Goal: Transaction & Acquisition: Purchase product/service

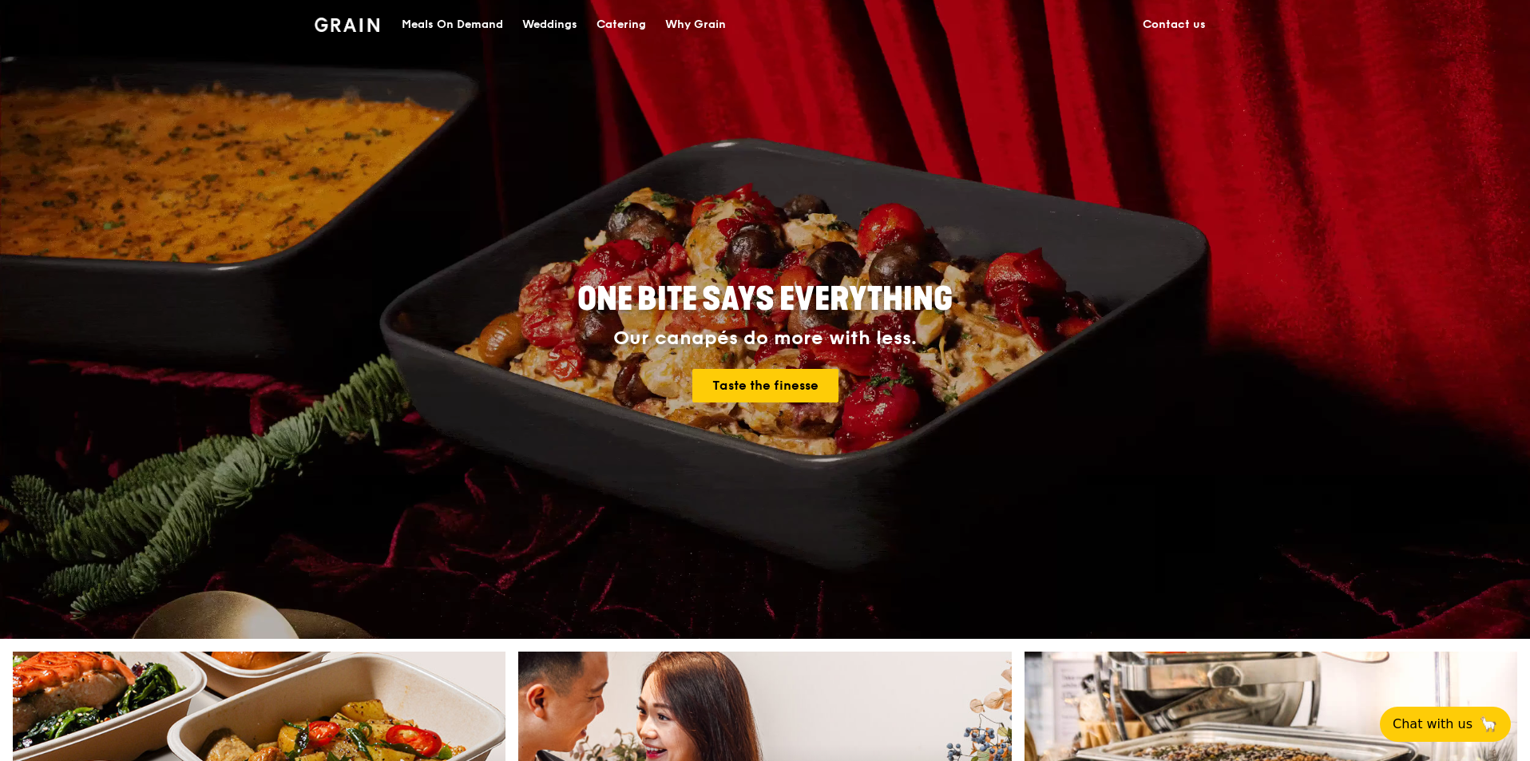
click at [438, 22] on div "Meals On Demand" at bounding box center [452, 25] width 101 height 48
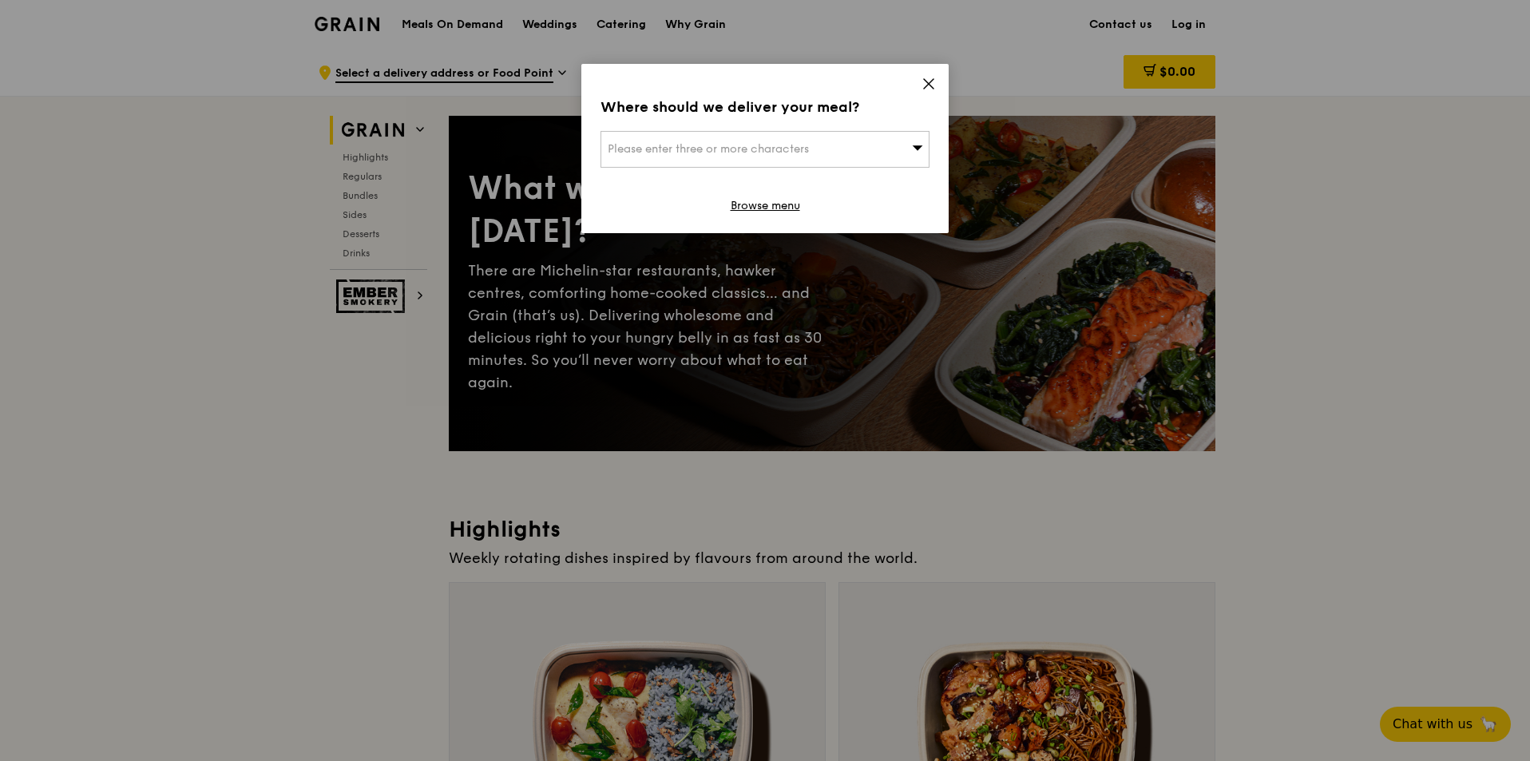
click at [731, 150] on span "Please enter three or more characters" at bounding box center [708, 149] width 201 height 14
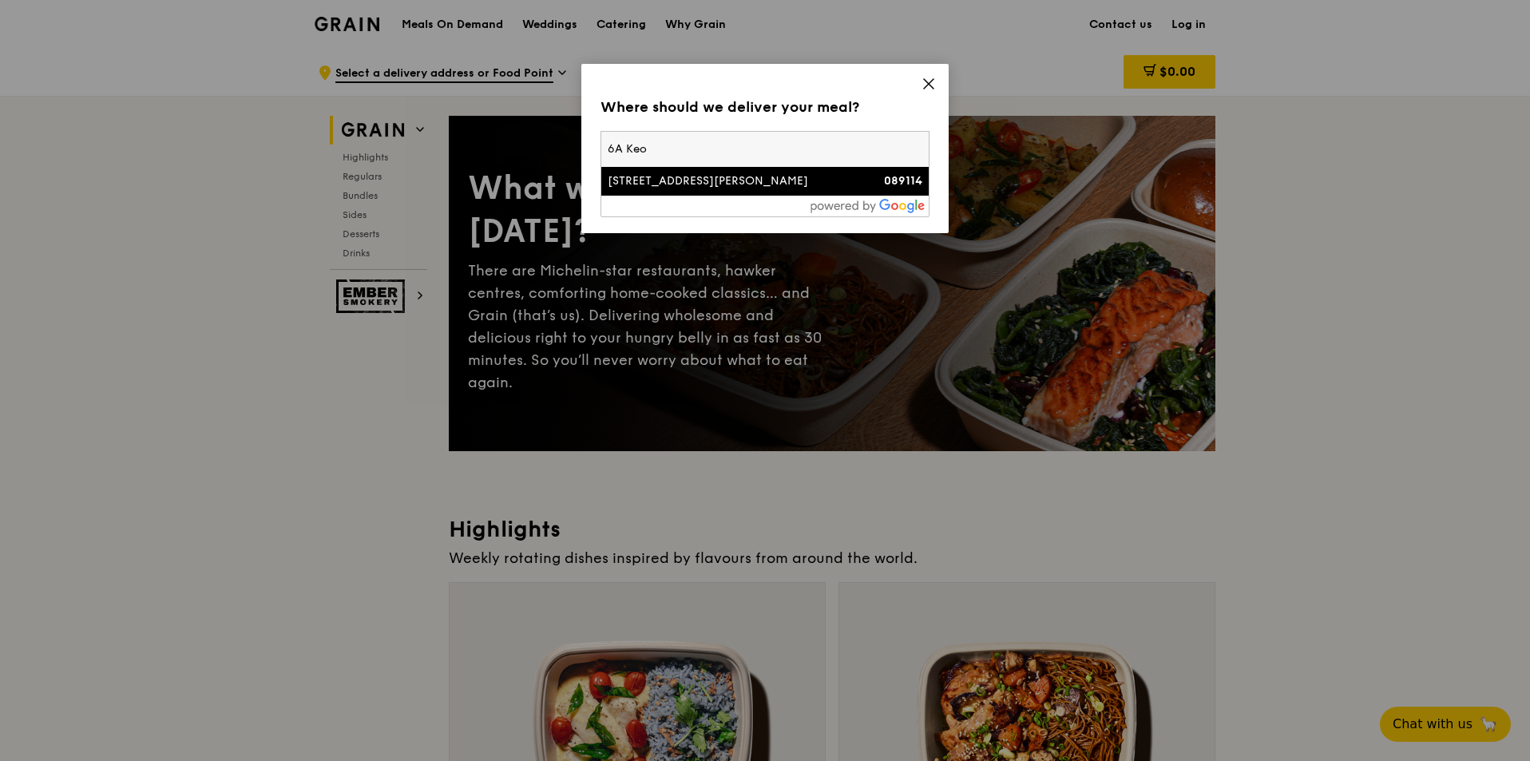
type input "6A Keo"
click at [652, 179] on div "[STREET_ADDRESS][PERSON_NAME]" at bounding box center [726, 181] width 236 height 16
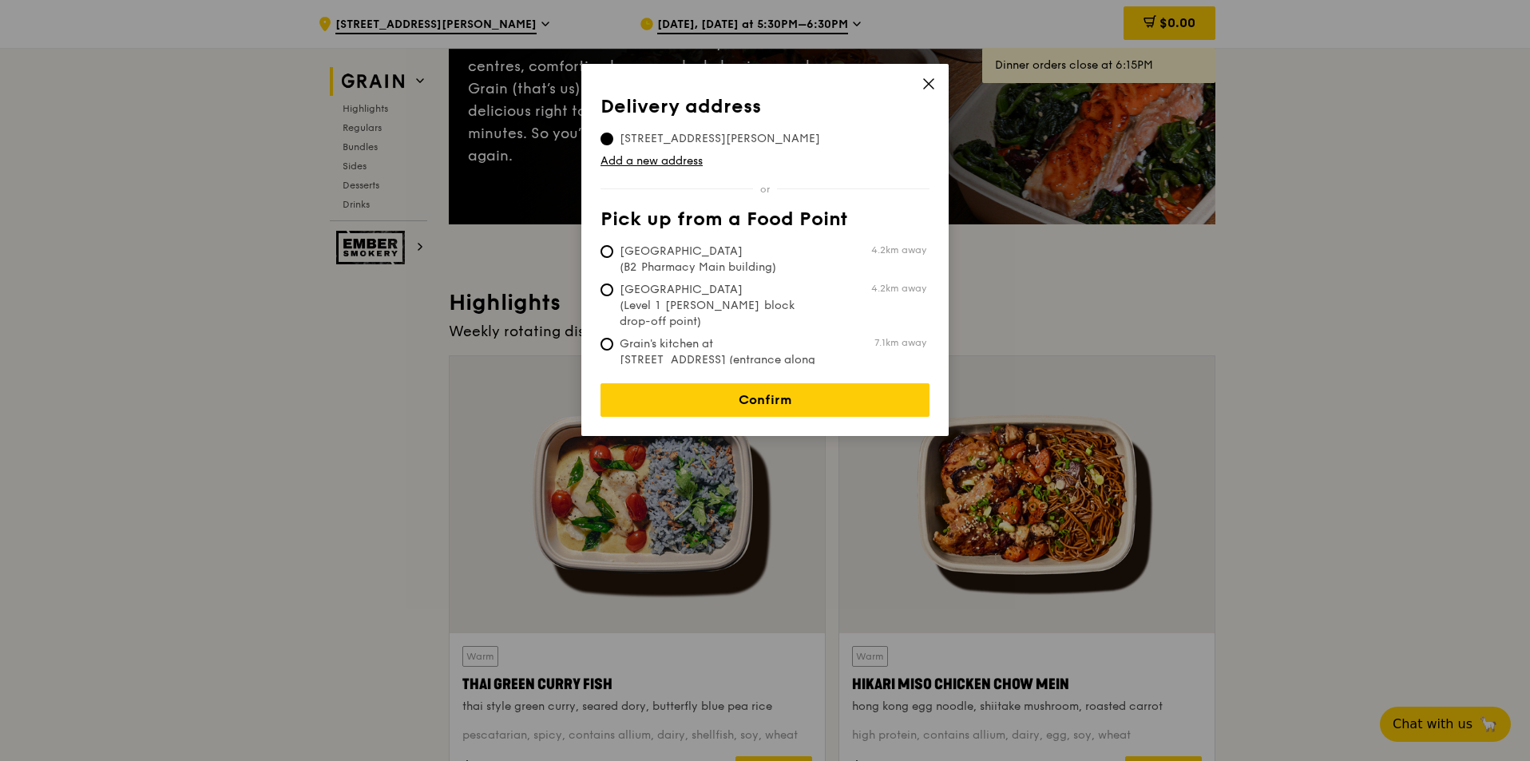
scroll to position [239, 0]
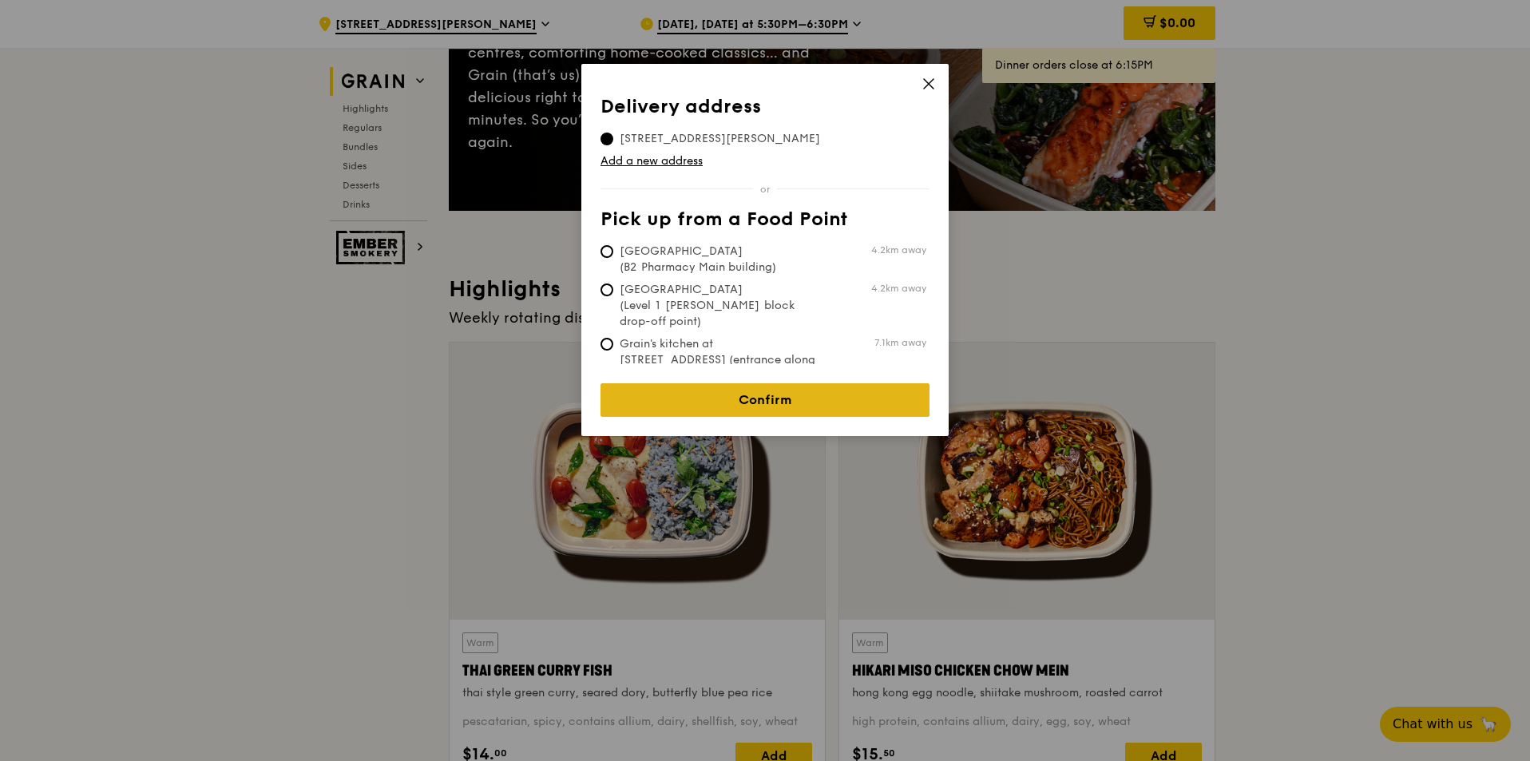
click at [806, 383] on link "Confirm" at bounding box center [764, 400] width 329 height 34
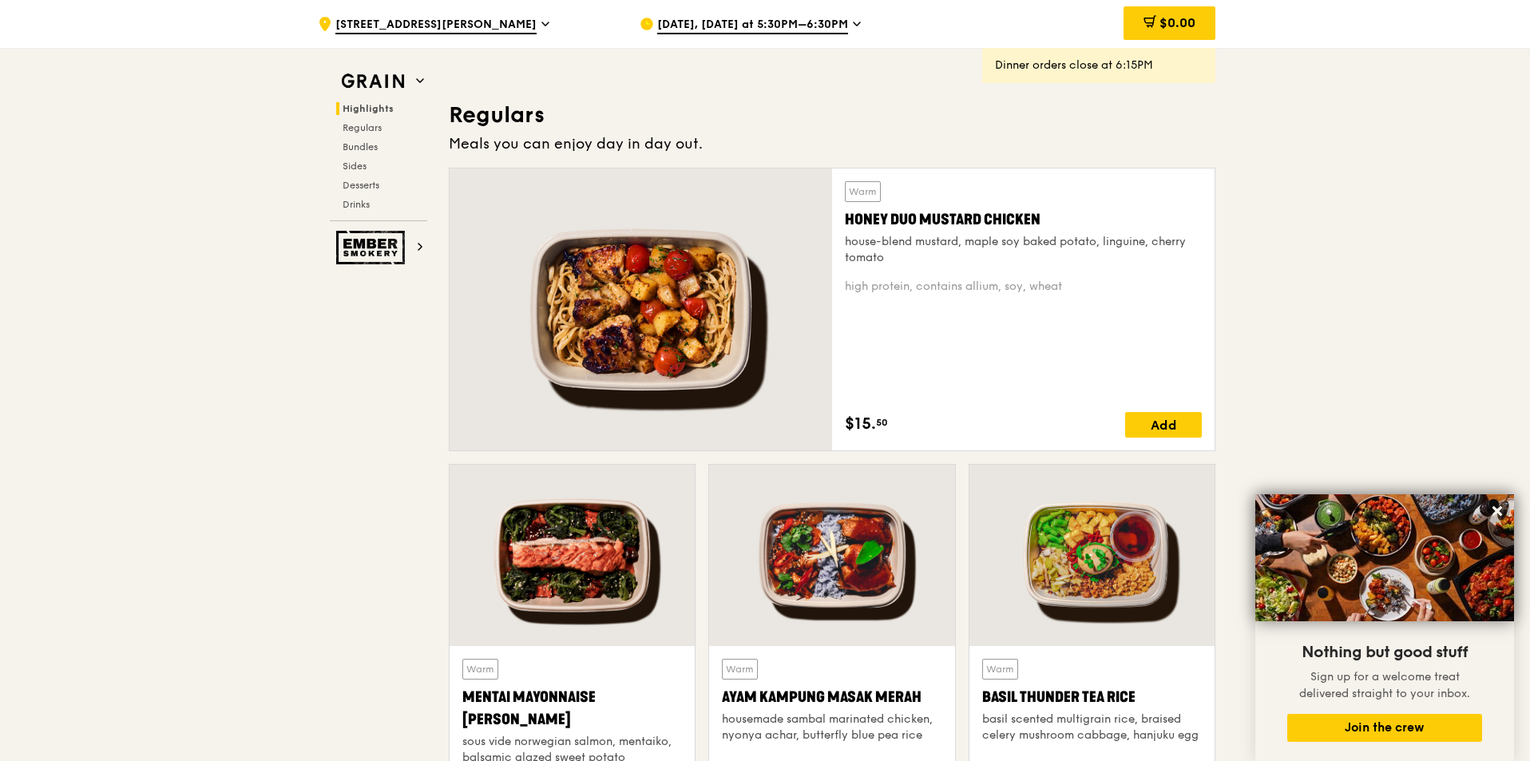
scroll to position [1022, 0]
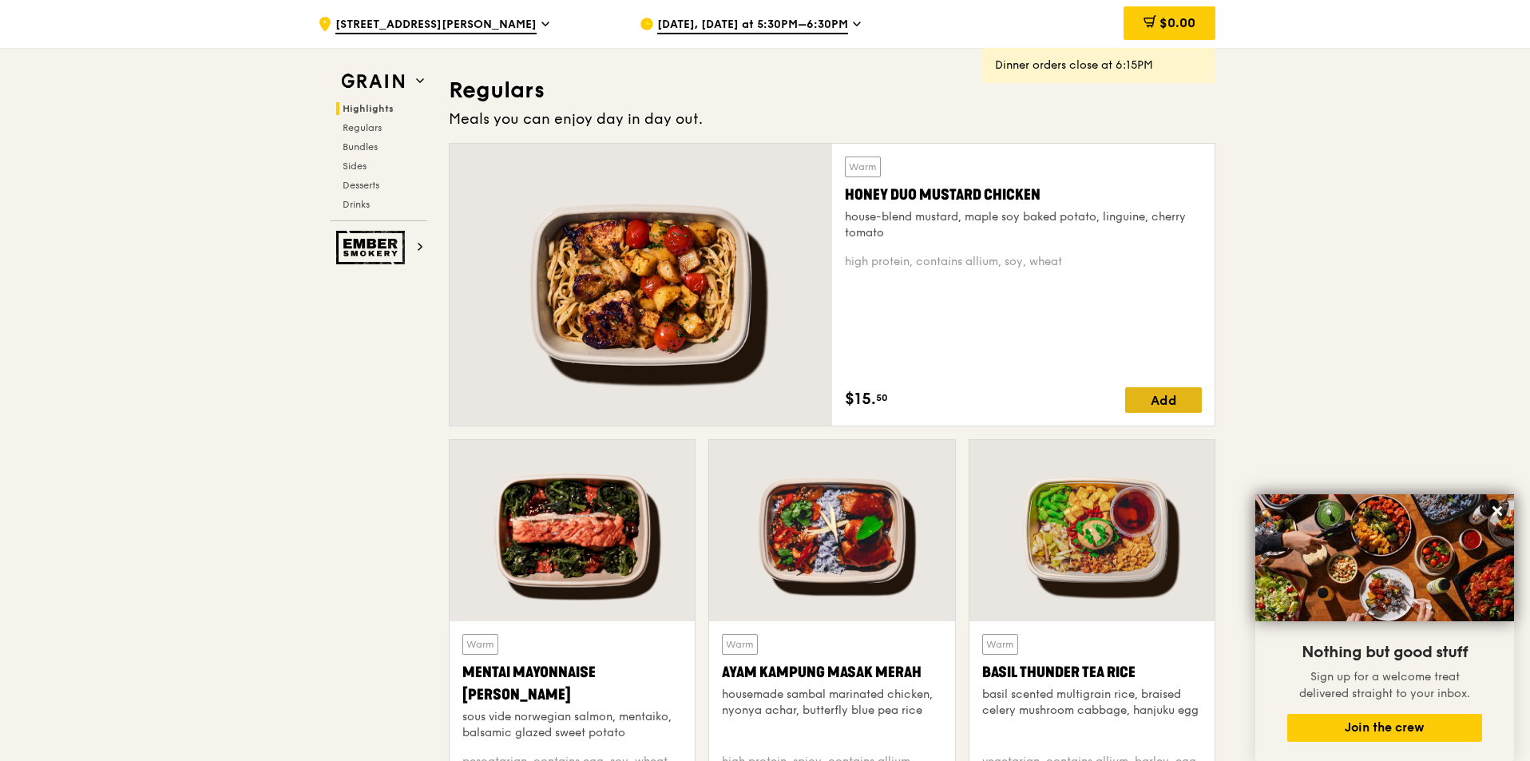
click at [1187, 399] on div "Add" at bounding box center [1163, 400] width 77 height 26
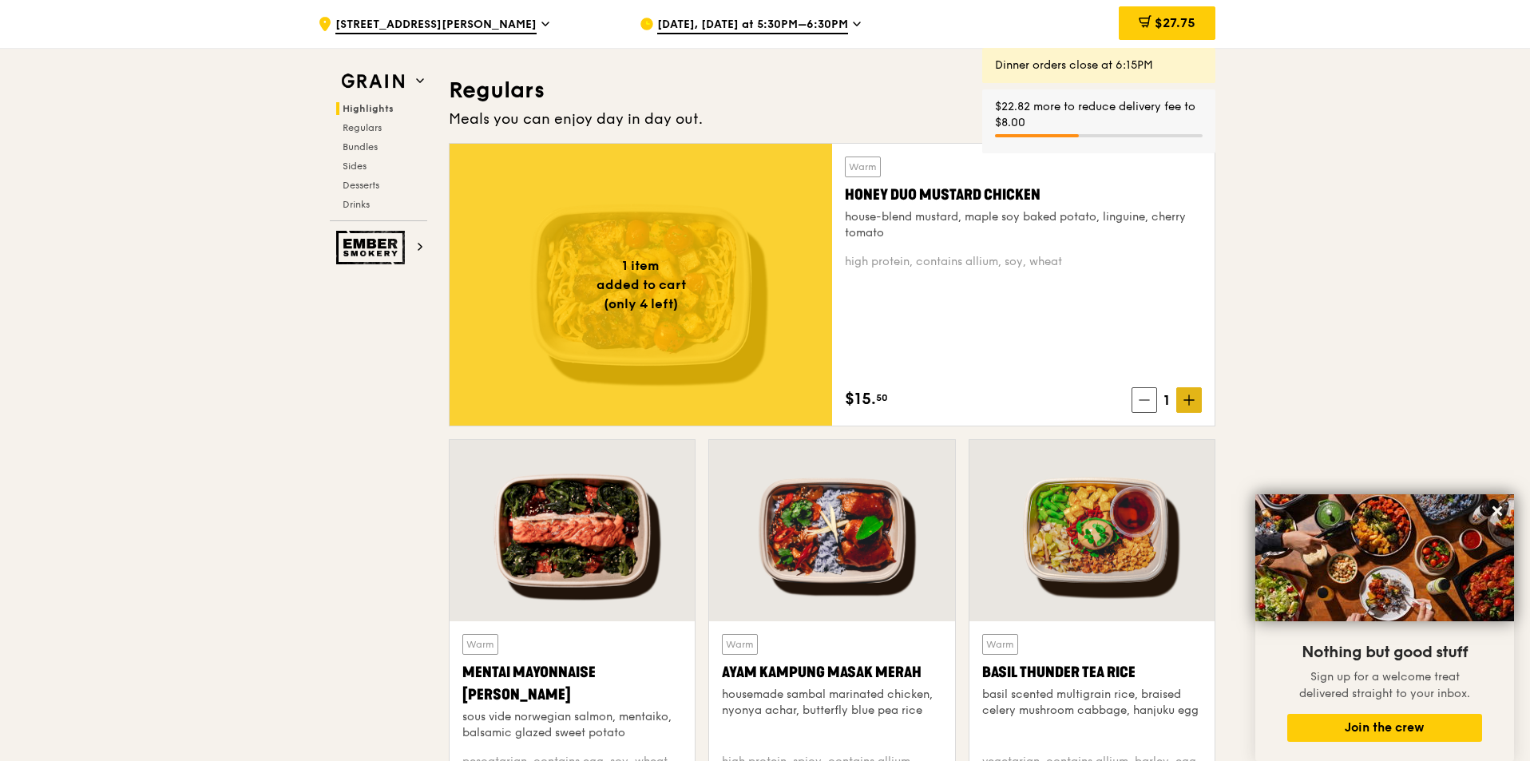
click at [1184, 395] on icon at bounding box center [1188, 399] width 11 height 11
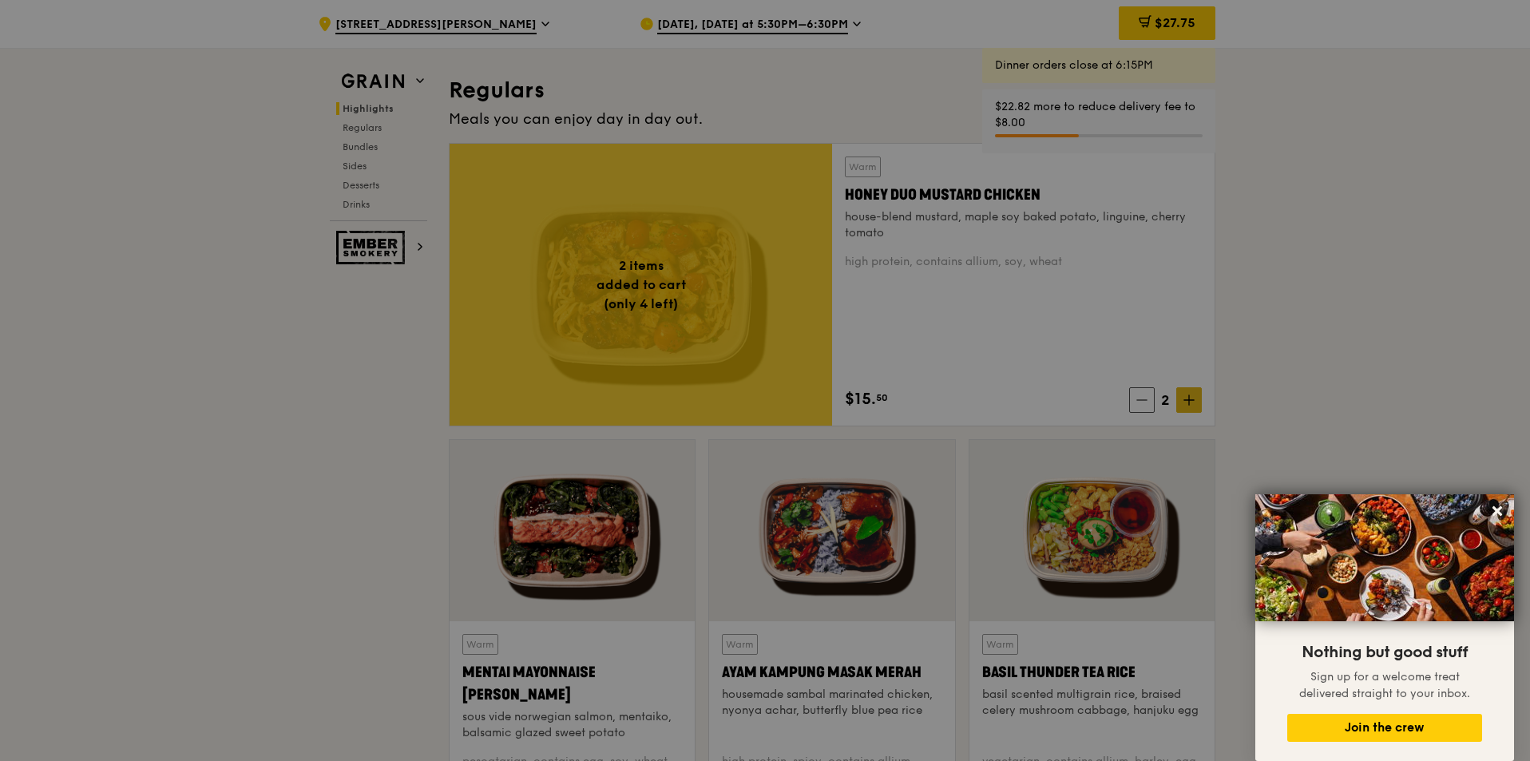
click at [1184, 395] on div at bounding box center [765, 380] width 1530 height 761
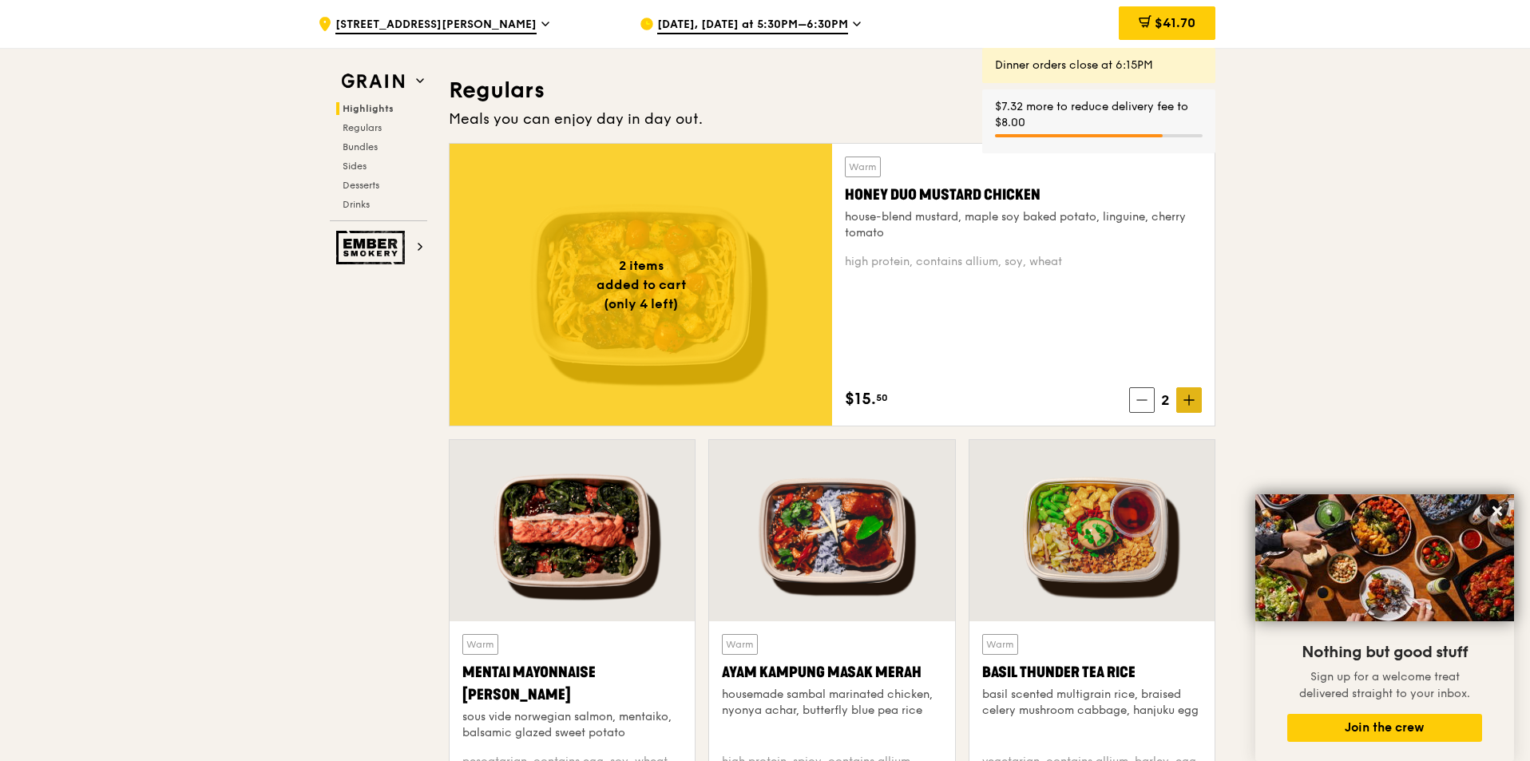
click at [1184, 395] on icon at bounding box center [1188, 399] width 11 height 11
click at [1185, 397] on icon at bounding box center [1188, 399] width 11 height 11
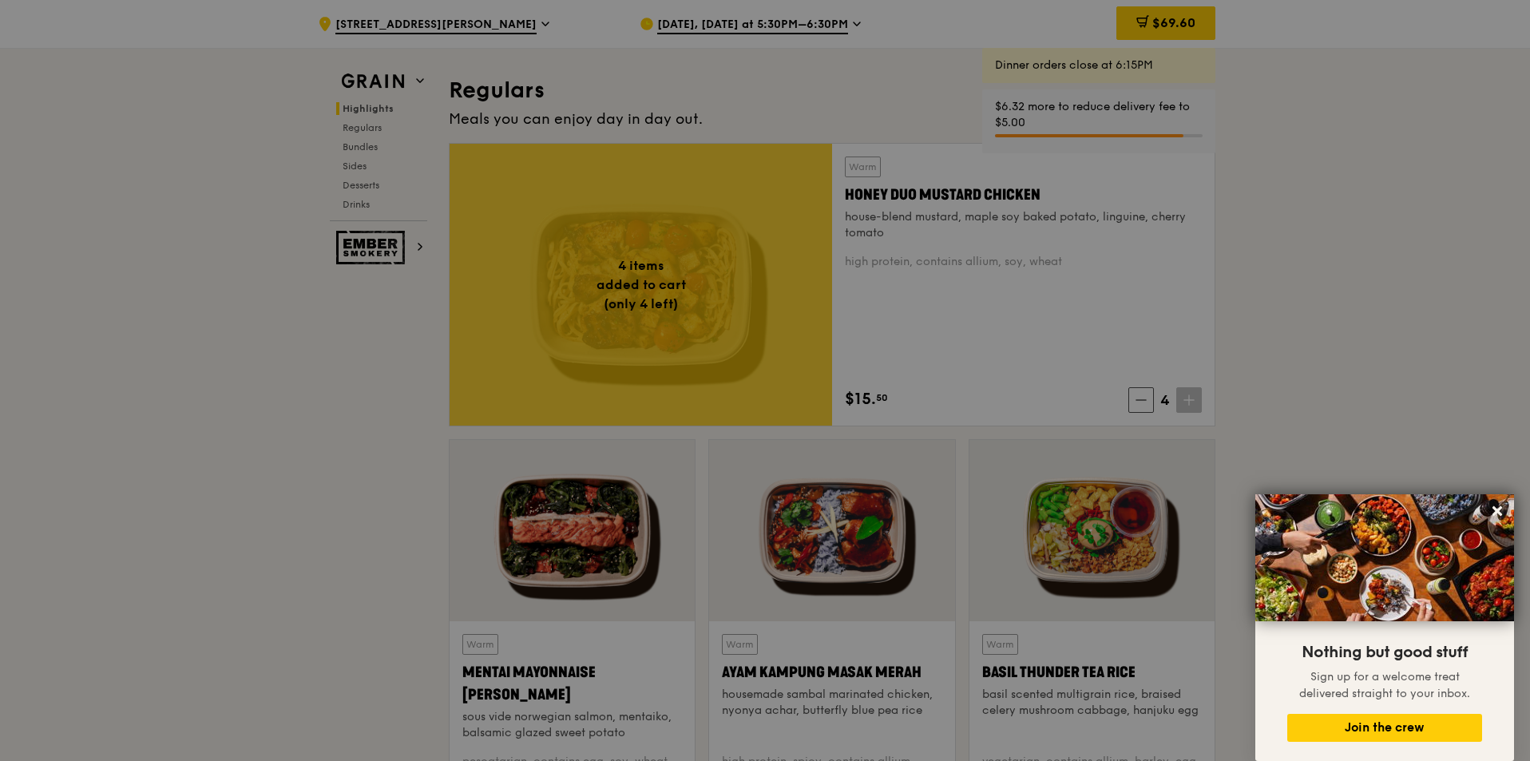
click at [1185, 398] on div at bounding box center [765, 380] width 1530 height 761
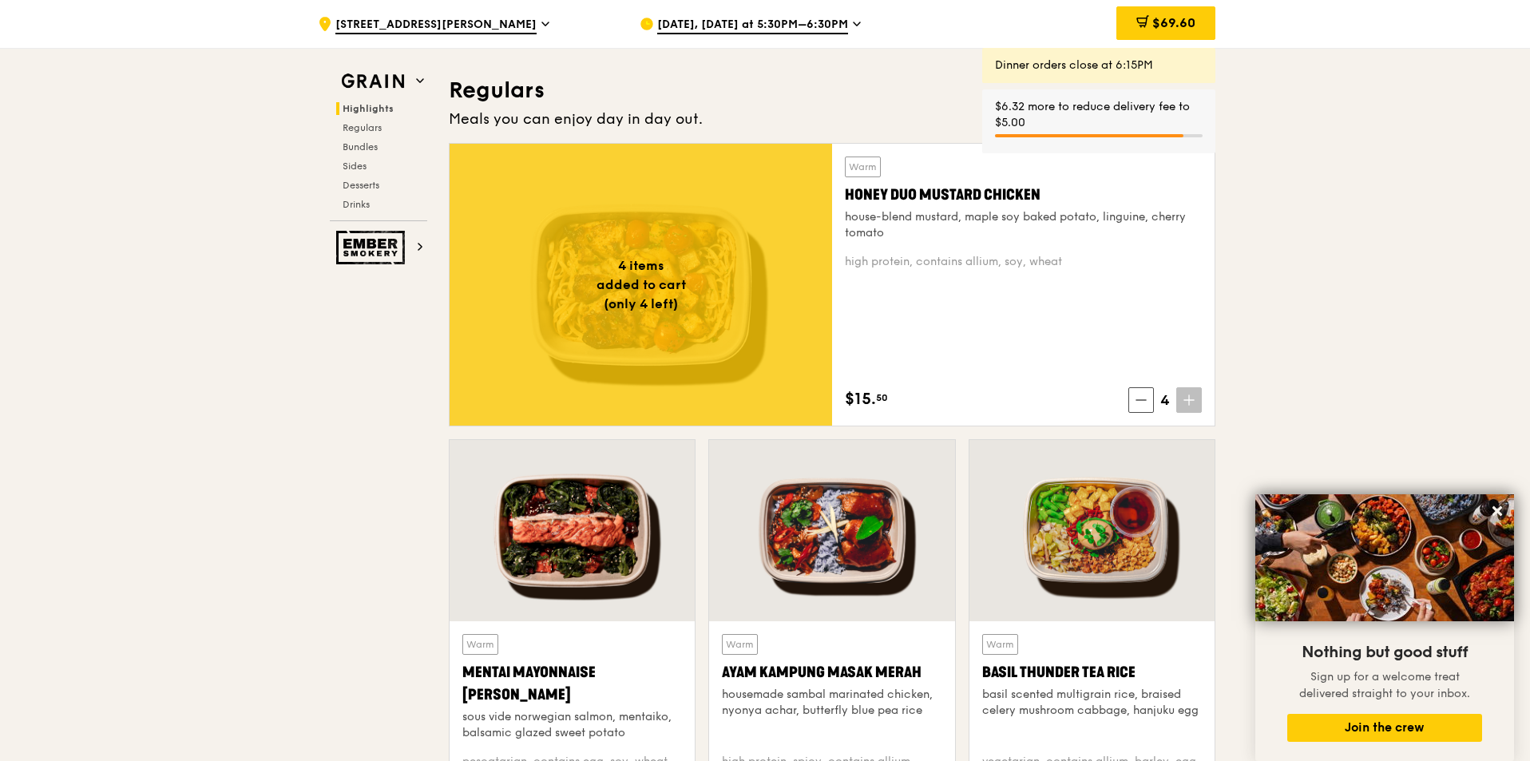
click at [1185, 398] on icon at bounding box center [1188, 399] width 11 height 11
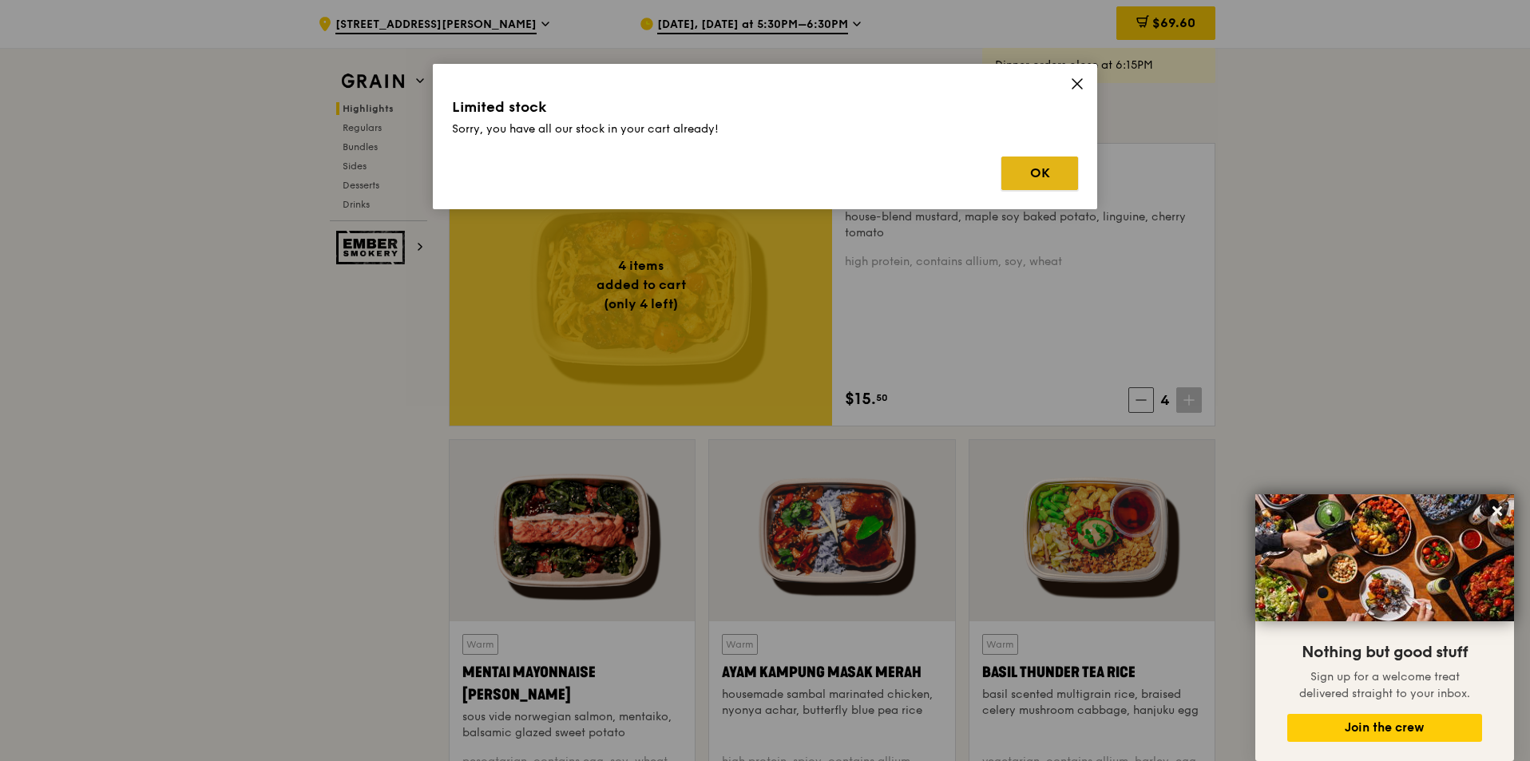
click at [1048, 161] on button "OK" at bounding box center [1039, 173] width 77 height 34
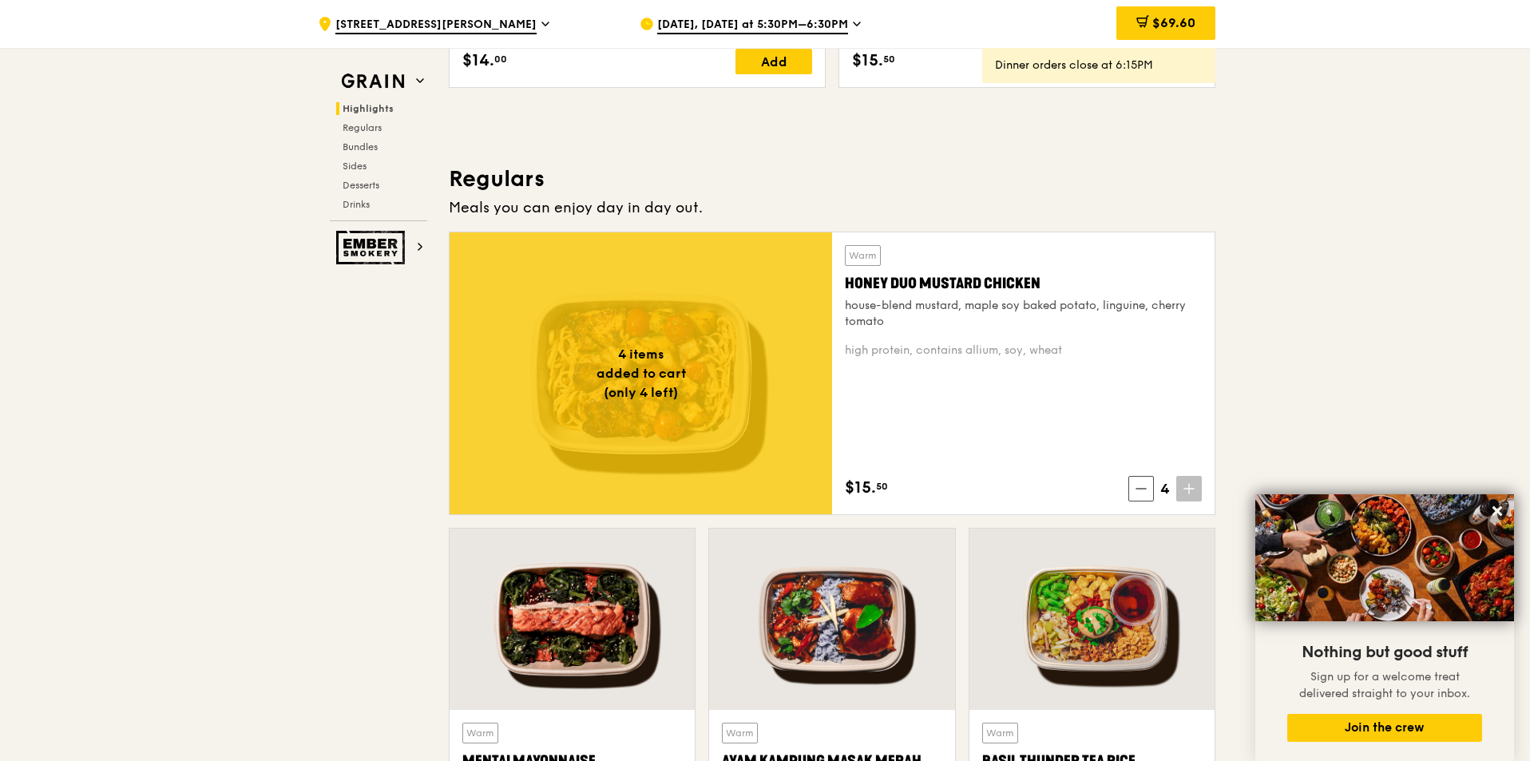
scroll to position [782, 0]
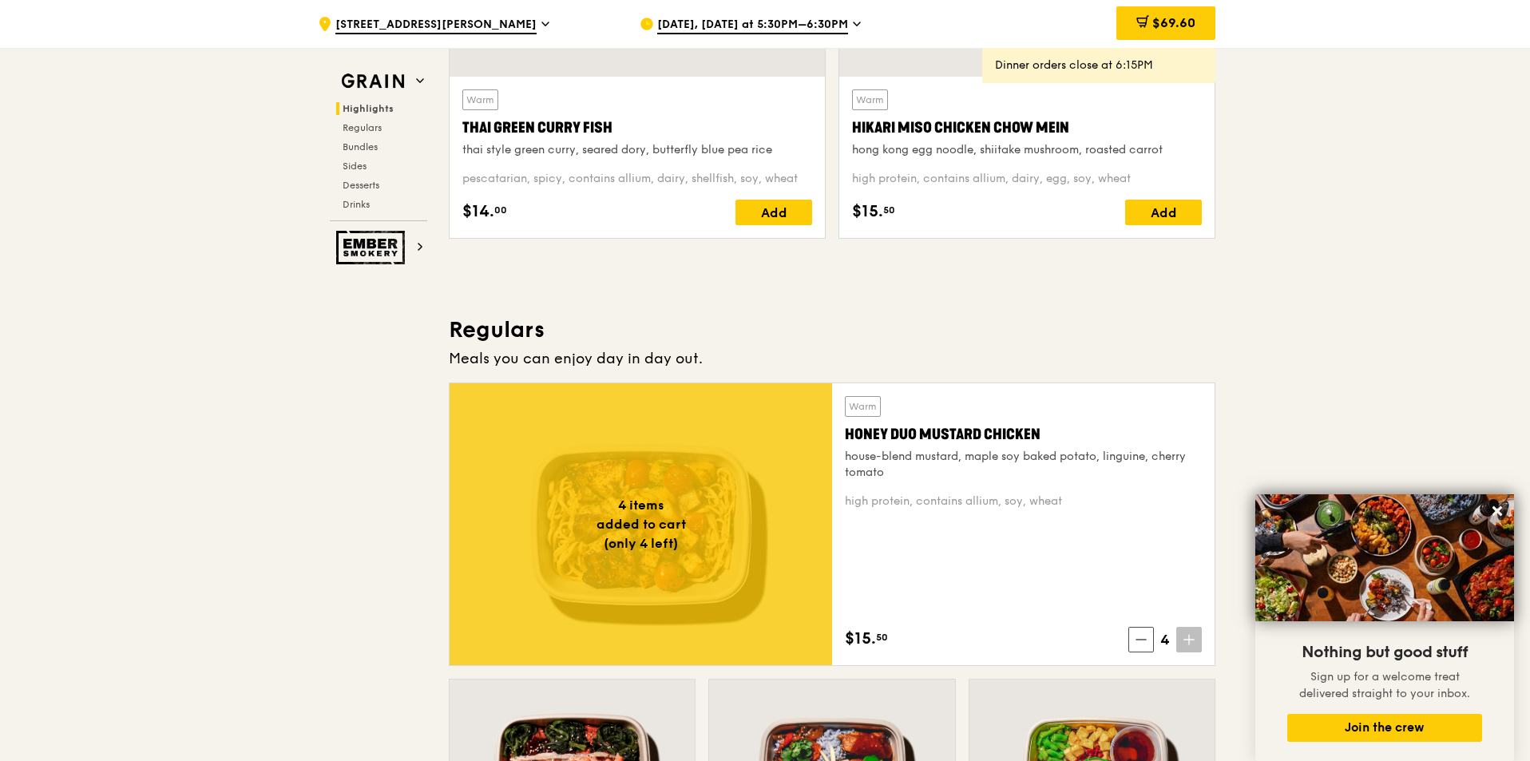
click at [837, 24] on span "Oct 14, Today at 5:30PM–6:30PM" at bounding box center [752, 26] width 191 height 18
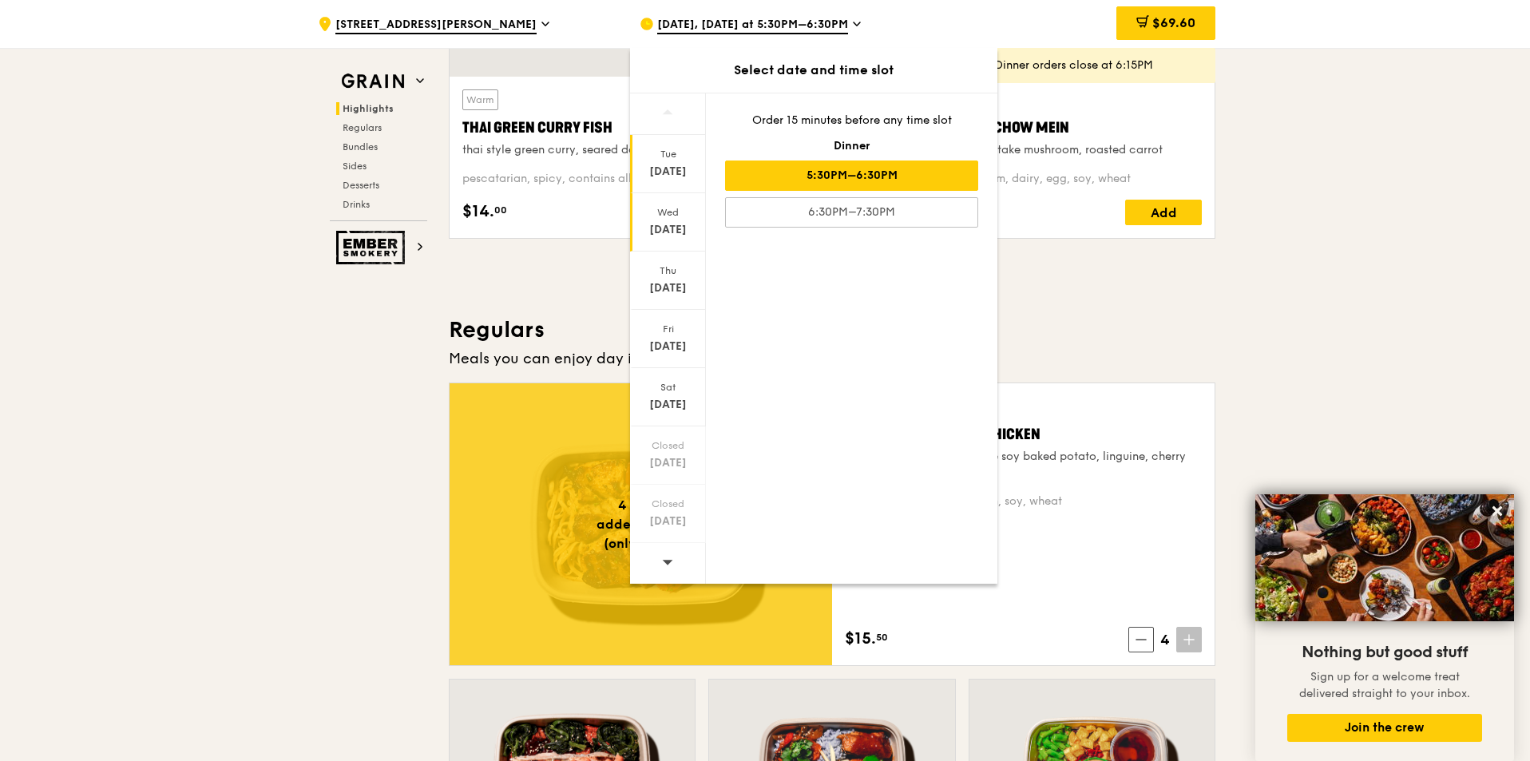
click at [664, 215] on div "Wed" at bounding box center [667, 212] width 71 height 13
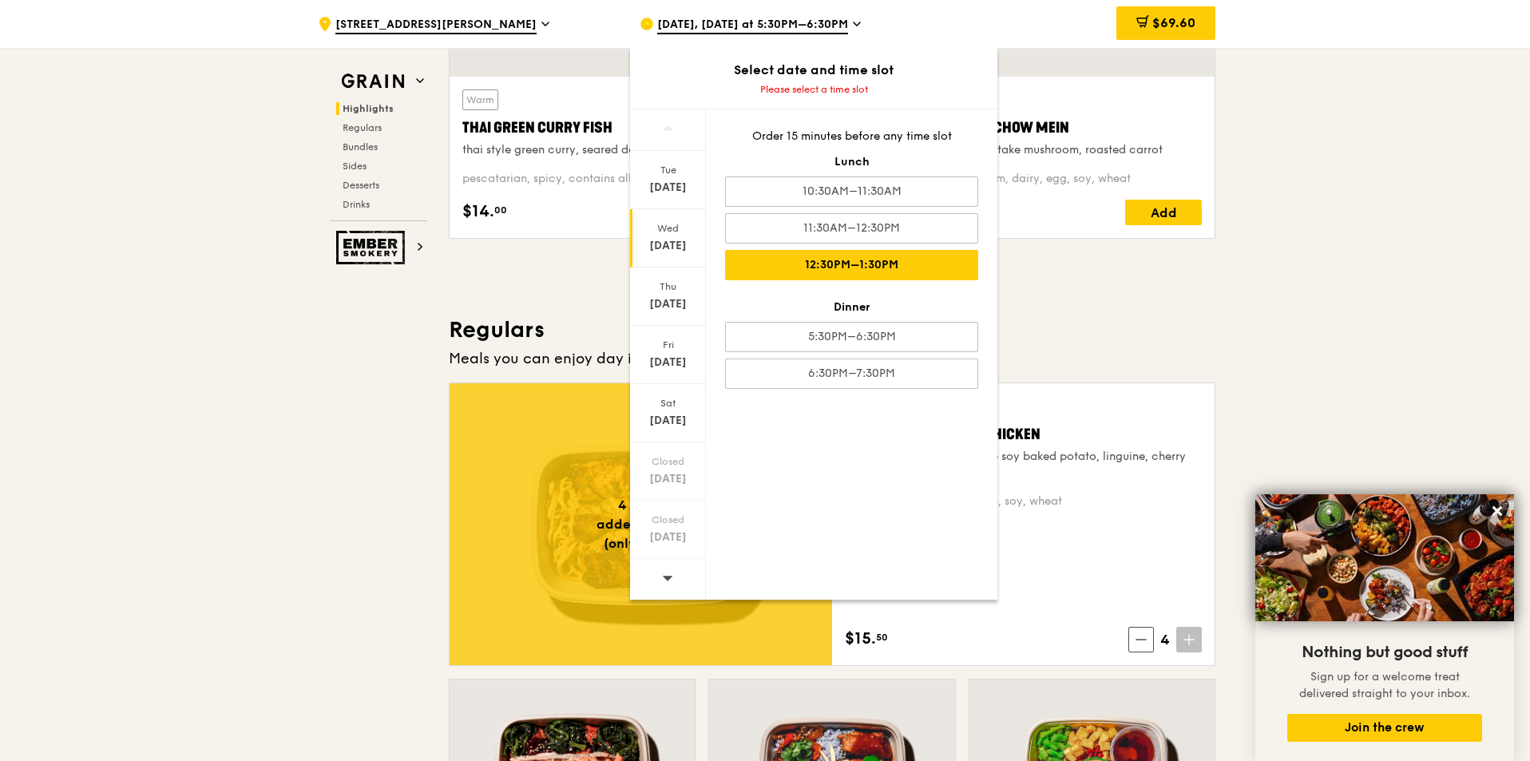
click at [882, 256] on div "12:30PM–1:30PM" at bounding box center [851, 265] width 253 height 30
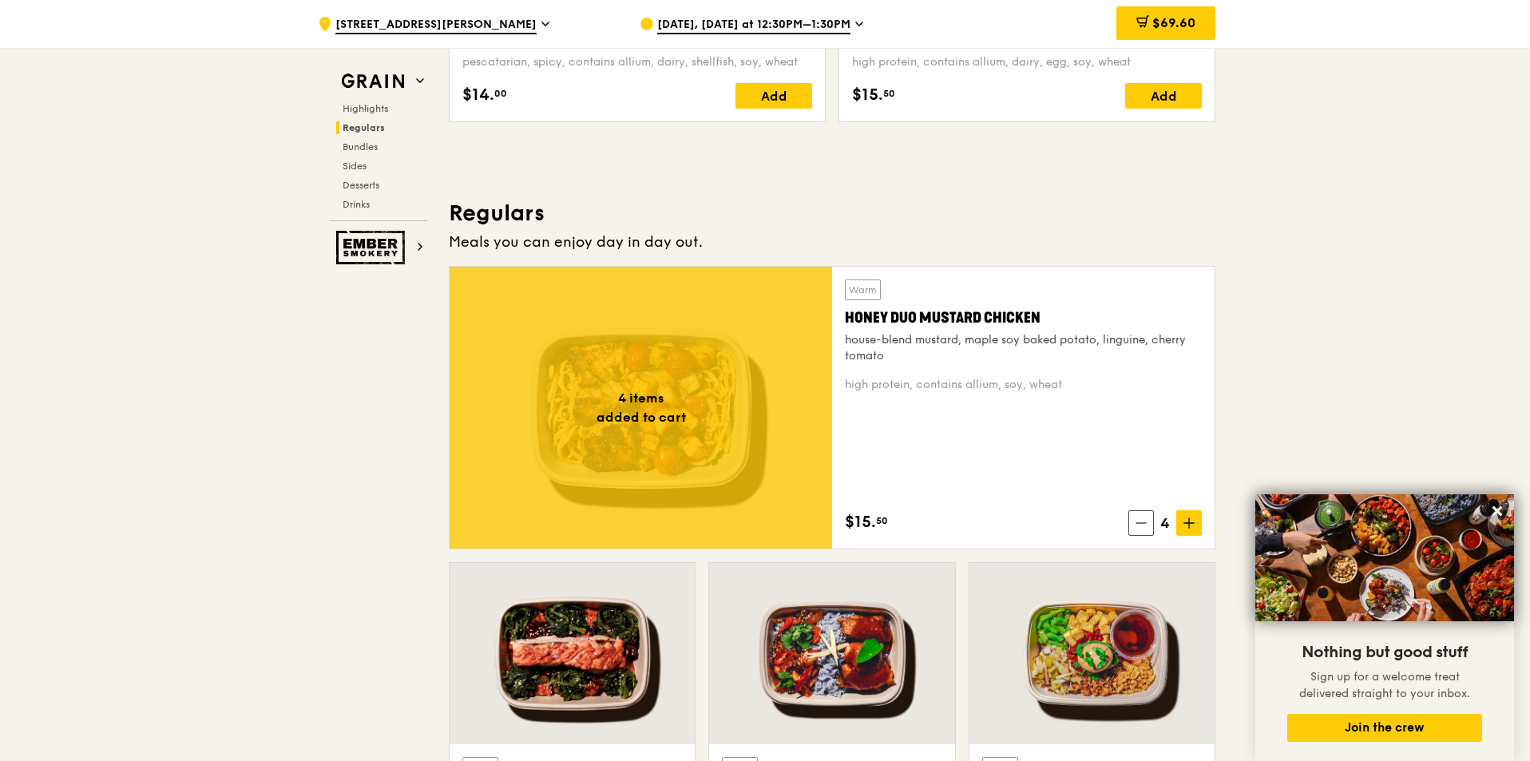
scroll to position [1038, 0]
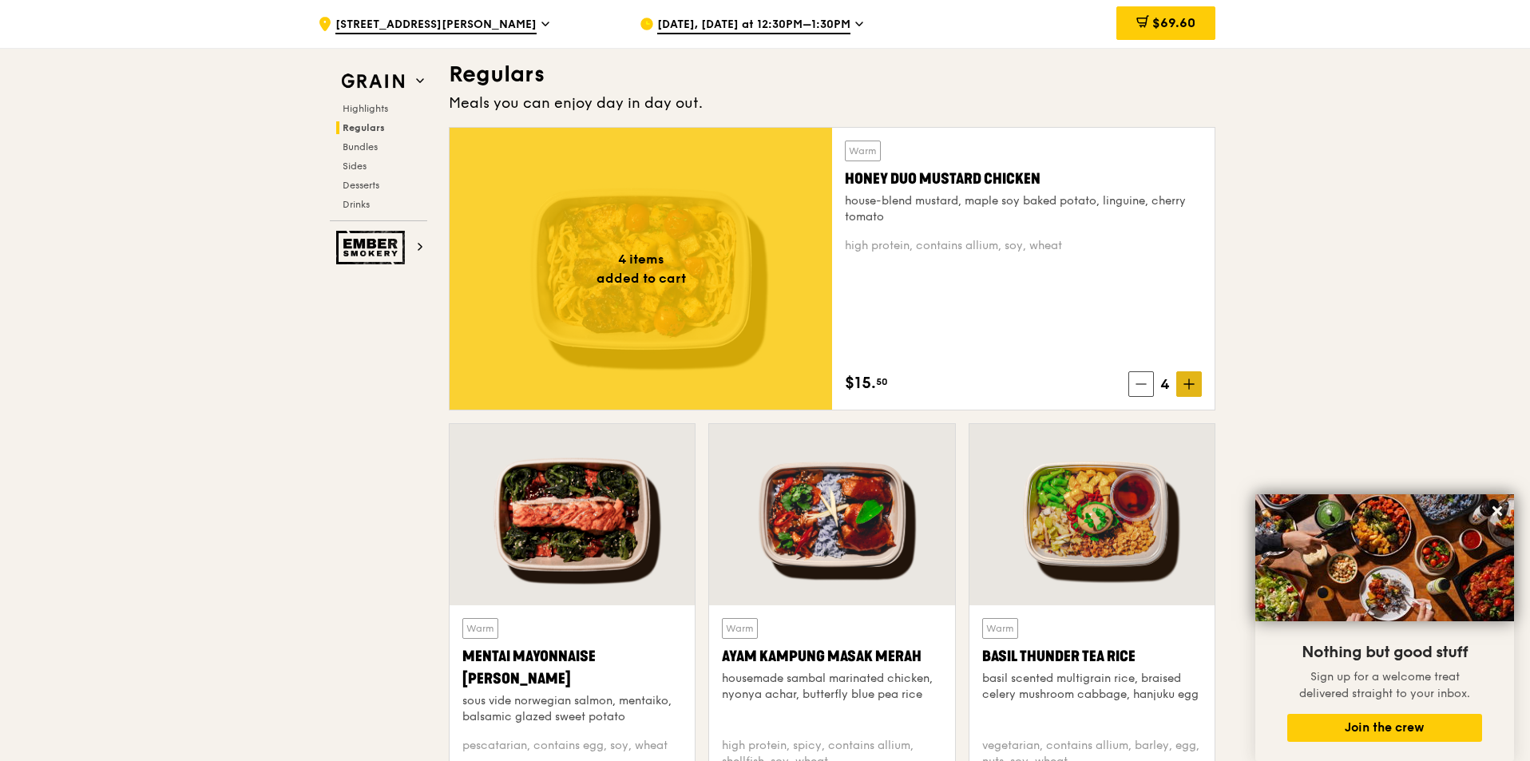
click at [1192, 379] on icon at bounding box center [1188, 383] width 11 height 11
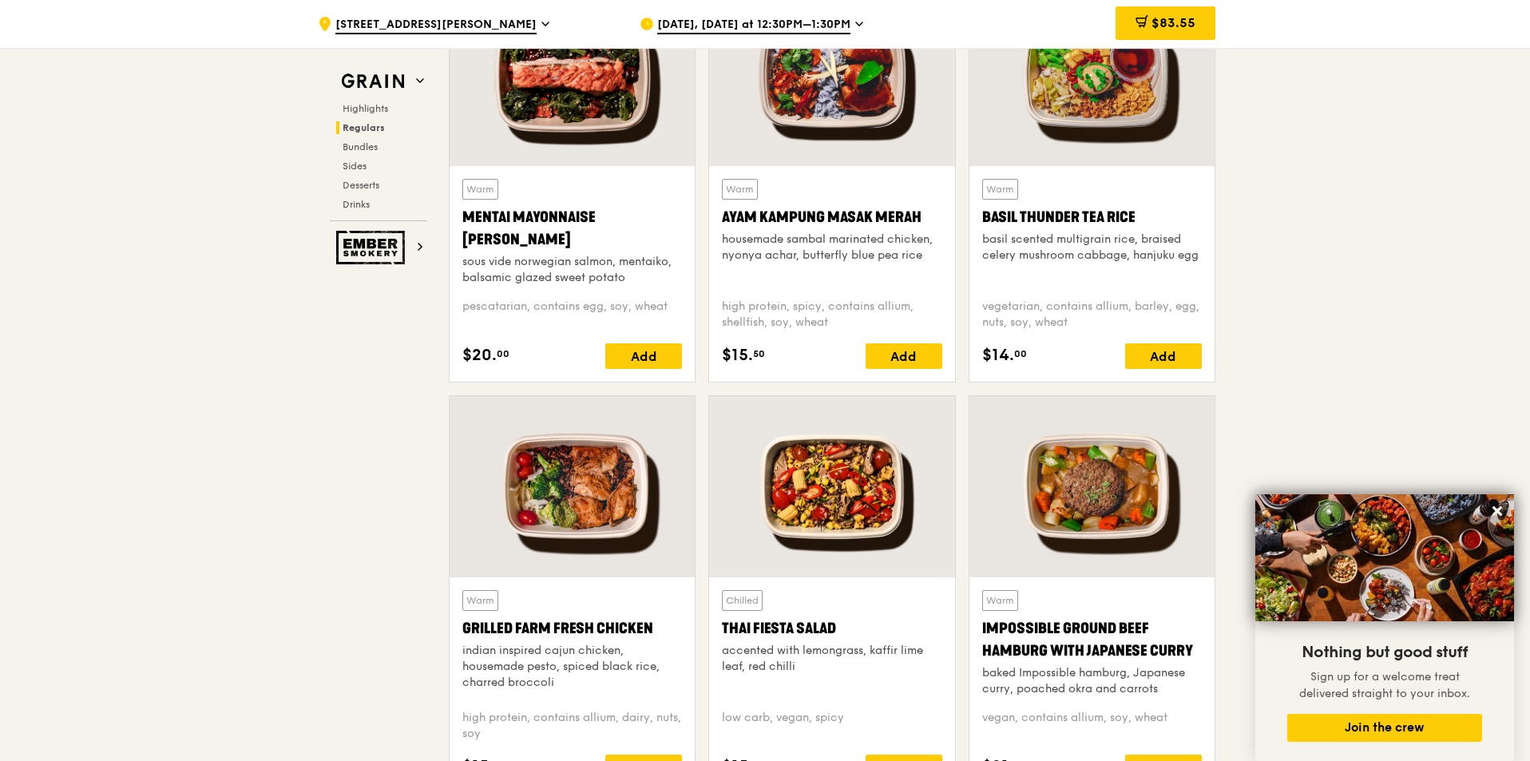
scroll to position [1437, 0]
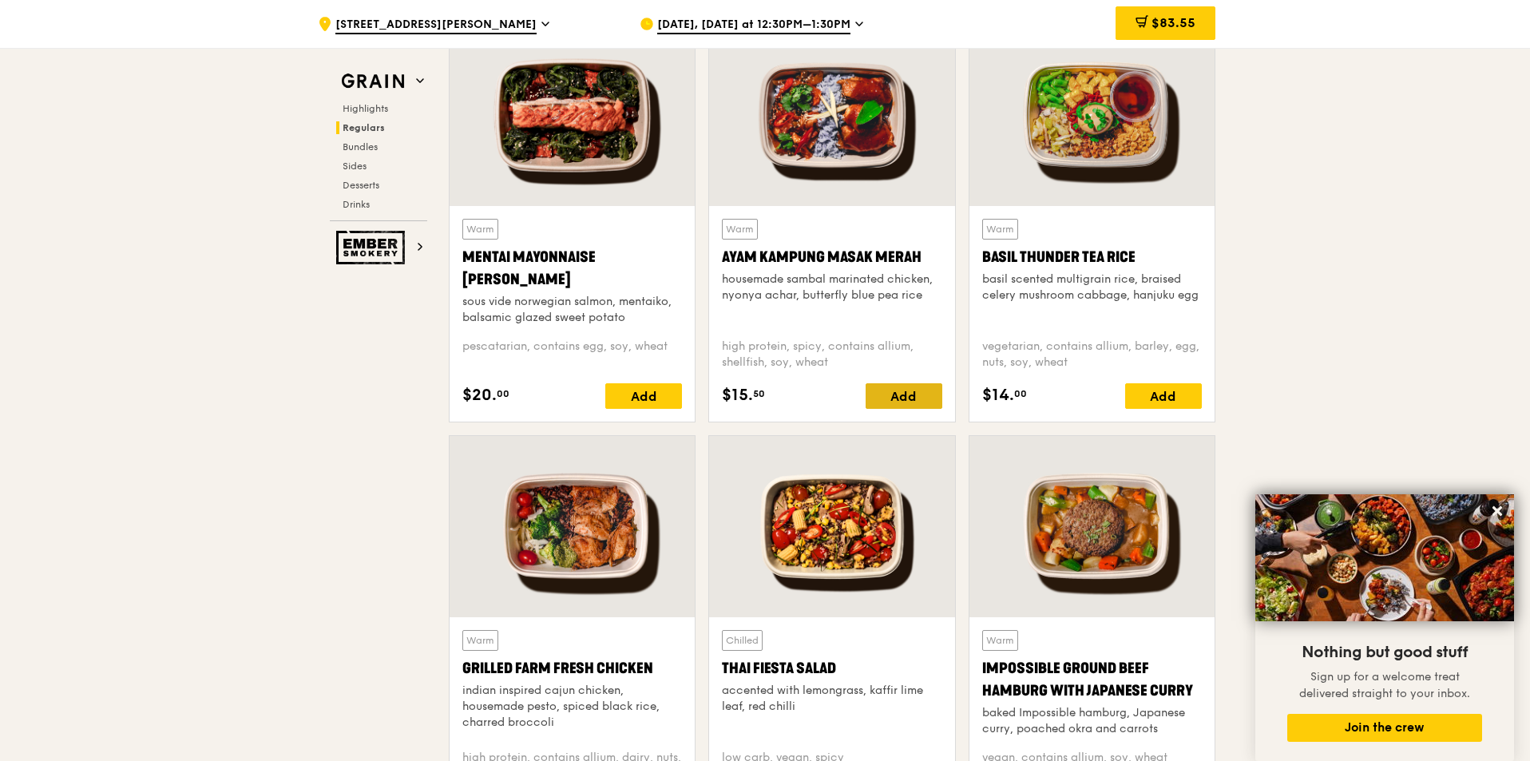
click at [905, 393] on div "Add" at bounding box center [903, 396] width 77 height 26
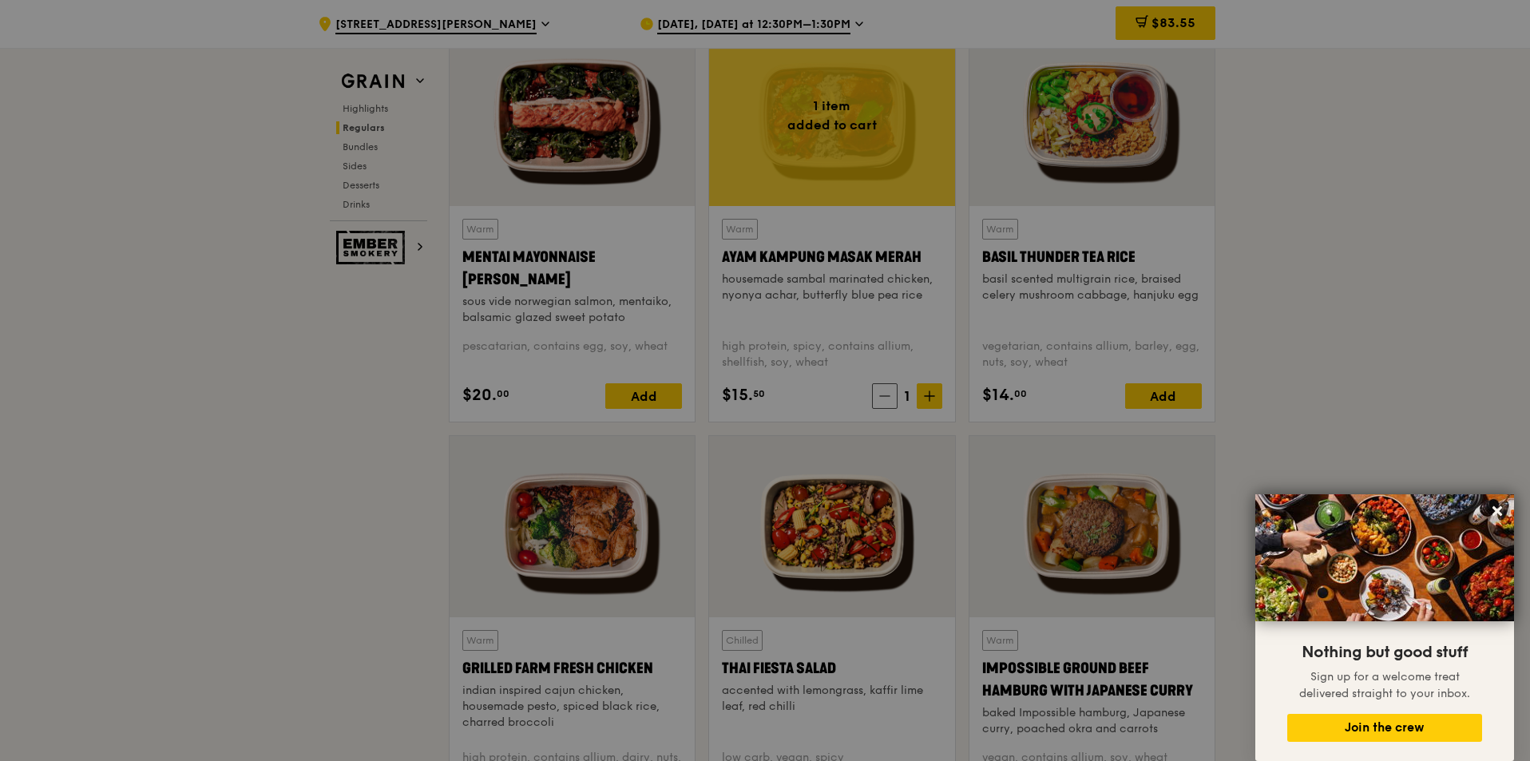
click at [905, 393] on div at bounding box center [765, 380] width 1530 height 761
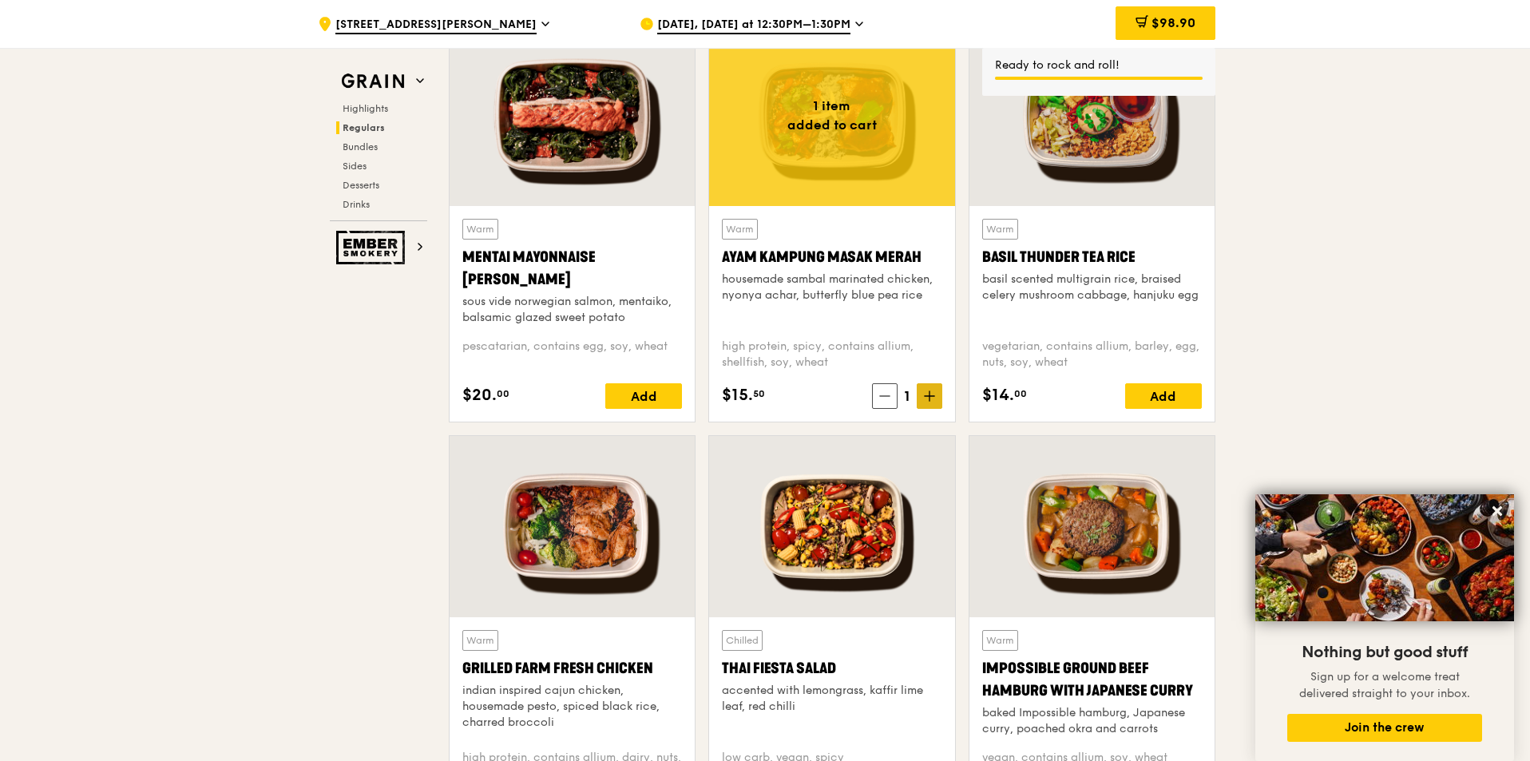
click at [916, 393] on span at bounding box center [929, 396] width 26 height 26
click at [921, 394] on span at bounding box center [929, 396] width 26 height 26
click at [924, 393] on icon at bounding box center [929, 395] width 11 height 11
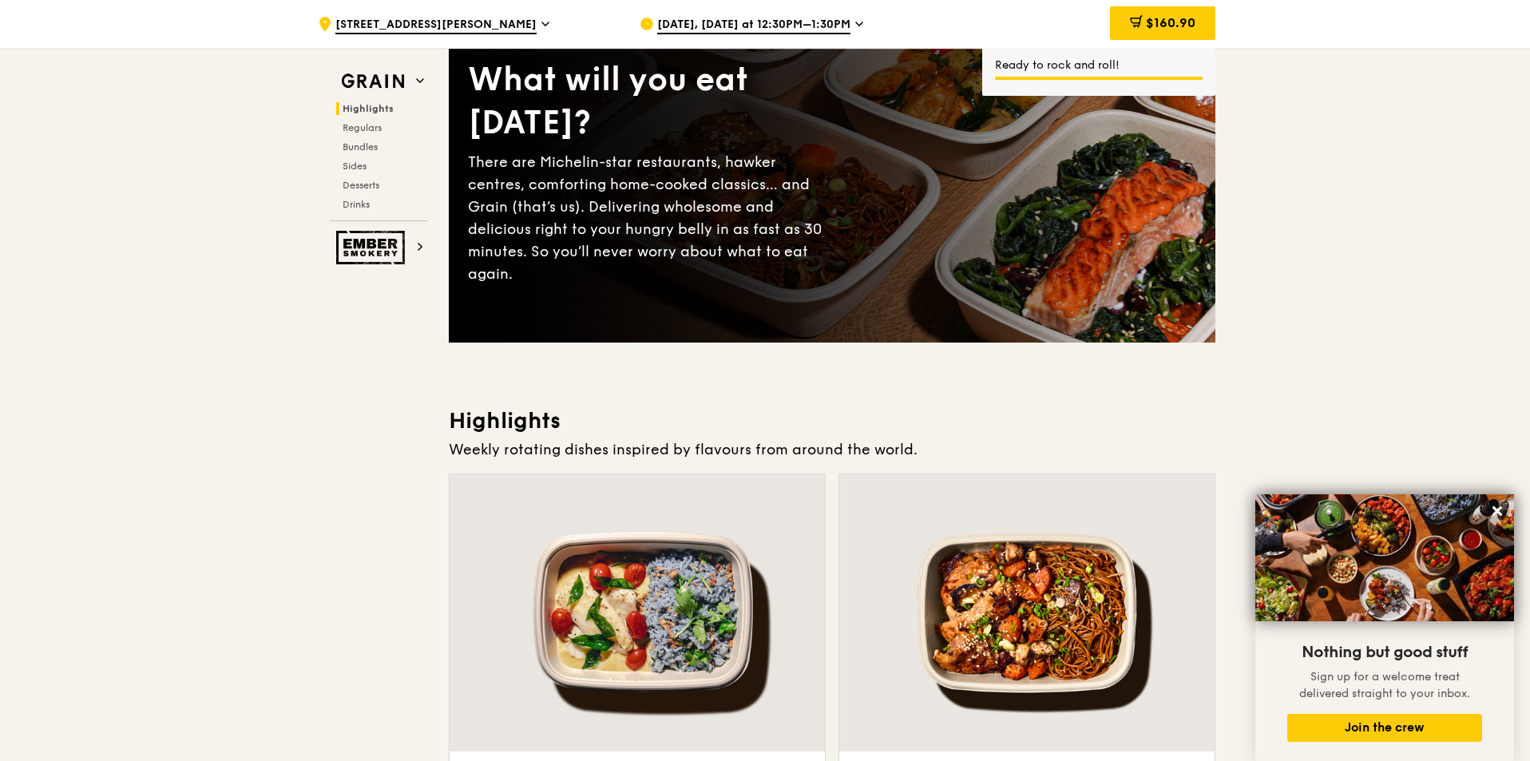
scroll to position [0, 0]
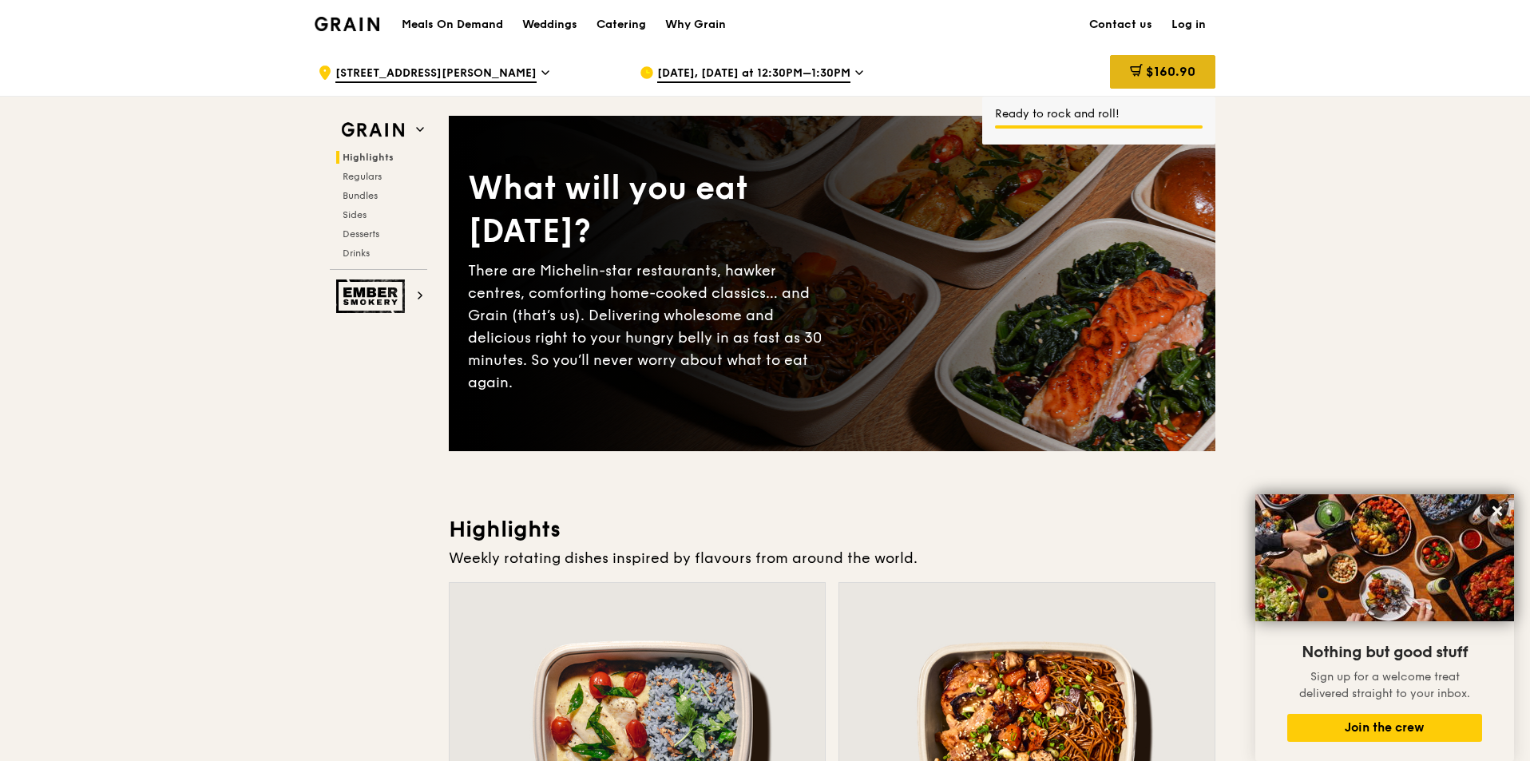
click at [1178, 71] on span "$160.90" at bounding box center [1170, 71] width 49 height 15
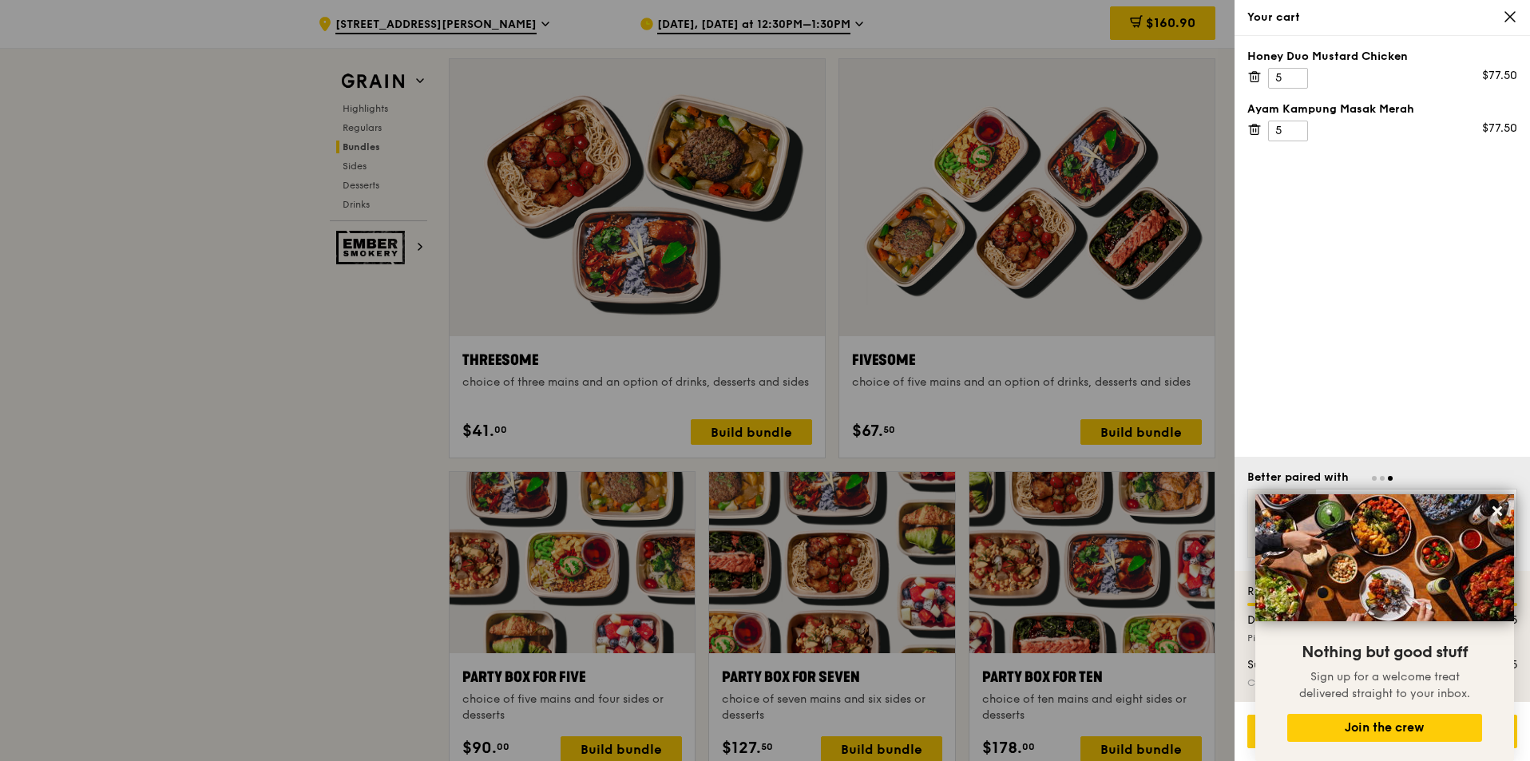
scroll to position [3034, 0]
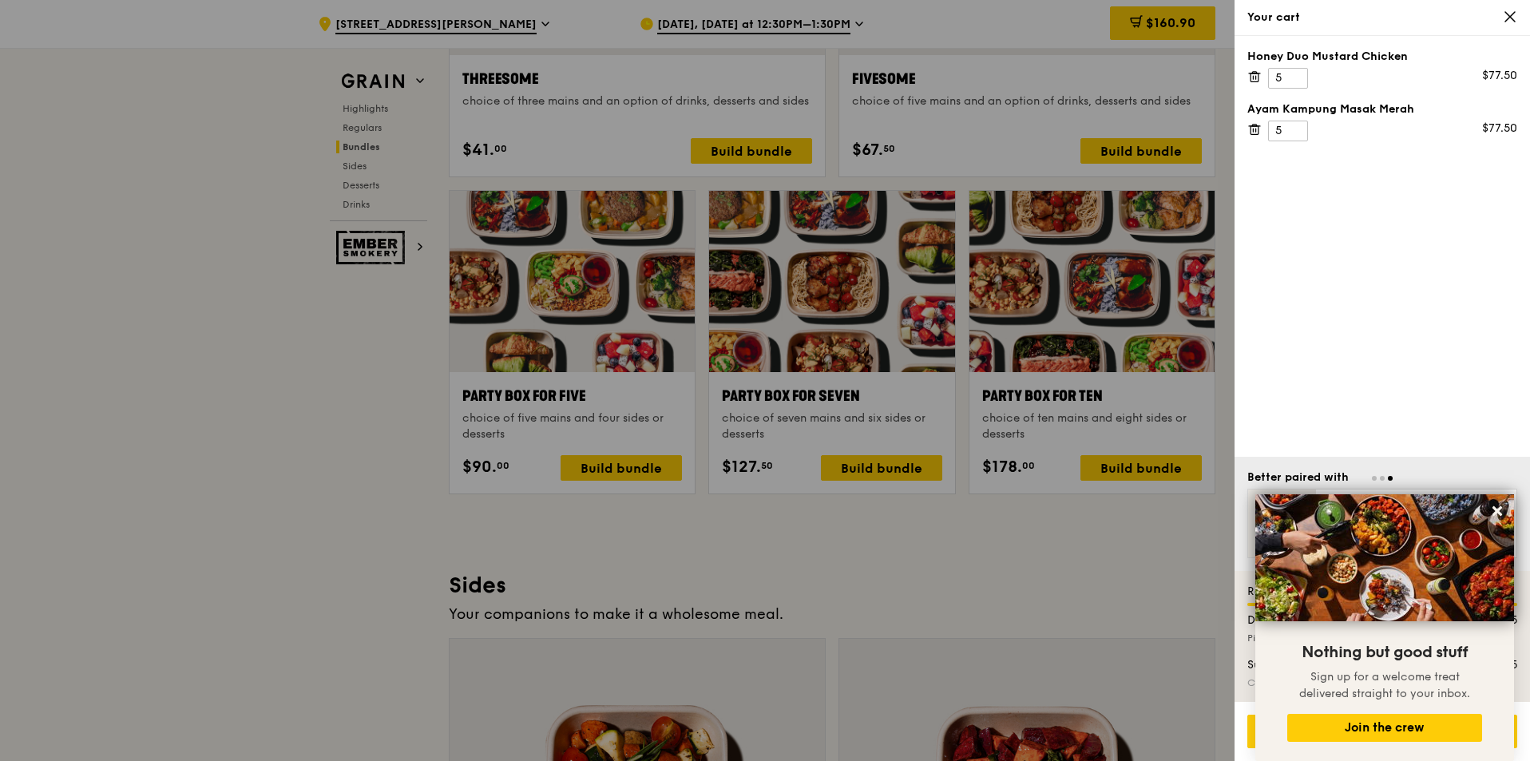
click at [1150, 24] on div at bounding box center [765, 380] width 1530 height 761
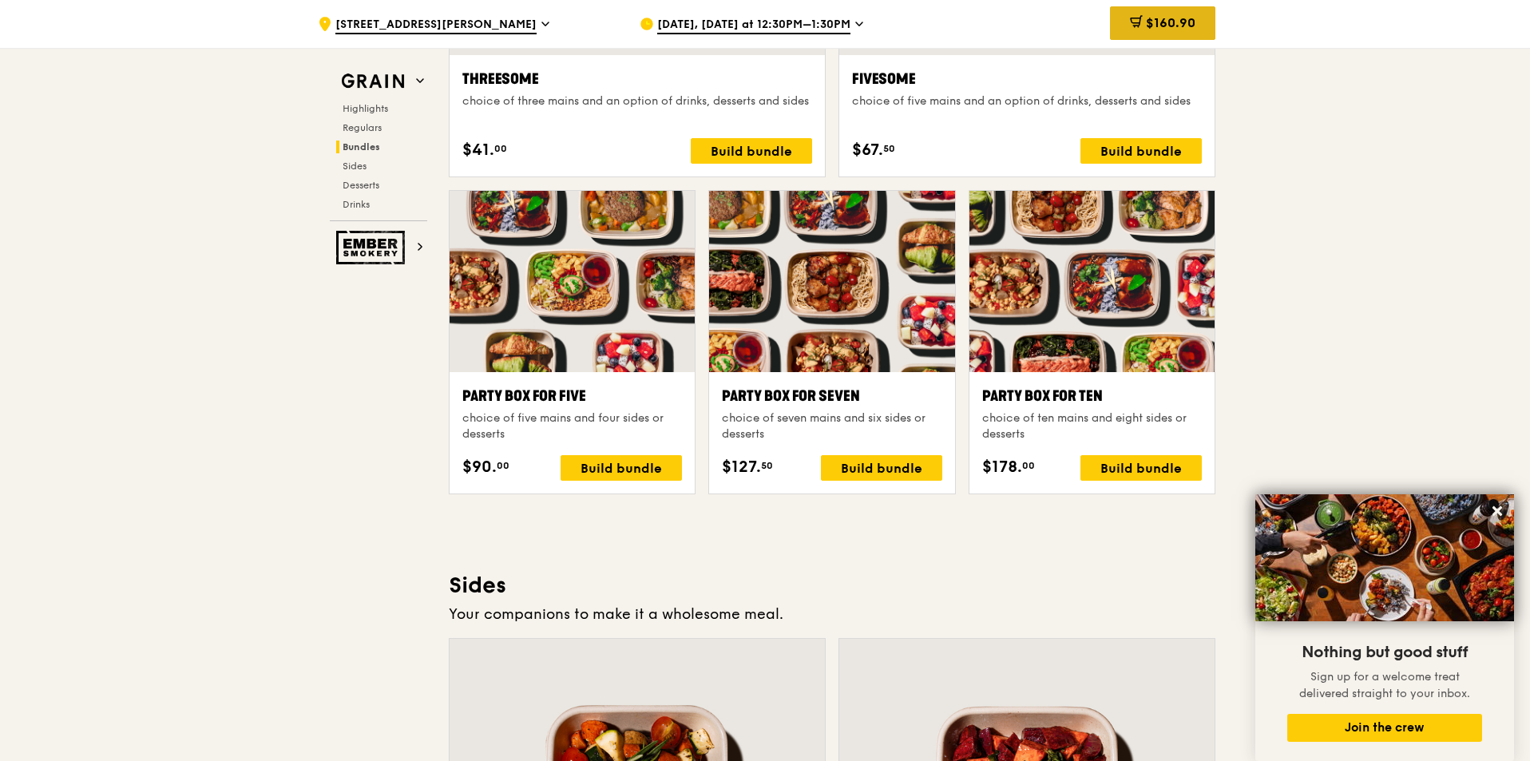
click at [1147, 25] on span "$160.90" at bounding box center [1170, 22] width 49 height 15
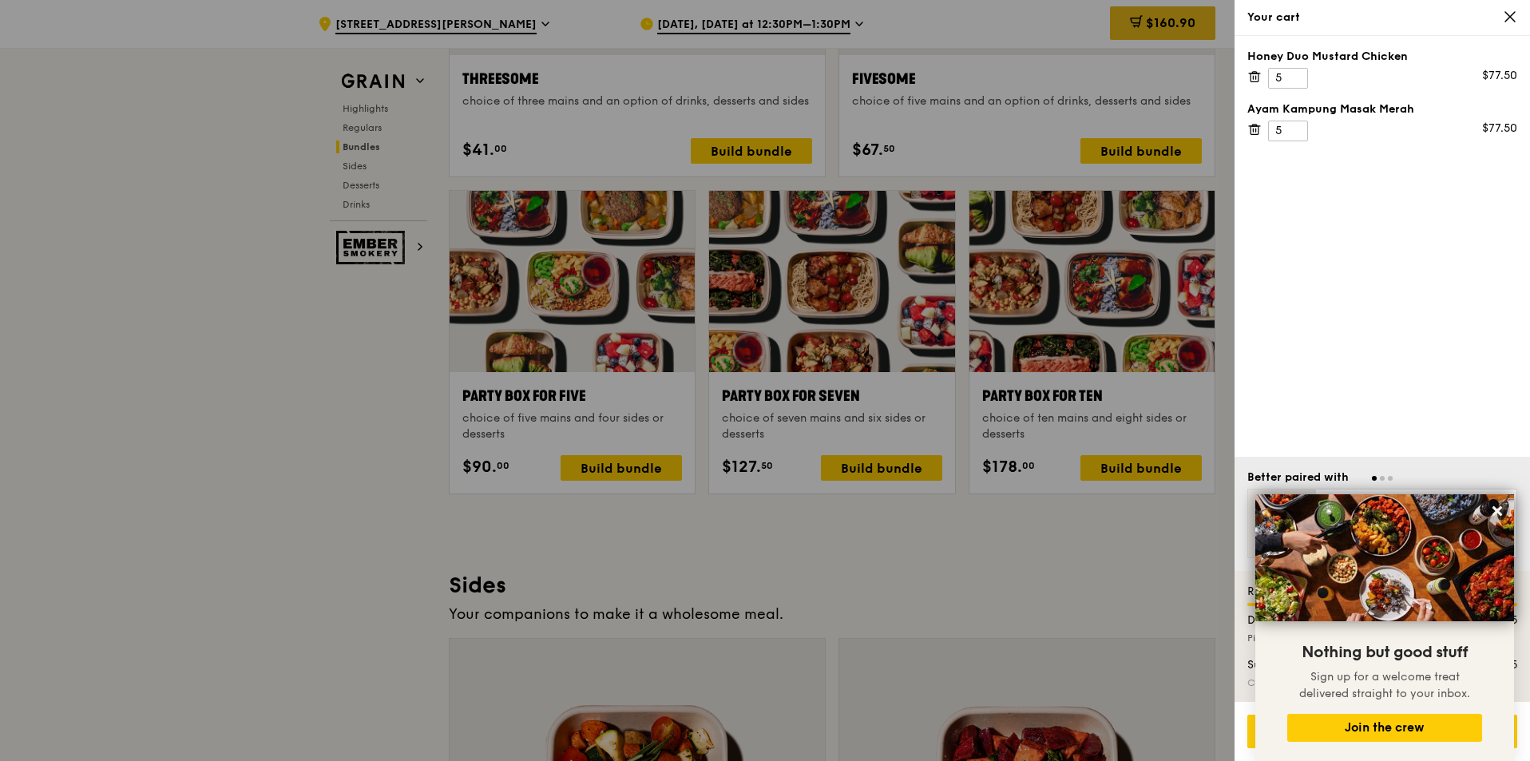
click at [1147, 25] on div at bounding box center [765, 380] width 1530 height 761
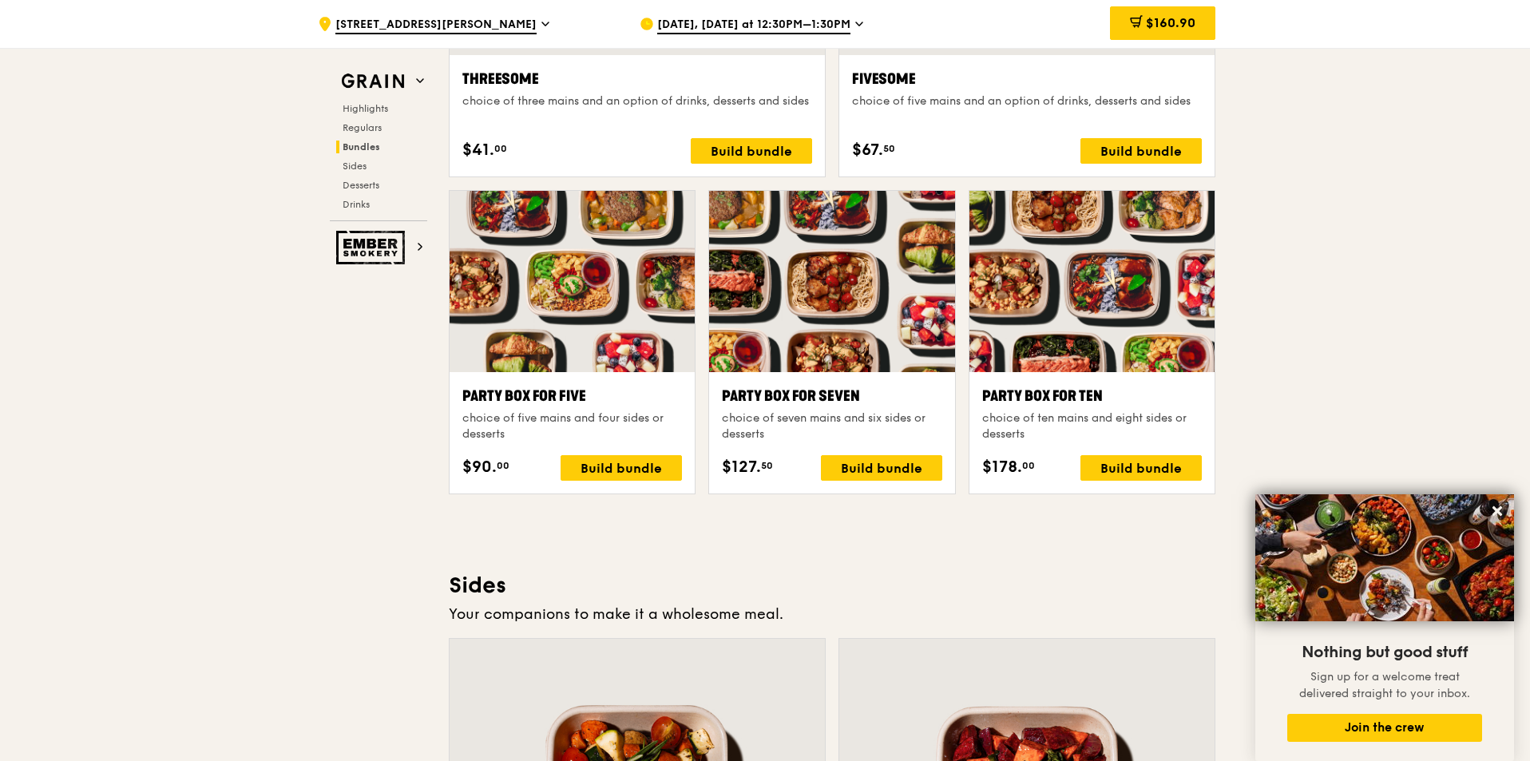
click at [1146, 26] on span "$160.90" at bounding box center [1170, 22] width 49 height 15
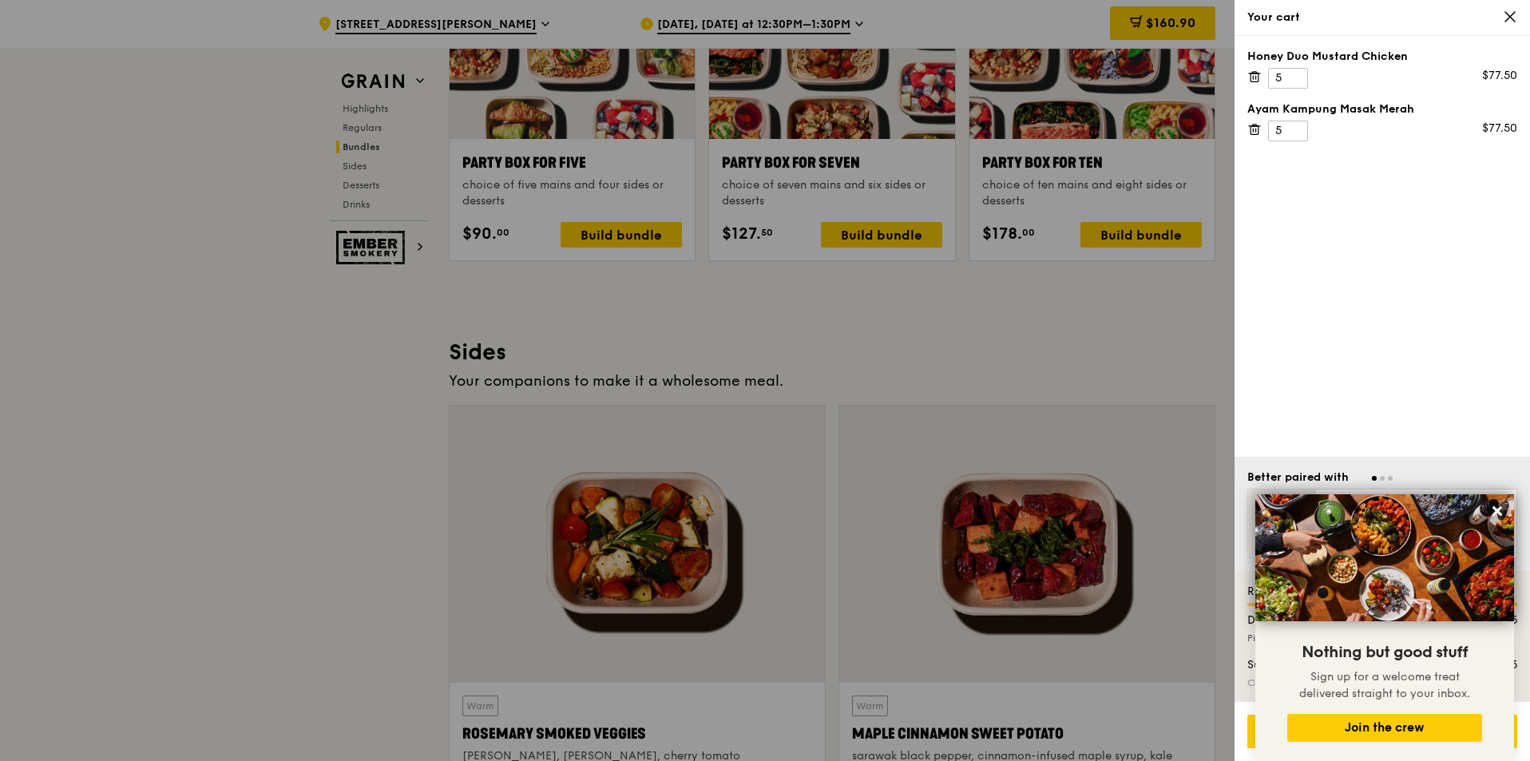
scroll to position [3273, 0]
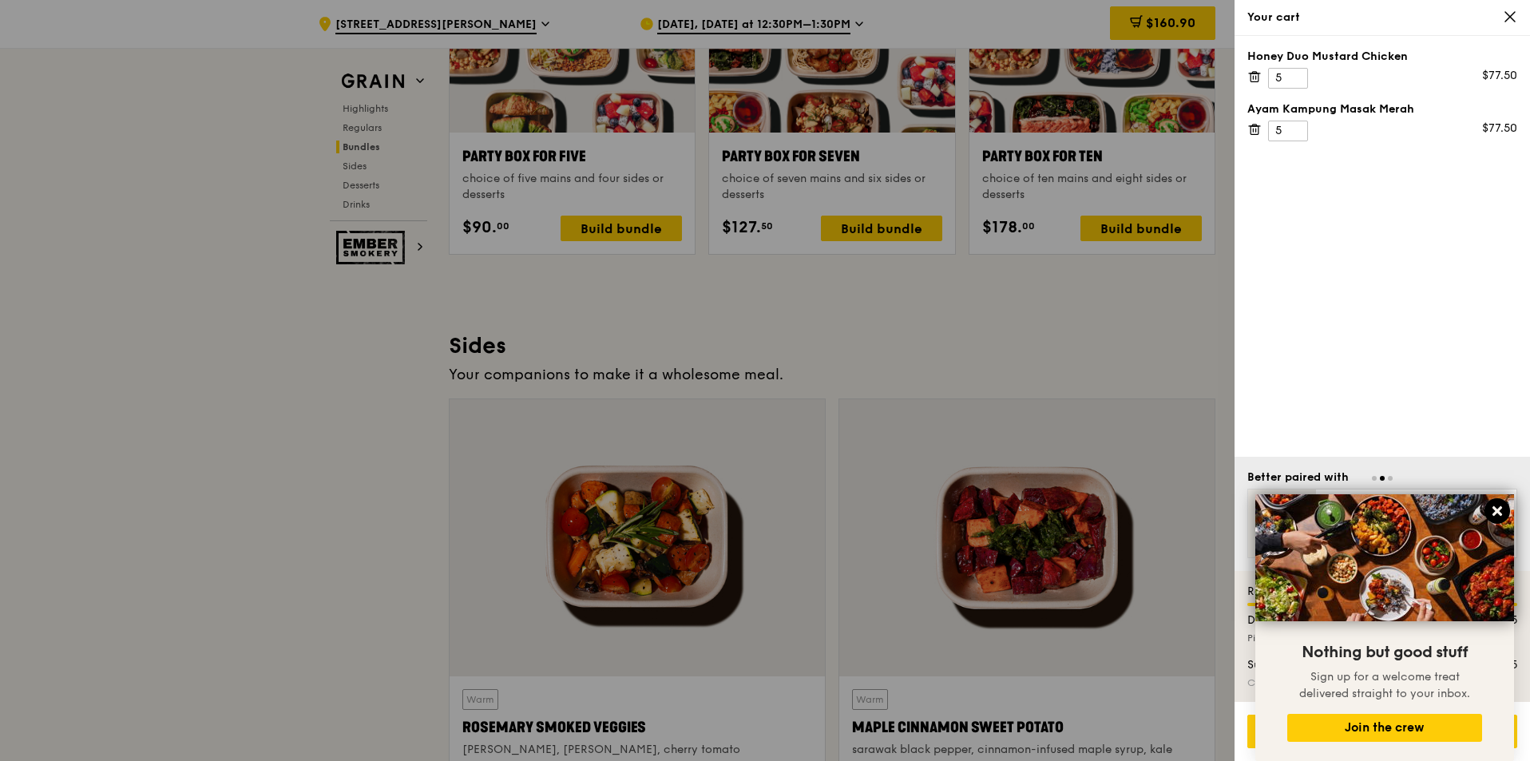
click at [1493, 509] on icon at bounding box center [1497, 511] width 14 height 14
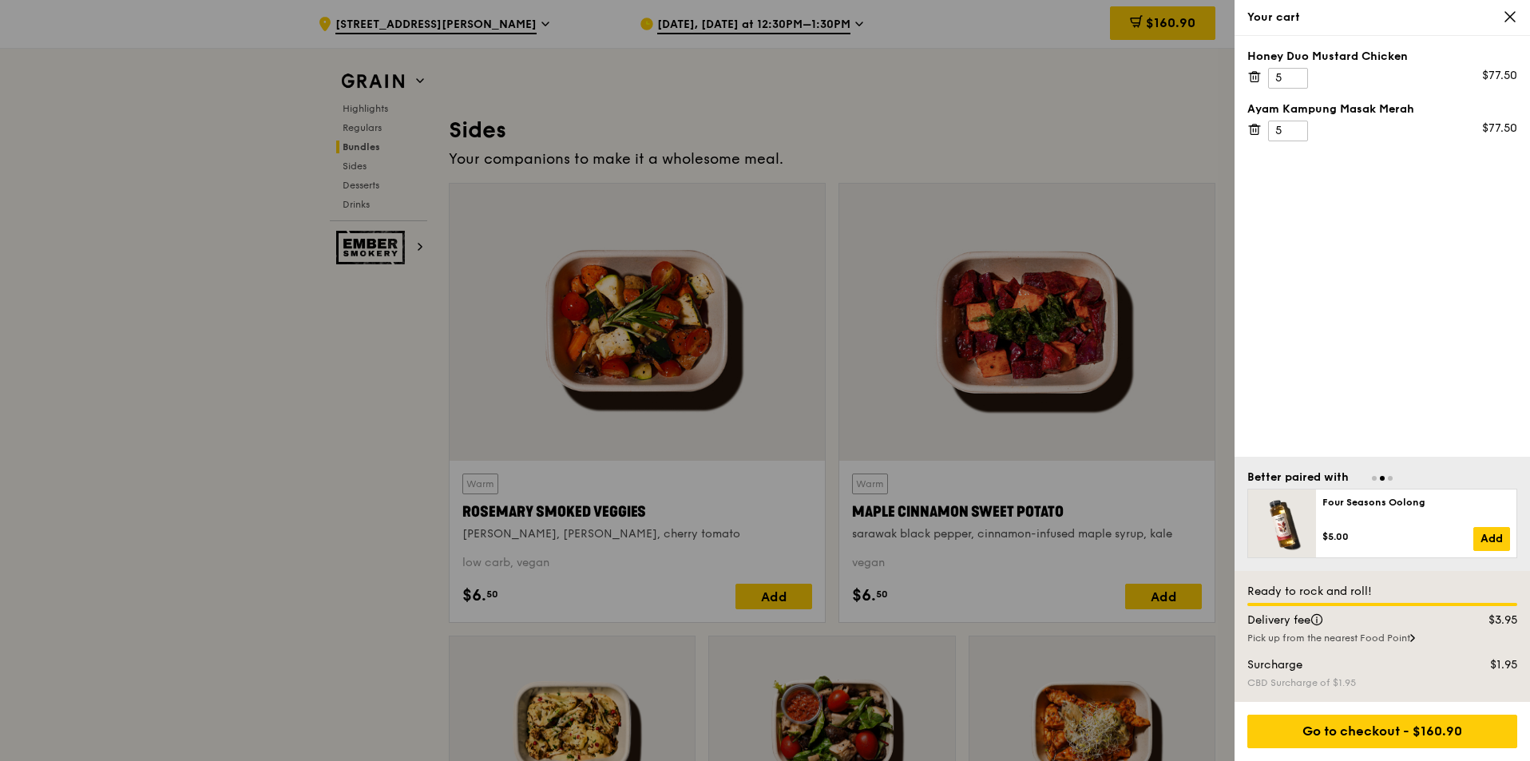
scroll to position [3513, 0]
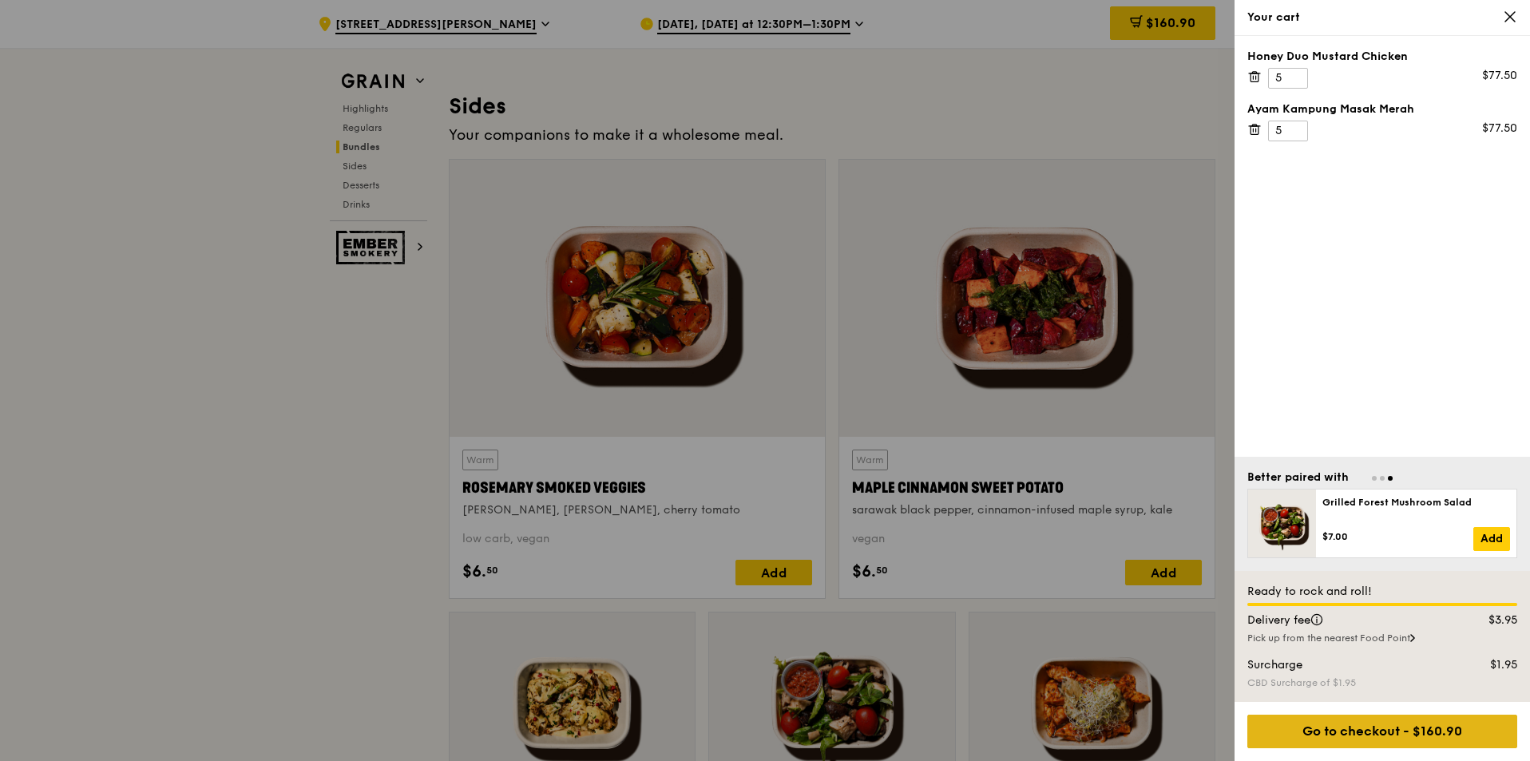
click at [1415, 726] on div "Go to checkout - $160.90" at bounding box center [1382, 732] width 270 height 34
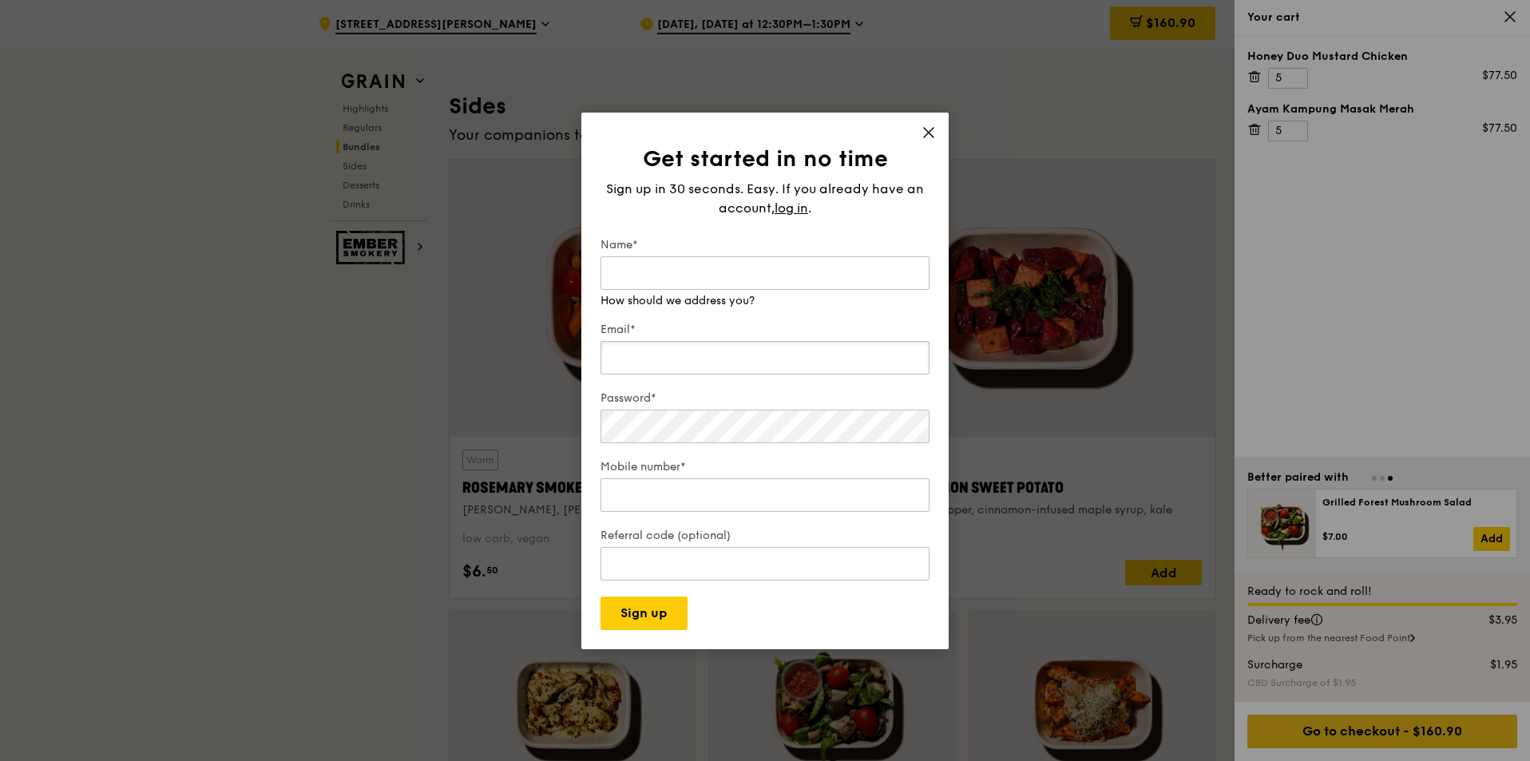
type input "carina.tzh@gmail.com"
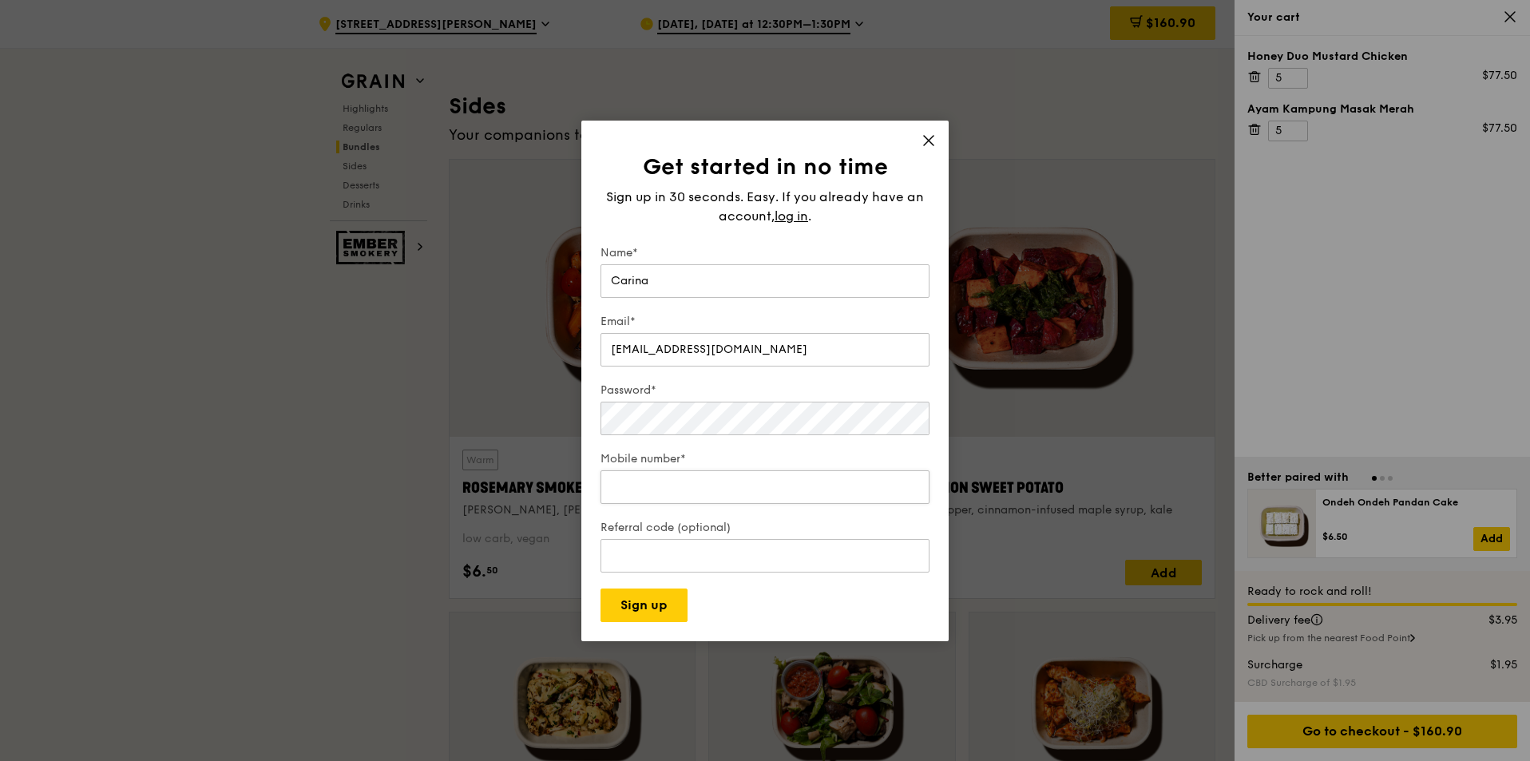
type input "Carina"
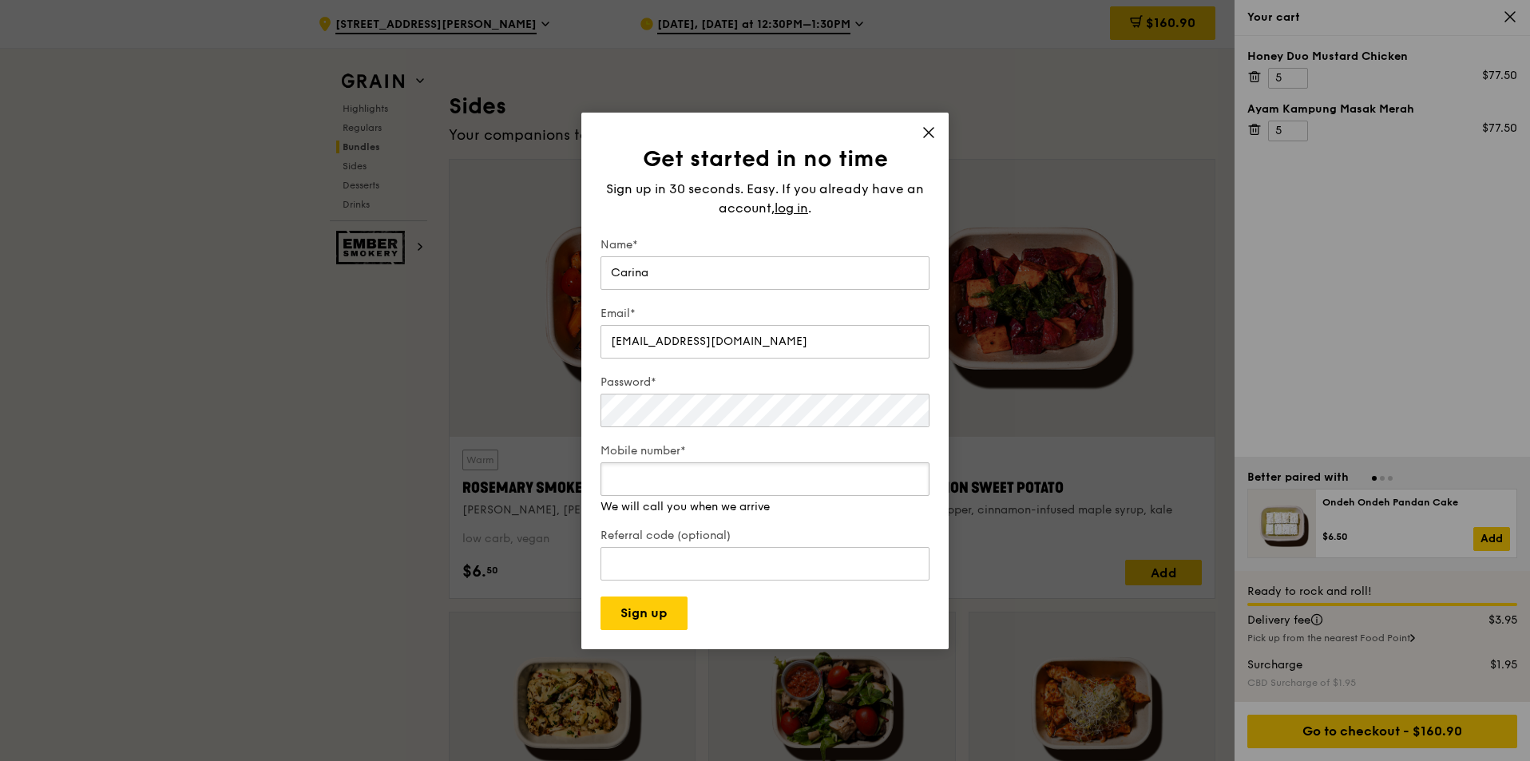
click at [682, 479] on input "Mobile number*" at bounding box center [764, 479] width 329 height 34
type input "9"
type input "86669508"
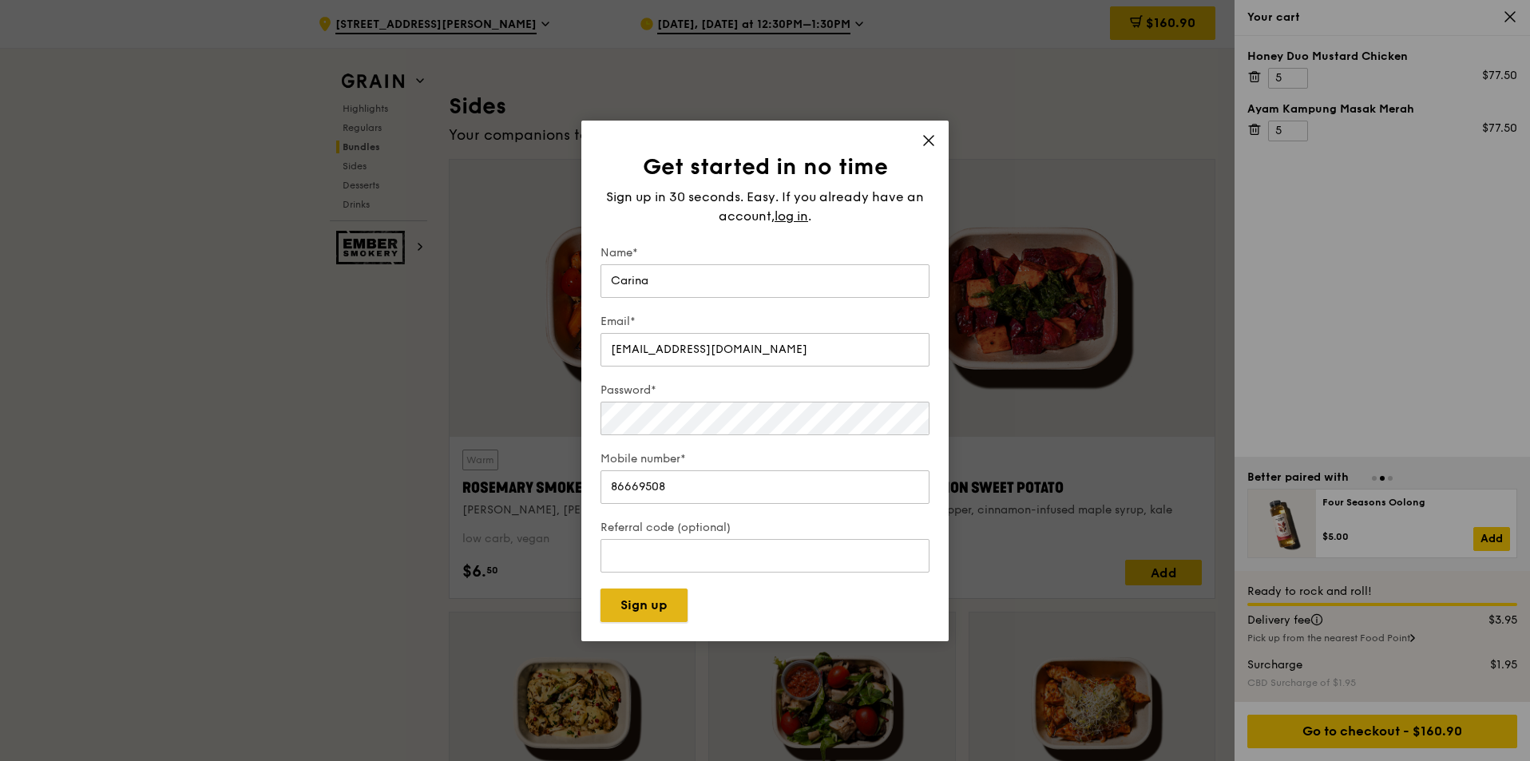
click at [652, 615] on button "Sign up" at bounding box center [643, 605] width 87 height 34
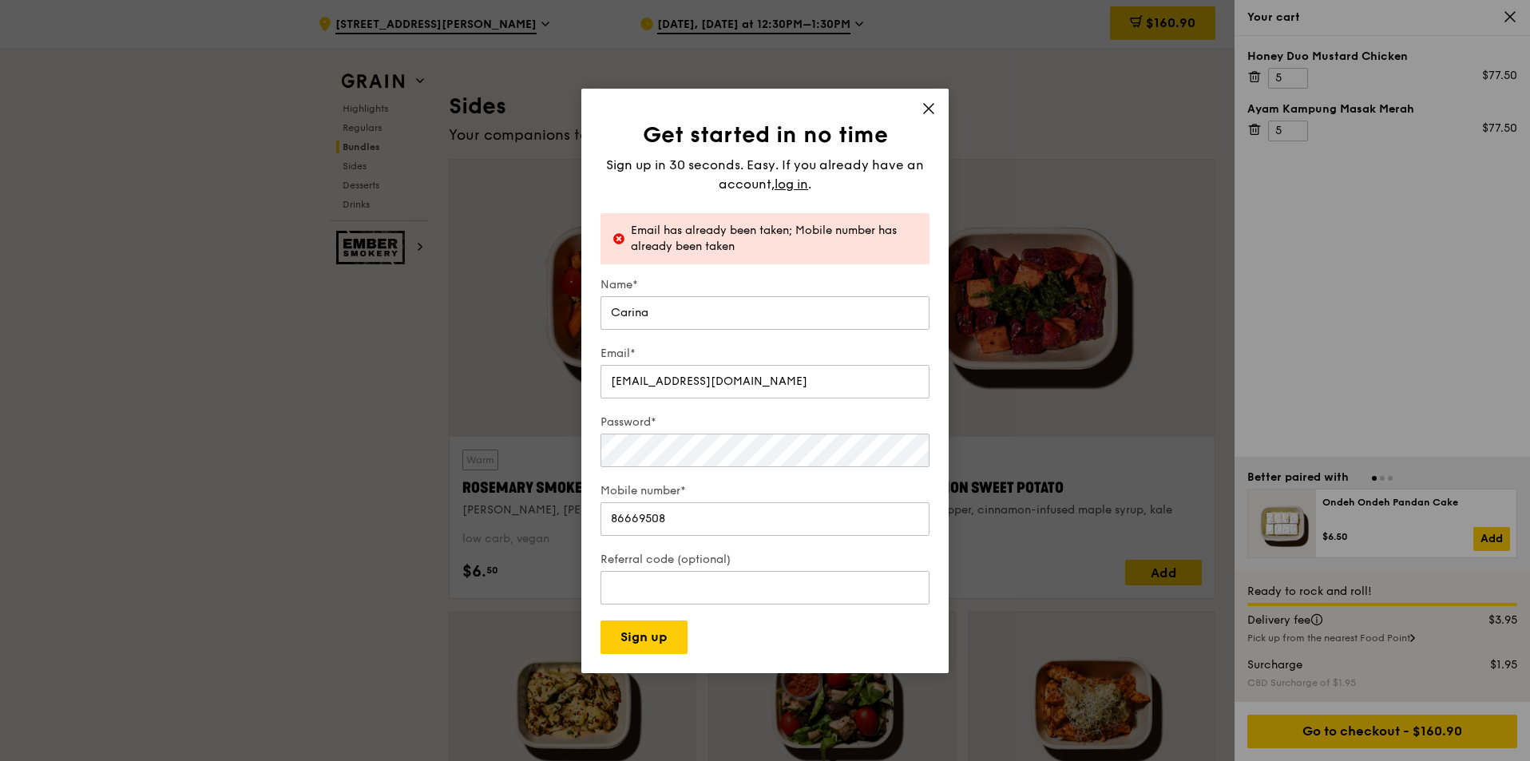
click at [928, 97] on div "Get started in no time Sign up in 30 seconds. Easy. If you already have an acco…" at bounding box center [764, 381] width 367 height 584
click at [928, 110] on icon at bounding box center [928, 108] width 14 height 14
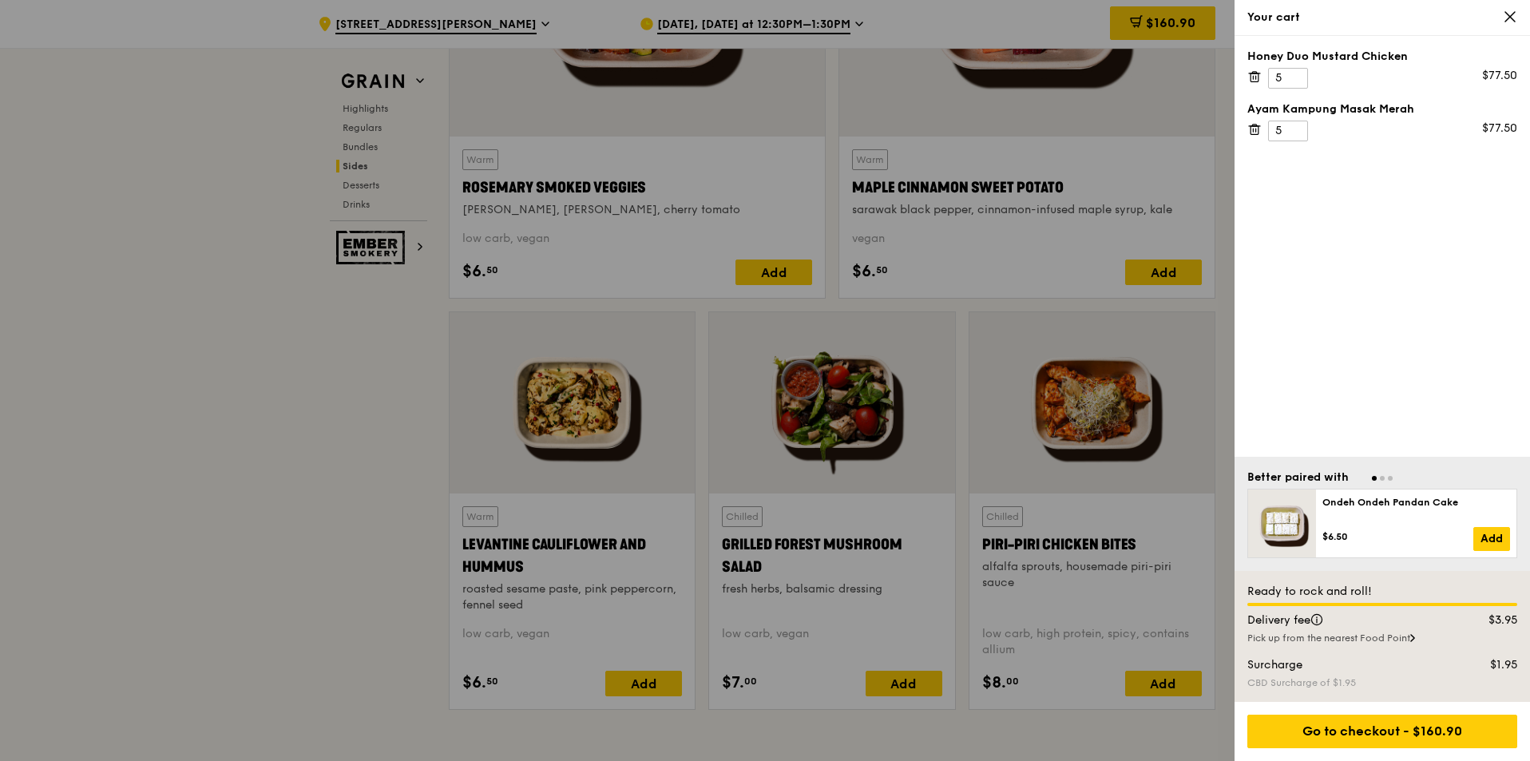
scroll to position [4071, 0]
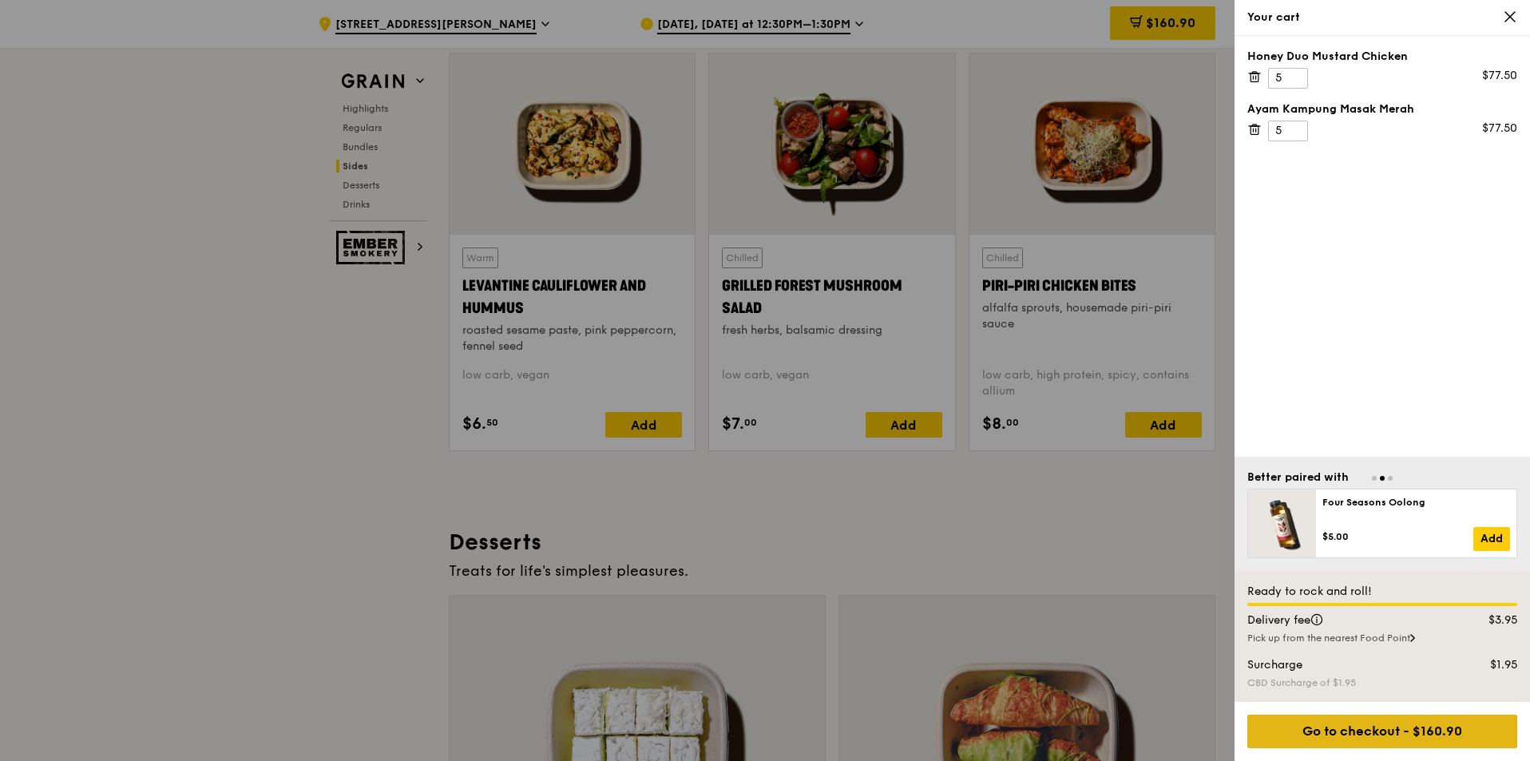
click at [1452, 735] on div "Go to checkout - $160.90" at bounding box center [1382, 732] width 270 height 34
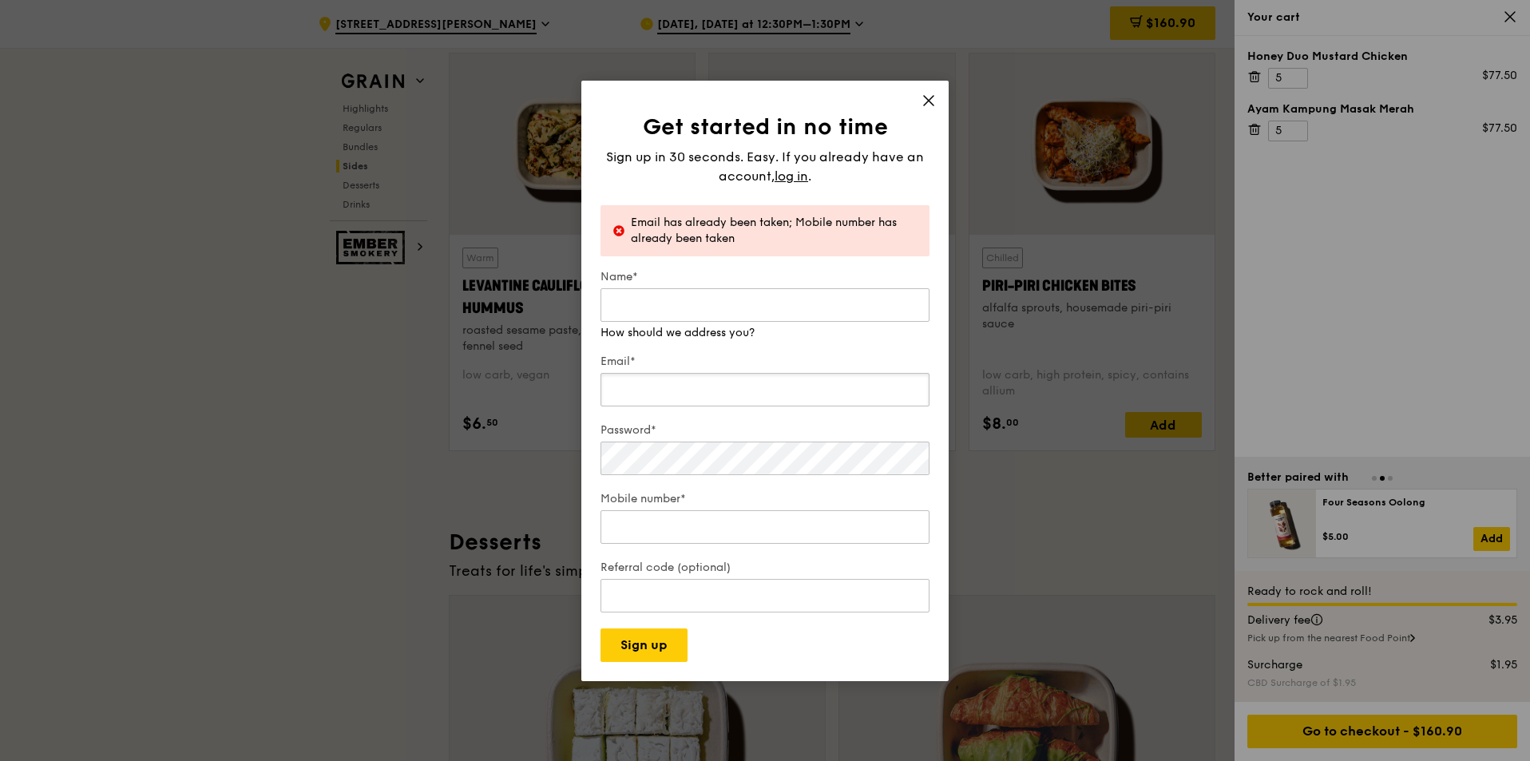
type input "carina.tzh@gmail.com"
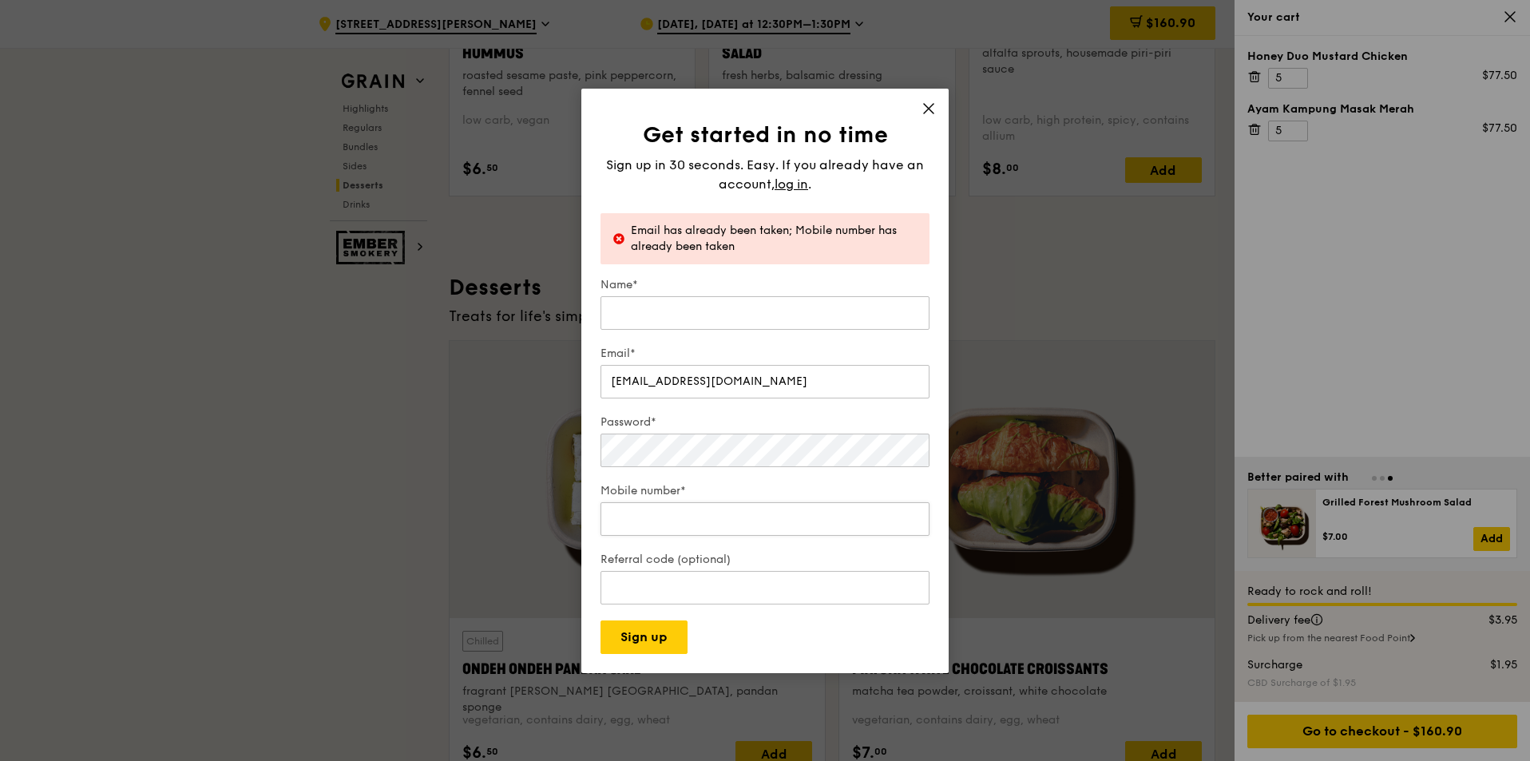
scroll to position [4550, 0]
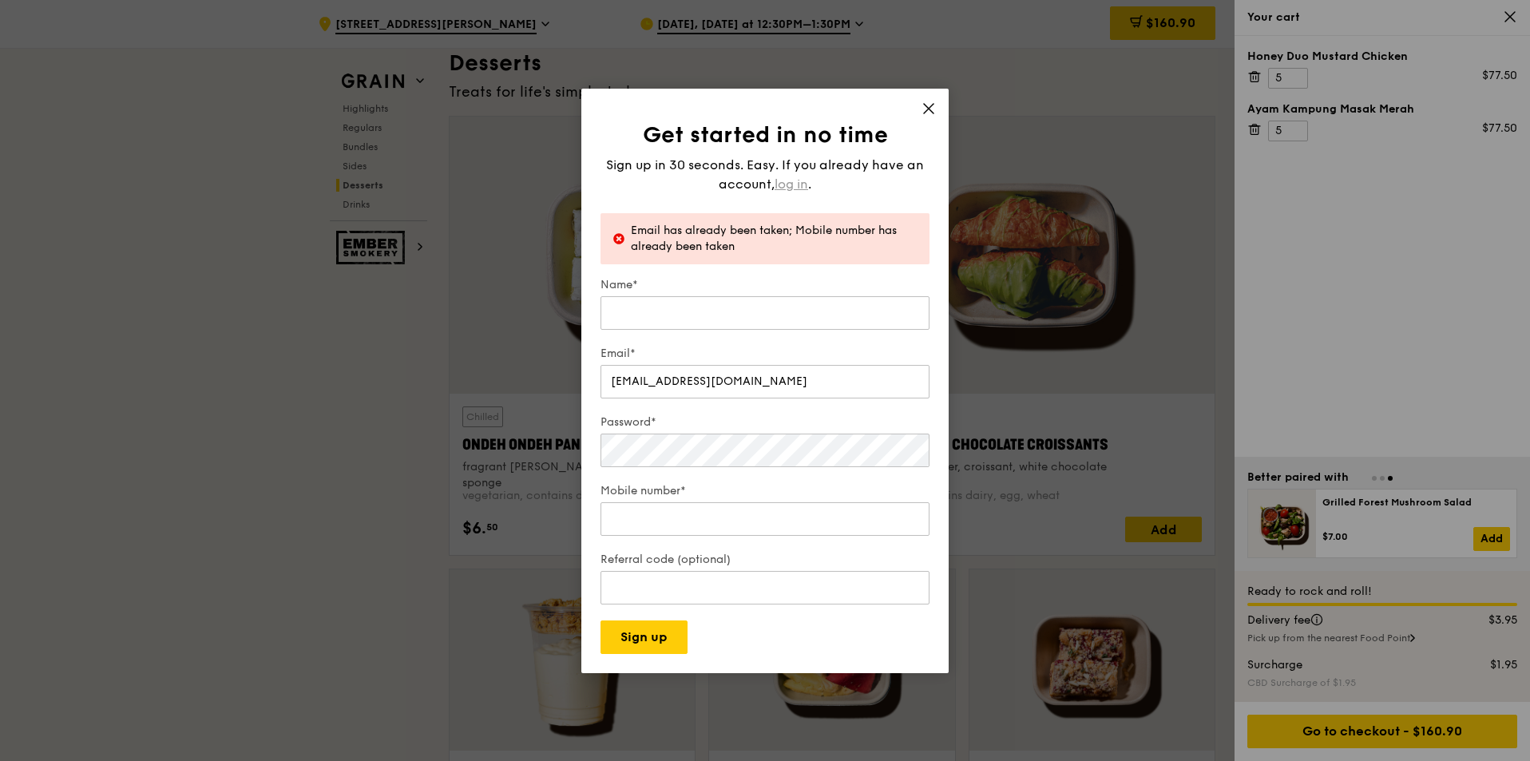
click at [789, 183] on span "log in" at bounding box center [791, 184] width 34 height 19
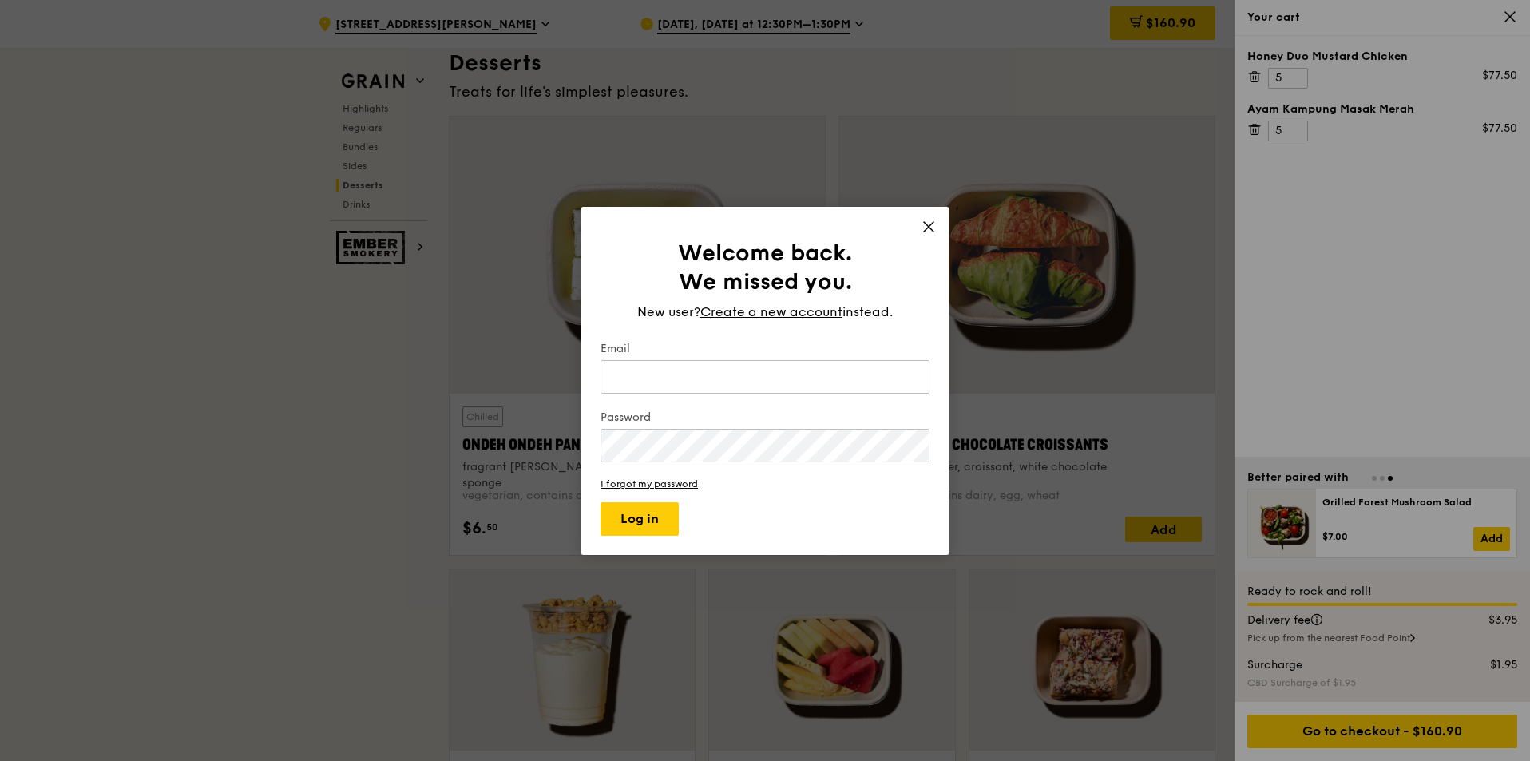
type input "carina.tzh@gmail.com"
click at [645, 515] on button "Log in" at bounding box center [639, 519] width 78 height 34
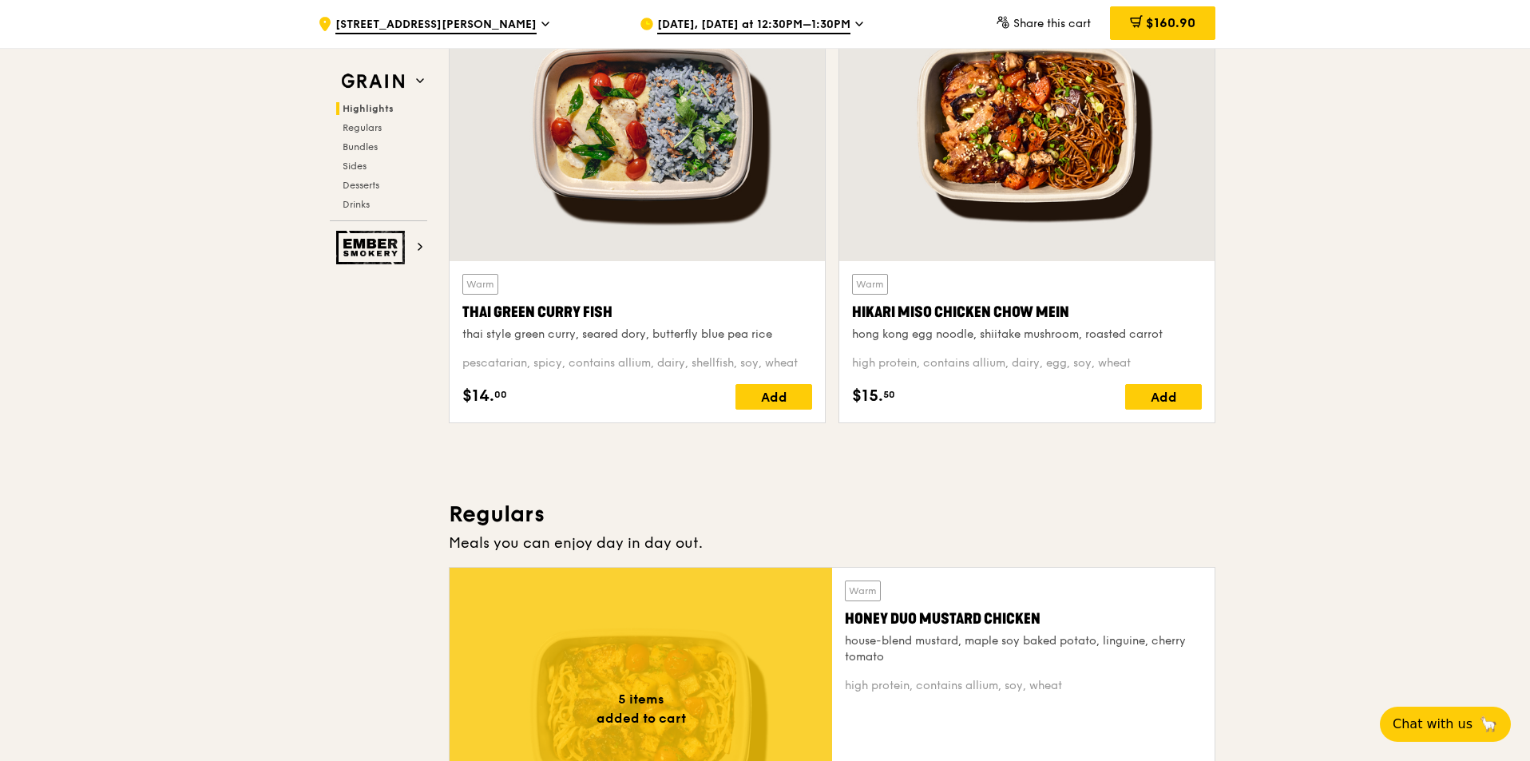
scroll to position [559, 0]
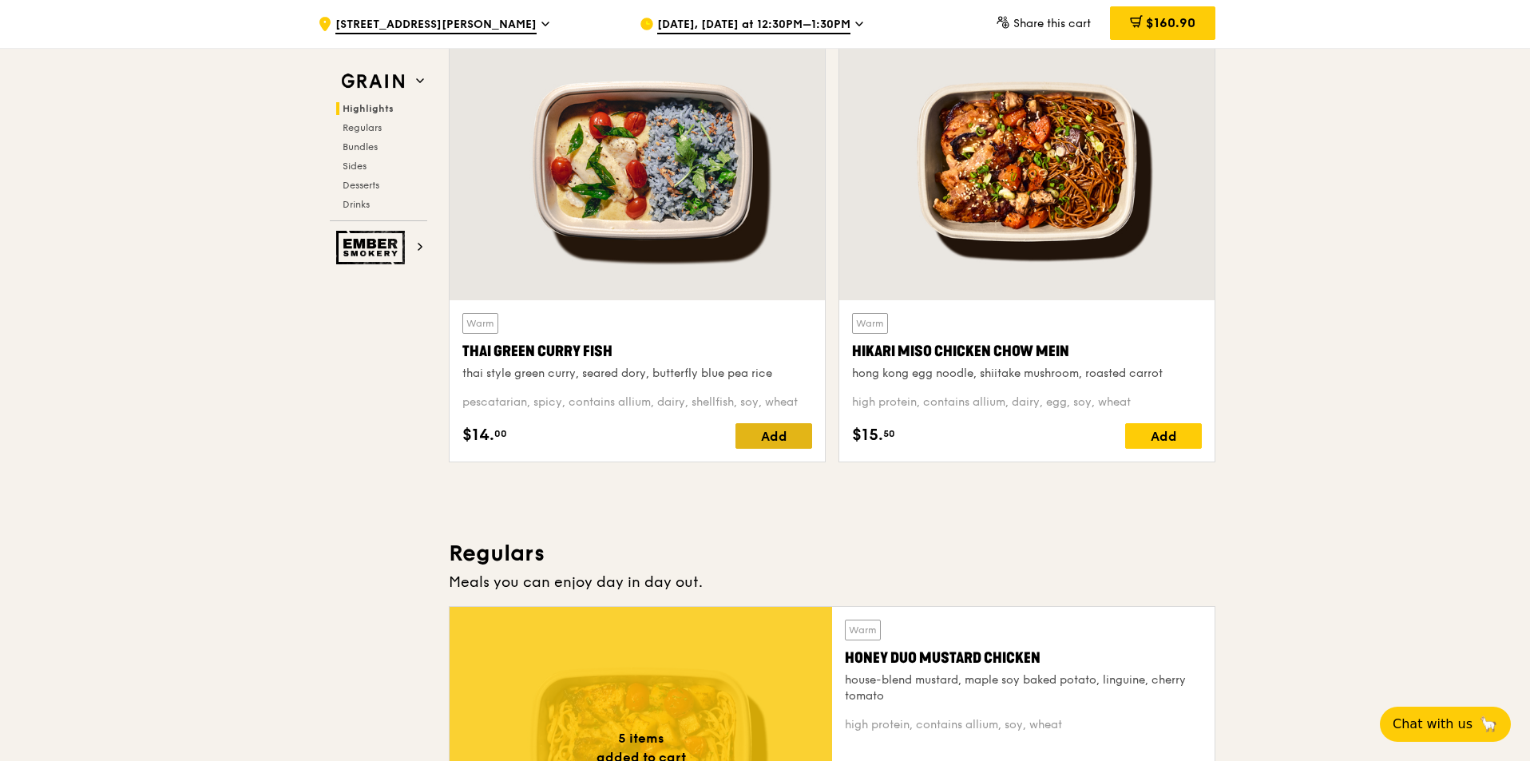
click at [754, 437] on div "Add" at bounding box center [773, 436] width 77 height 26
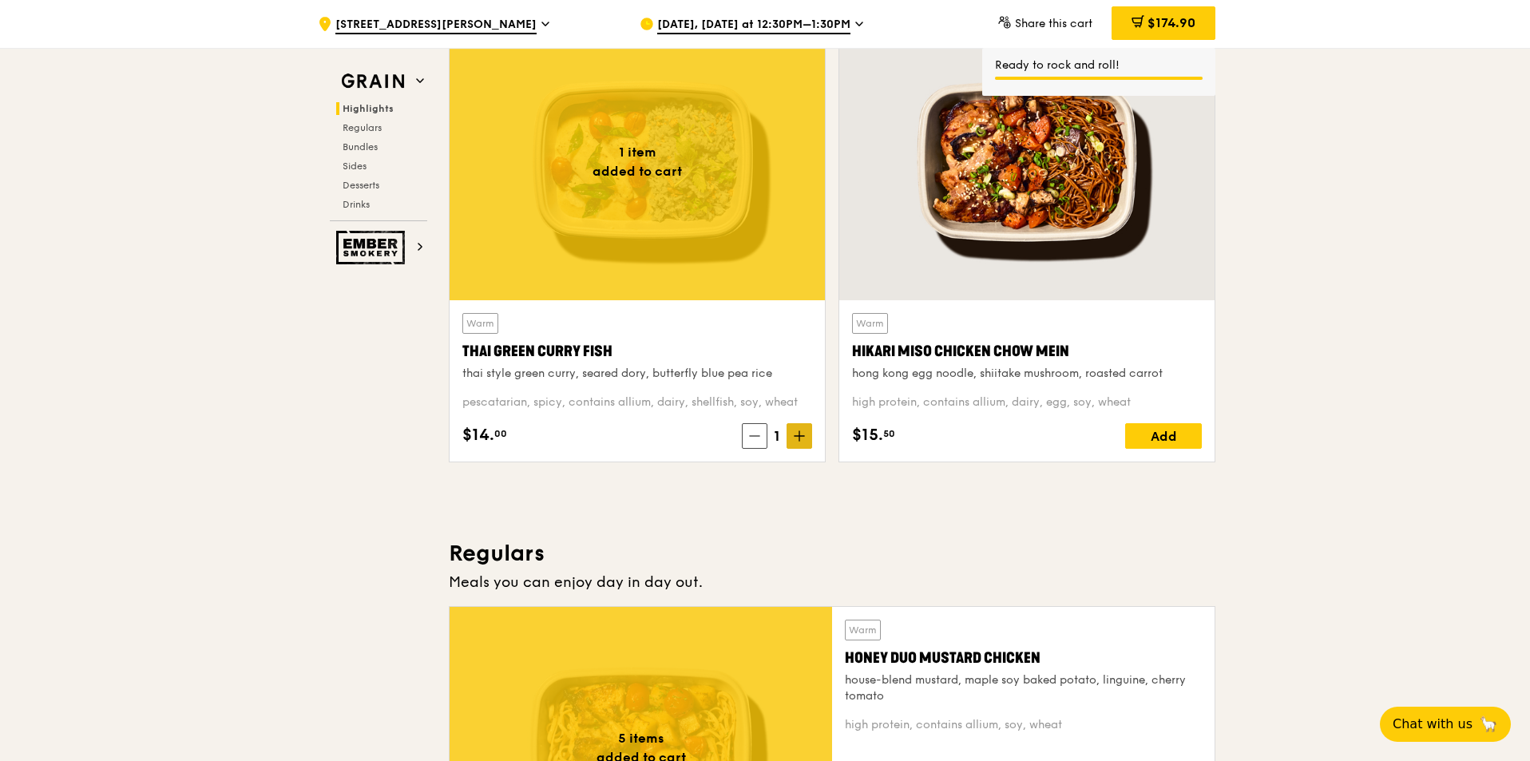
click at [796, 433] on icon at bounding box center [799, 435] width 11 height 11
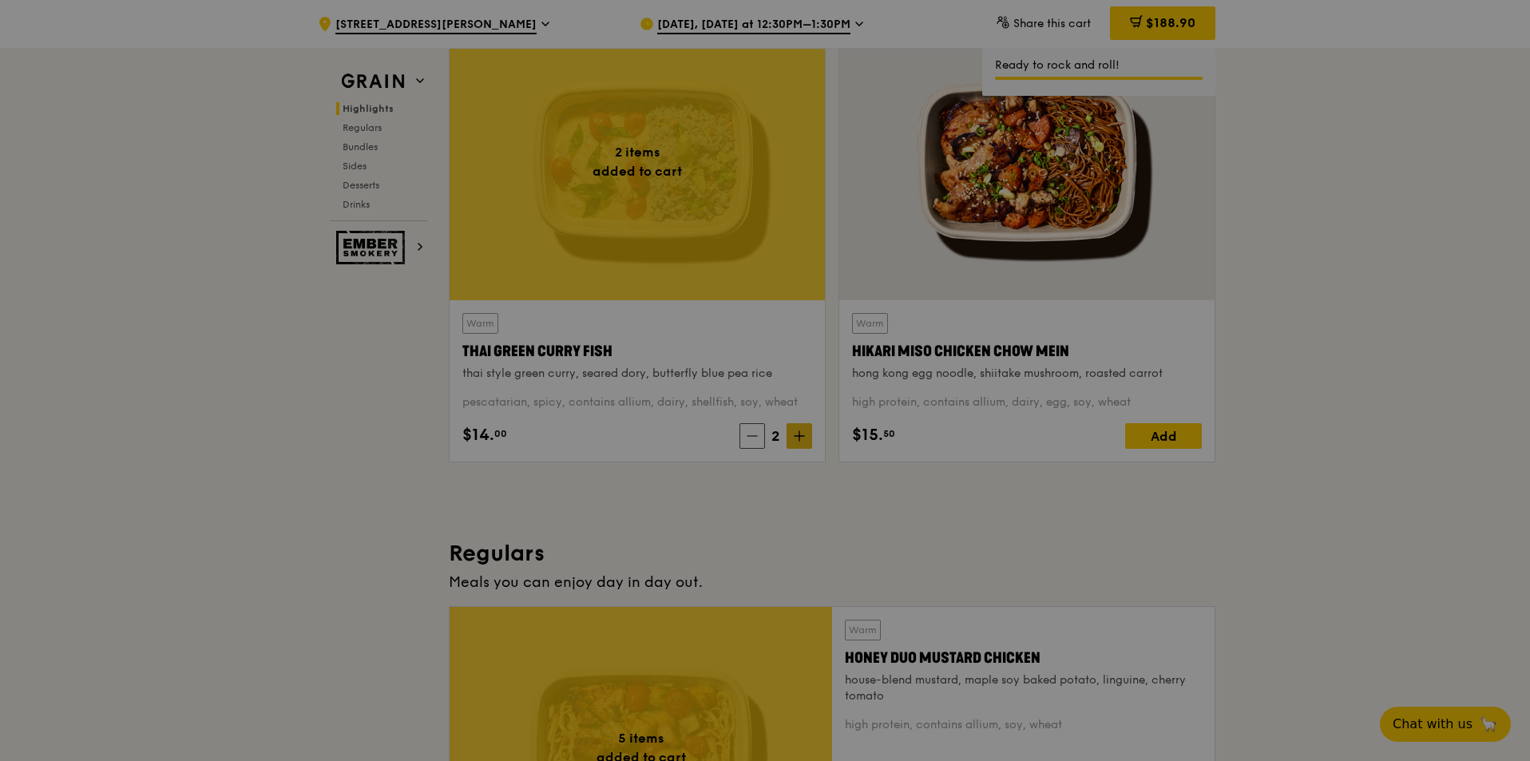
click at [796, 433] on div at bounding box center [765, 380] width 1530 height 761
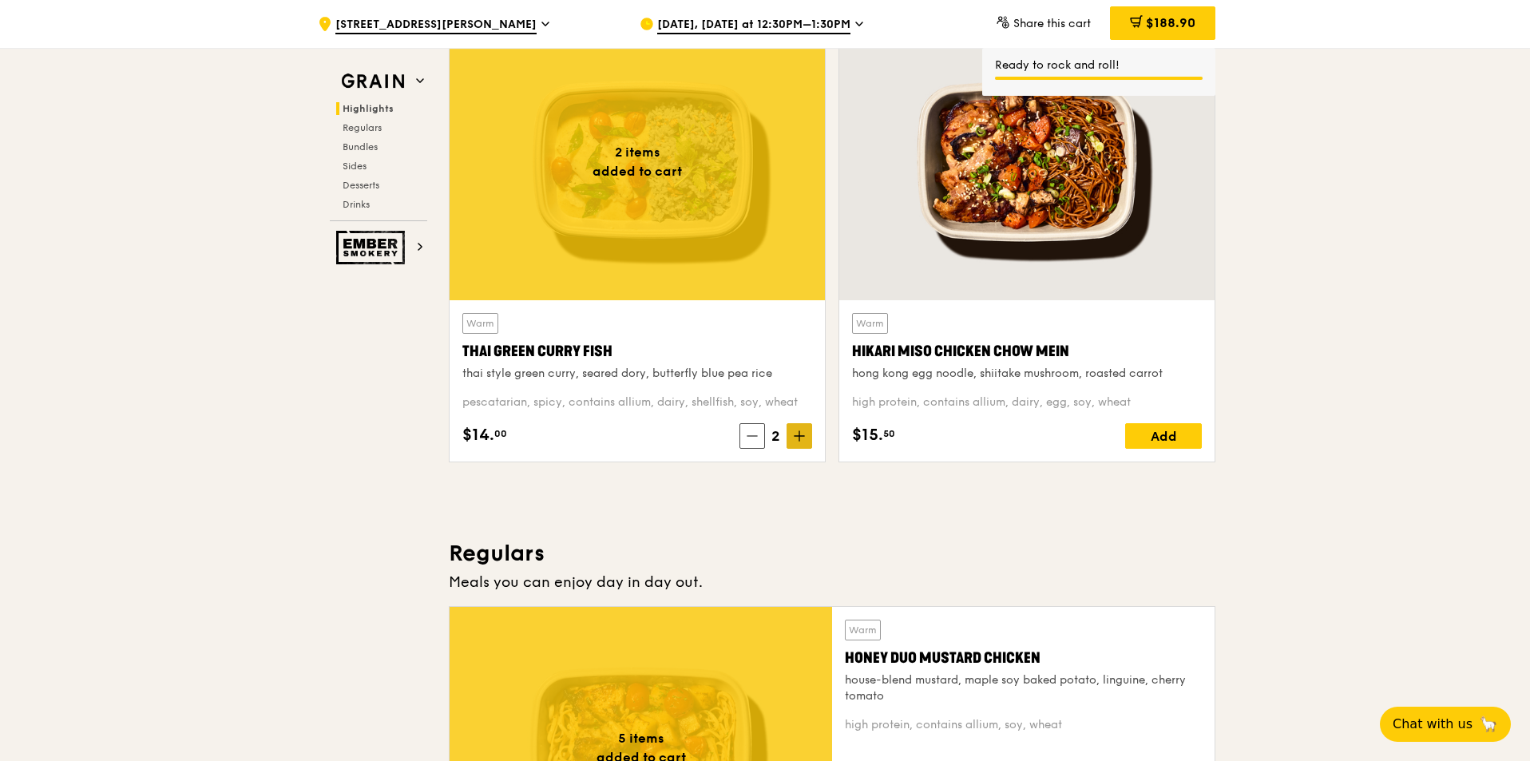
click at [796, 433] on icon at bounding box center [799, 435] width 11 height 11
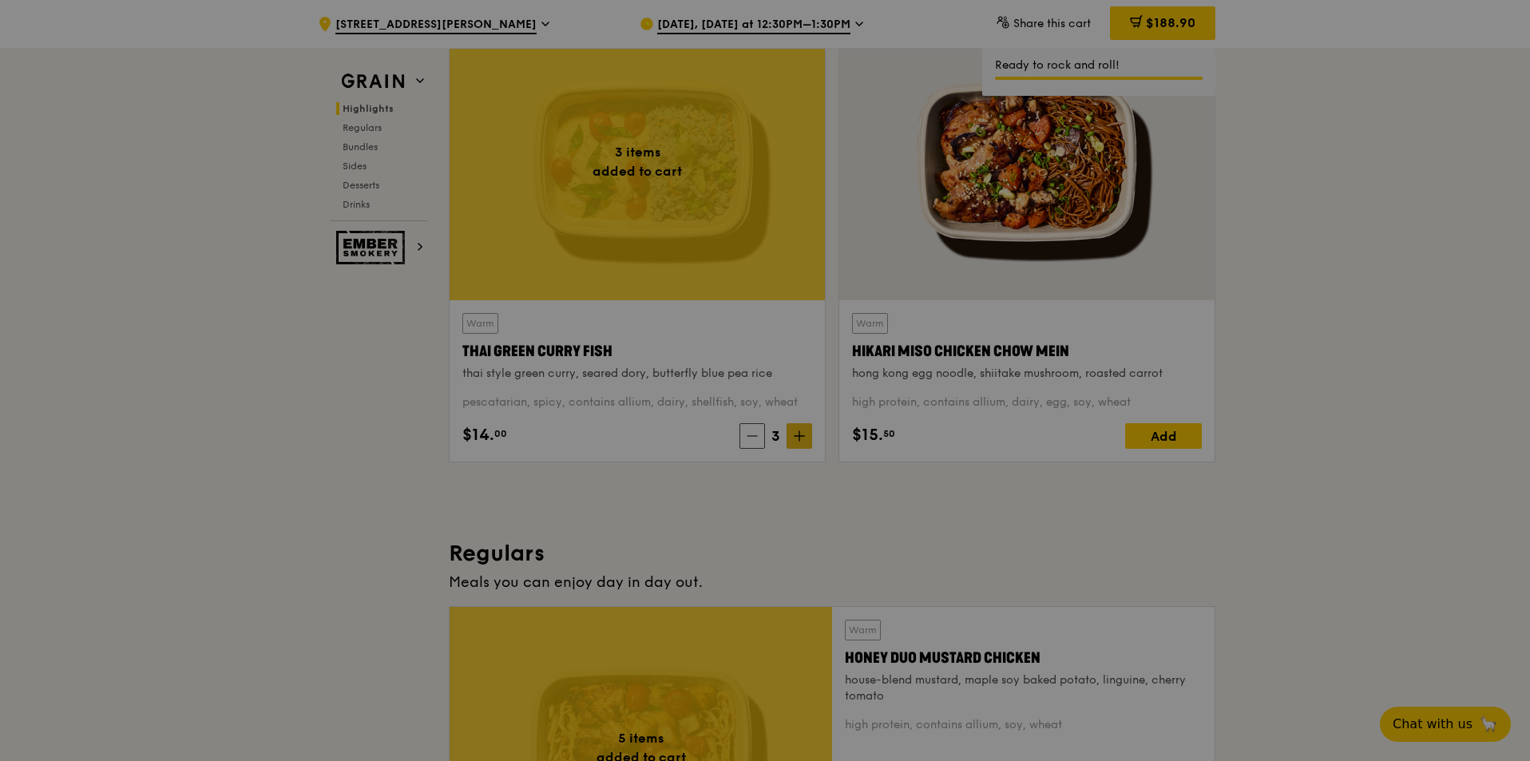
click at [796, 433] on div at bounding box center [765, 380] width 1530 height 761
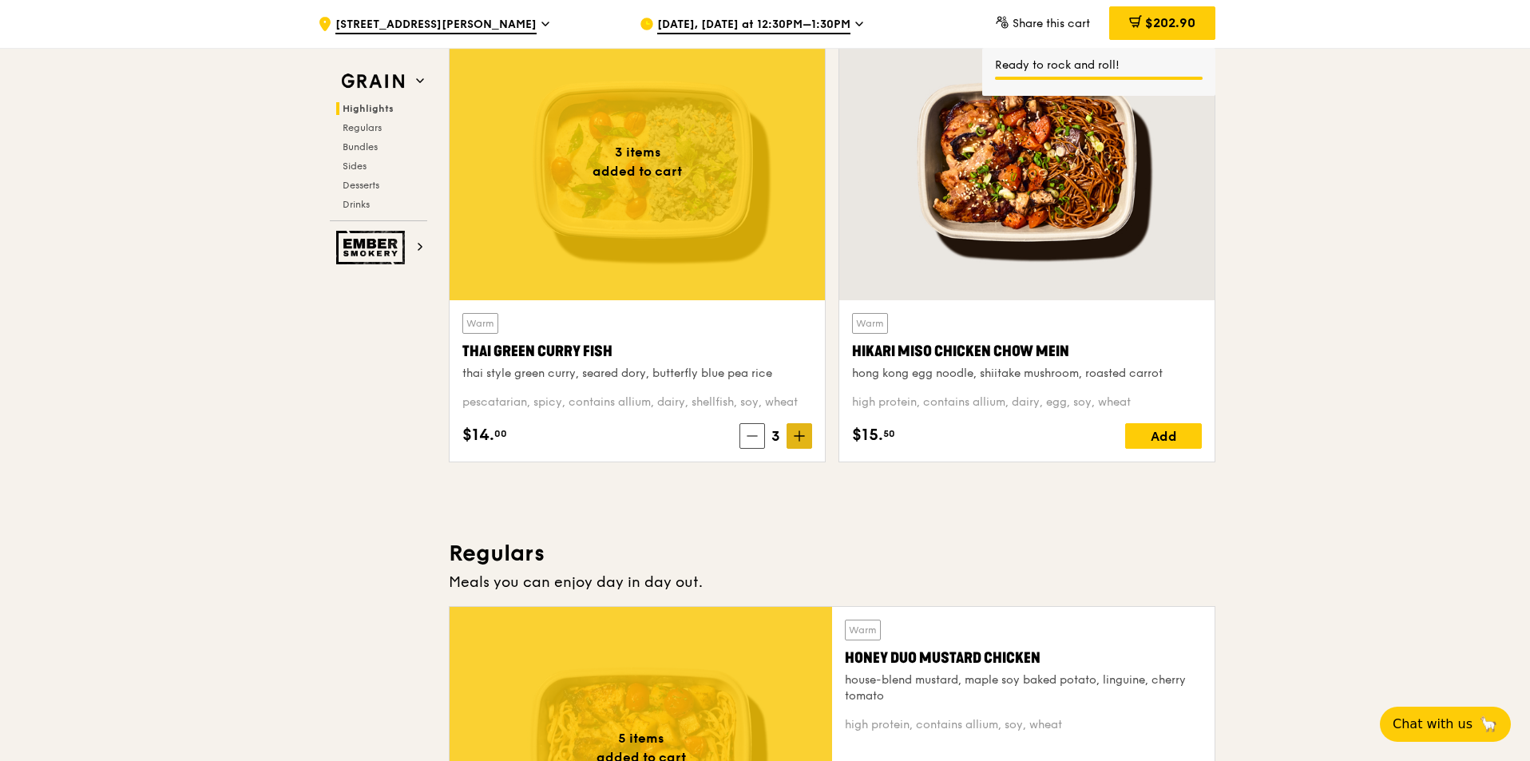
click at [799, 434] on icon at bounding box center [799, 436] width 0 height 10
click at [798, 437] on icon at bounding box center [799, 435] width 11 height 11
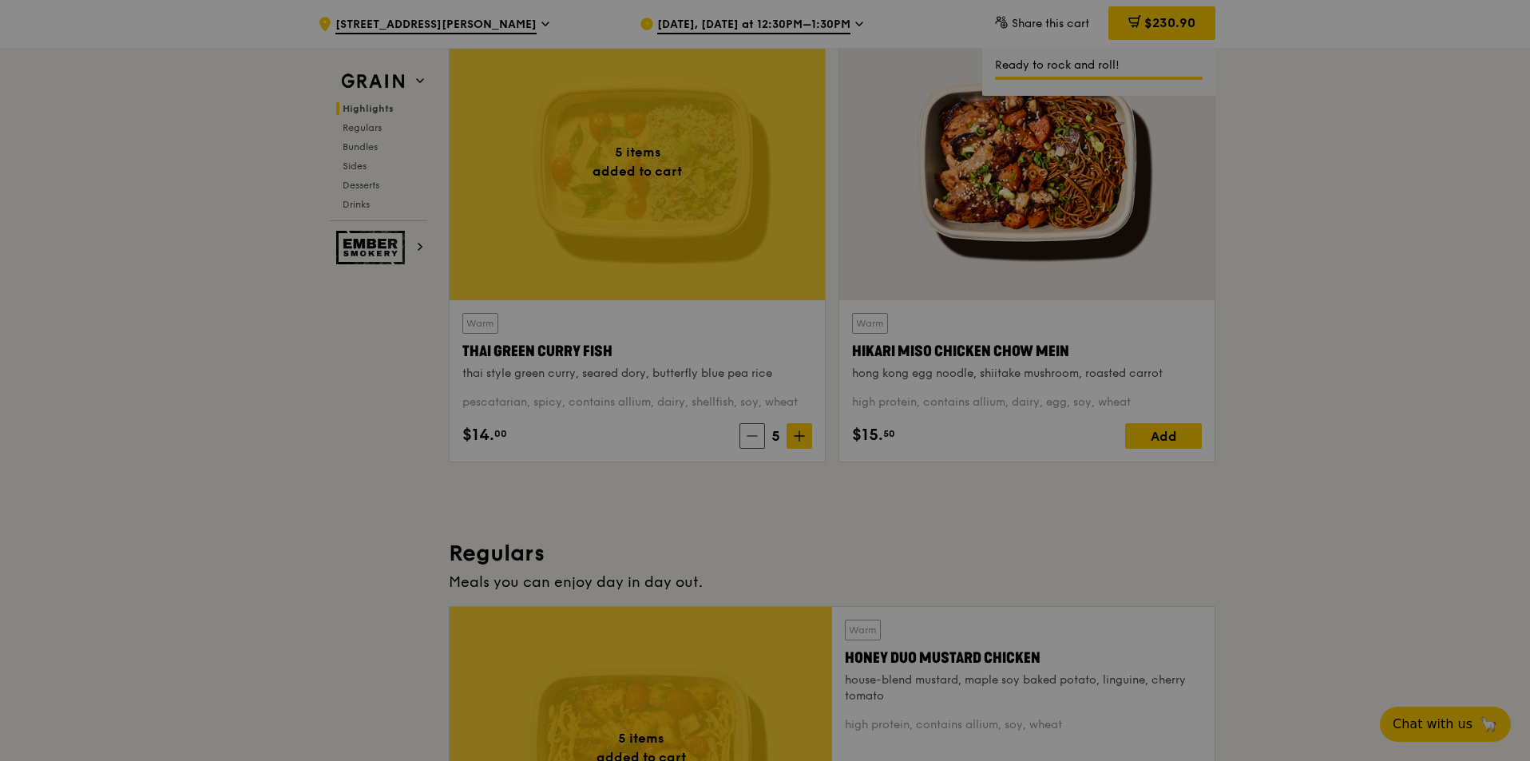
type input "5"
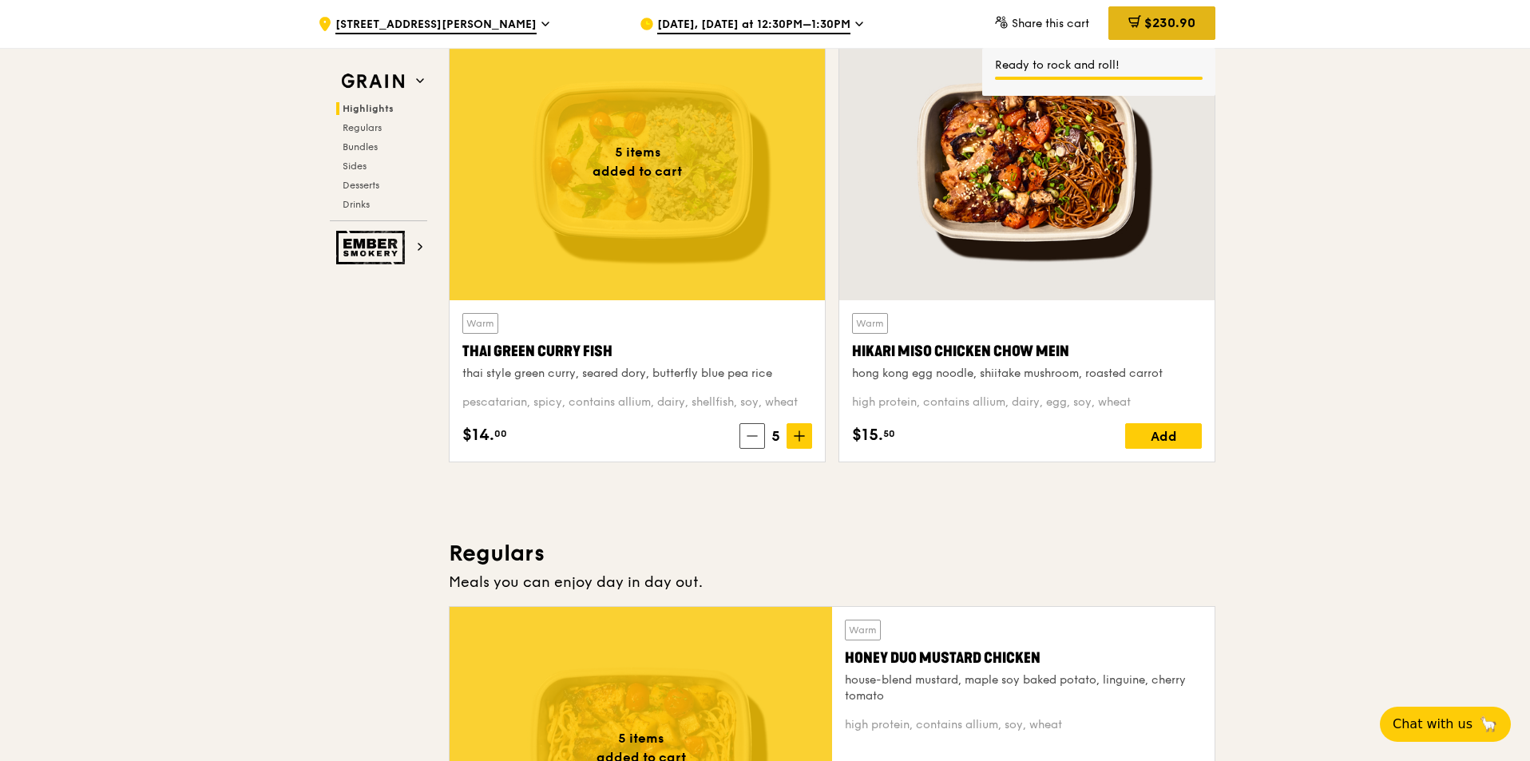
click at [1144, 17] on span "$230.90" at bounding box center [1169, 22] width 51 height 15
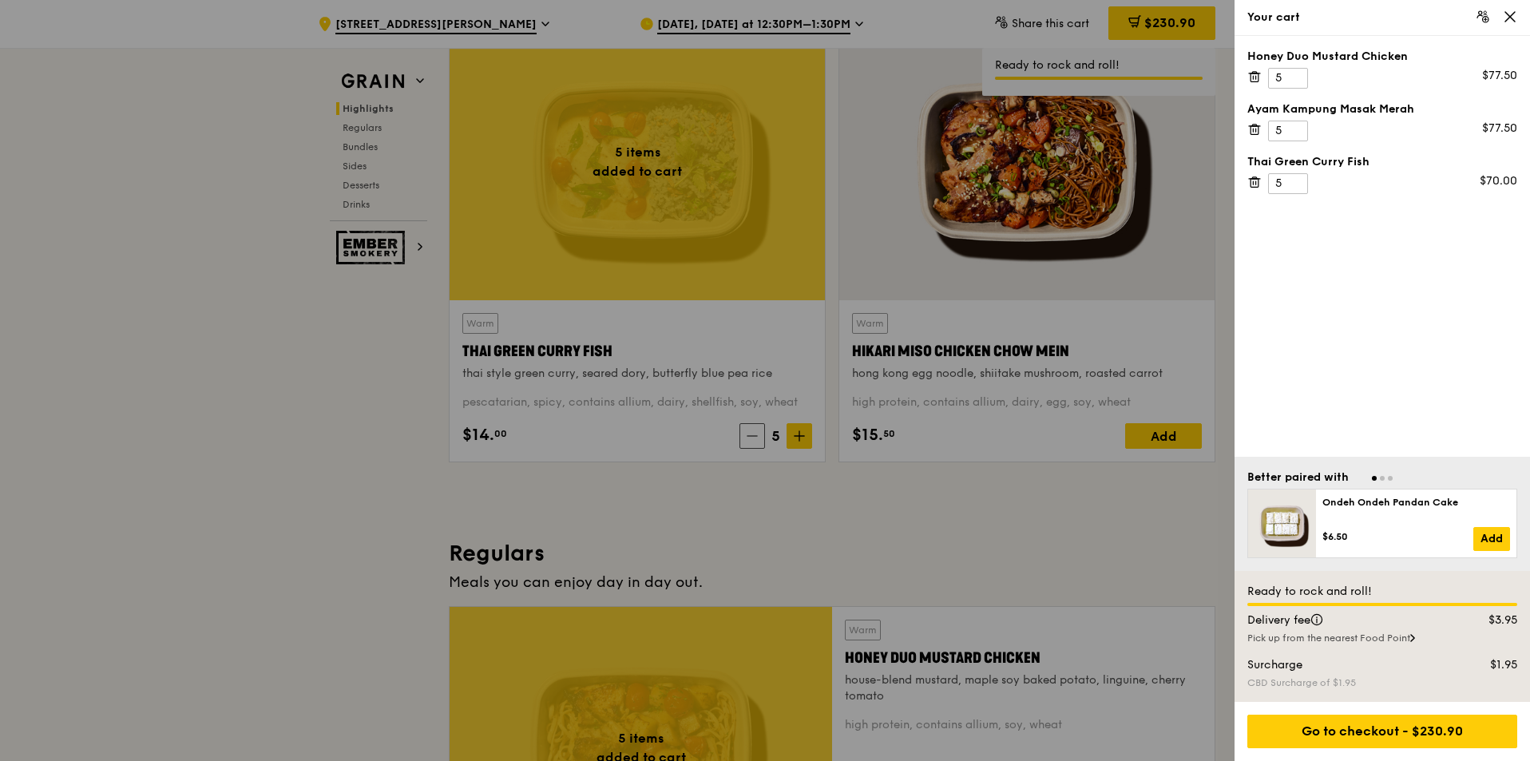
click at [1253, 129] on icon at bounding box center [1253, 130] width 0 height 3
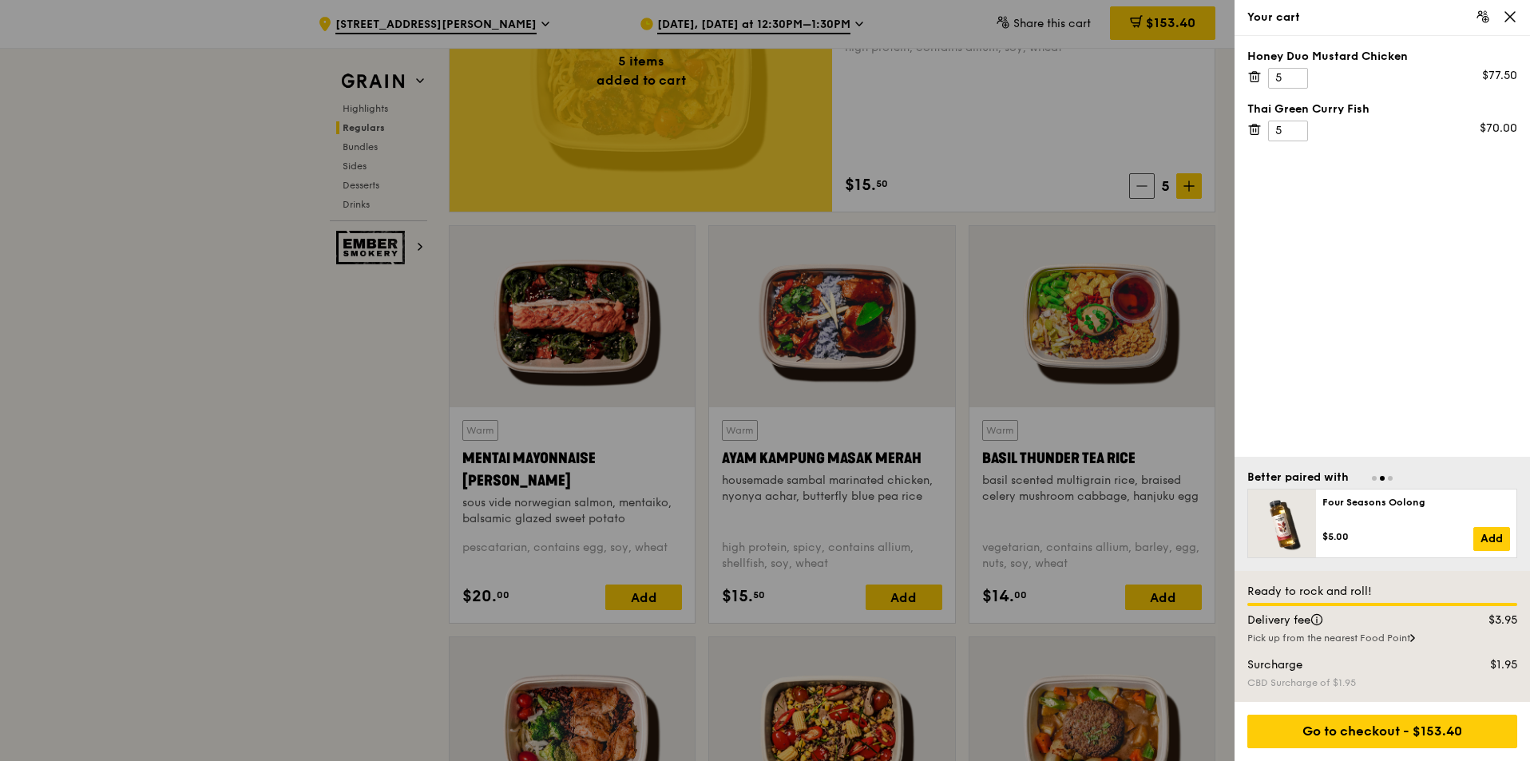
scroll to position [1277, 0]
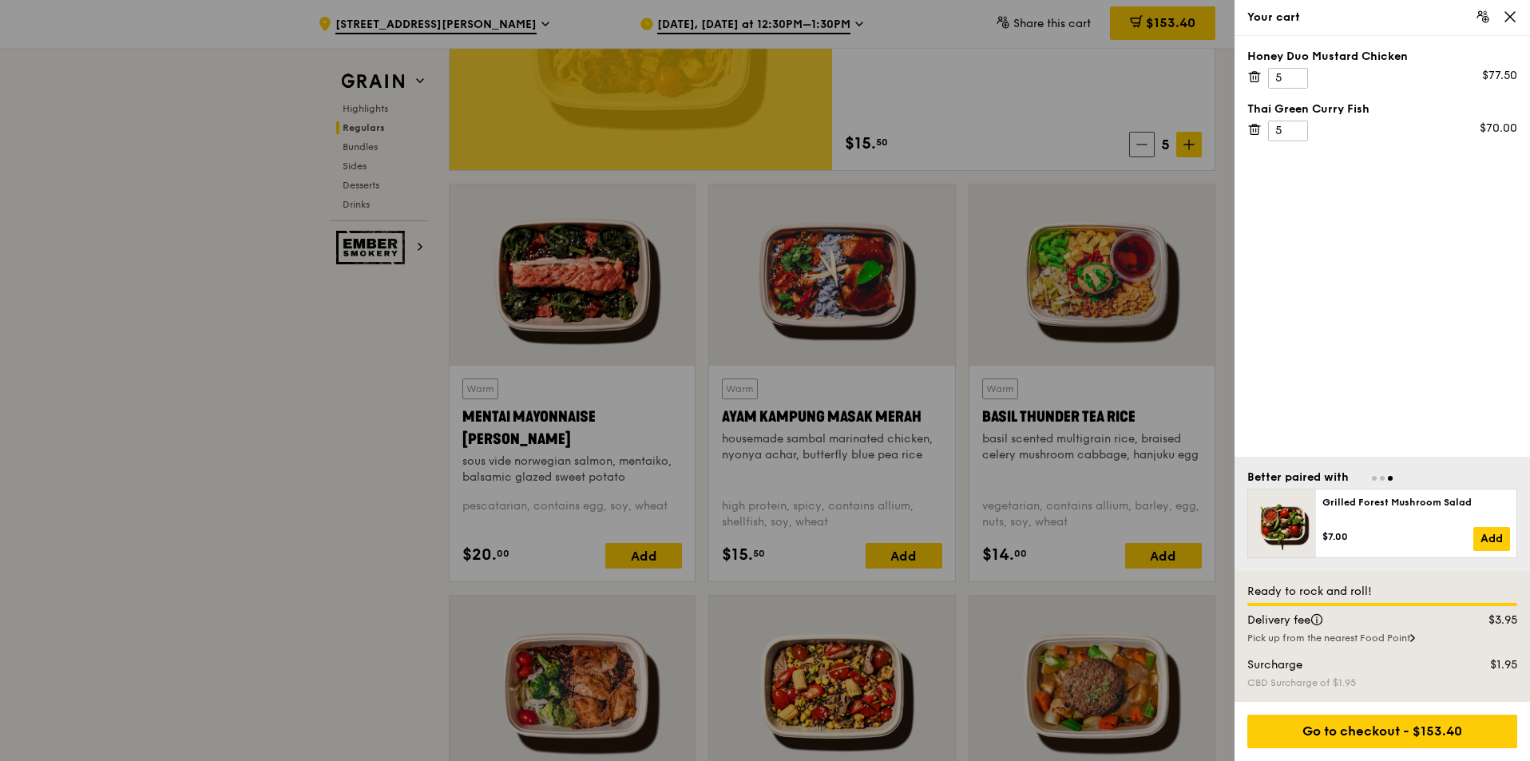
click at [250, 484] on div at bounding box center [765, 380] width 1530 height 761
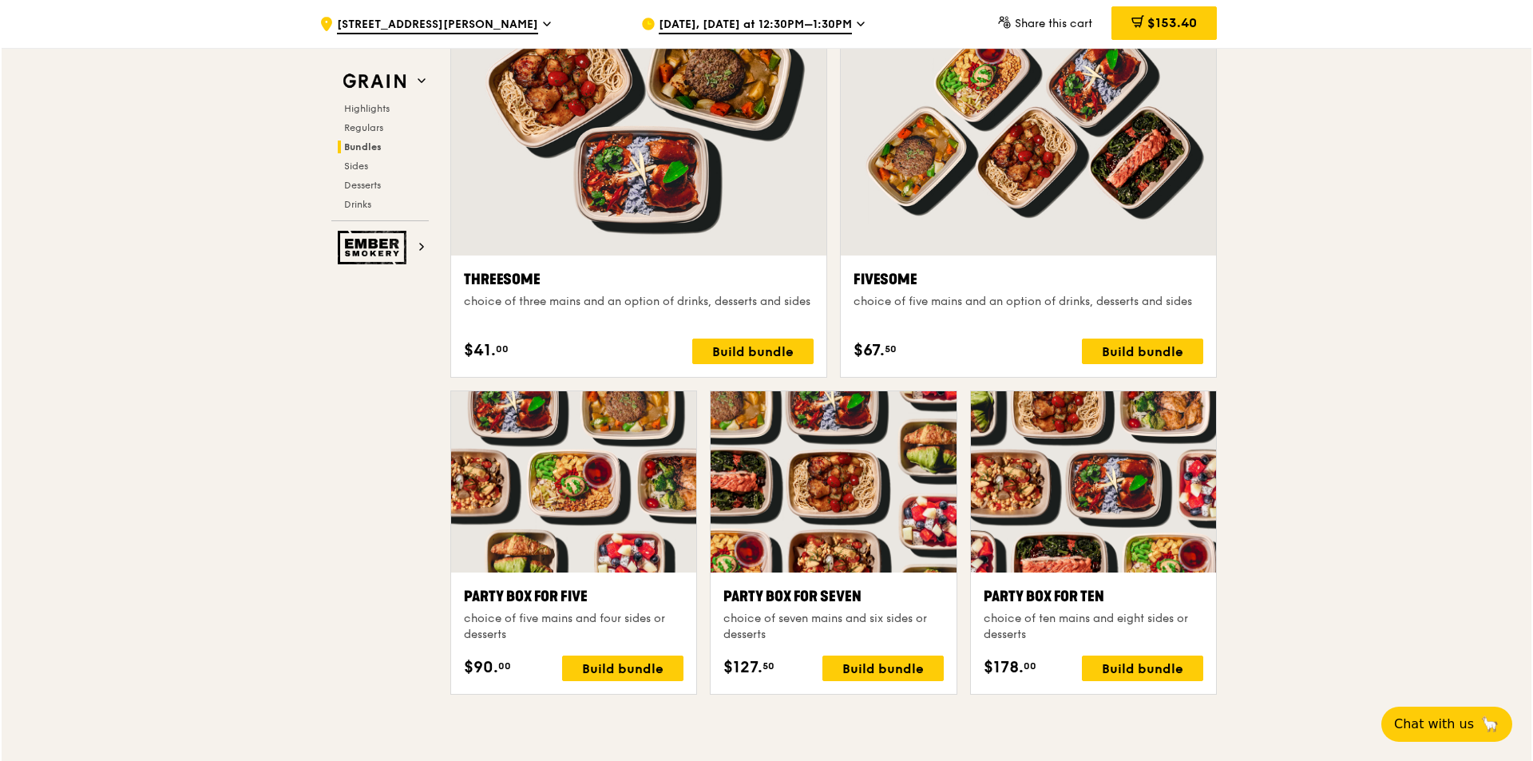
scroll to position [2874, 0]
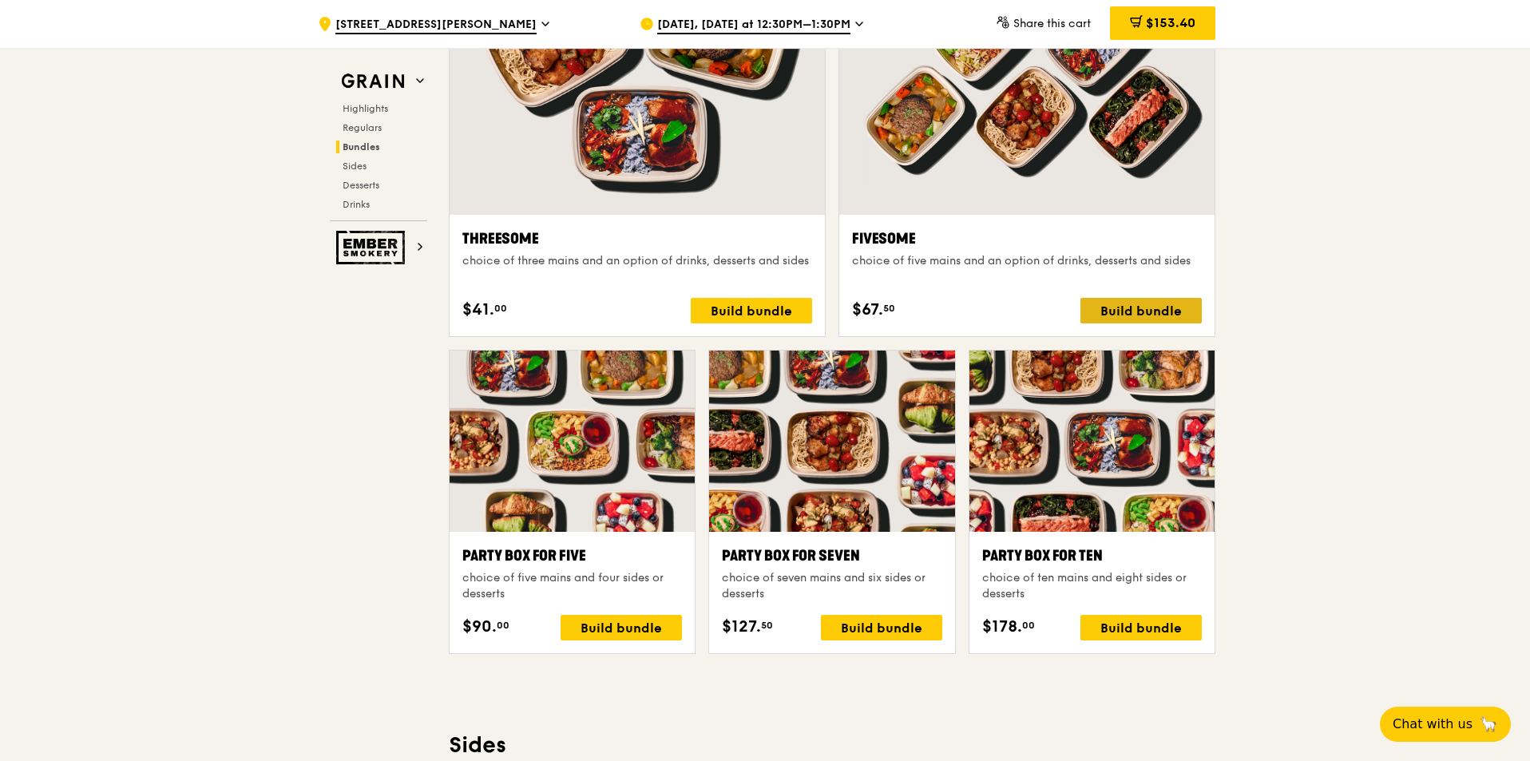
click at [1140, 309] on div "Build bundle" at bounding box center [1140, 311] width 121 height 26
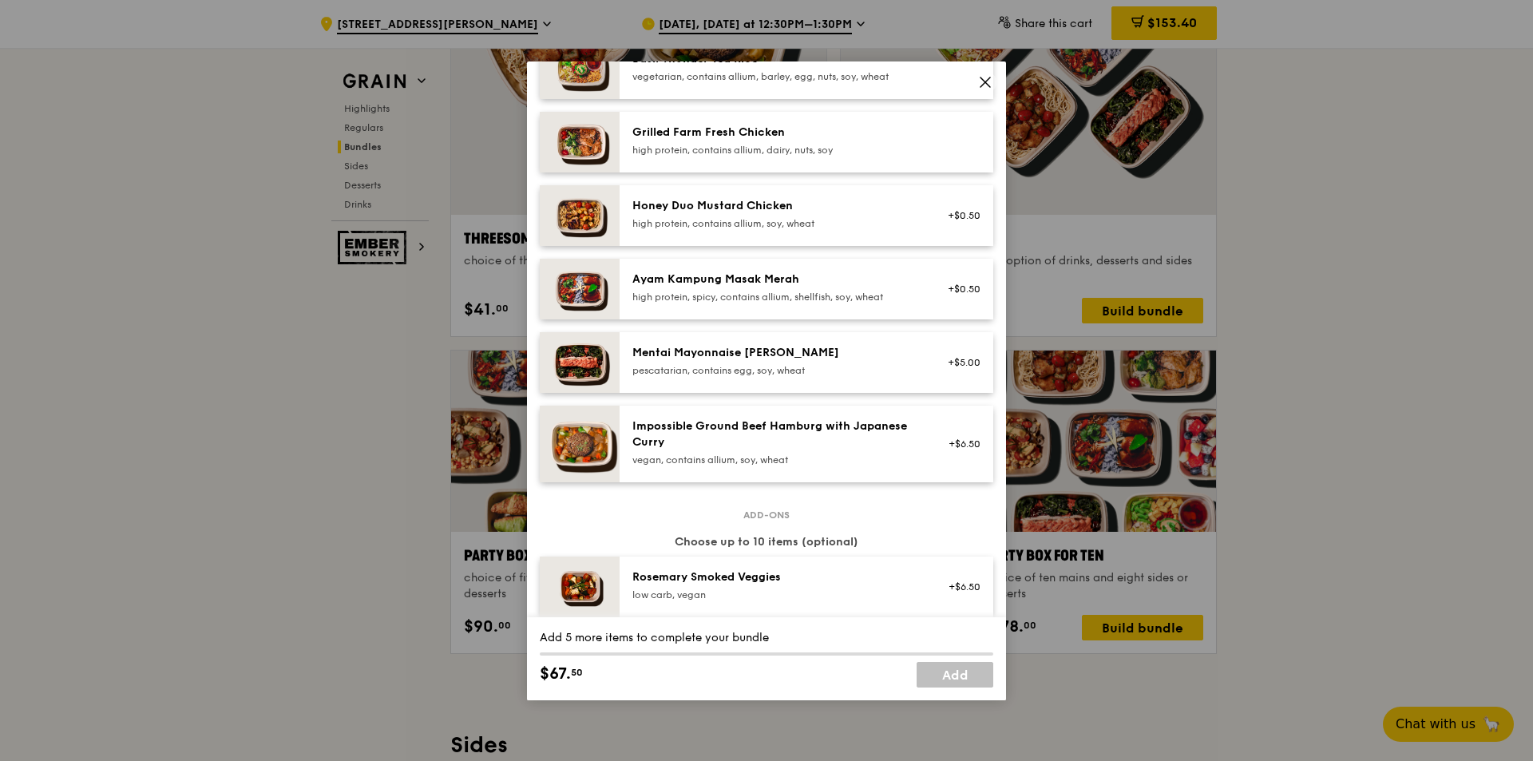
scroll to position [80, 0]
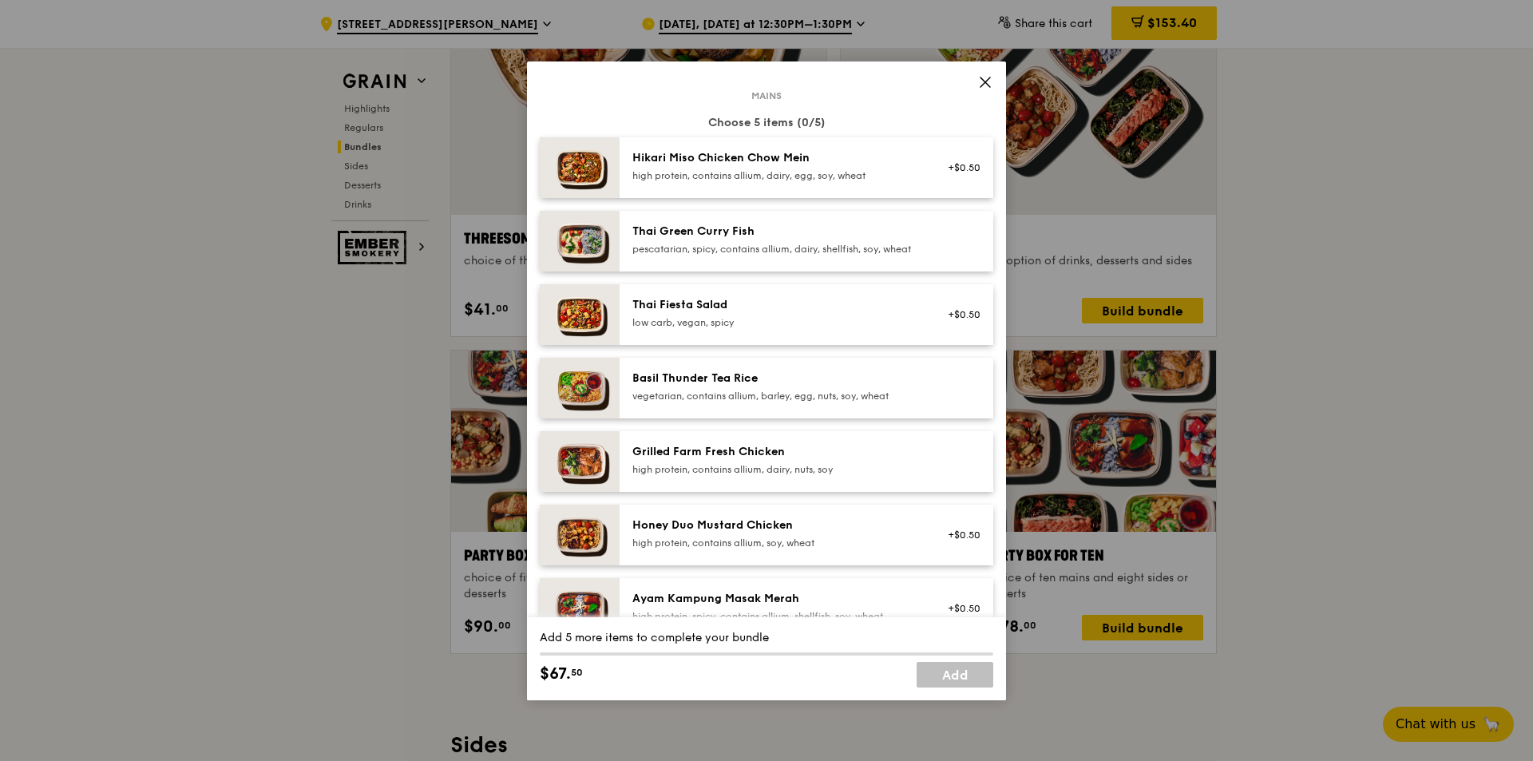
click at [914, 247] on div "Thai Green [PERSON_NAME] Fish pescatarian, spicy, contains allium, dairy, shell…" at bounding box center [776, 241] width 306 height 35
click at [904, 255] on div "pescatarian, spicy, contains allium, dairy, shellfish, soy, wheat" at bounding box center [775, 249] width 287 height 13
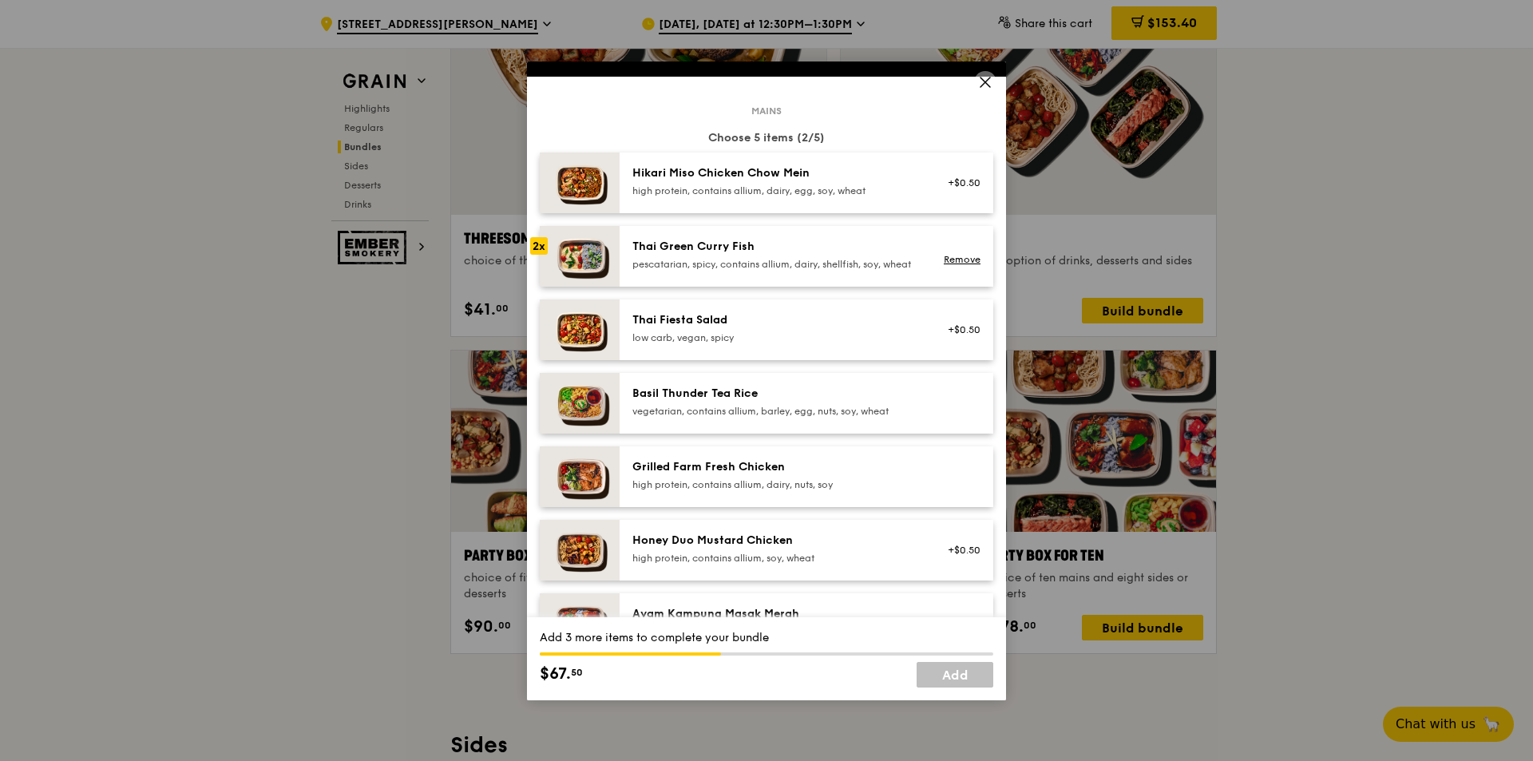
scroll to position [160, 0]
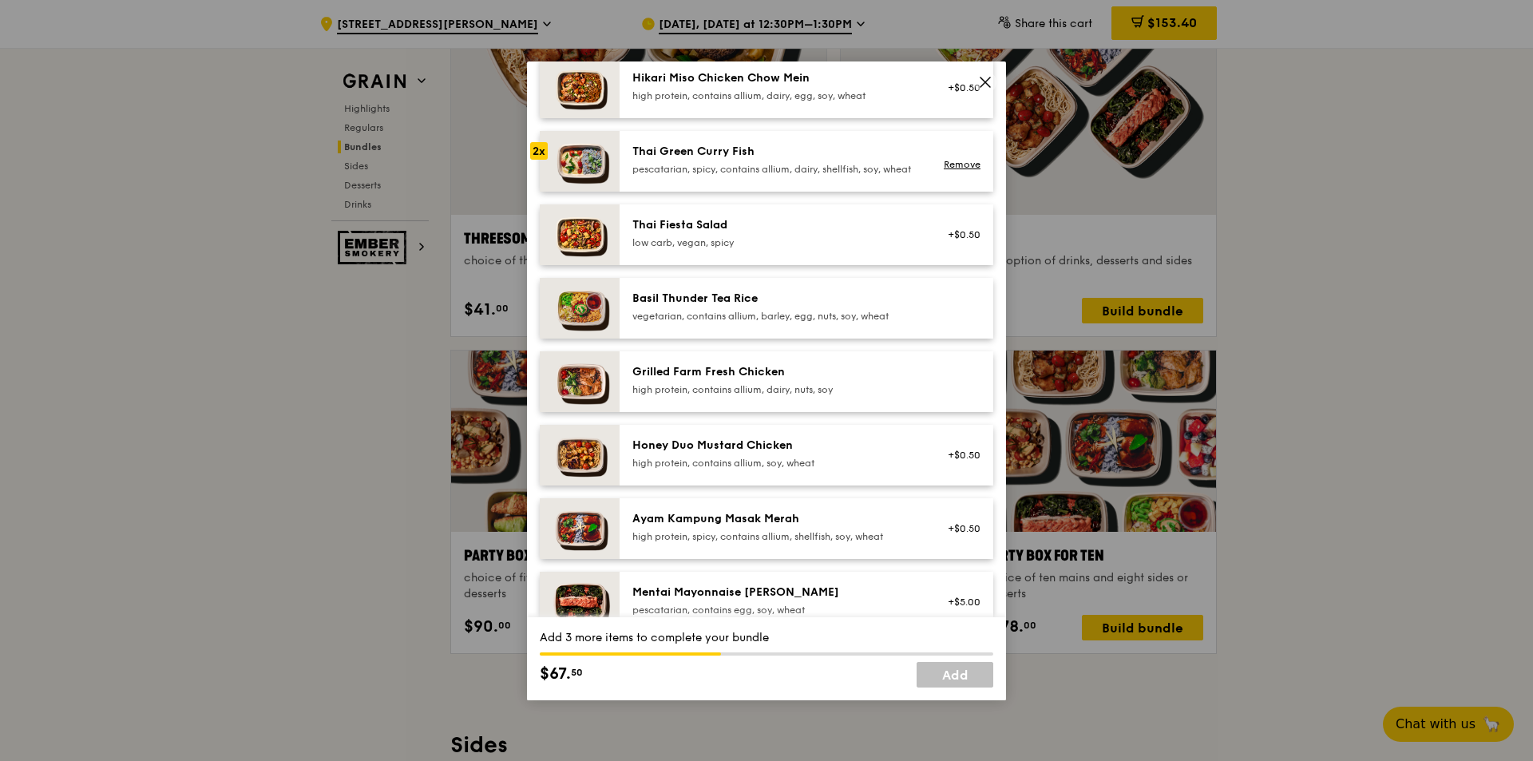
click at [889, 366] on div "Grilled Farm Fresh Chicken high protein, contains allium, dairy, nuts, soy" at bounding box center [807, 381] width 374 height 61
click at [889, 366] on div "Grilled Farm Fresh Chicken high protein, contains allium, dairy, nuts, soy Remo…" at bounding box center [807, 381] width 374 height 61
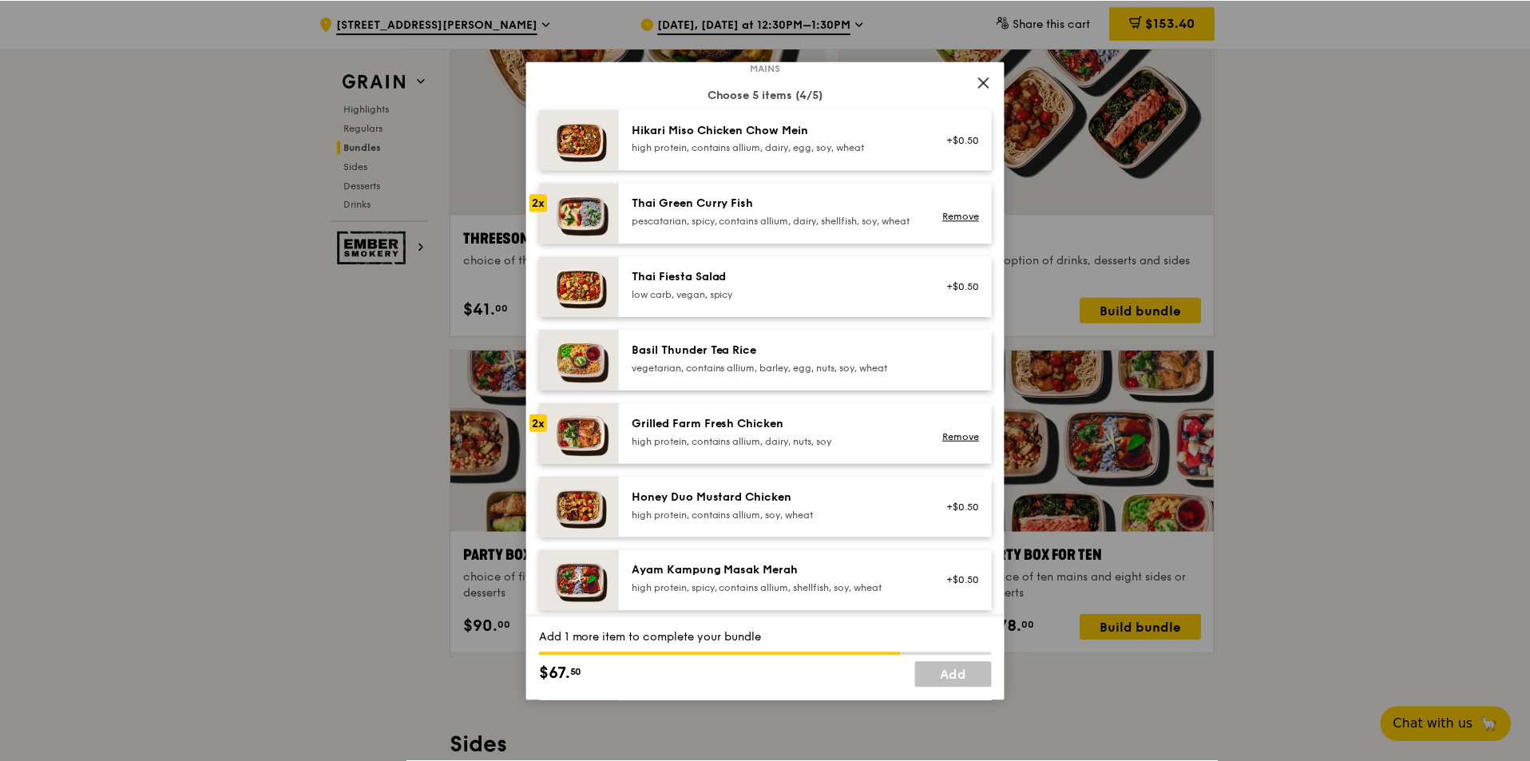
scroll to position [80, 0]
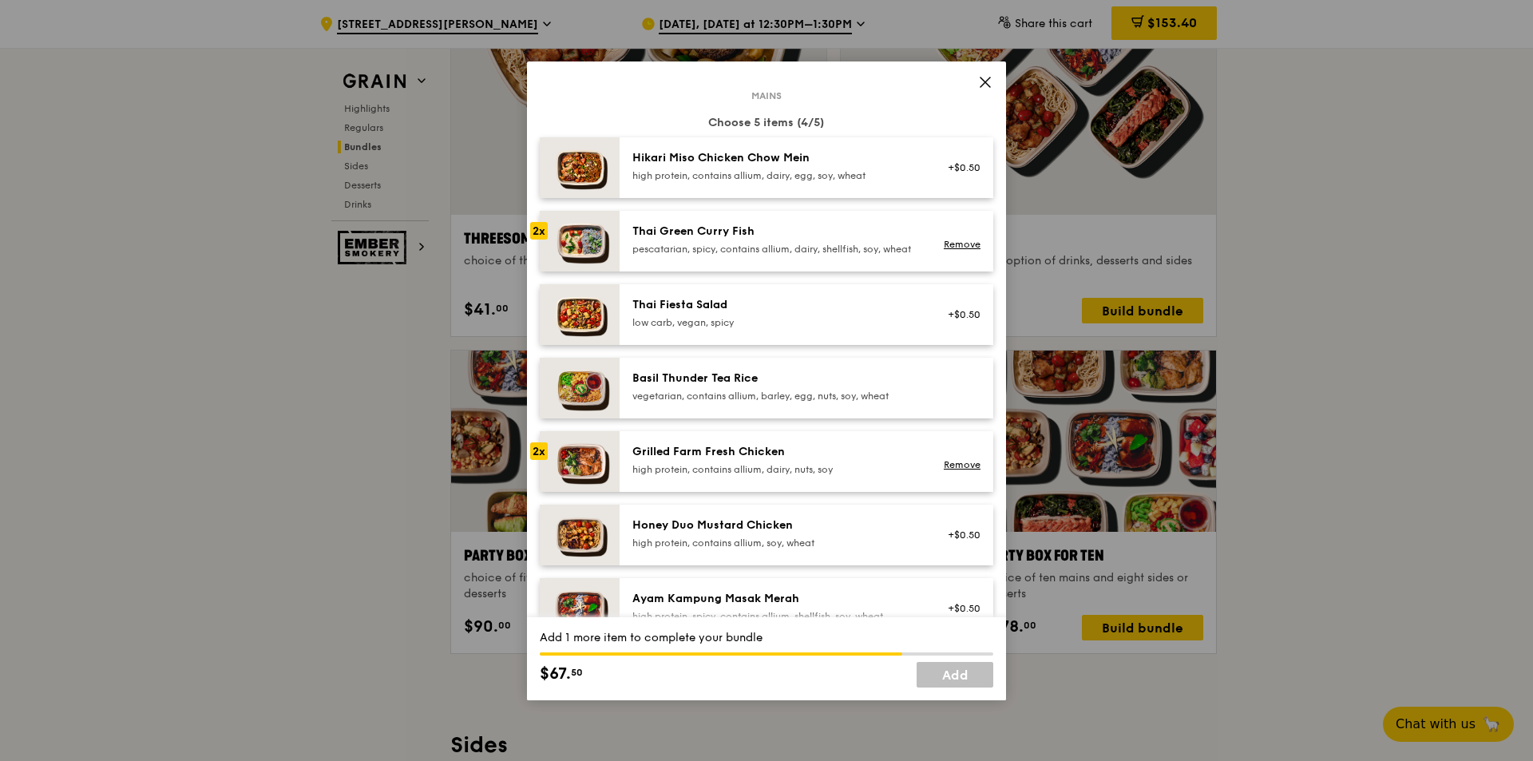
click at [877, 456] on div "Grilled Farm Fresh Chicken" at bounding box center [775, 452] width 287 height 16
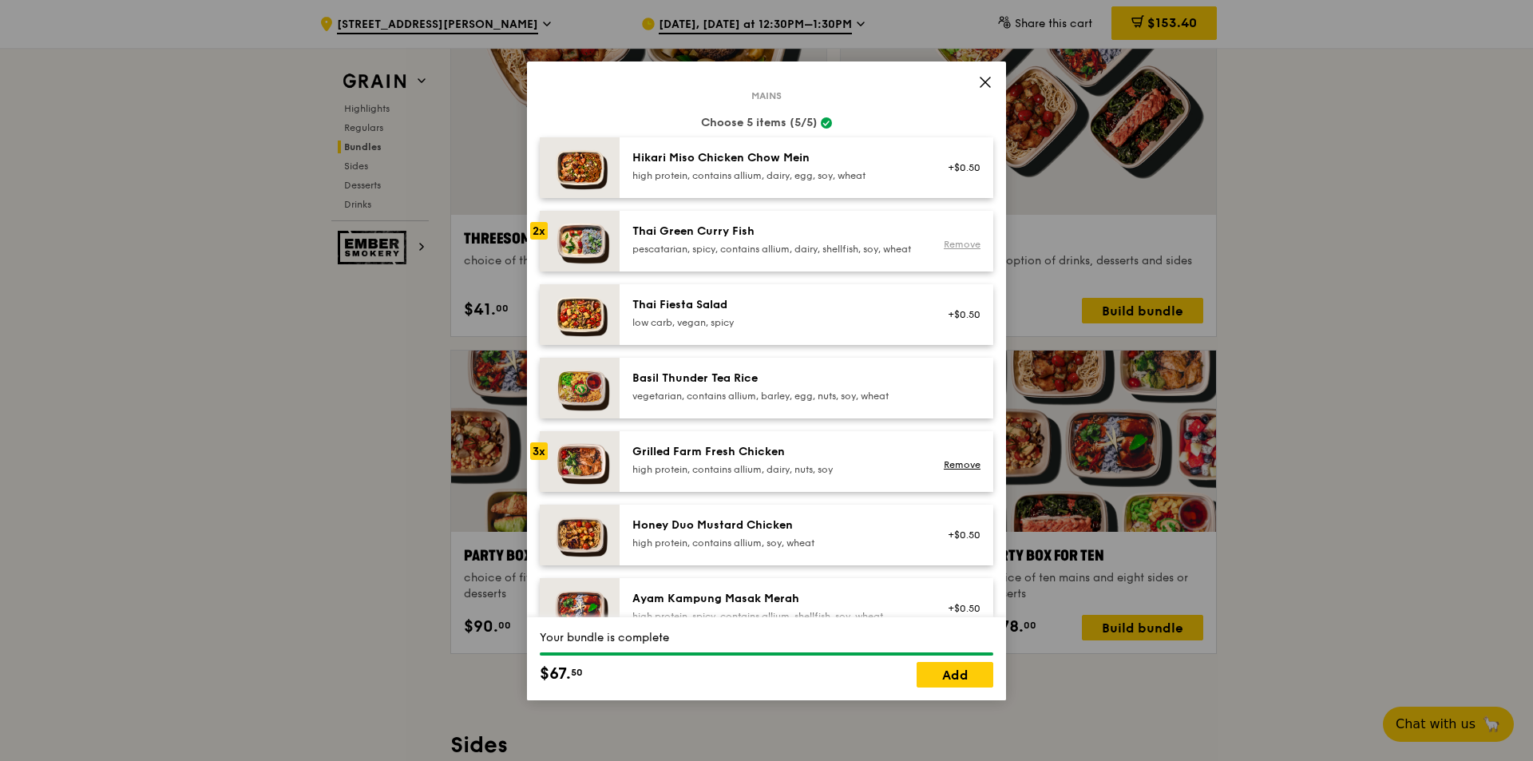
click at [964, 250] on link "Remove" at bounding box center [962, 244] width 37 height 11
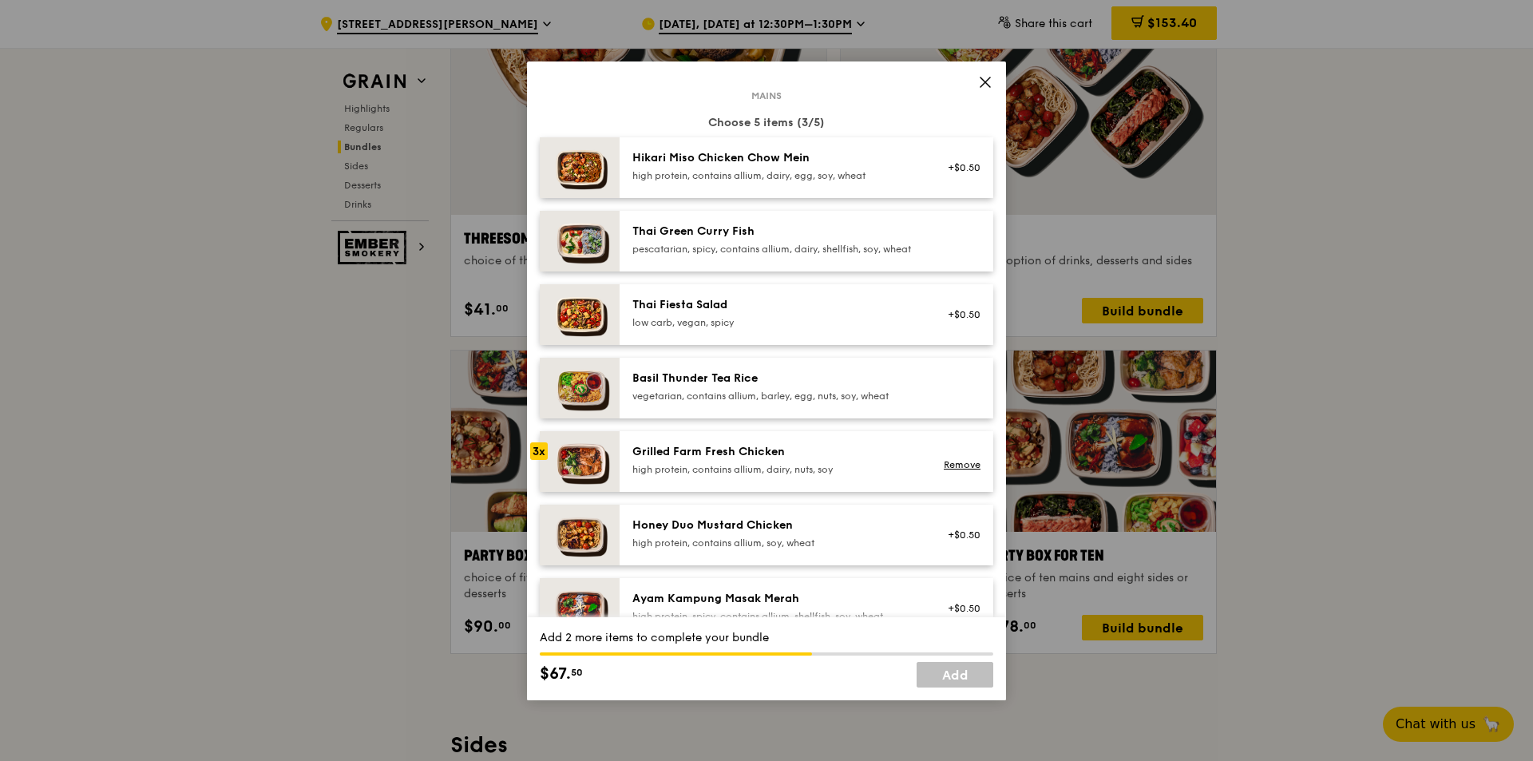
click at [855, 474] on div "Grilled Farm Fresh Chicken high protein, contains allium, dairy, nuts, soy" at bounding box center [775, 460] width 287 height 32
click at [856, 474] on div "Grilled Farm Fresh Chicken high protein, contains allium, dairy, nuts, soy" at bounding box center [775, 460] width 287 height 32
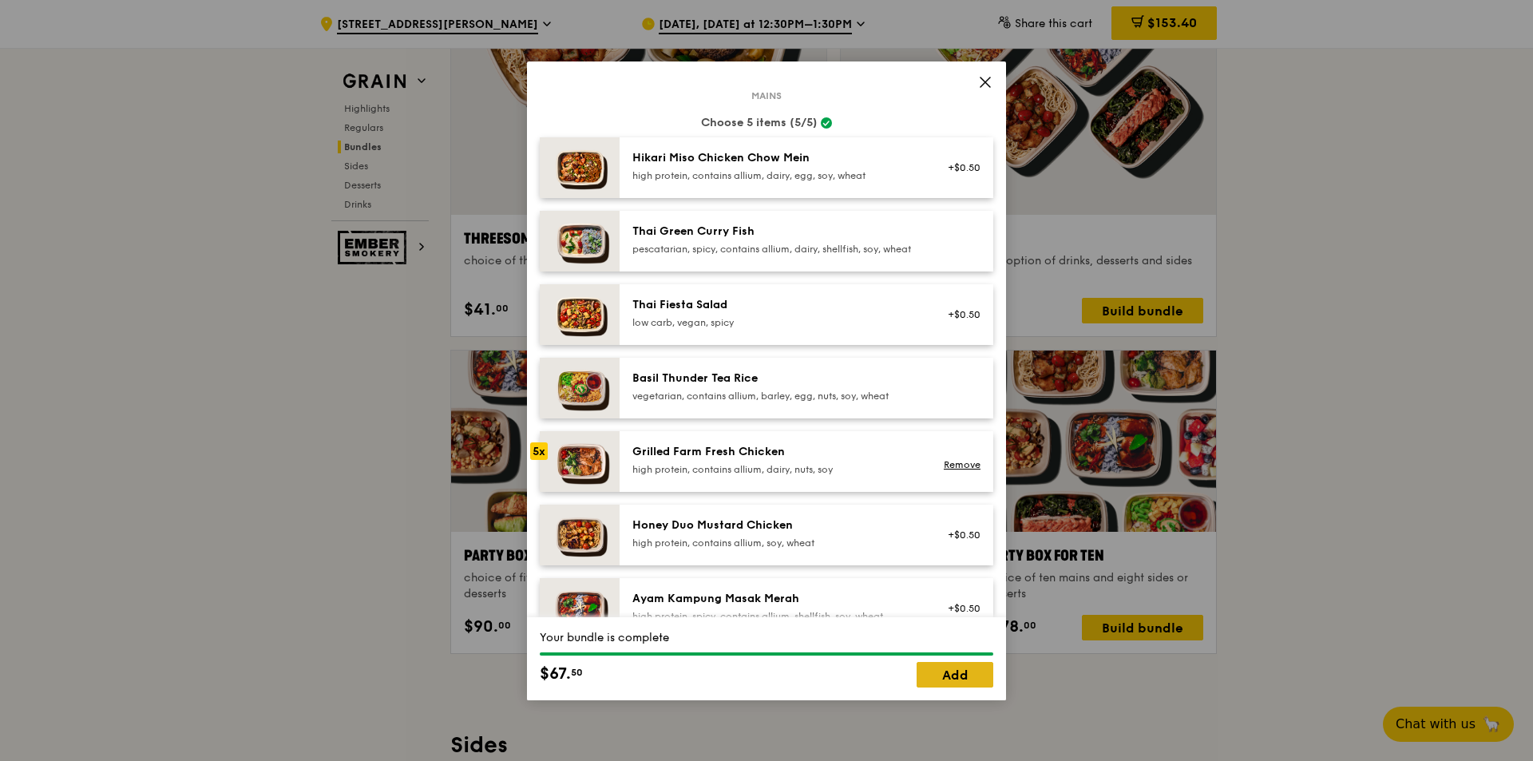
click at [967, 678] on link "Add" at bounding box center [954, 675] width 77 height 26
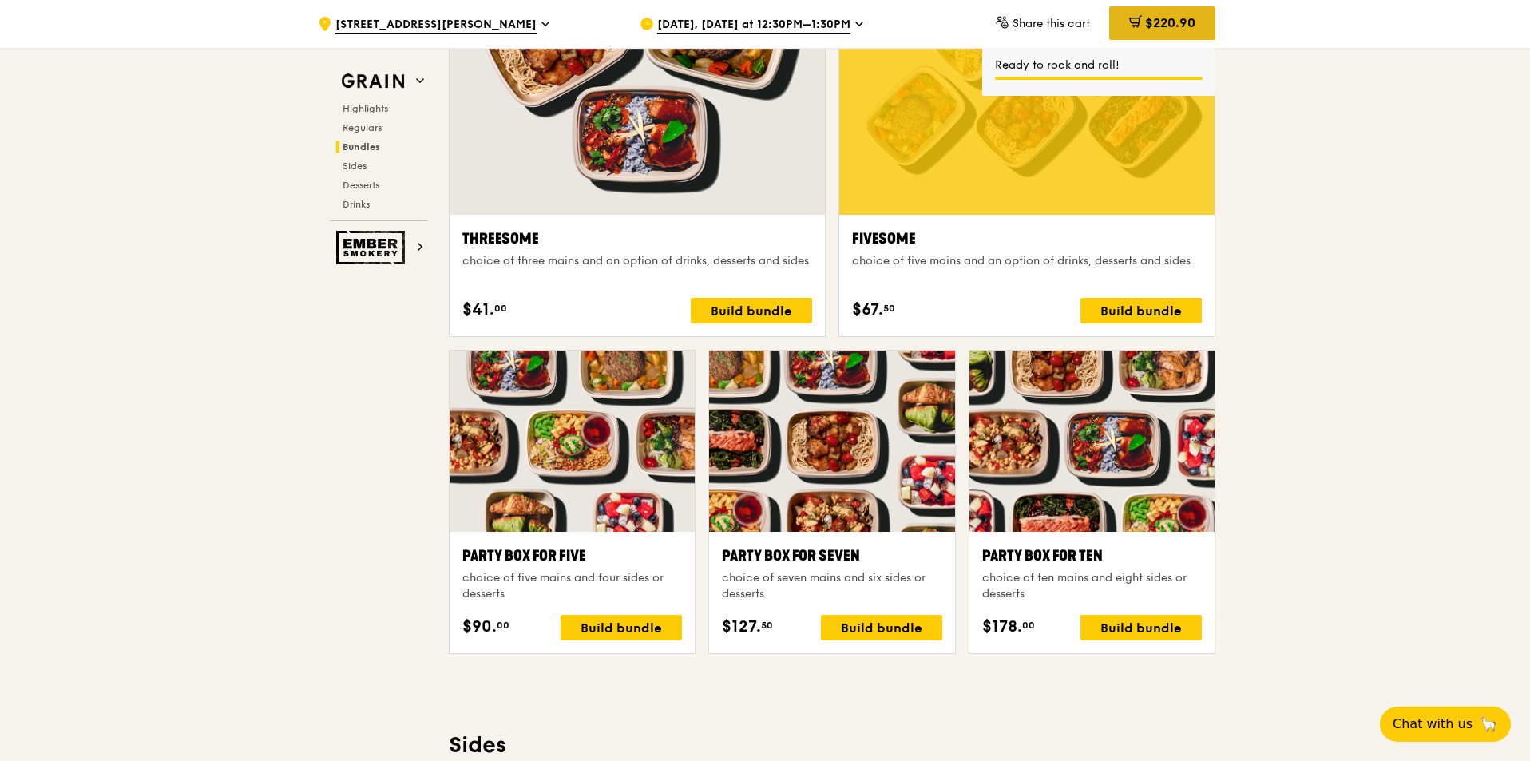
click at [1187, 22] on span "$220.90" at bounding box center [1170, 22] width 50 height 15
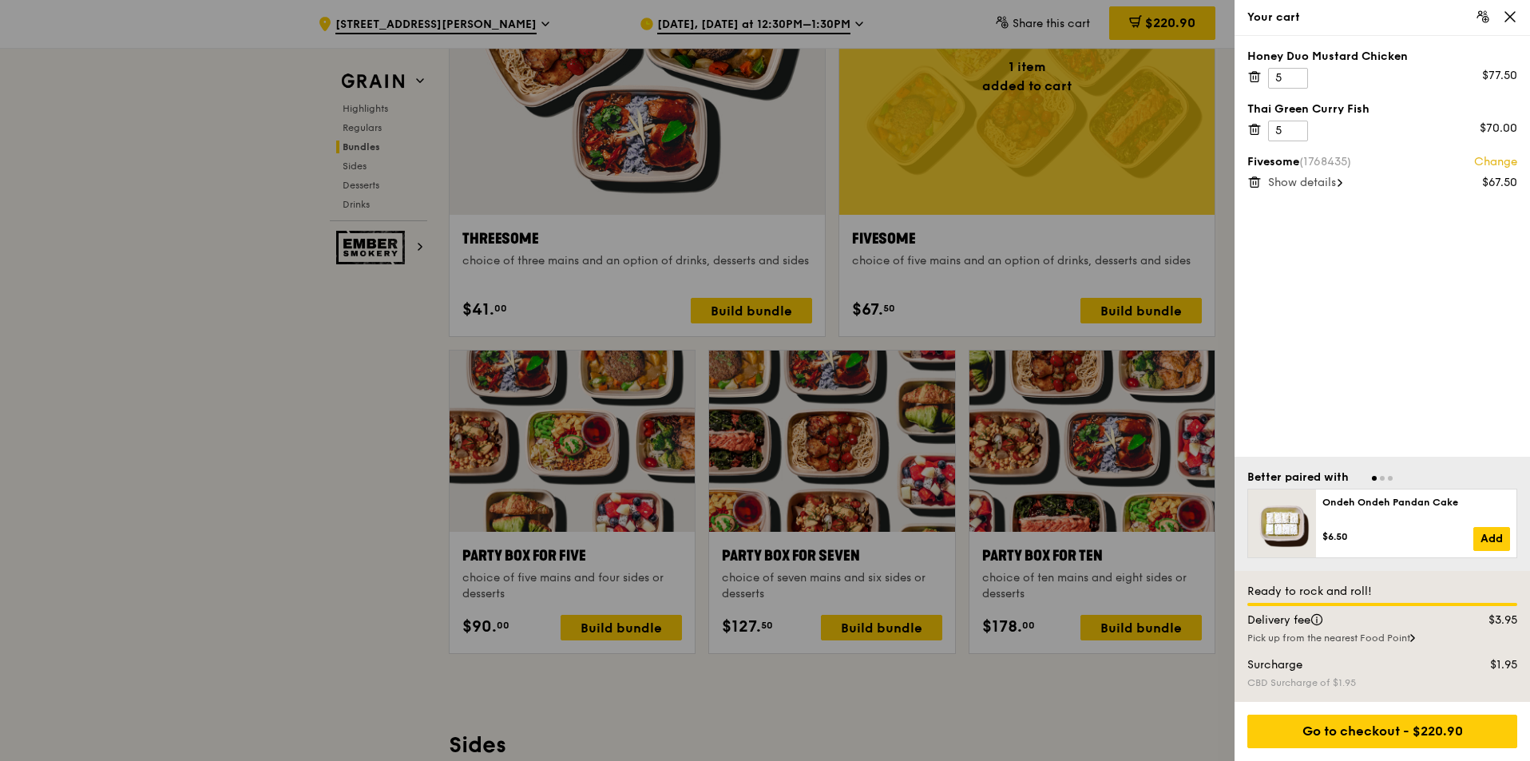
click at [1326, 180] on span "Show details" at bounding box center [1302, 183] width 68 height 14
click at [1255, 126] on icon at bounding box center [1254, 126] width 4 height 2
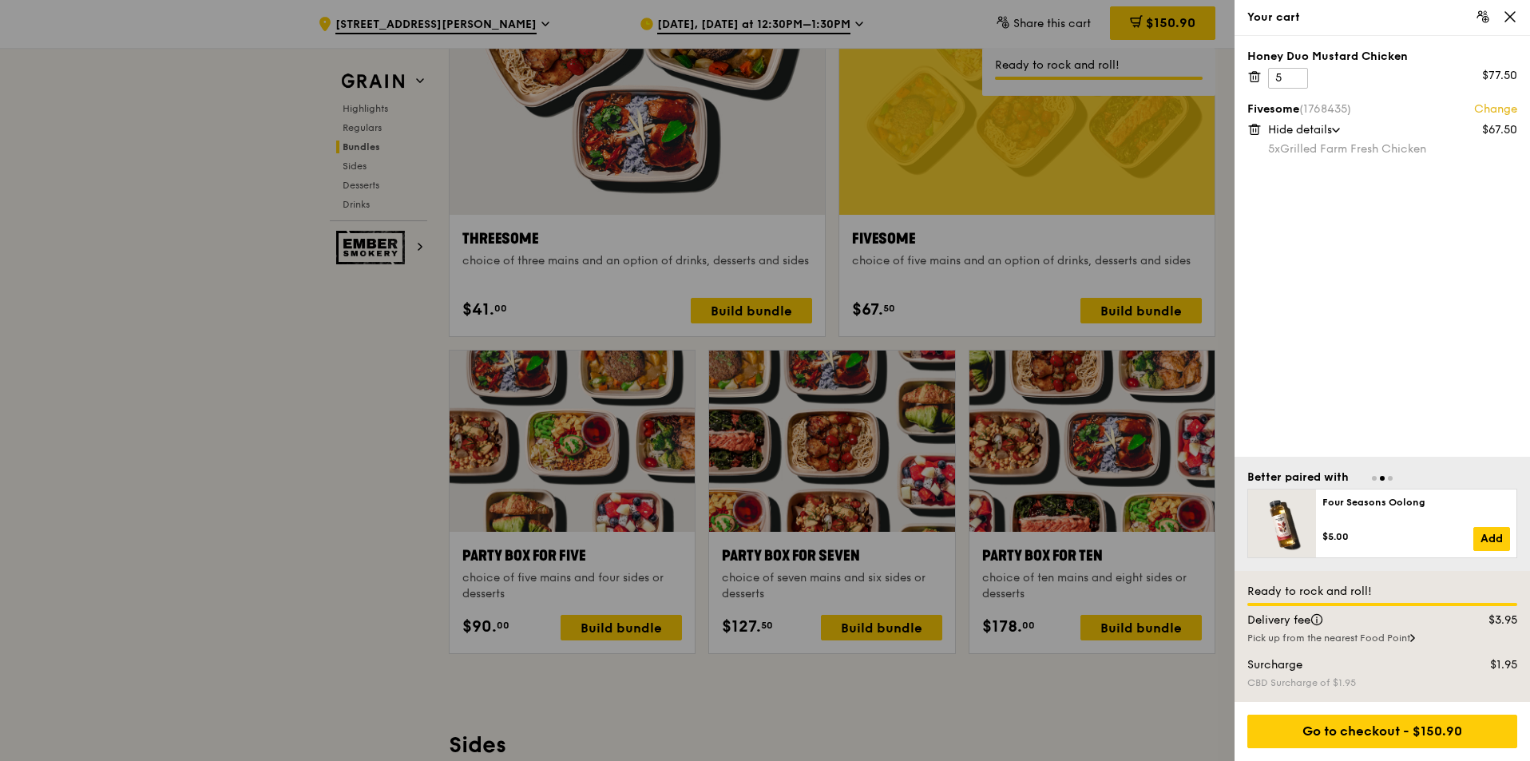
click at [1257, 76] on icon at bounding box center [1254, 76] width 14 height 14
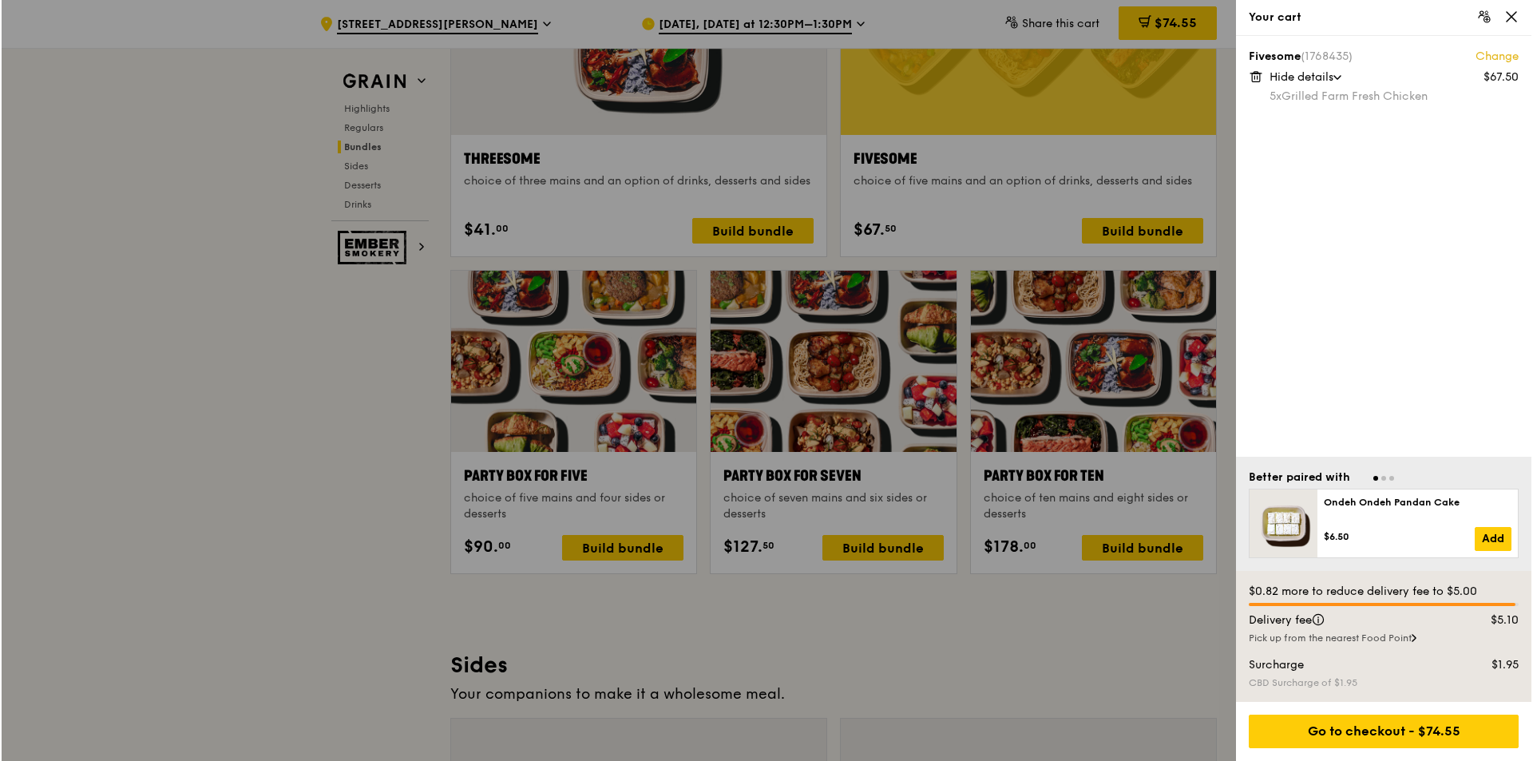
scroll to position [2794, 0]
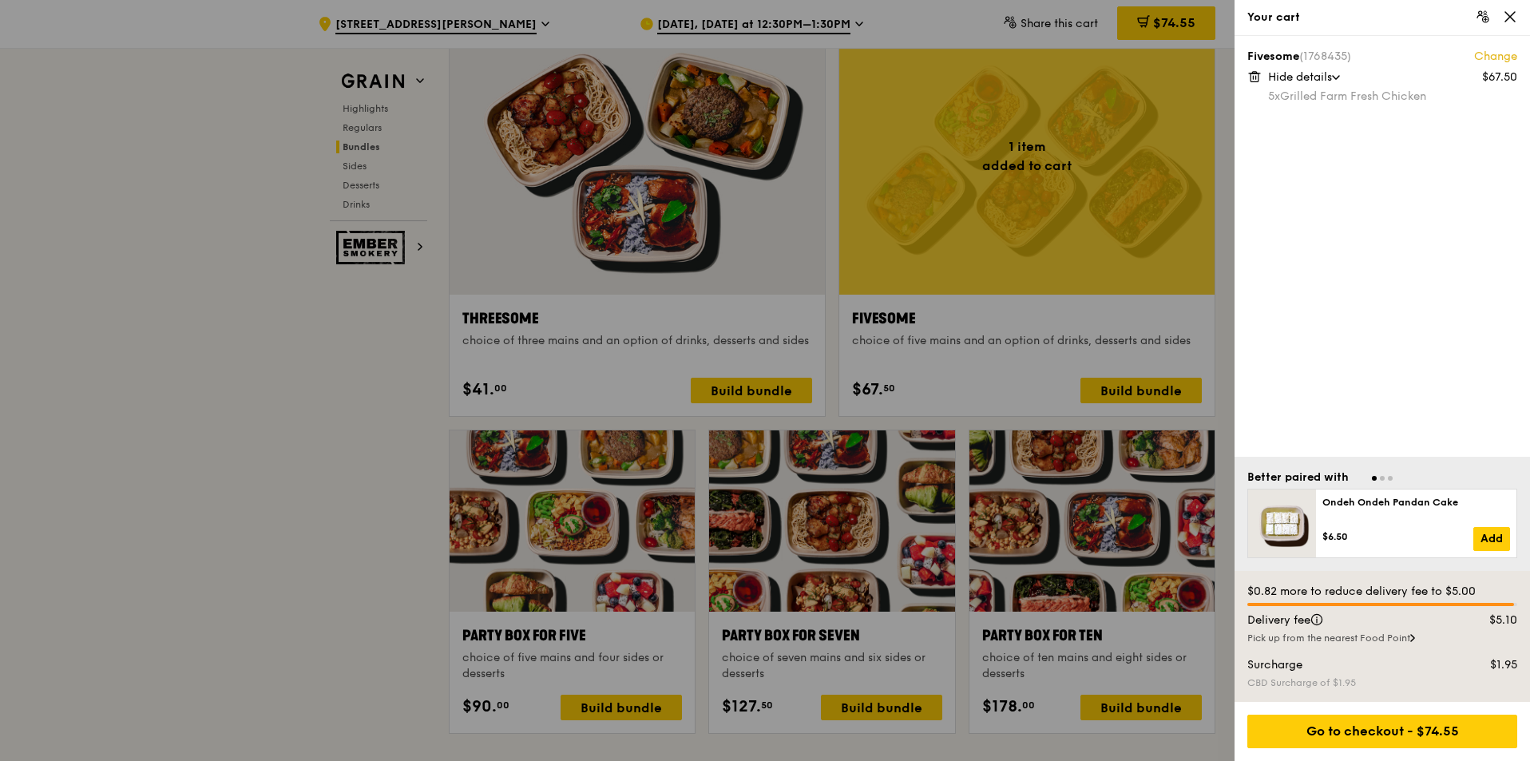
click at [1147, 390] on div at bounding box center [765, 380] width 1530 height 761
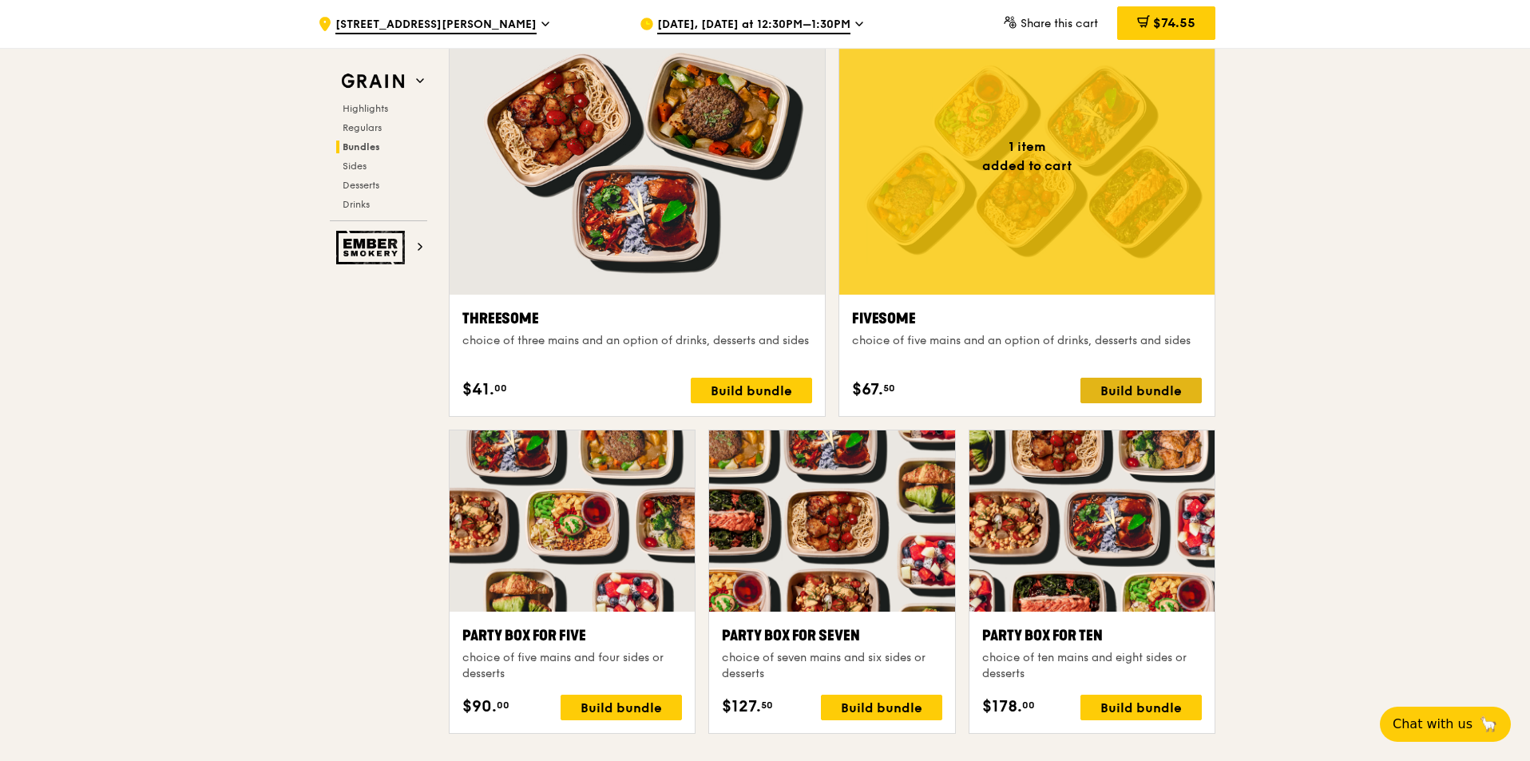
click at [1147, 386] on div "Build bundle" at bounding box center [1140, 391] width 121 height 26
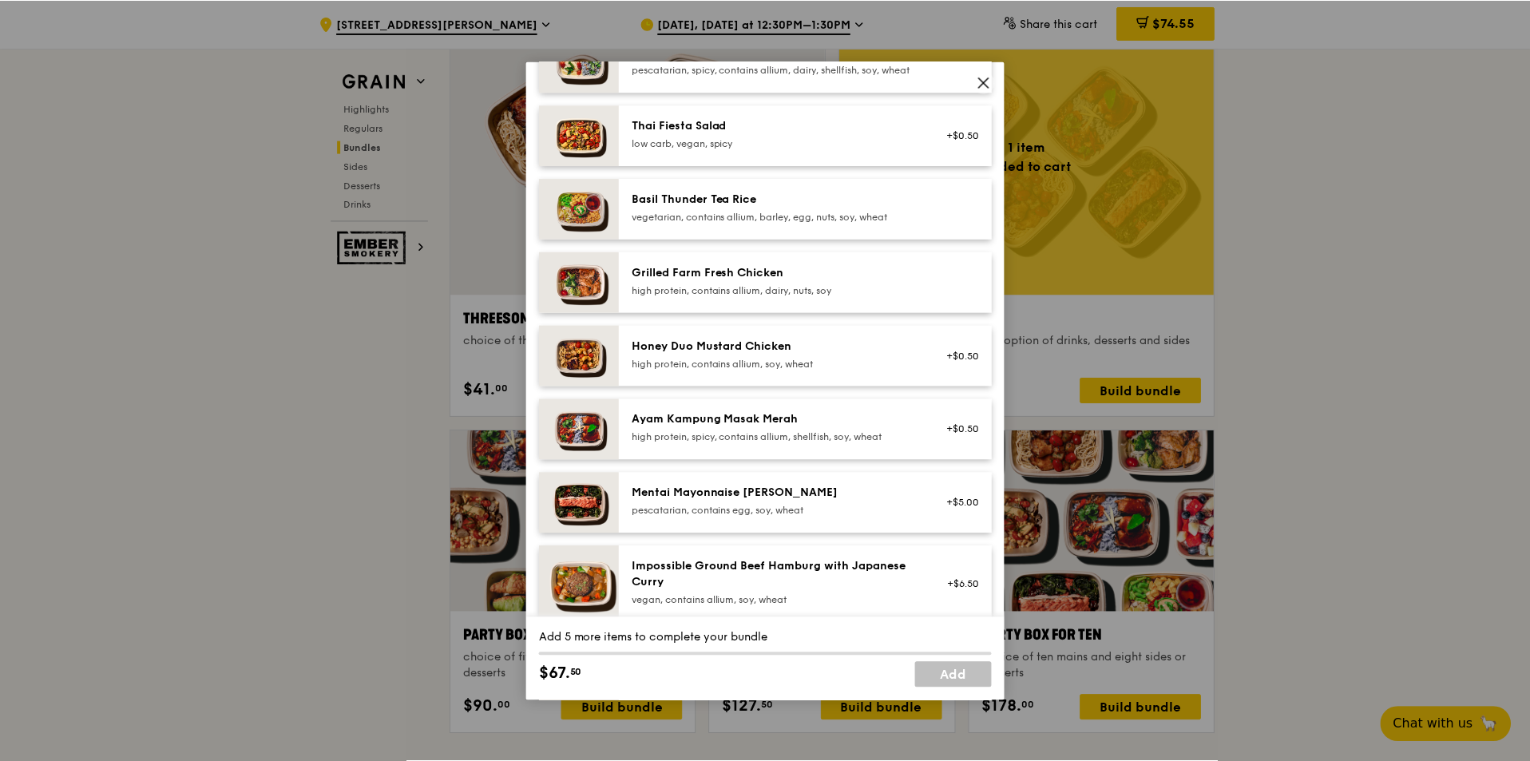
scroll to position [80, 0]
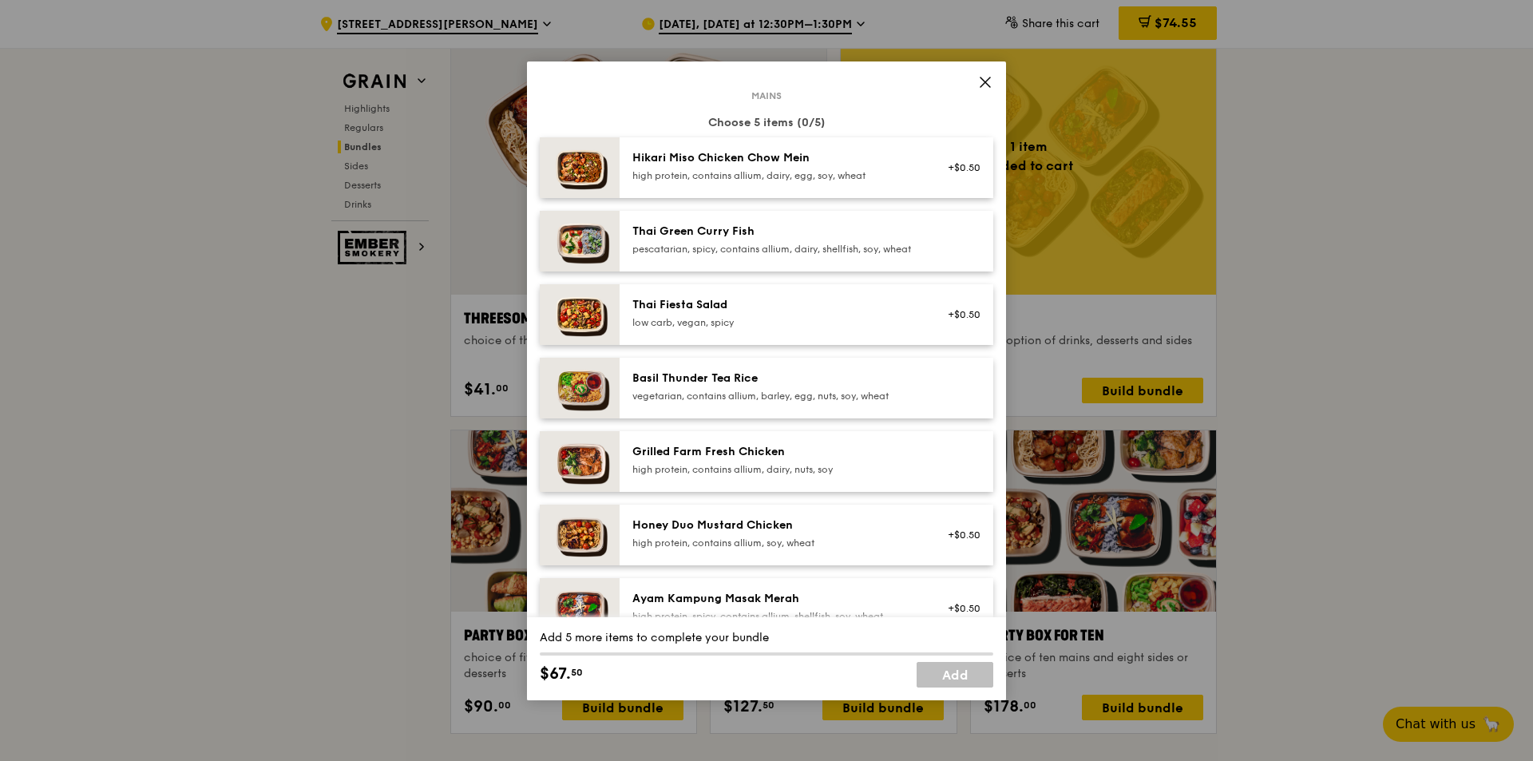
click at [851, 236] on div "Thai Green Curry Fish" at bounding box center [775, 232] width 287 height 16
click at [851, 237] on div "Thai Green Curry Fish" at bounding box center [775, 232] width 287 height 16
click at [850, 238] on div "Thai Green Curry Fish" at bounding box center [775, 232] width 287 height 16
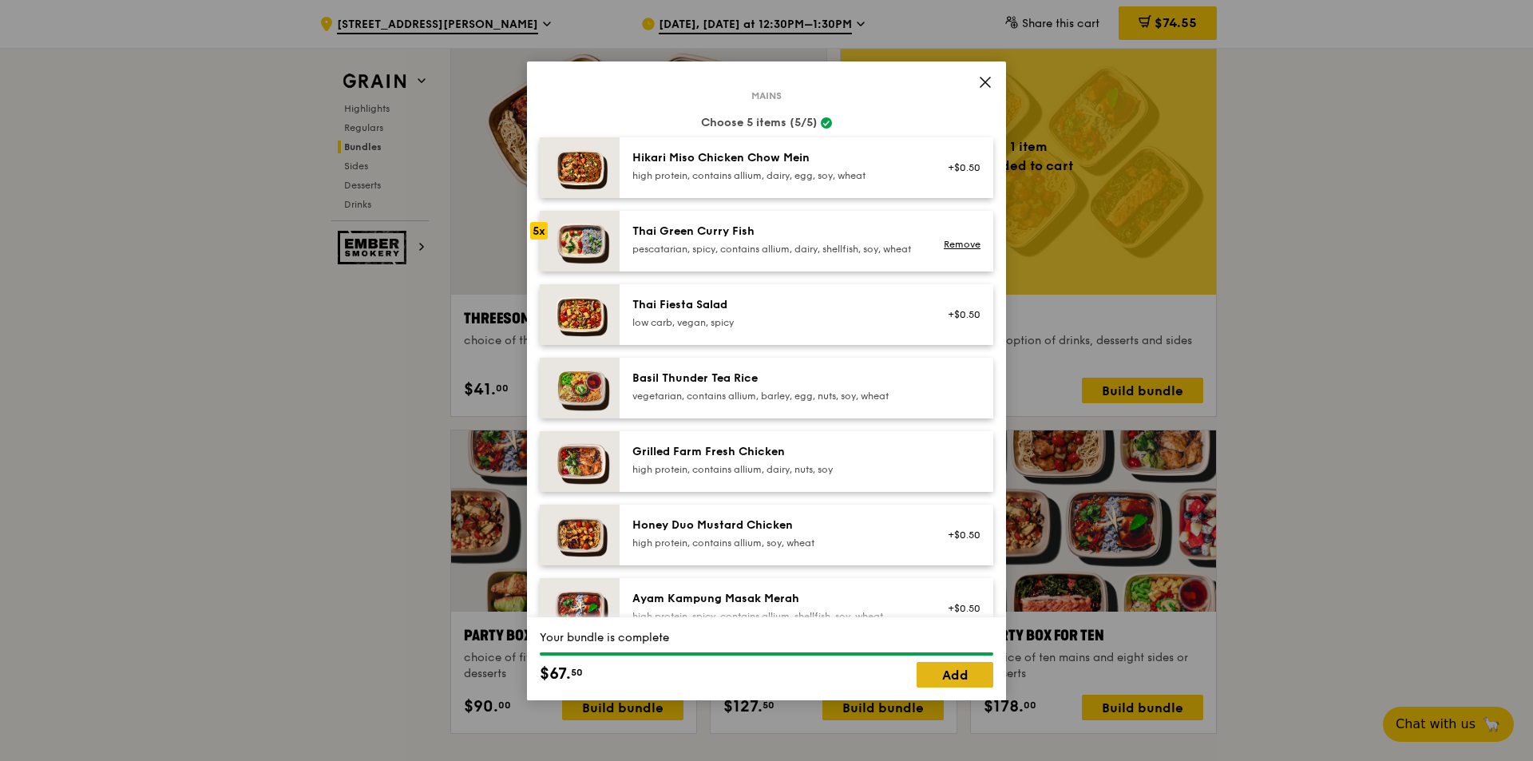
click at [961, 675] on link "Add" at bounding box center [954, 675] width 77 height 26
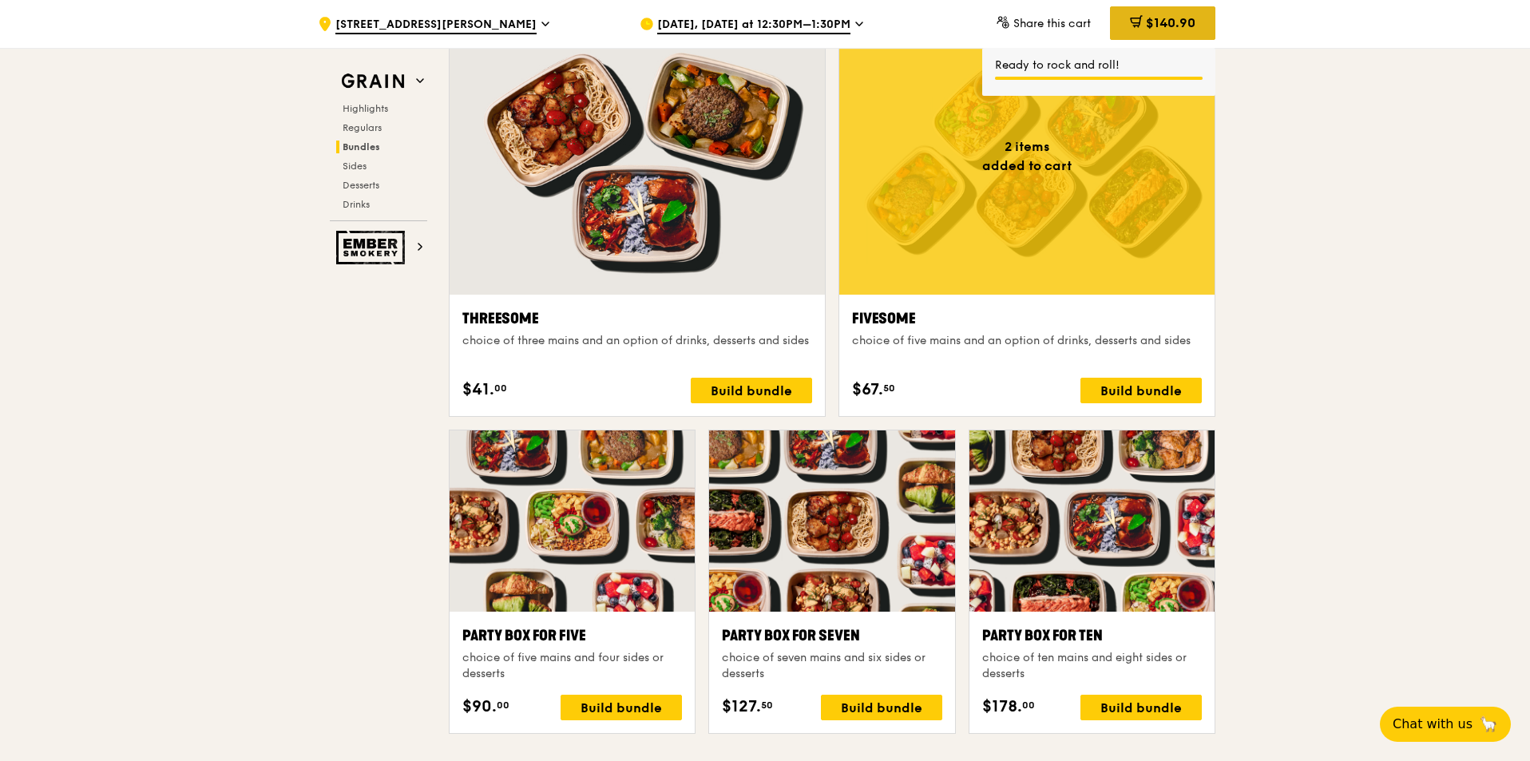
click at [1170, 23] on span "$140.90" at bounding box center [1170, 22] width 49 height 15
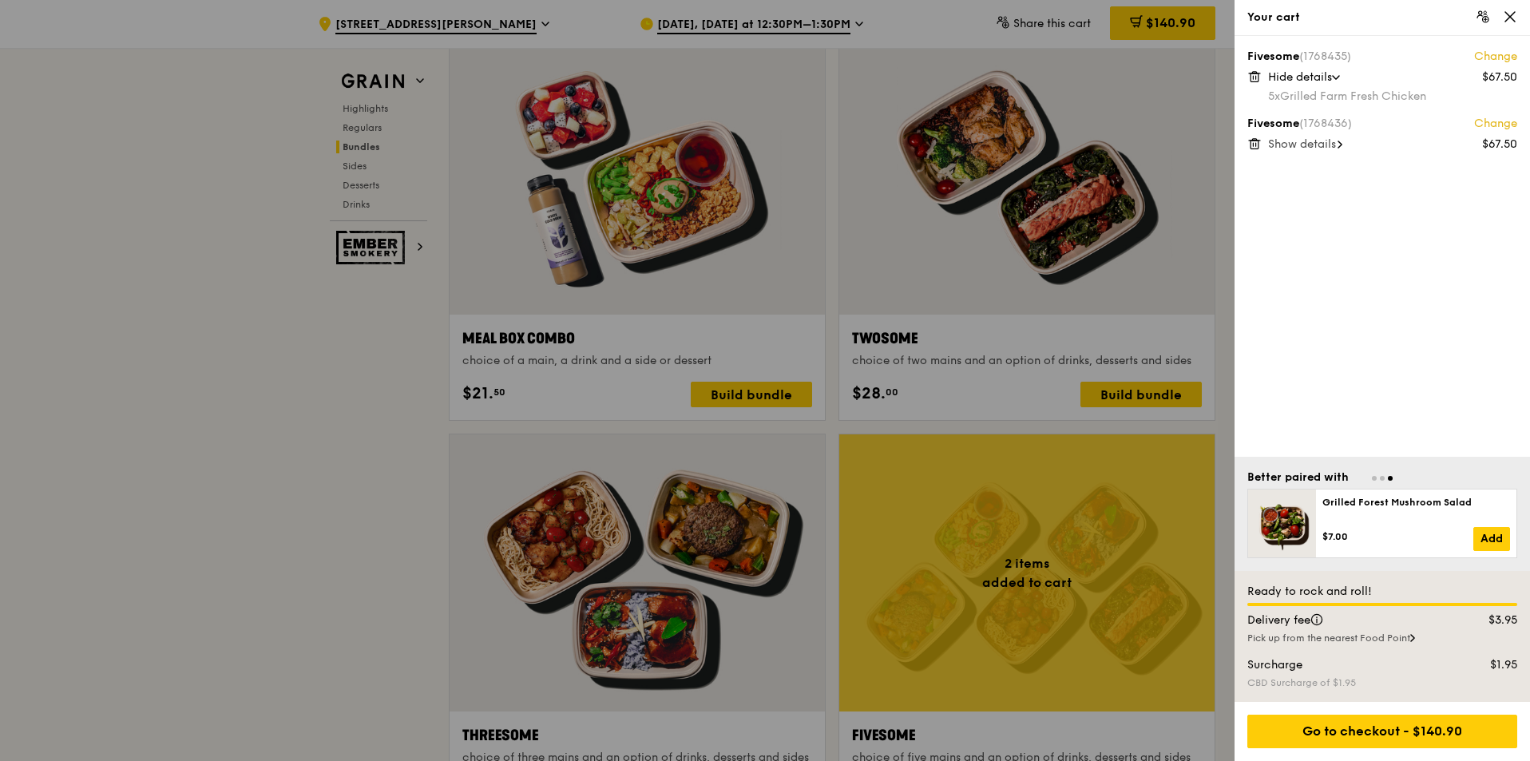
scroll to position [2076, 0]
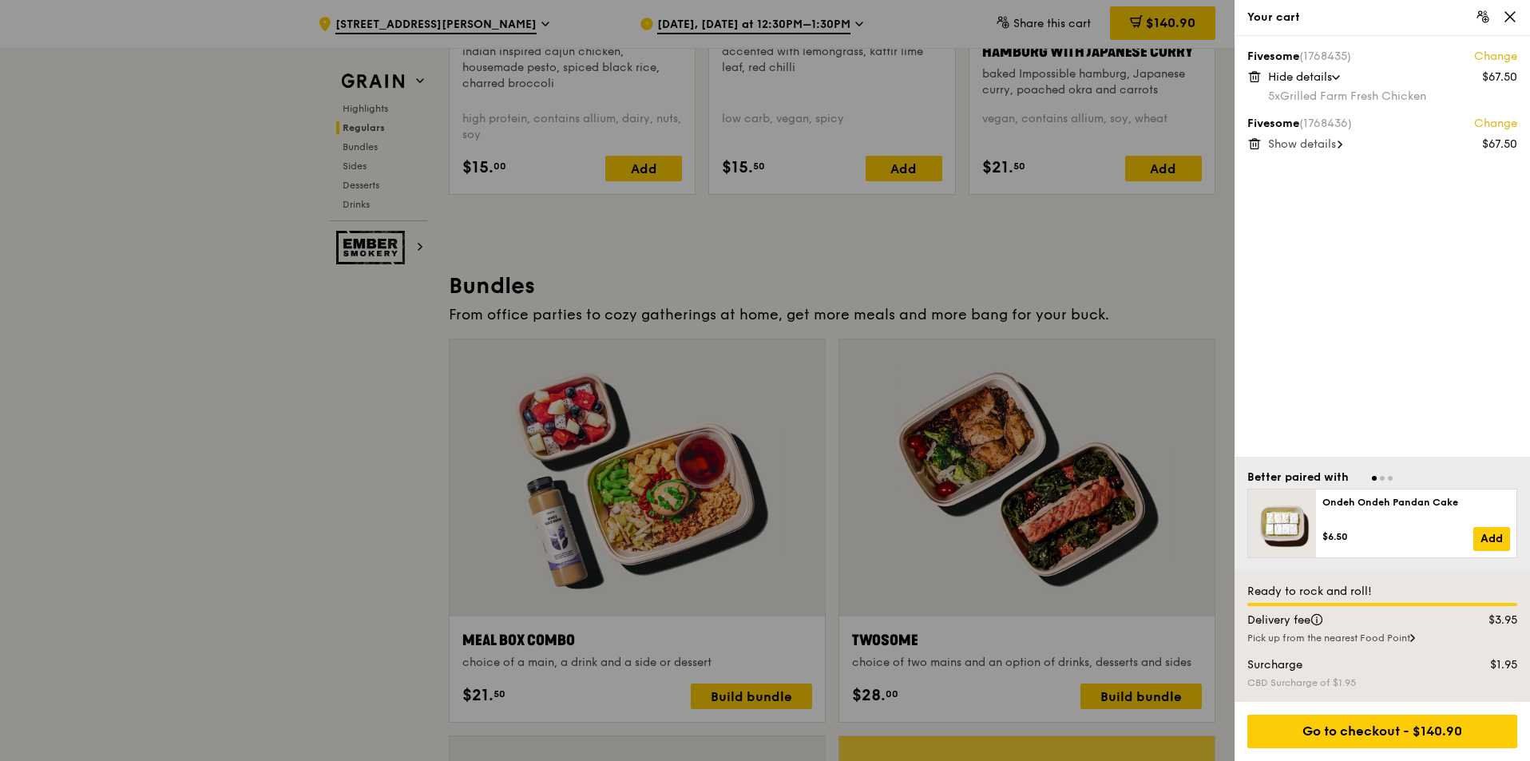
click at [1316, 141] on span "Show details" at bounding box center [1302, 144] width 68 height 14
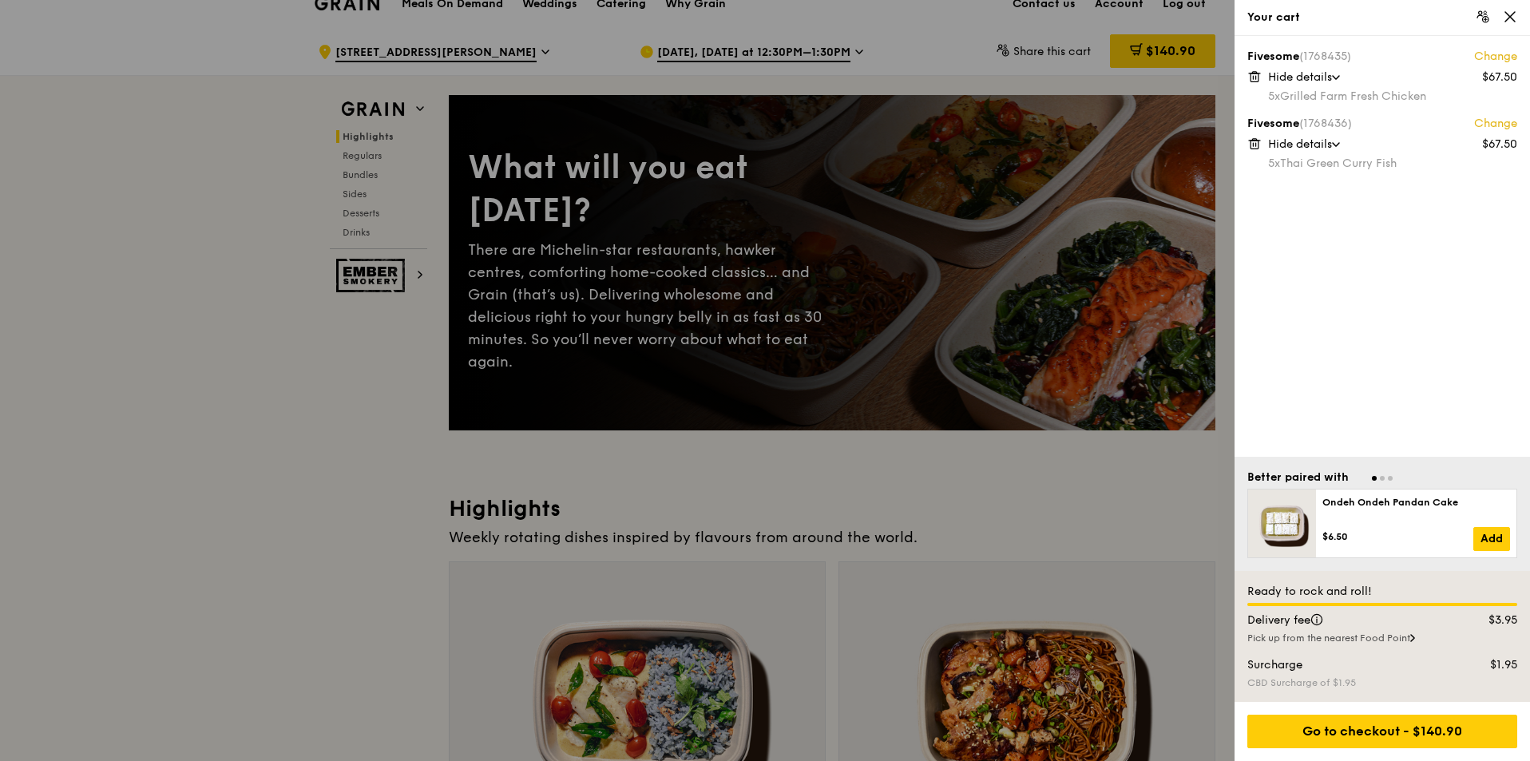
scroll to position [399, 0]
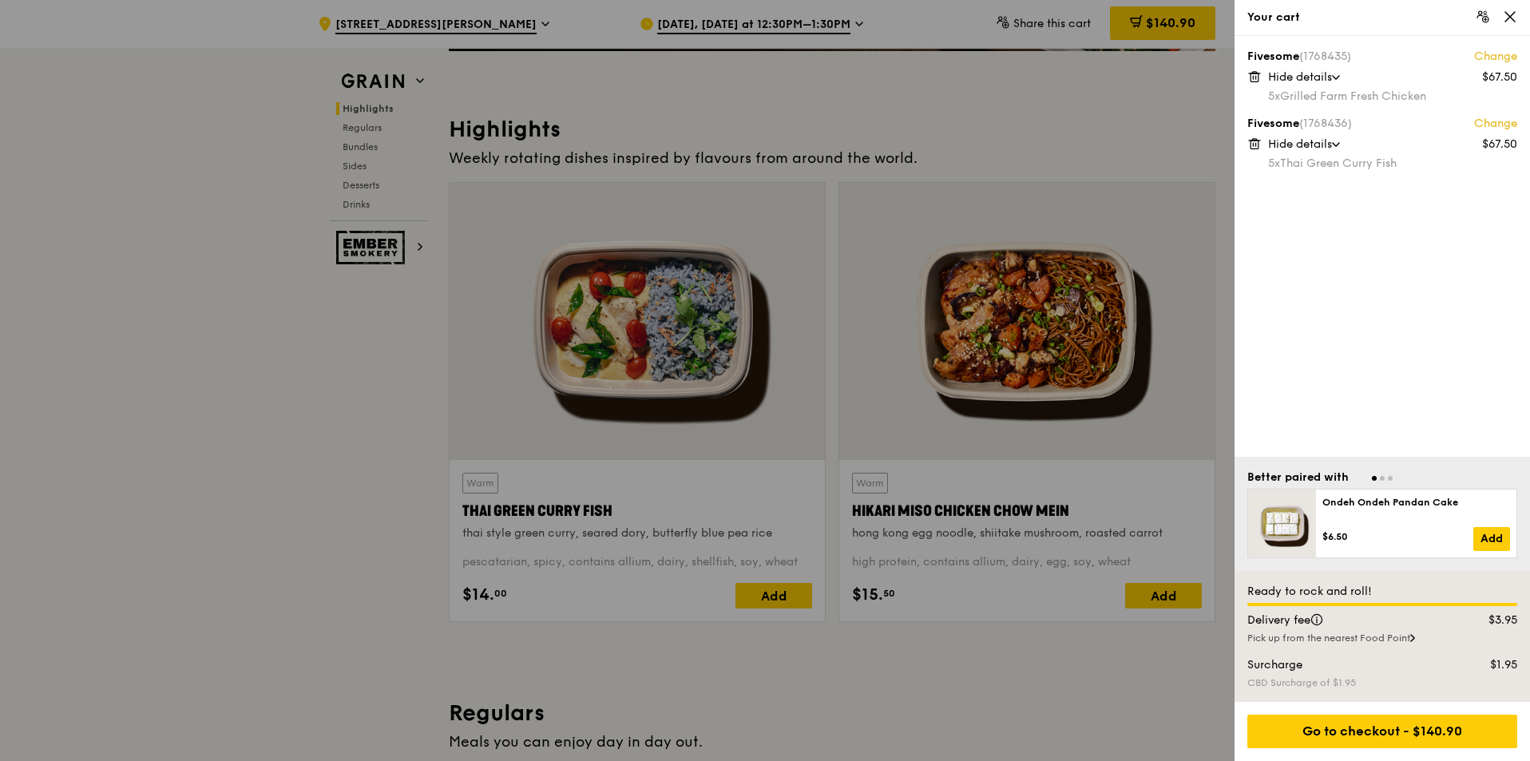
click at [276, 431] on div at bounding box center [765, 380] width 1530 height 761
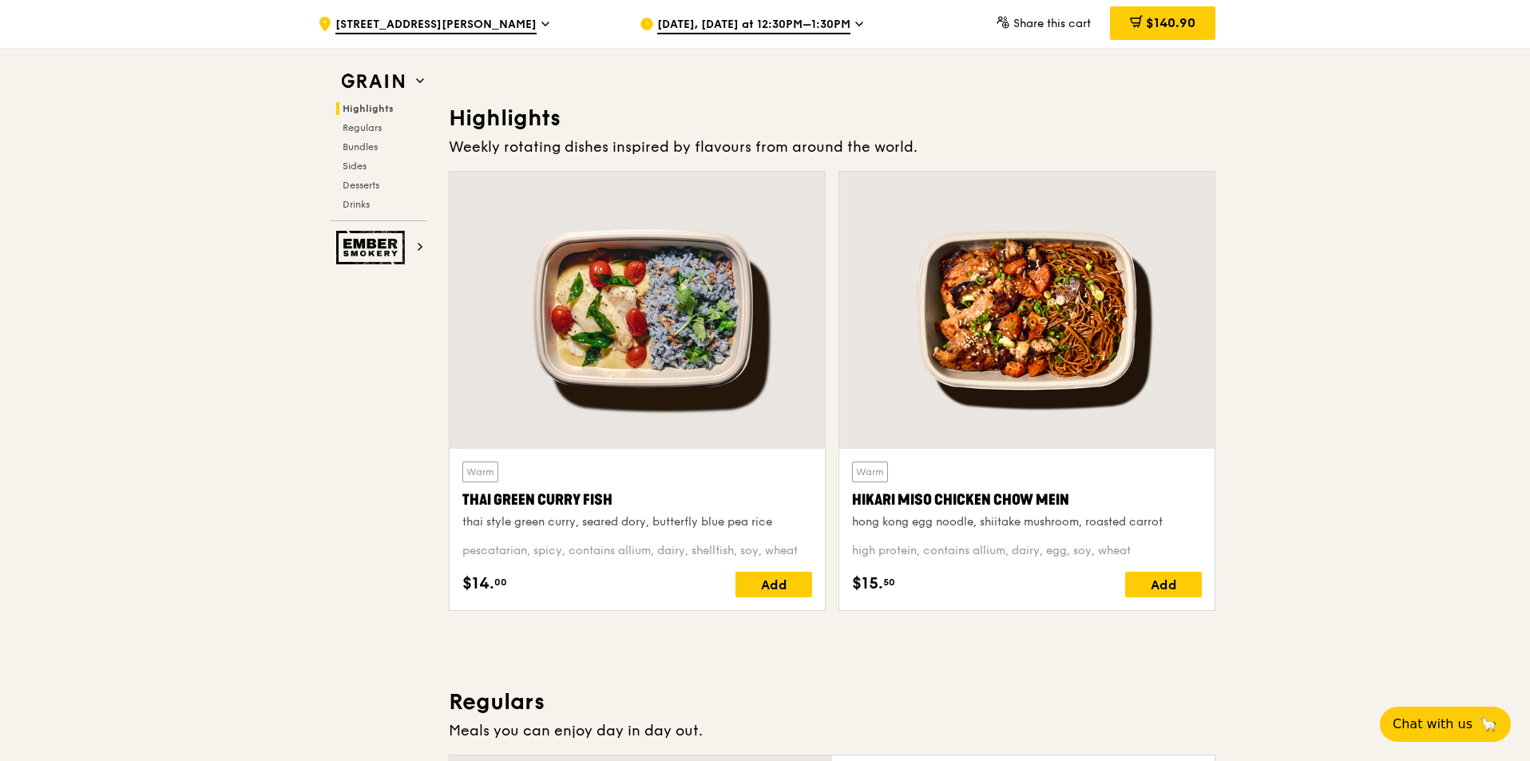
scroll to position [239, 0]
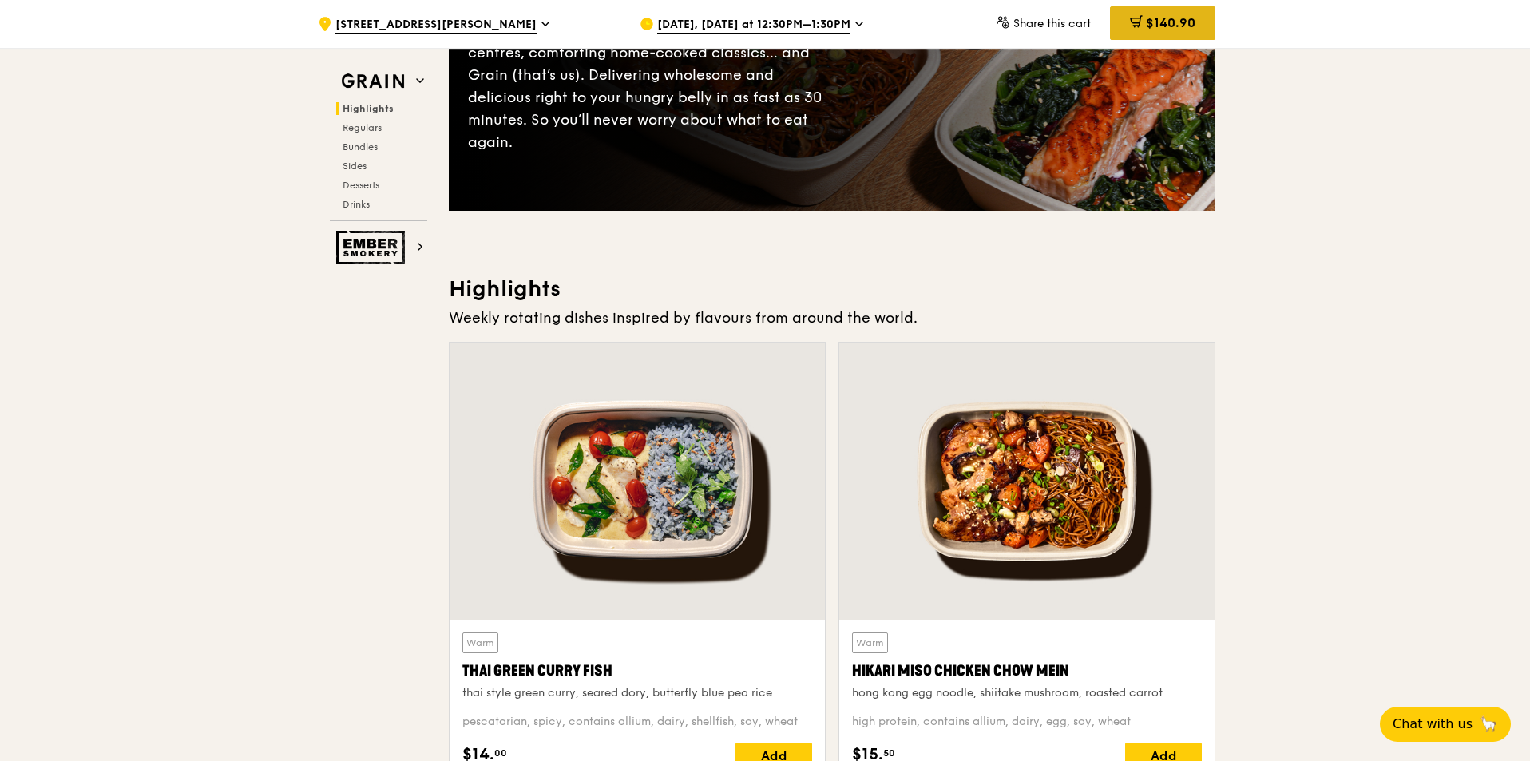
click at [1182, 10] on div "$140.90" at bounding box center [1162, 23] width 105 height 34
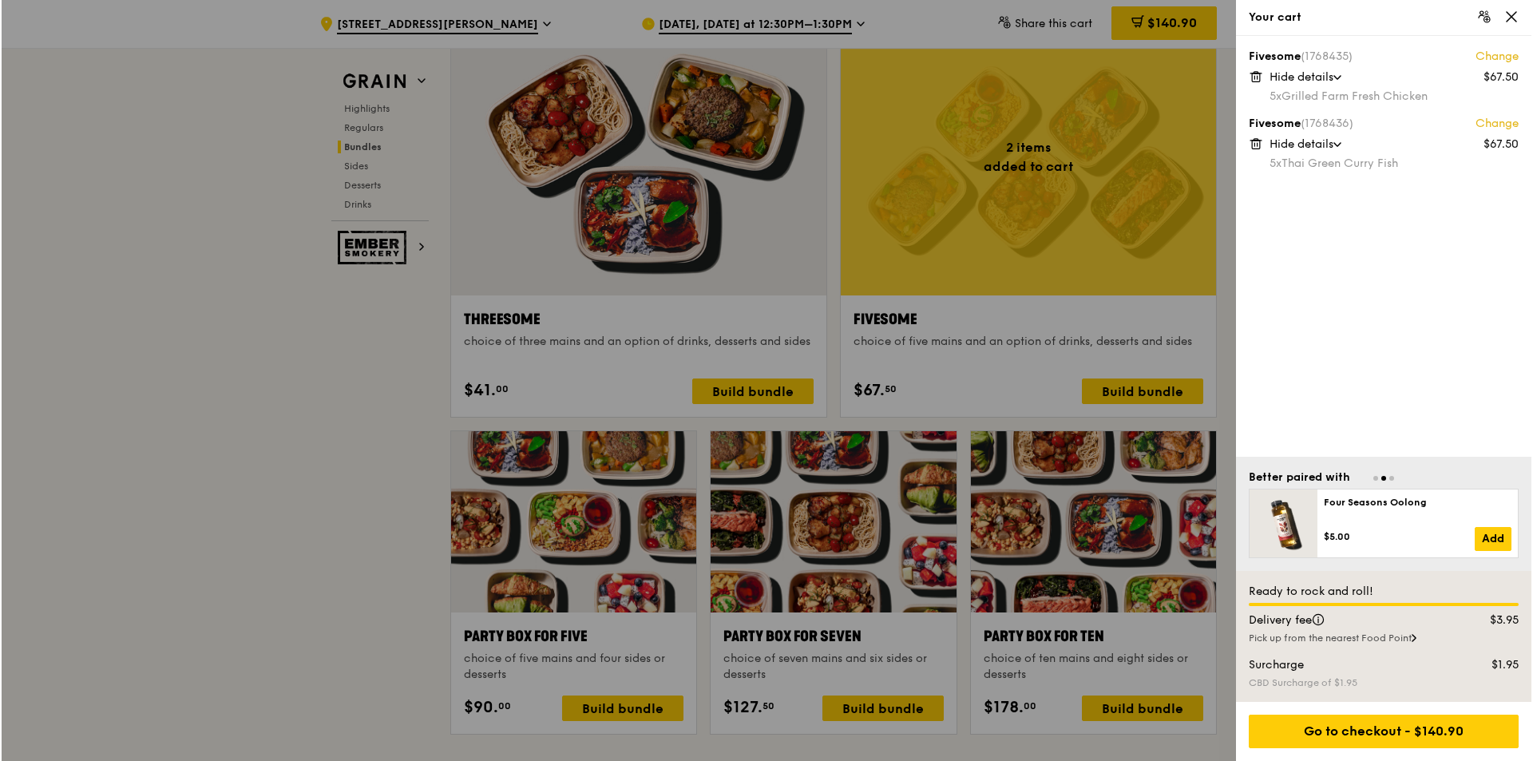
scroll to position [2794, 0]
click at [1090, 368] on div at bounding box center [765, 380] width 1530 height 761
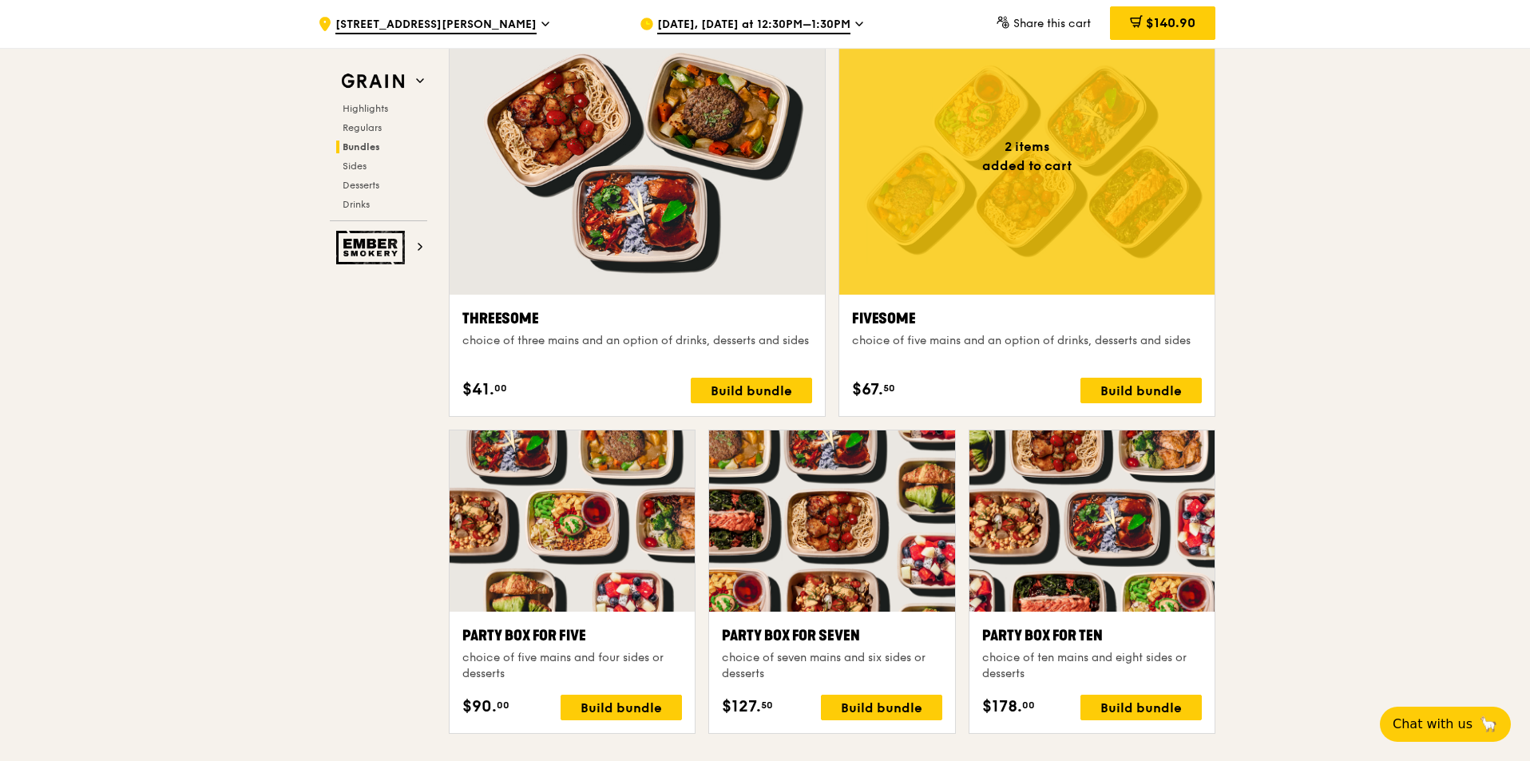
click at [1089, 368] on div "Fivesome choice of five mains and an option of drinks, desserts and sides $67. …" at bounding box center [1027, 355] width 350 height 96
click at [1101, 390] on div "Build bundle" at bounding box center [1140, 391] width 121 height 26
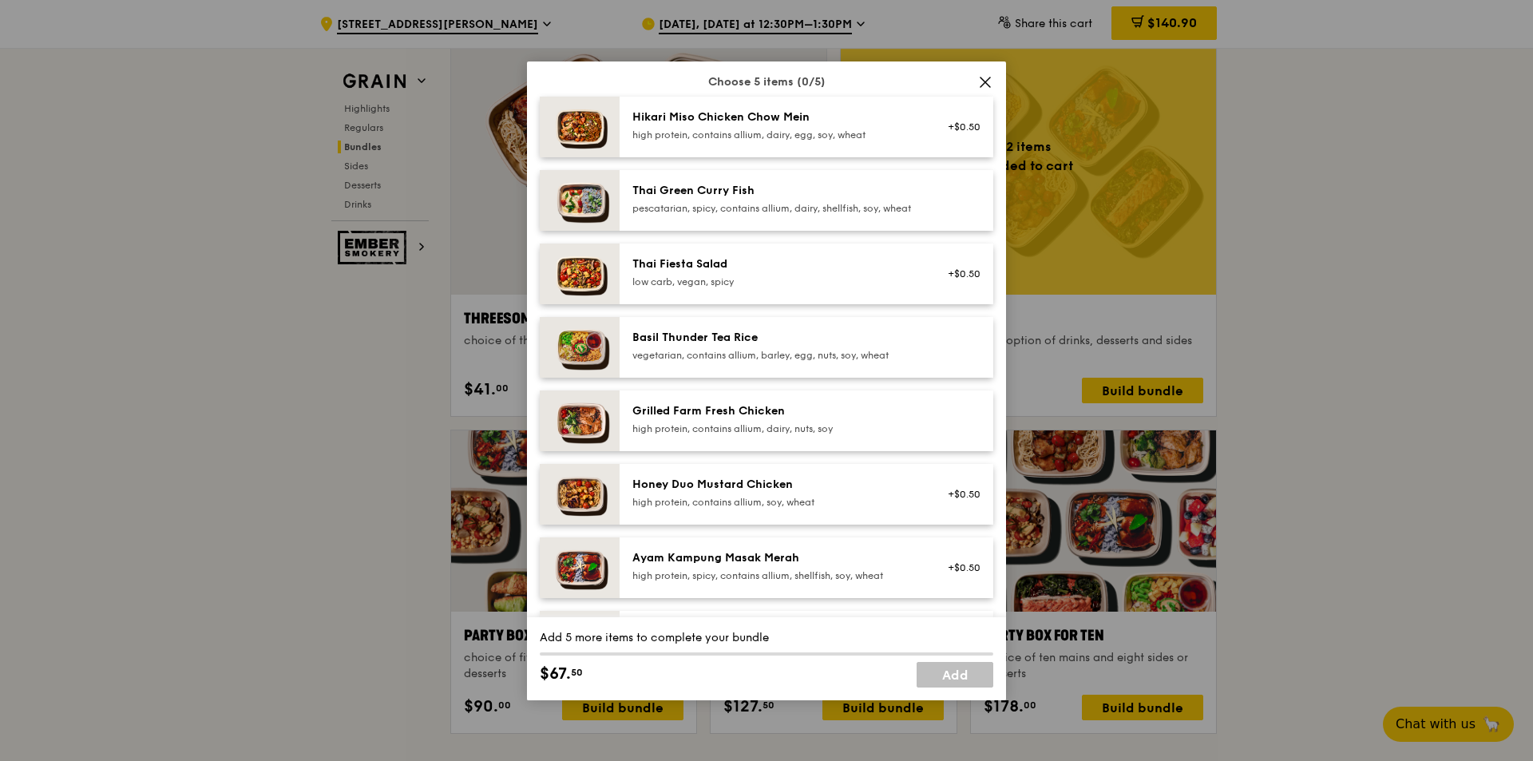
scroll to position [160, 0]
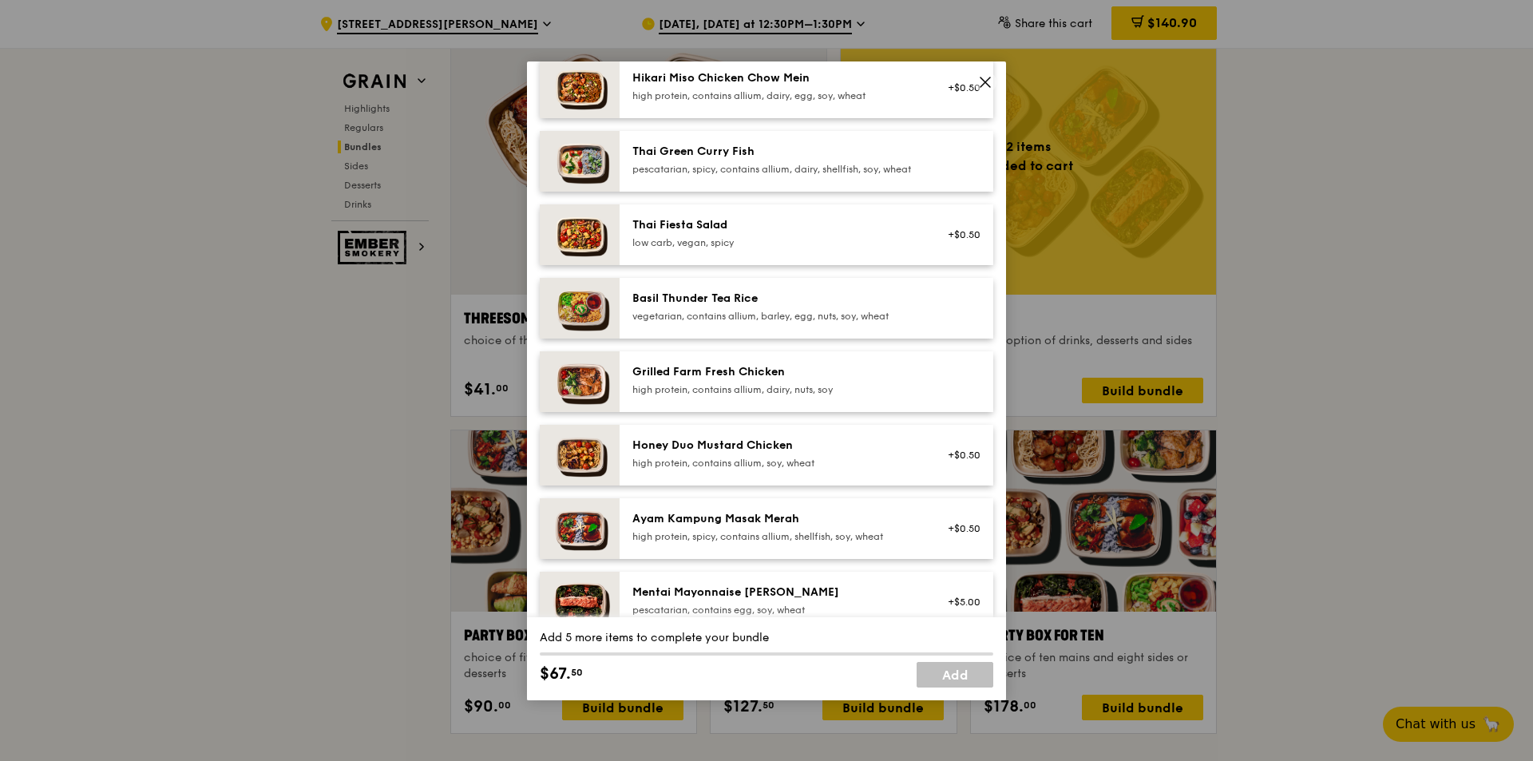
click at [738, 453] on div "Honey Duo Mustard Chicken" at bounding box center [775, 445] width 287 height 16
click at [733, 453] on div "Honey Duo Mustard Chicken" at bounding box center [775, 445] width 287 height 16
click at [716, 453] on div "Honey Duo Mustard Chicken" at bounding box center [775, 445] width 287 height 16
click at [717, 453] on div "Honey Duo Mustard Chicken" at bounding box center [775, 445] width 287 height 16
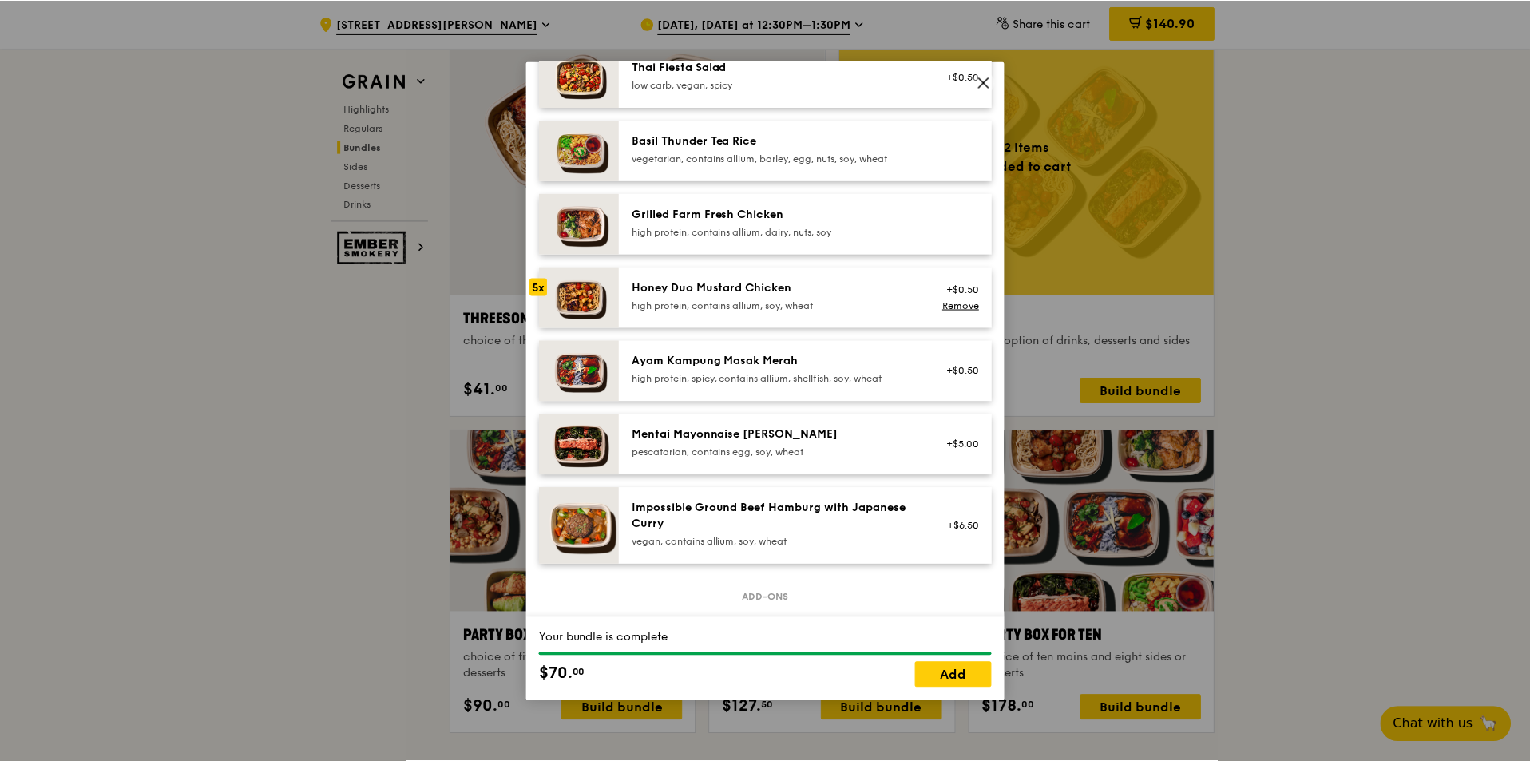
scroll to position [319, 0]
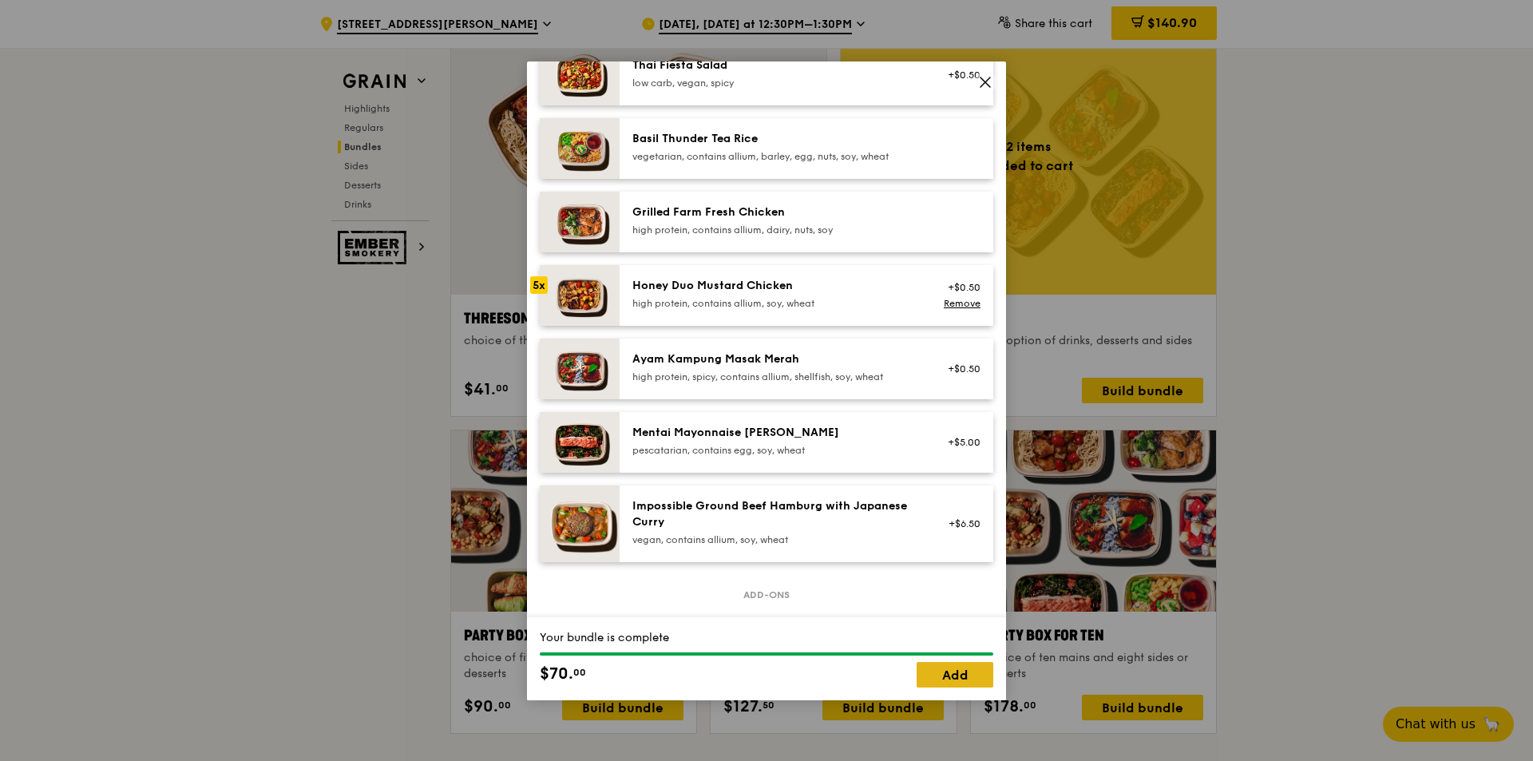
click at [960, 666] on link "Add" at bounding box center [954, 675] width 77 height 26
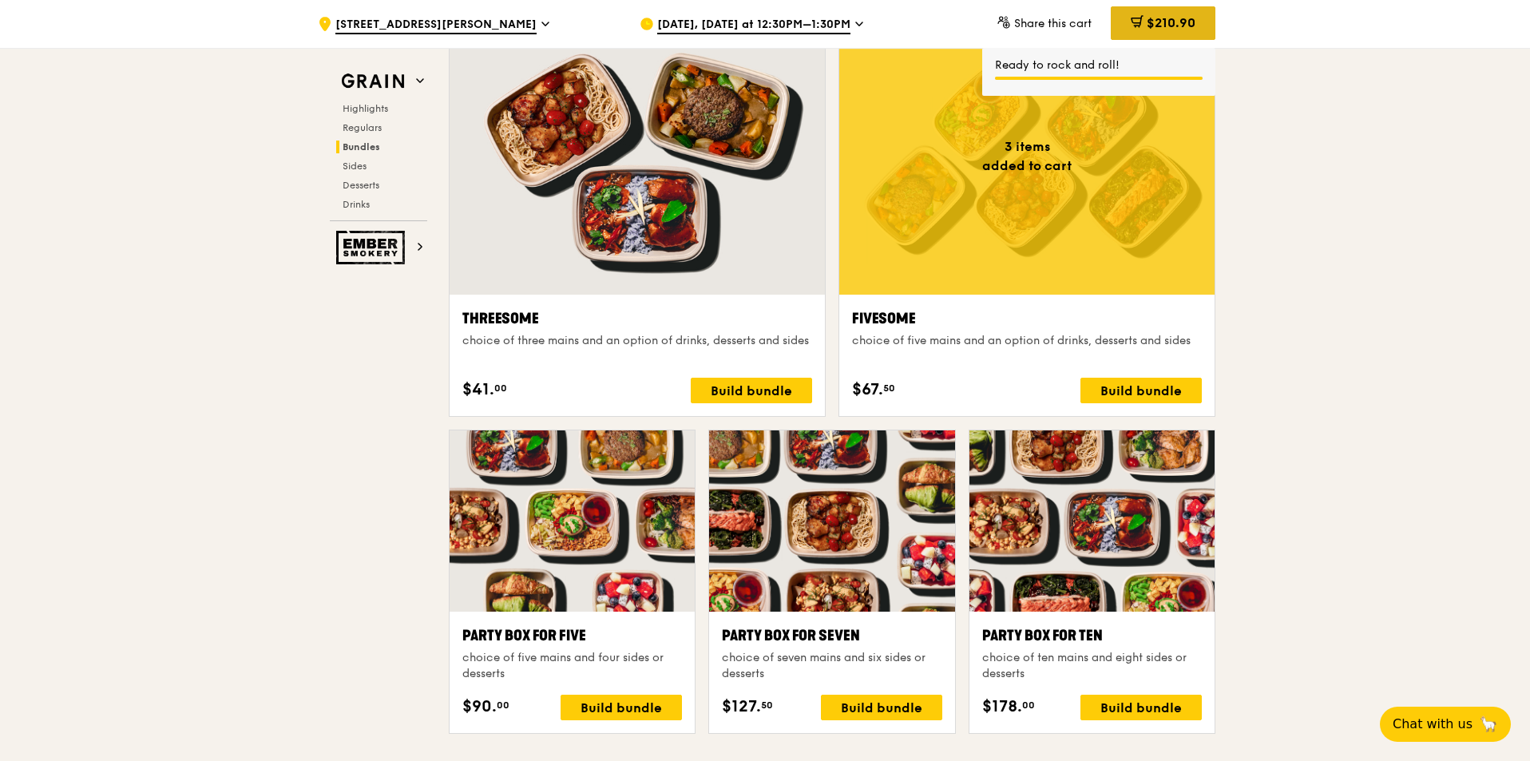
click at [1134, 15] on icon at bounding box center [1136, 21] width 13 height 13
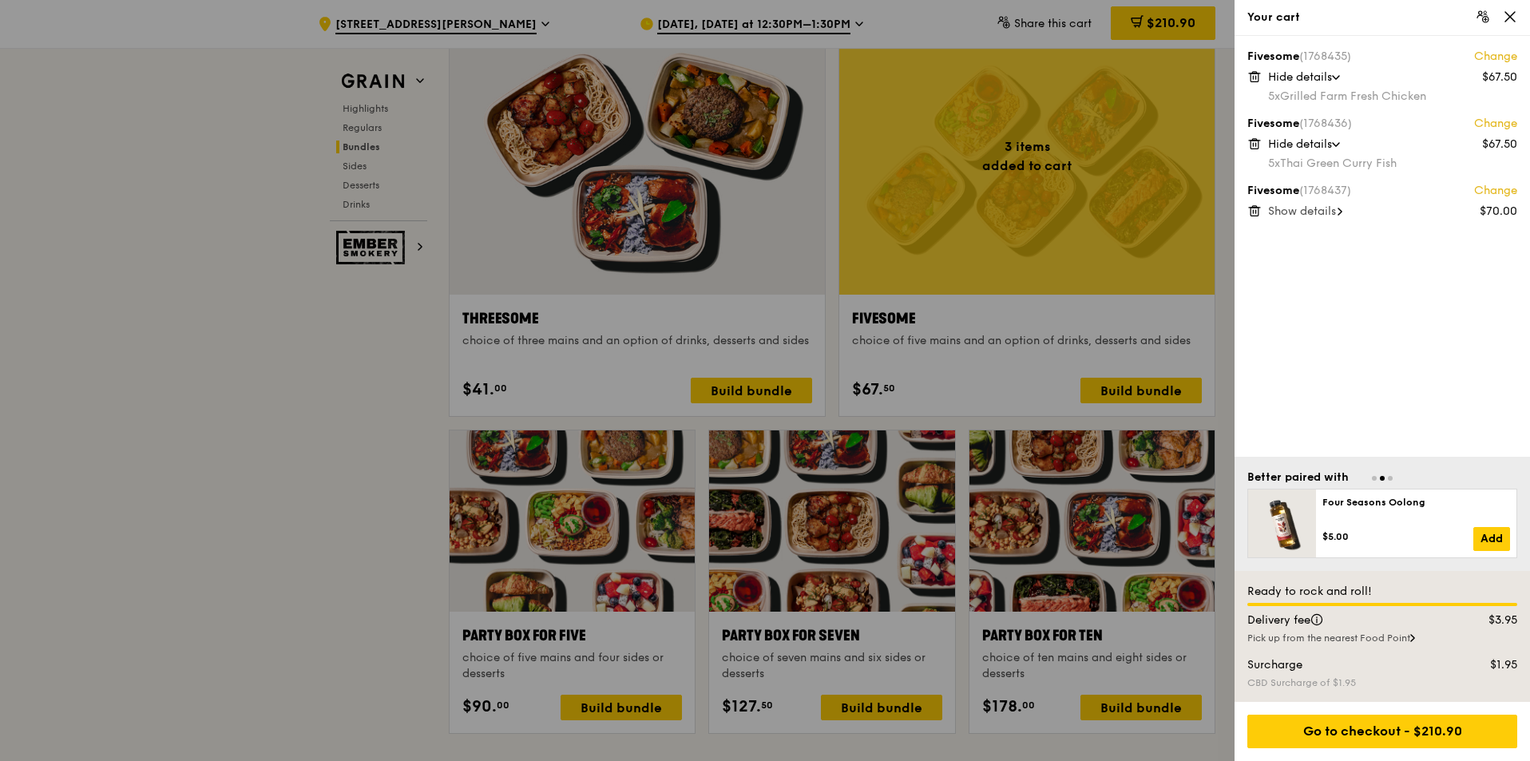
click at [1253, 73] on icon at bounding box center [1254, 76] width 14 height 14
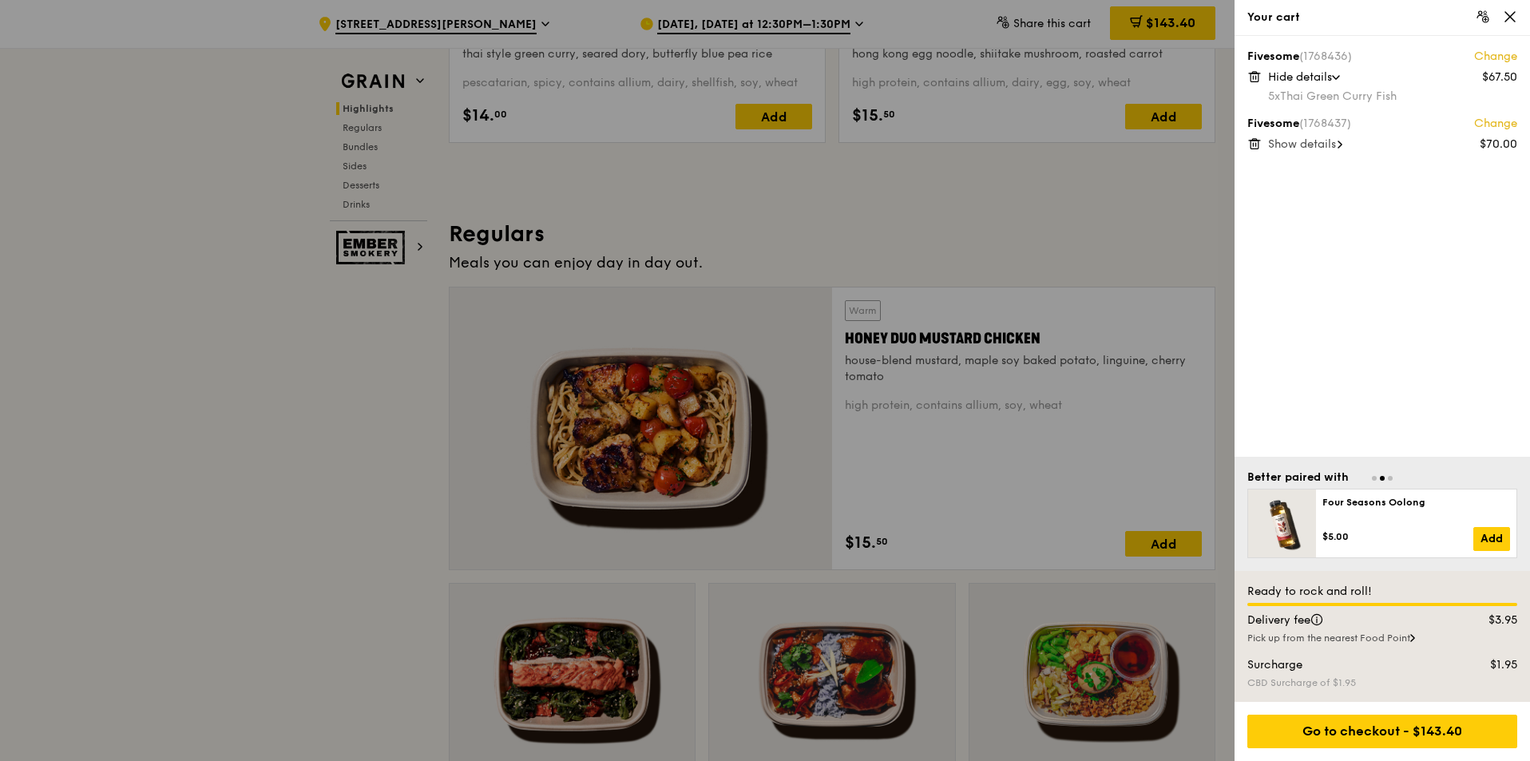
scroll to position [1038, 0]
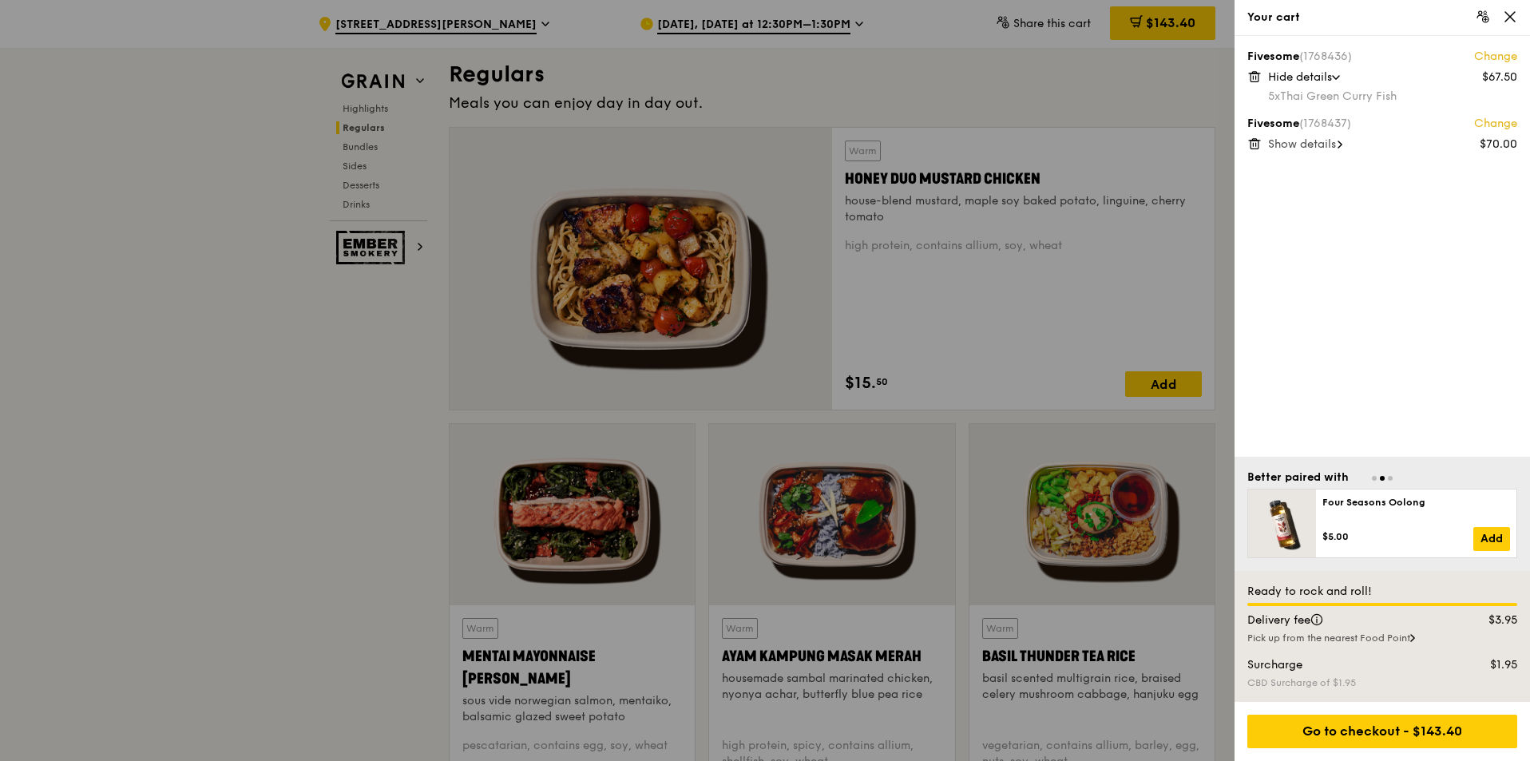
click at [994, 55] on div at bounding box center [765, 380] width 1530 height 761
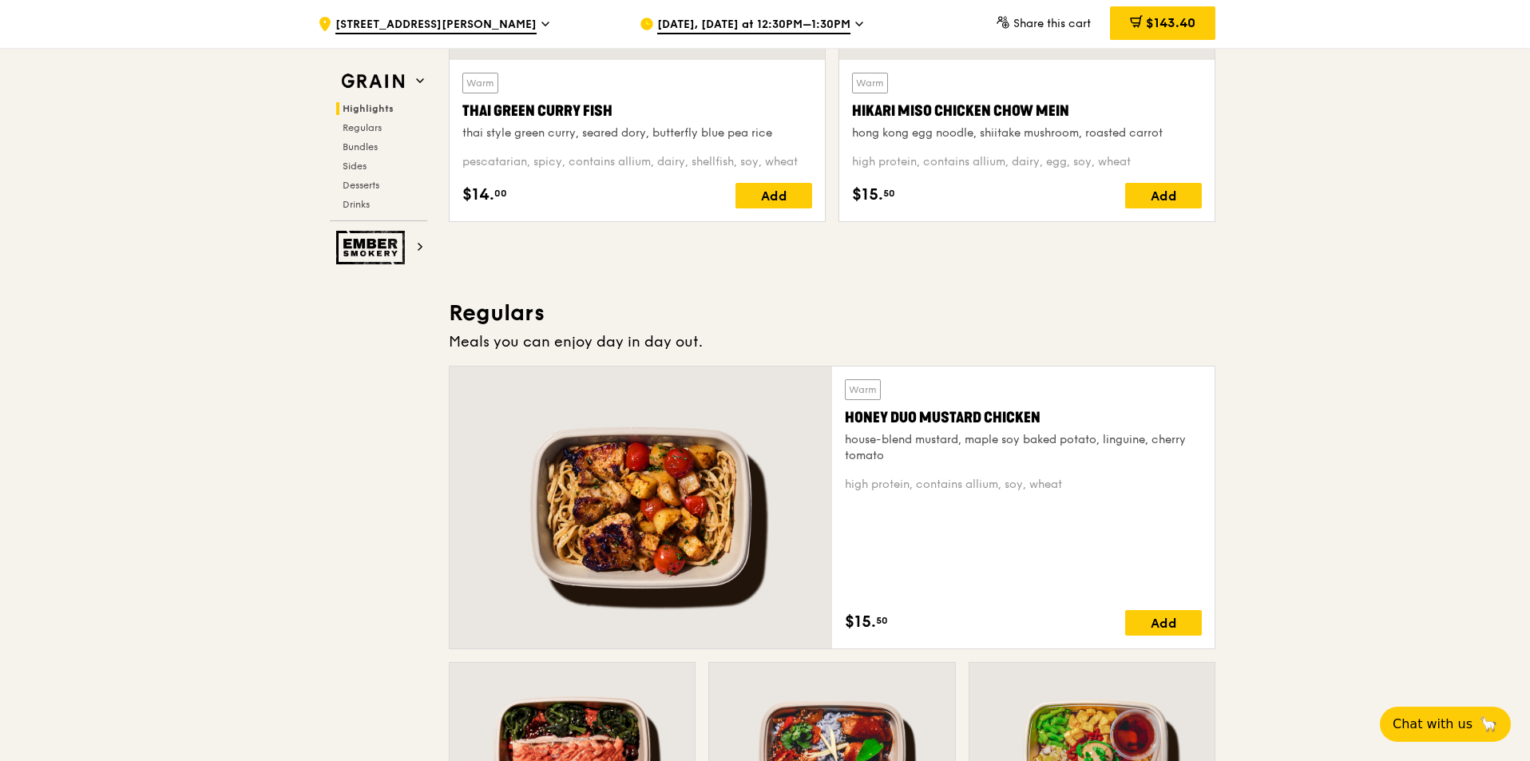
scroll to position [798, 0]
click at [1139, 22] on div "$143.40" at bounding box center [1162, 23] width 105 height 34
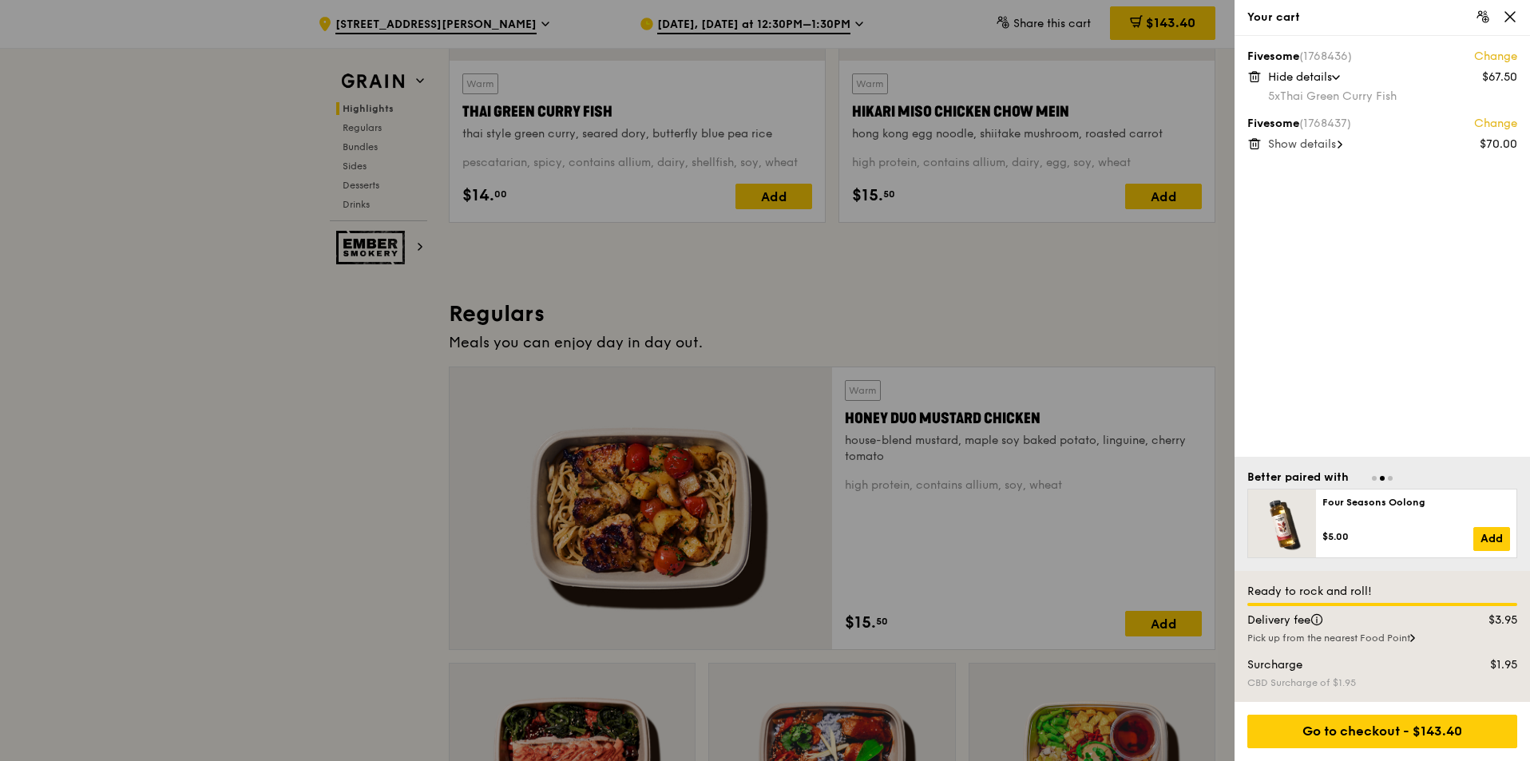
click at [130, 144] on div at bounding box center [765, 380] width 1530 height 761
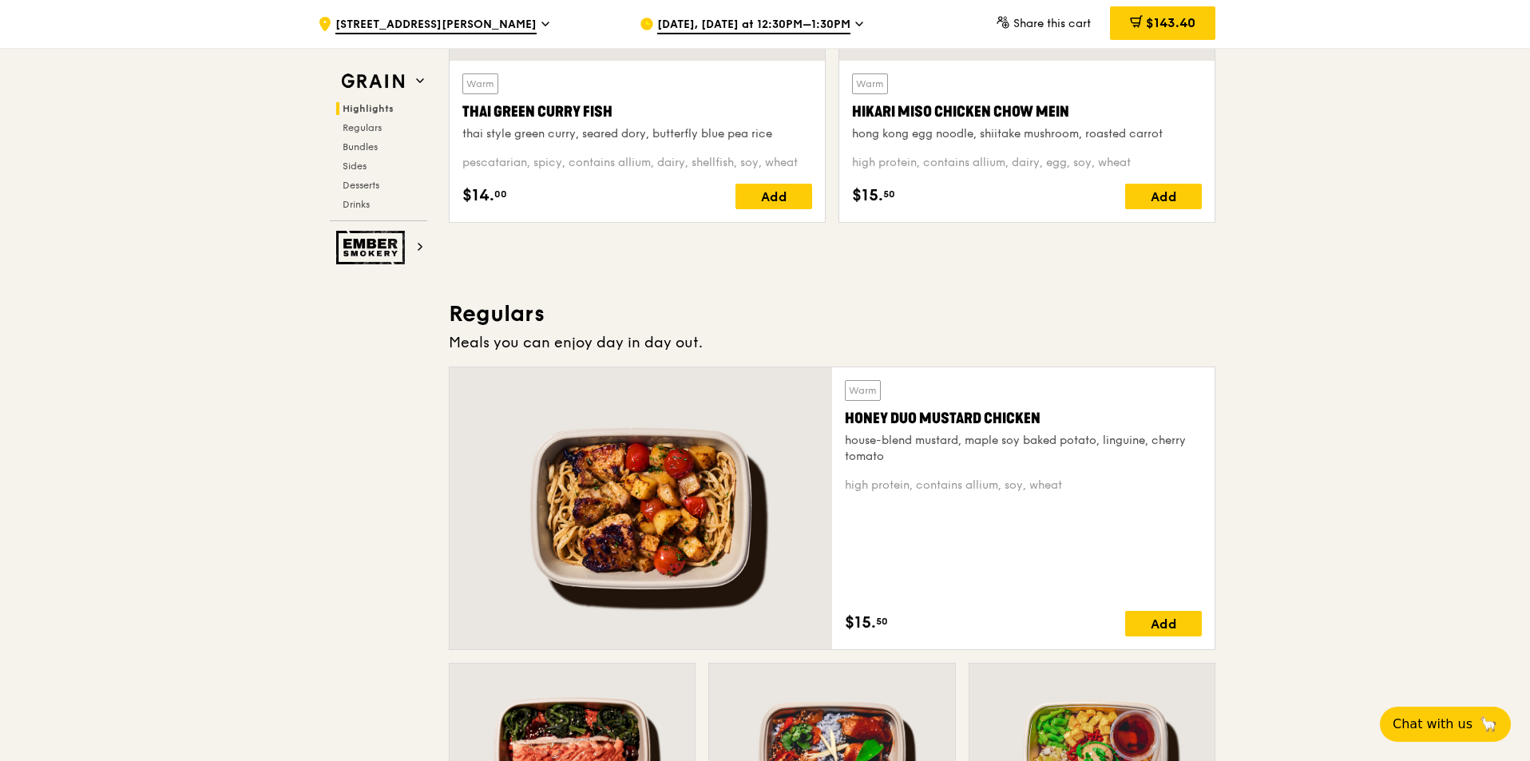
drag, startPoint x: 63, startPoint y: 17, endPoint x: 145, endPoint y: 69, distance: 97.7
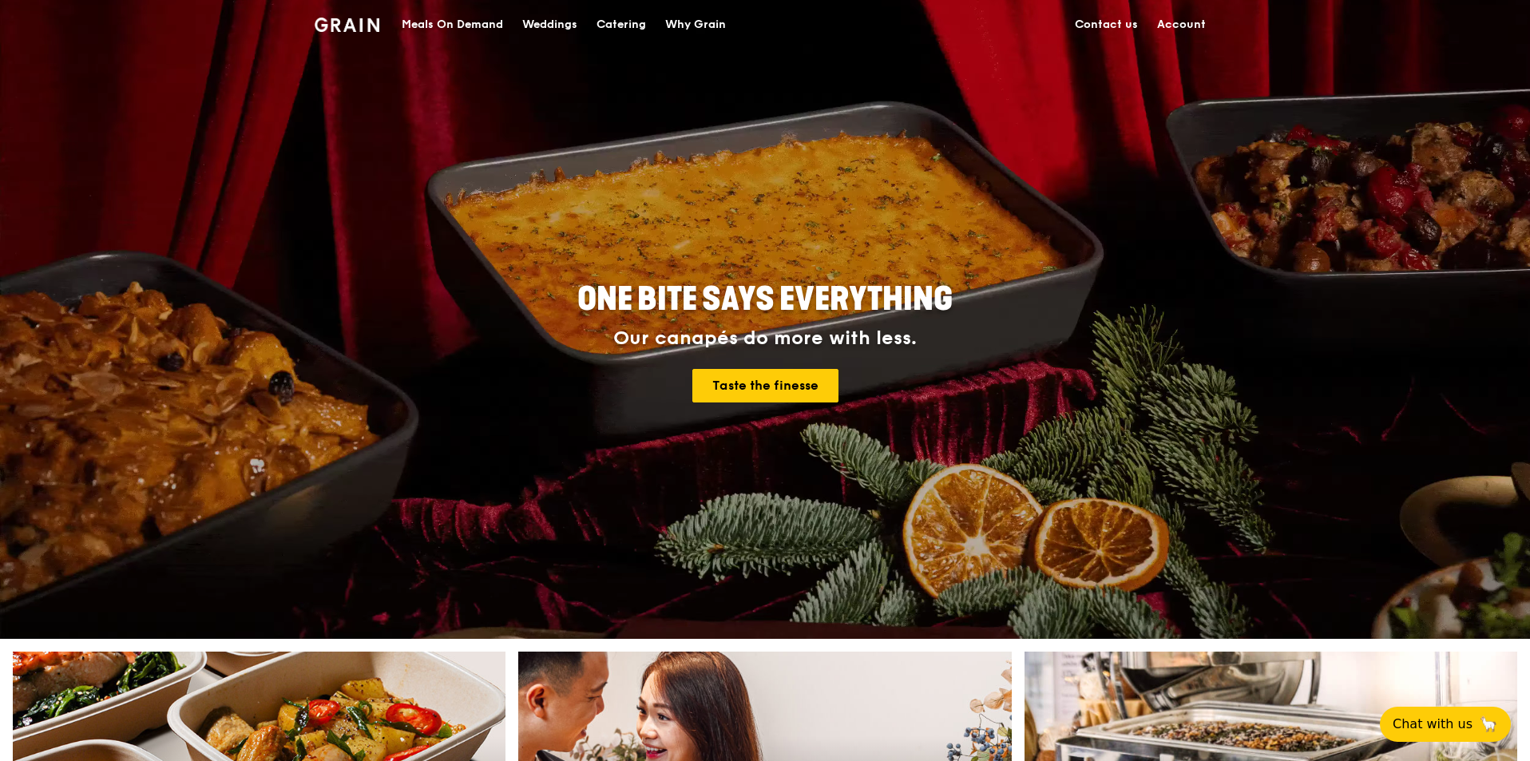
click at [469, 23] on div "Meals On Demand" at bounding box center [452, 25] width 101 height 48
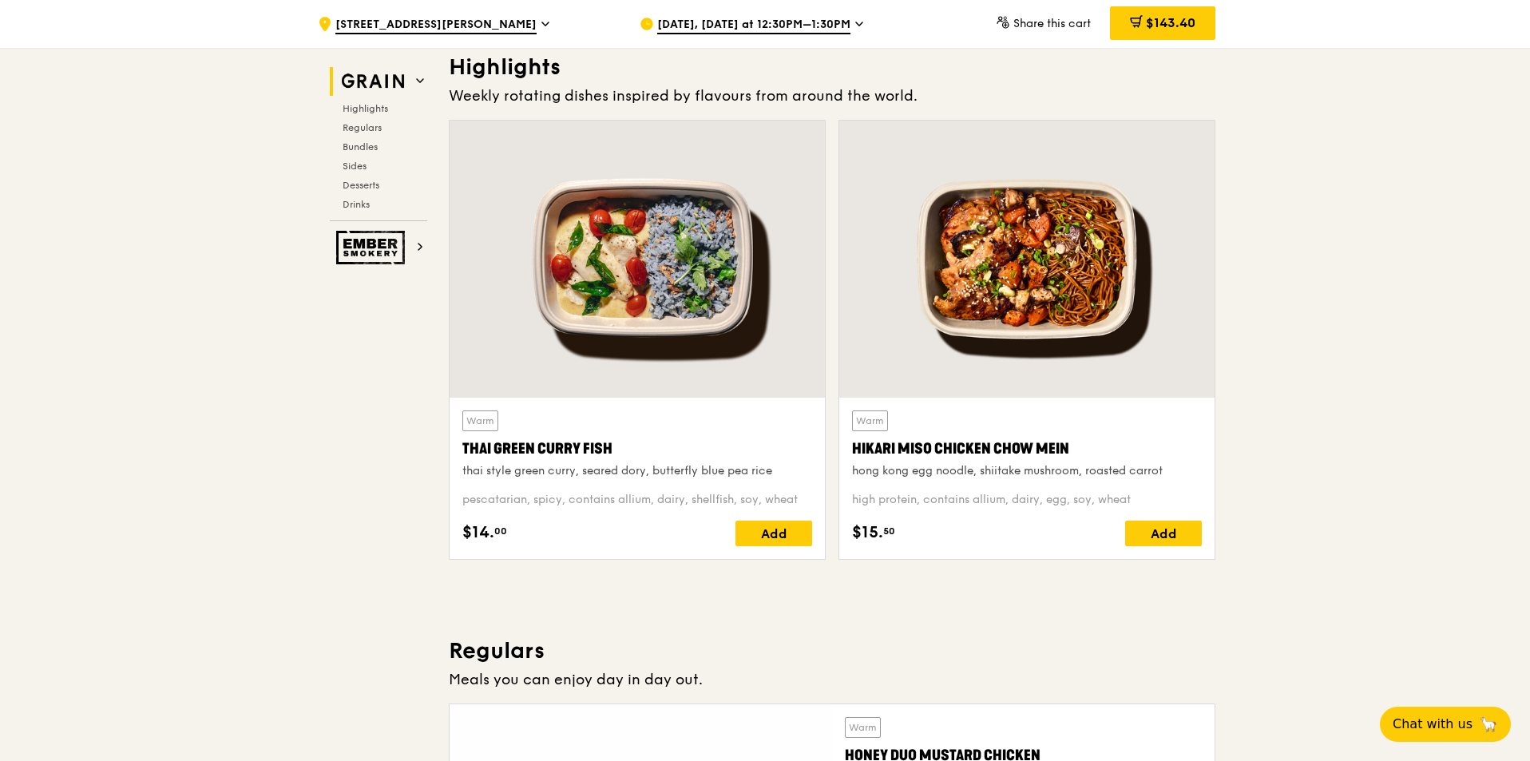
scroll to position [479, 0]
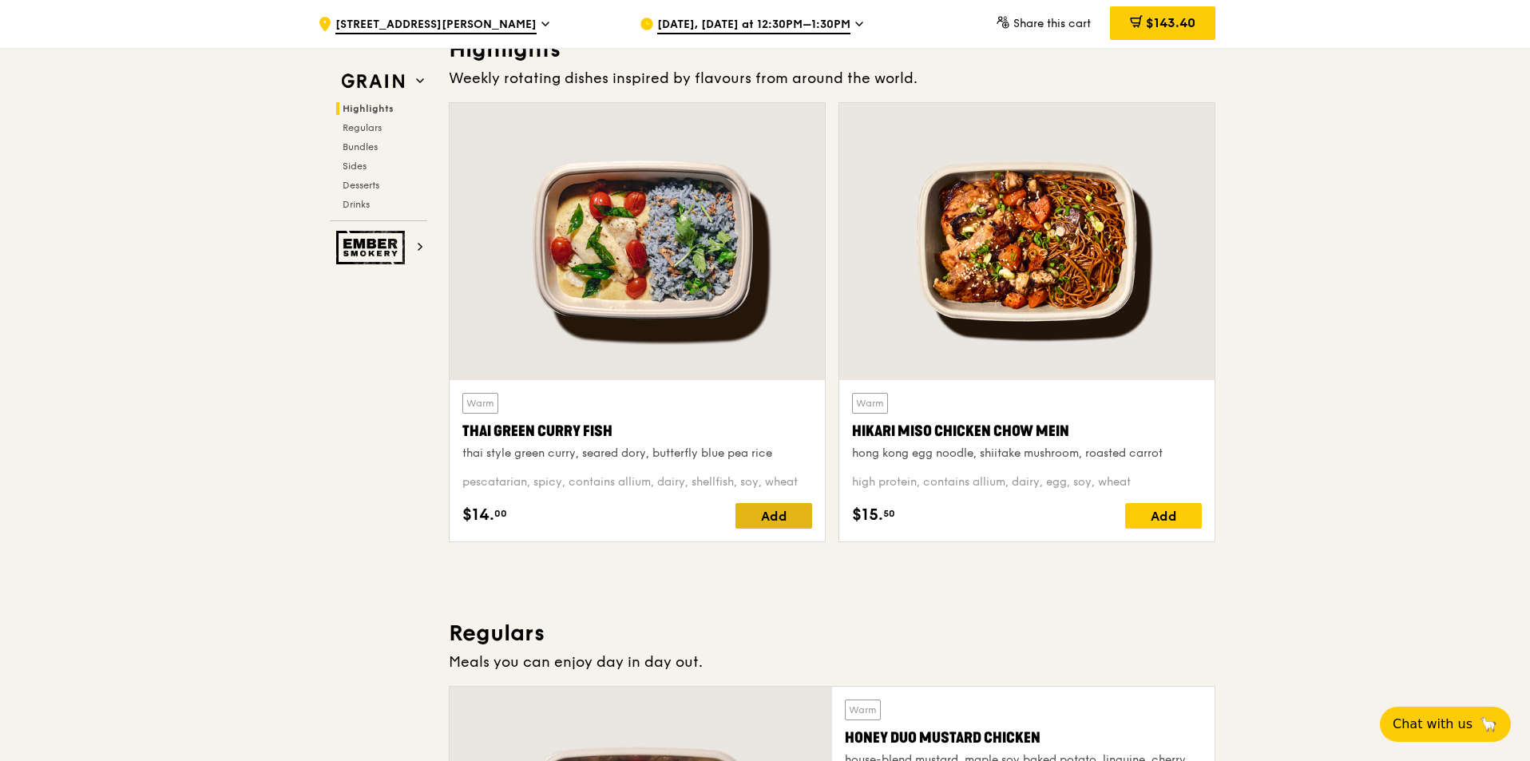
click at [787, 516] on div "Add" at bounding box center [773, 516] width 77 height 26
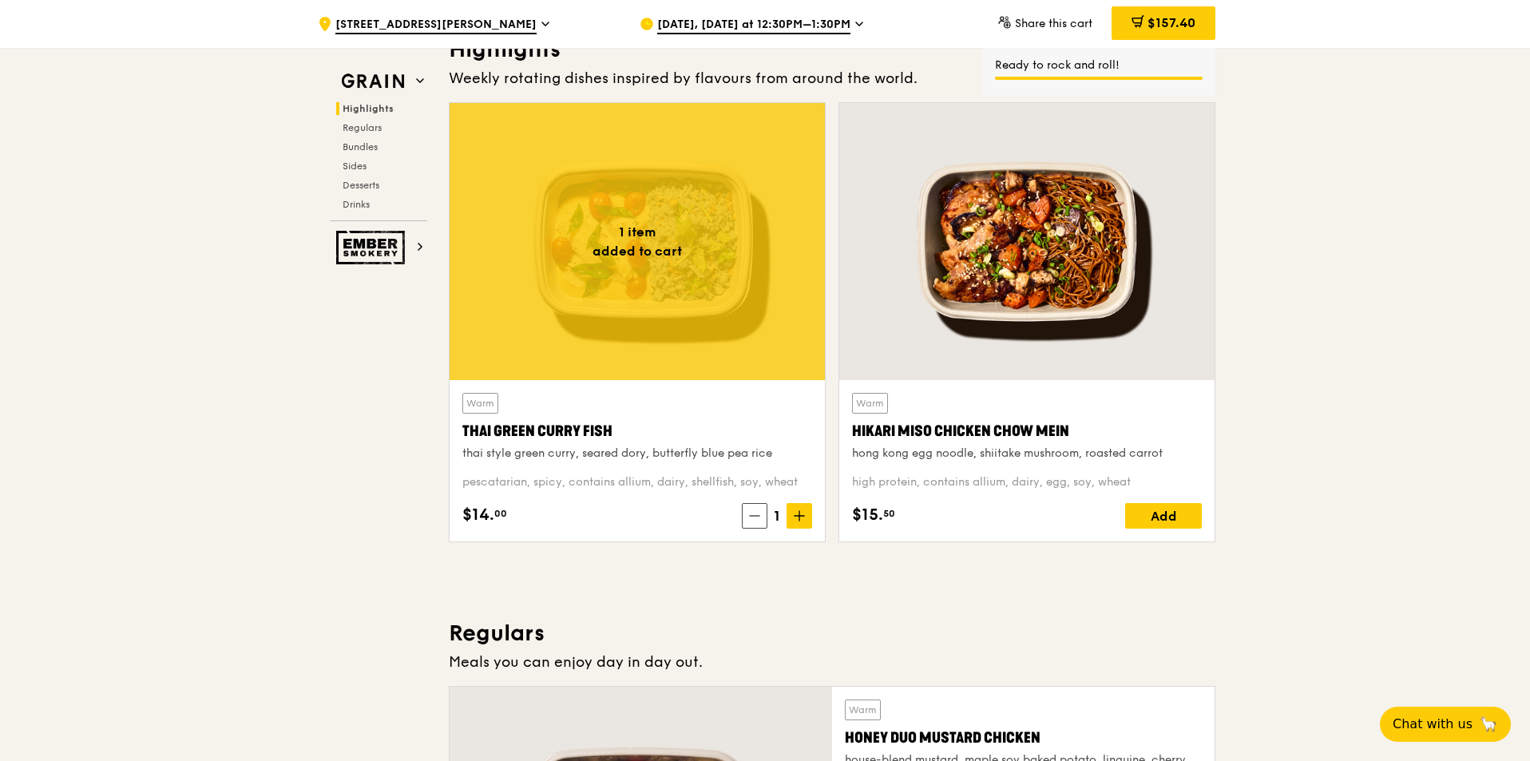
click at [792, 514] on span at bounding box center [799, 516] width 26 height 26
click at [793, 513] on span at bounding box center [799, 516] width 26 height 26
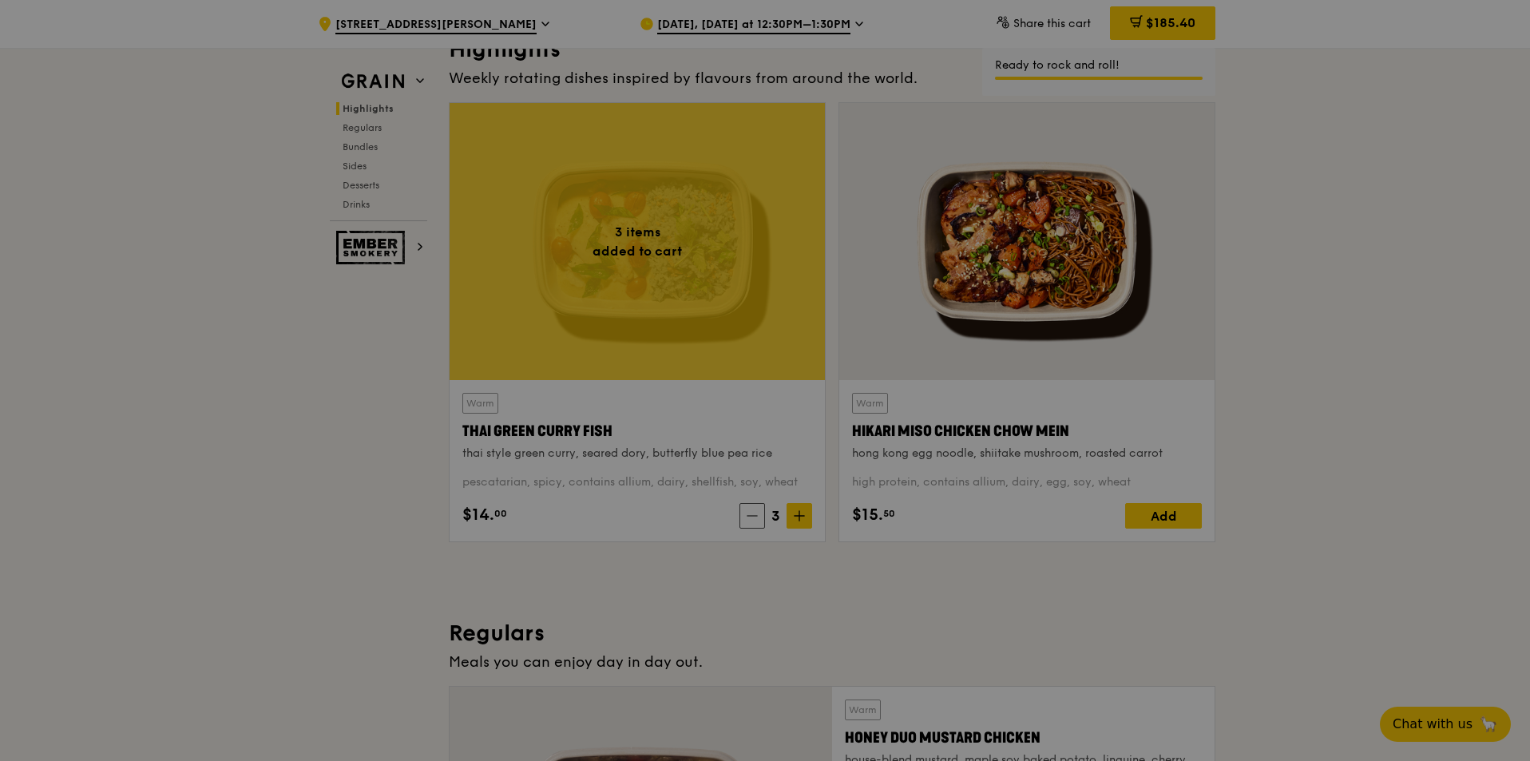
click at [795, 513] on div at bounding box center [765, 380] width 1530 height 761
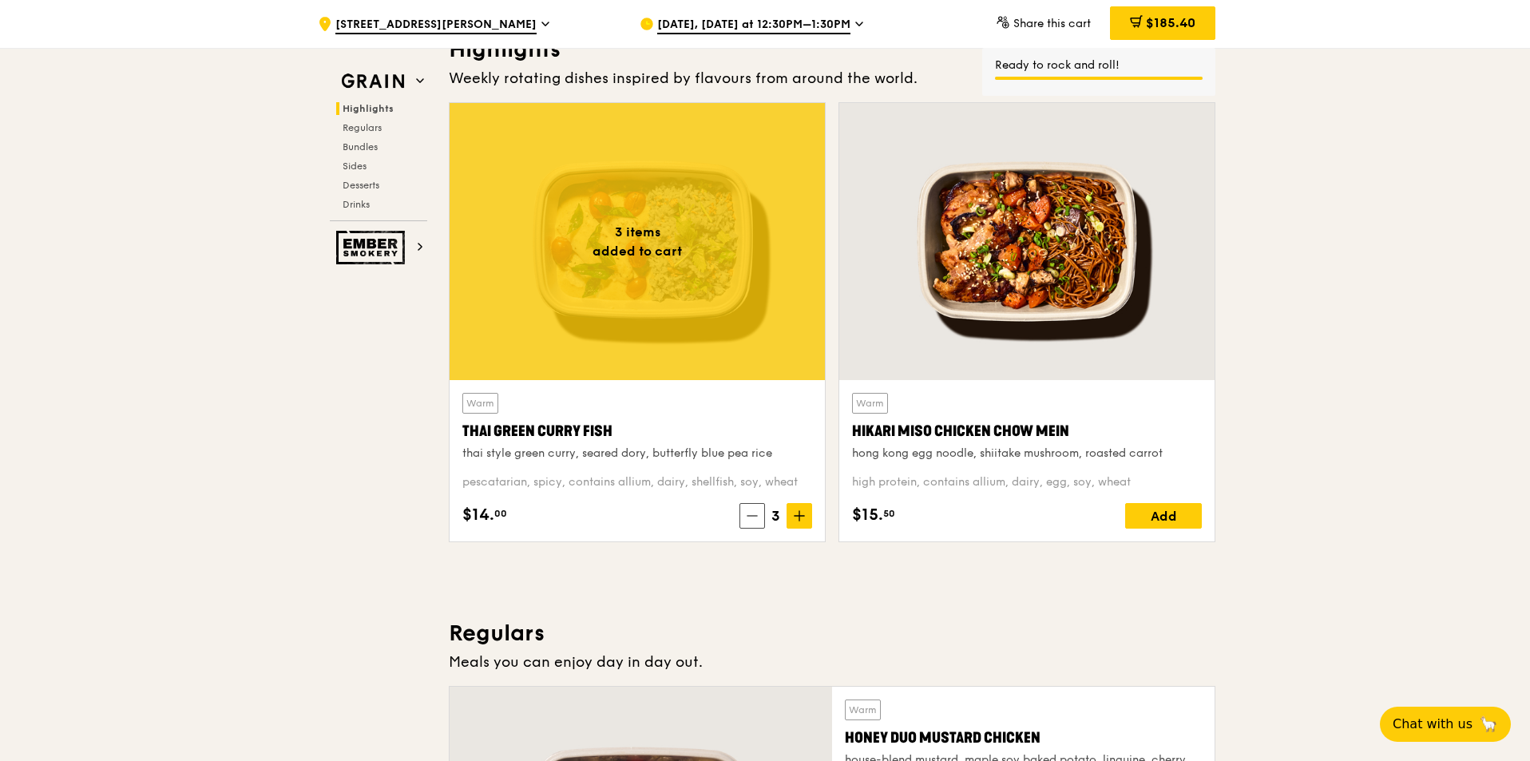
click at [796, 513] on icon at bounding box center [799, 515] width 11 height 11
click at [798, 513] on icon at bounding box center [799, 515] width 11 height 11
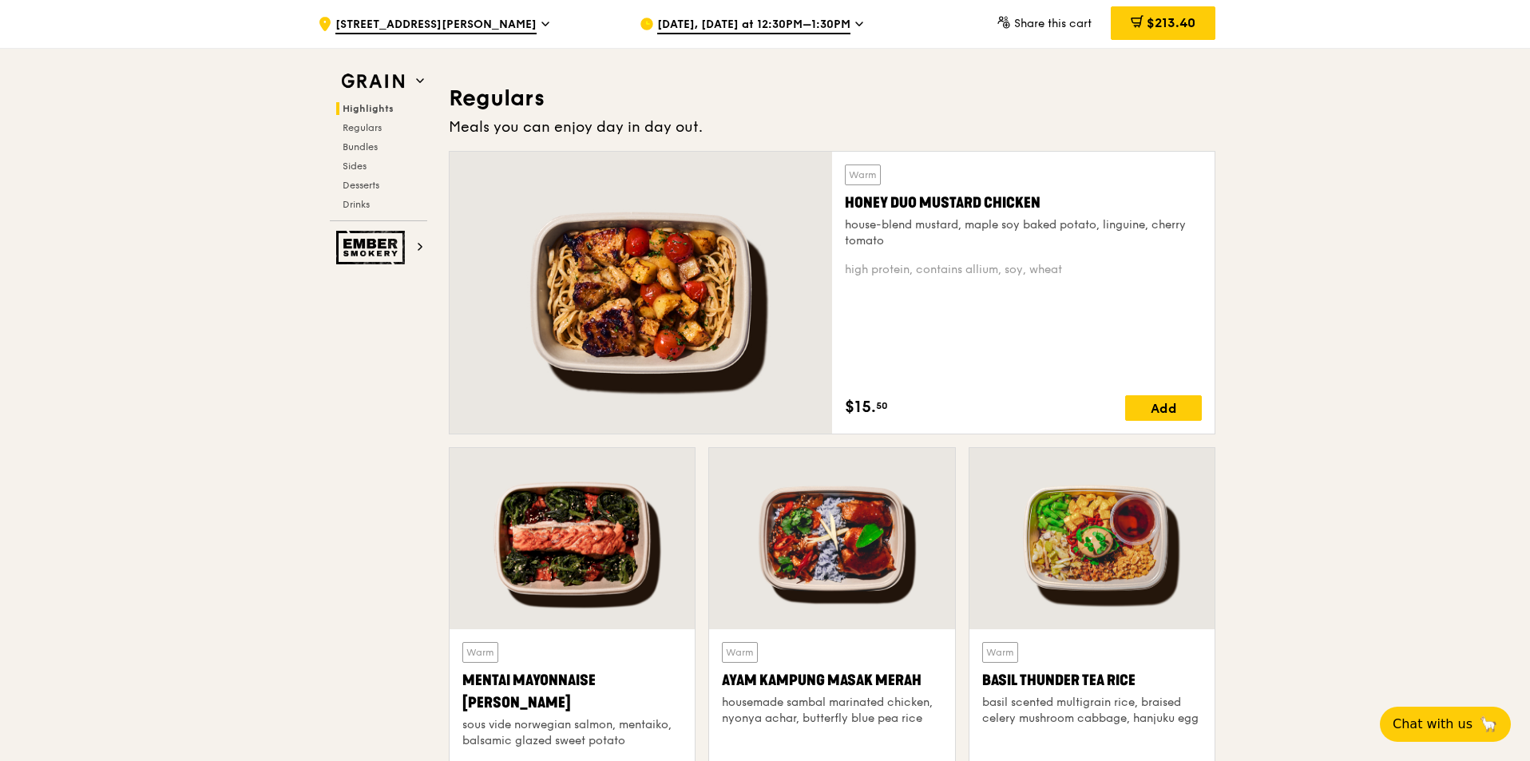
scroll to position [1038, 0]
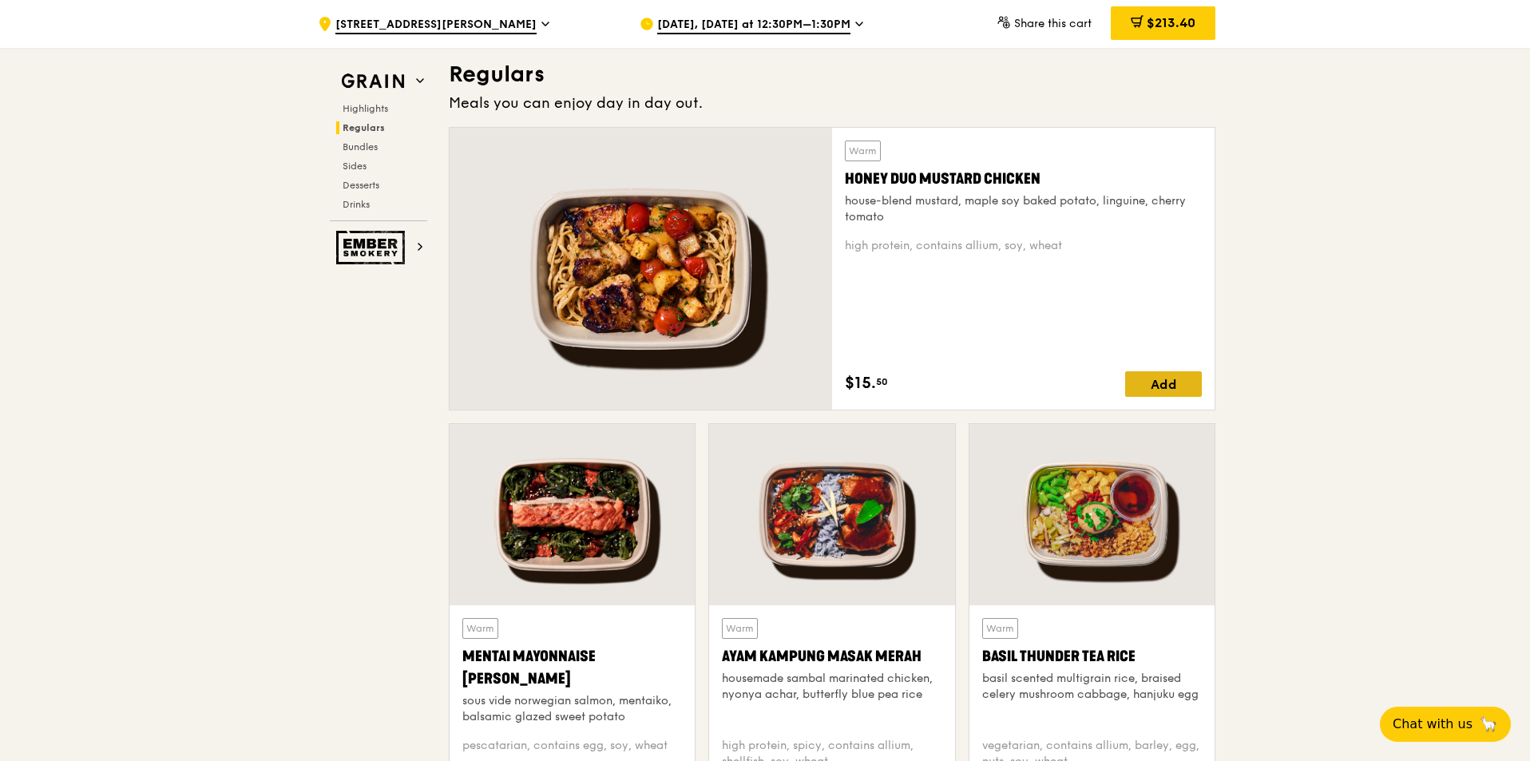
click at [1176, 386] on div "Add" at bounding box center [1163, 384] width 77 height 26
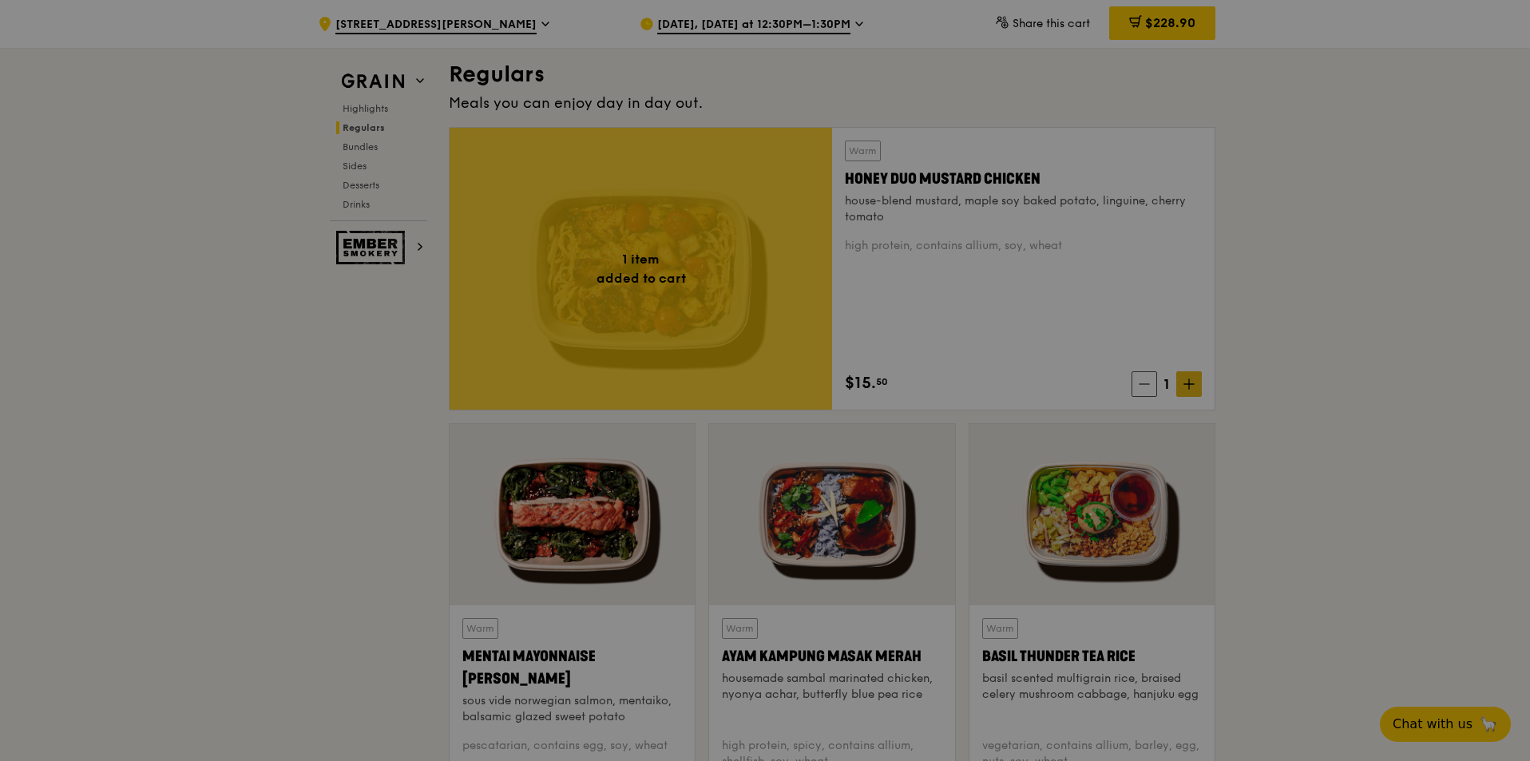
click at [1193, 383] on div at bounding box center [765, 380] width 1530 height 761
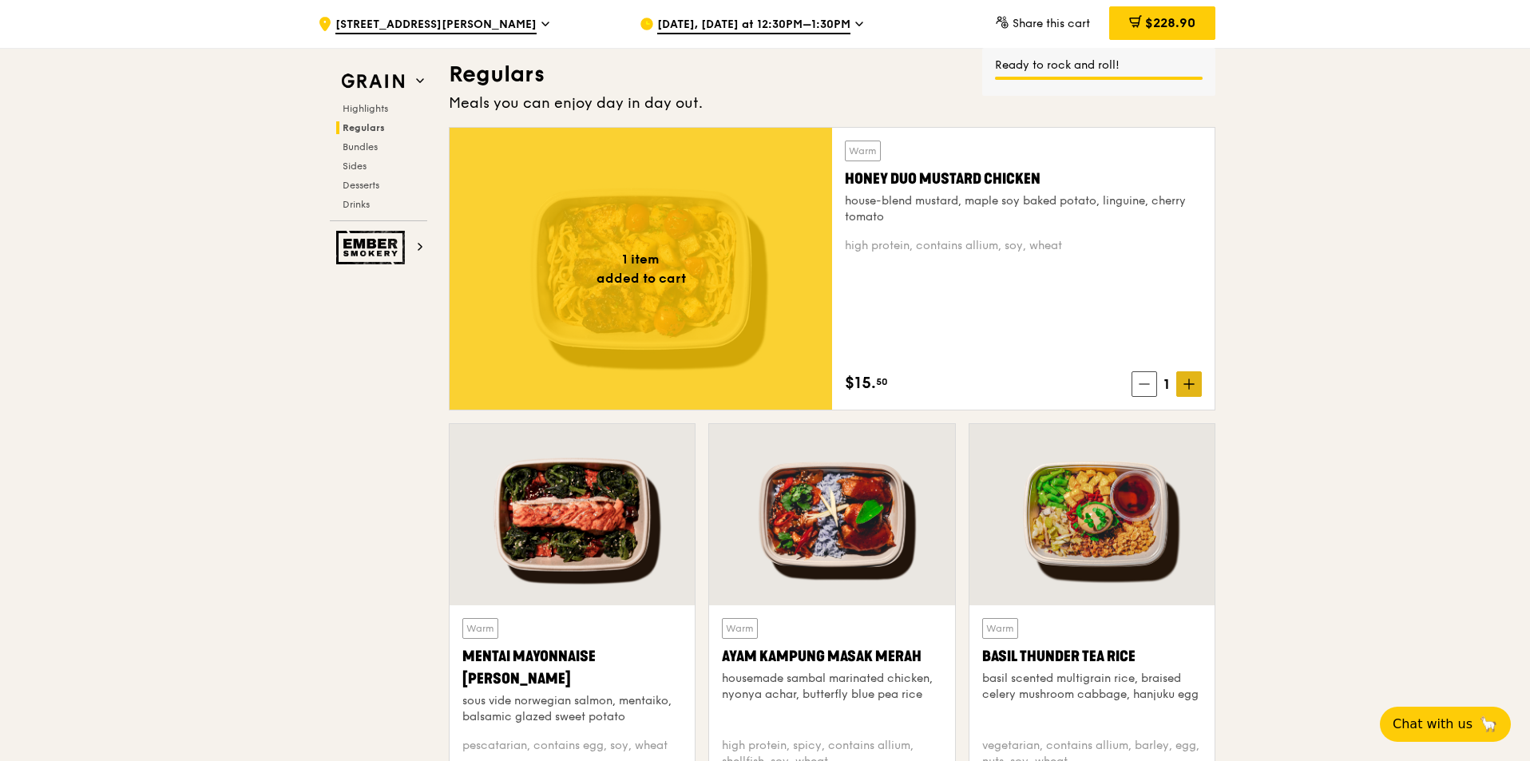
click at [1190, 384] on icon at bounding box center [1189, 384] width 10 height 0
click at [1191, 383] on icon at bounding box center [1188, 383] width 11 height 11
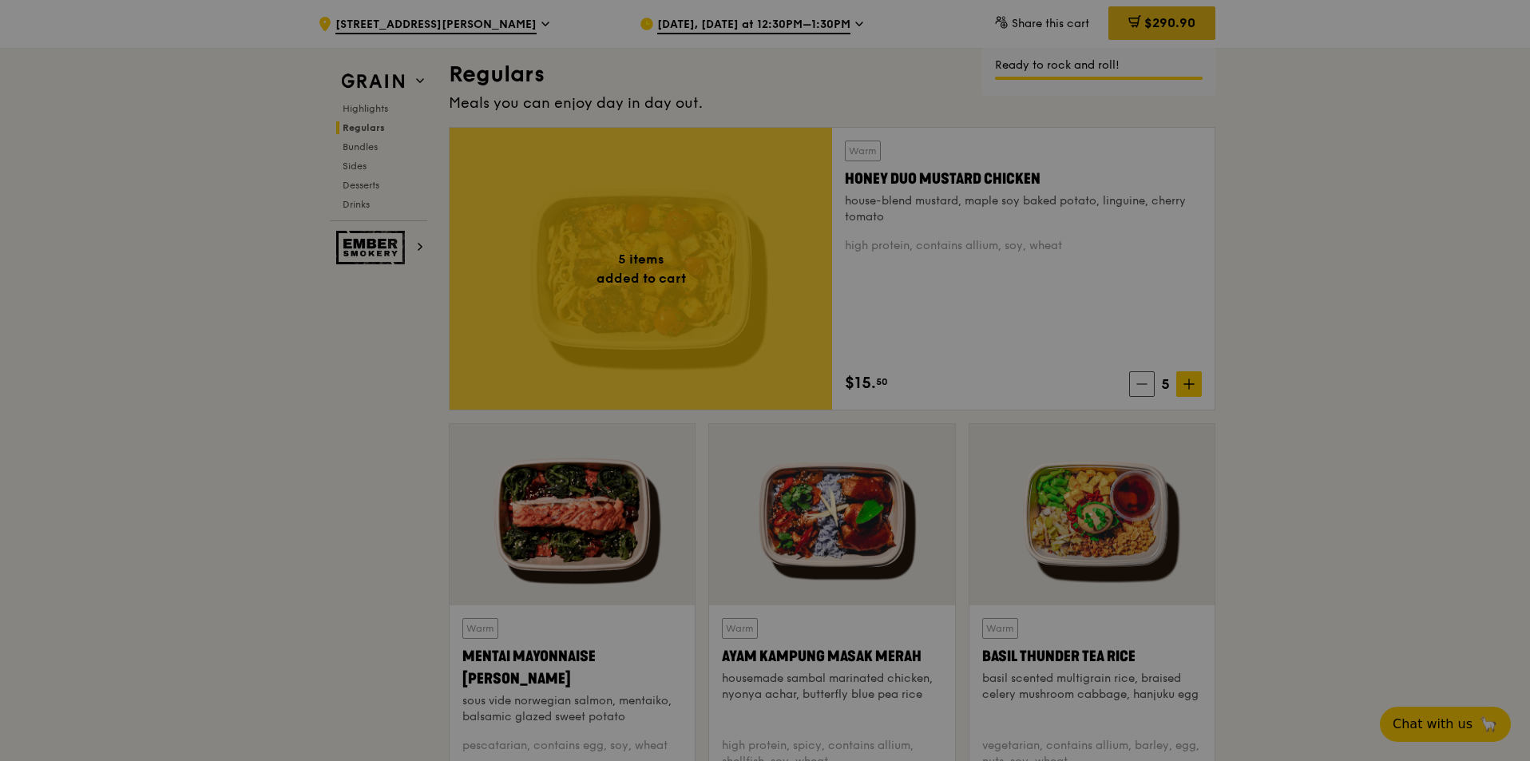
type input "5"
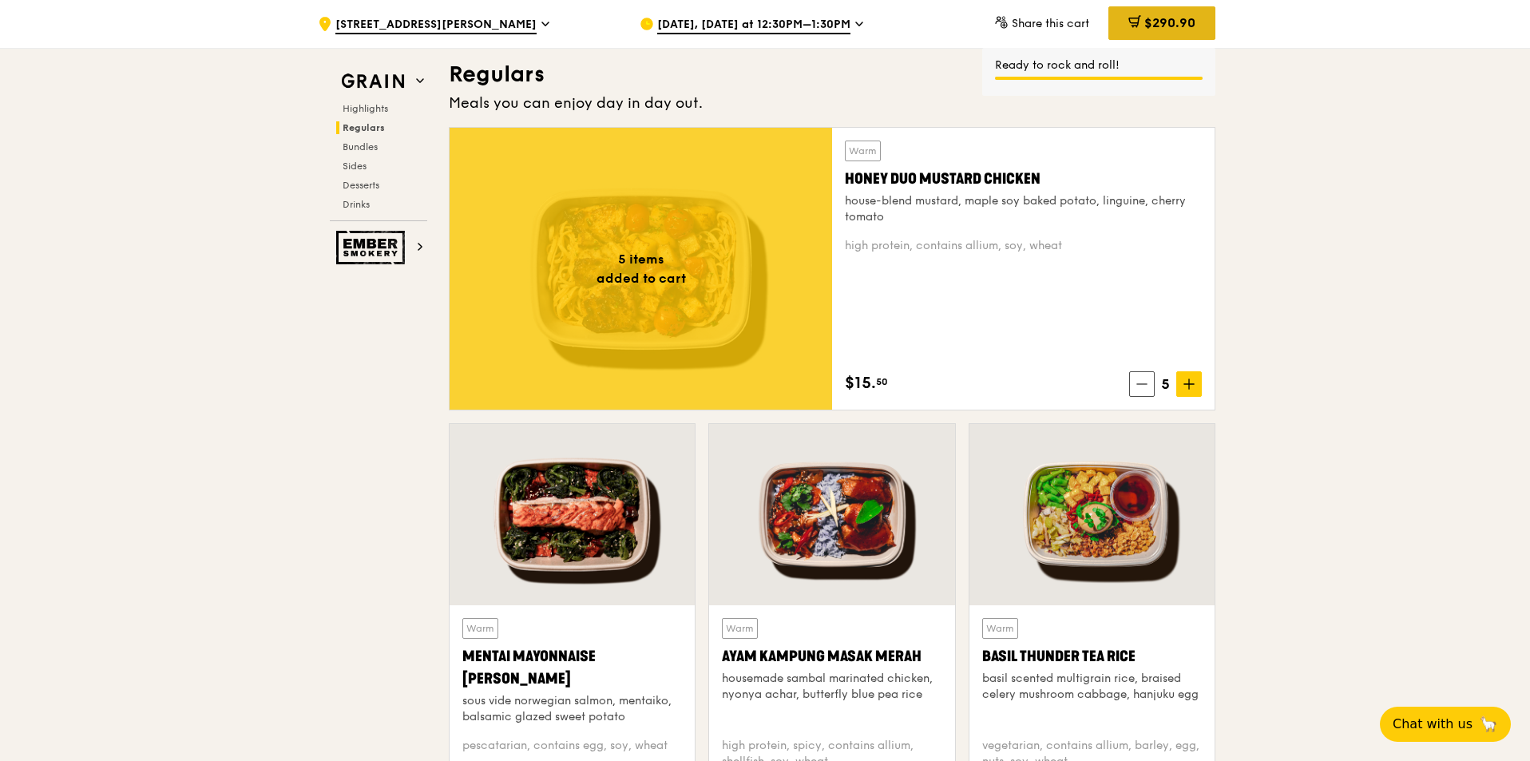
click at [1154, 26] on span "$290.90" at bounding box center [1169, 22] width 51 height 15
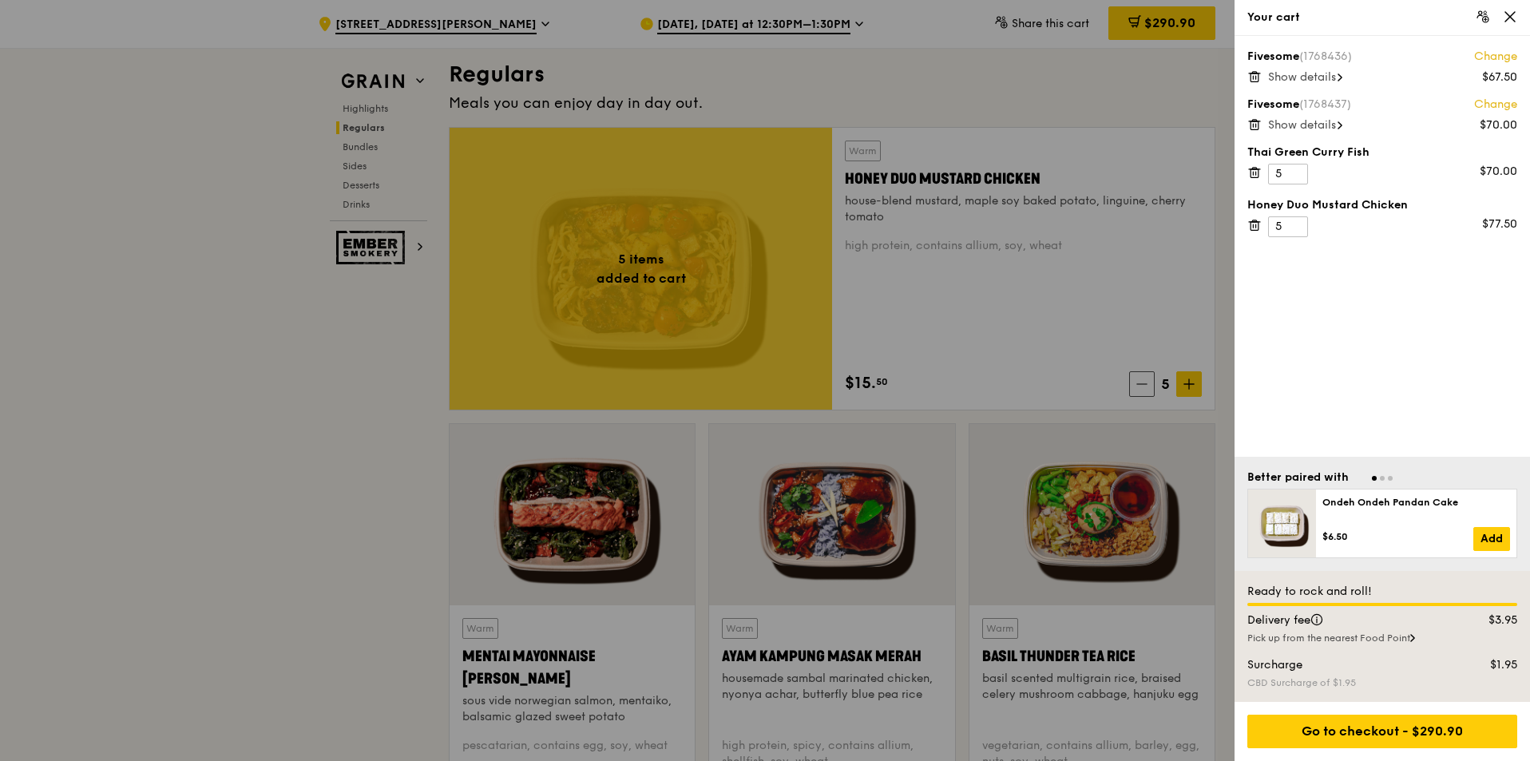
click at [1304, 123] on span "Show details" at bounding box center [1302, 125] width 68 height 14
click at [1324, 77] on span "Show details" at bounding box center [1302, 77] width 68 height 14
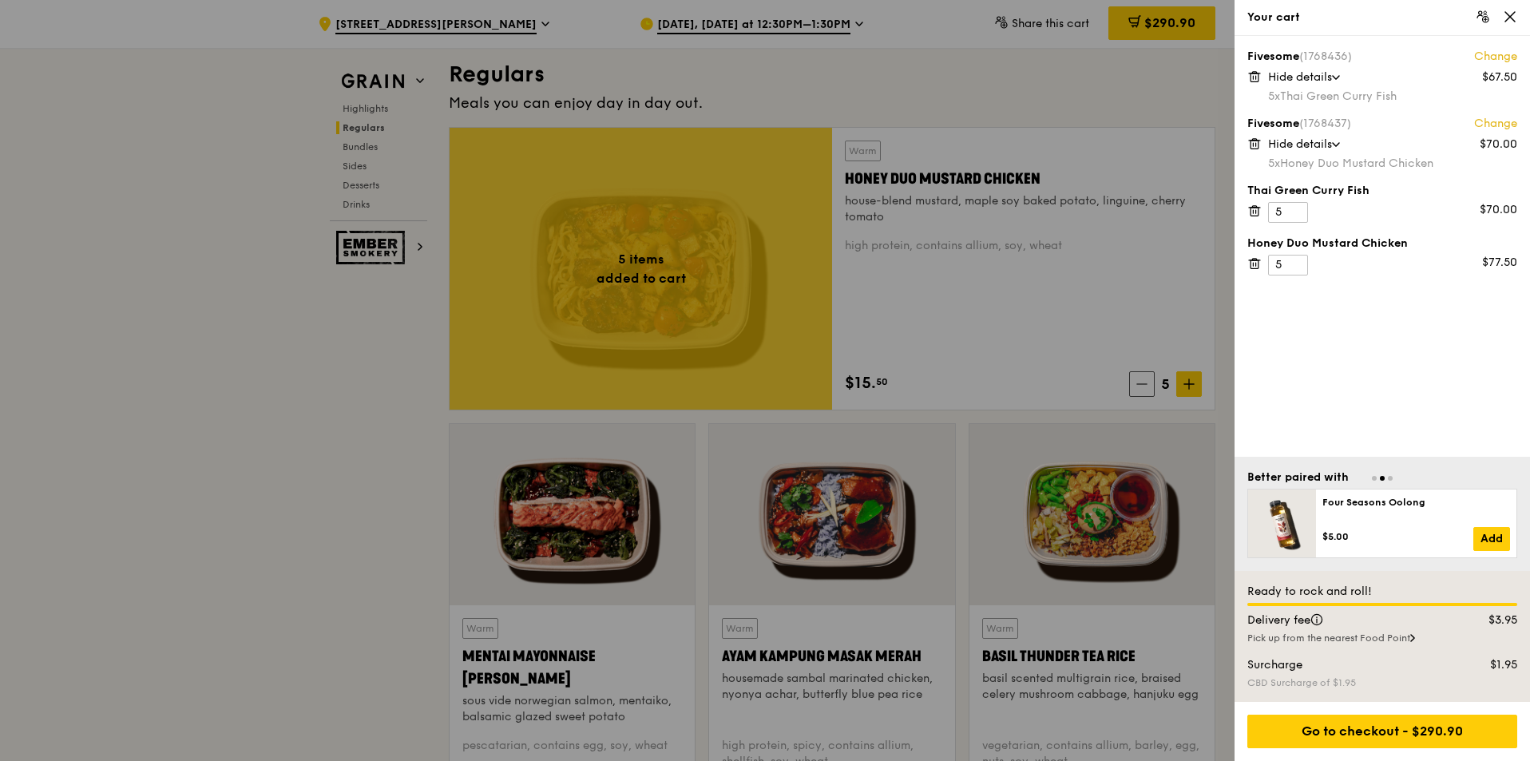
click at [1256, 210] on icon at bounding box center [1256, 211] width 0 height 3
click at [1253, 208] on icon at bounding box center [1254, 207] width 4 height 2
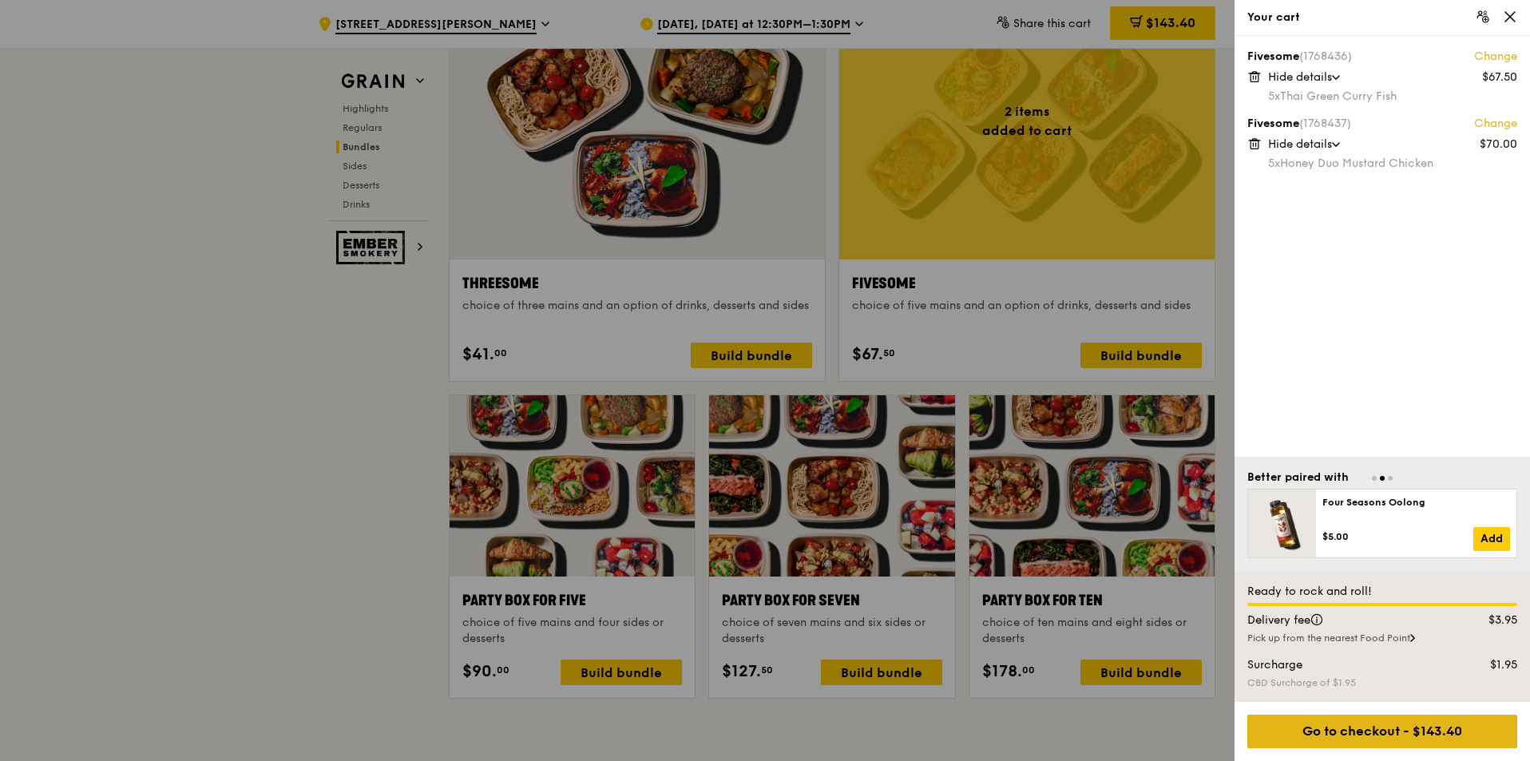
scroll to position [2874, 0]
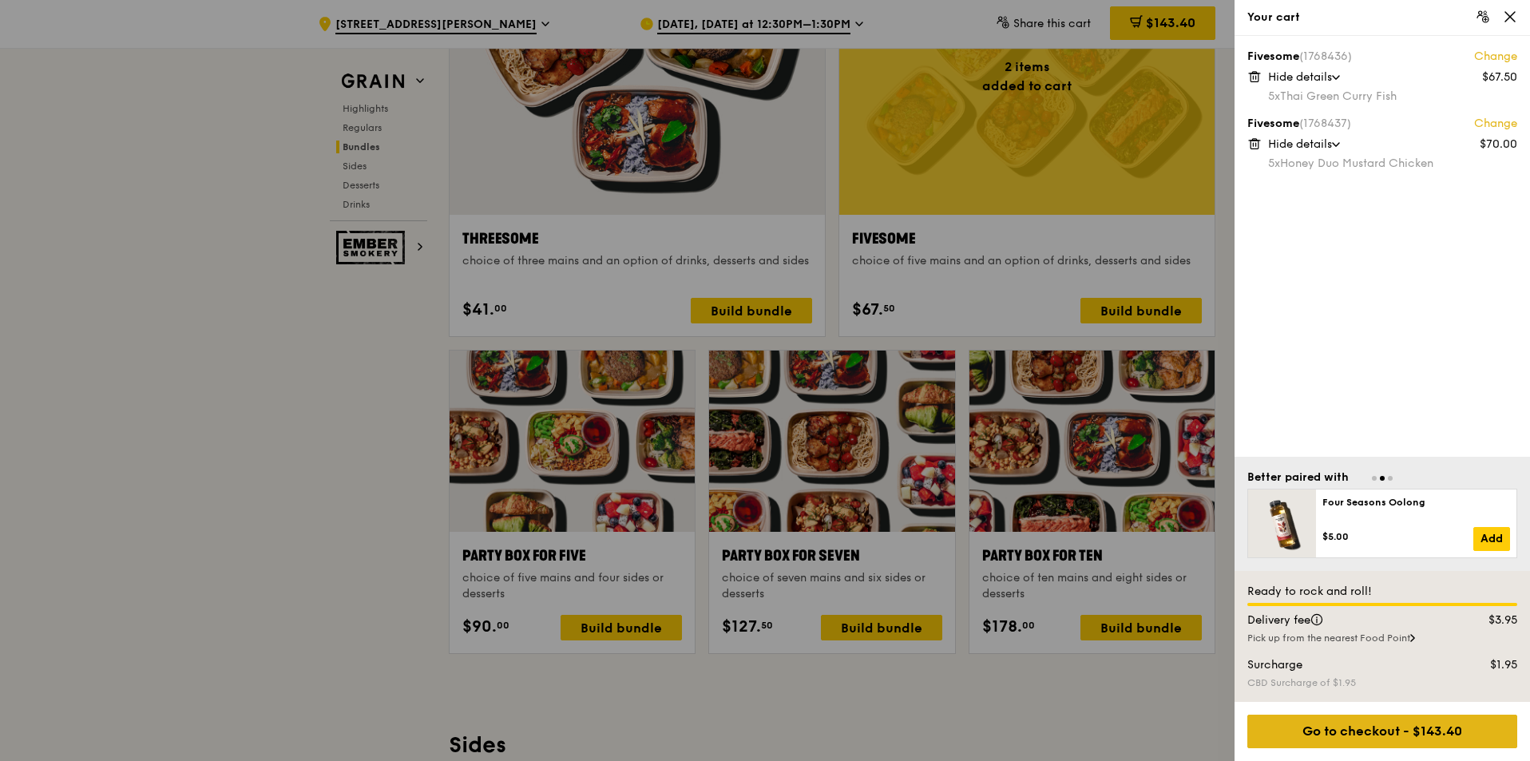
click at [1404, 724] on div "Go to checkout - $143.40" at bounding box center [1382, 732] width 270 height 34
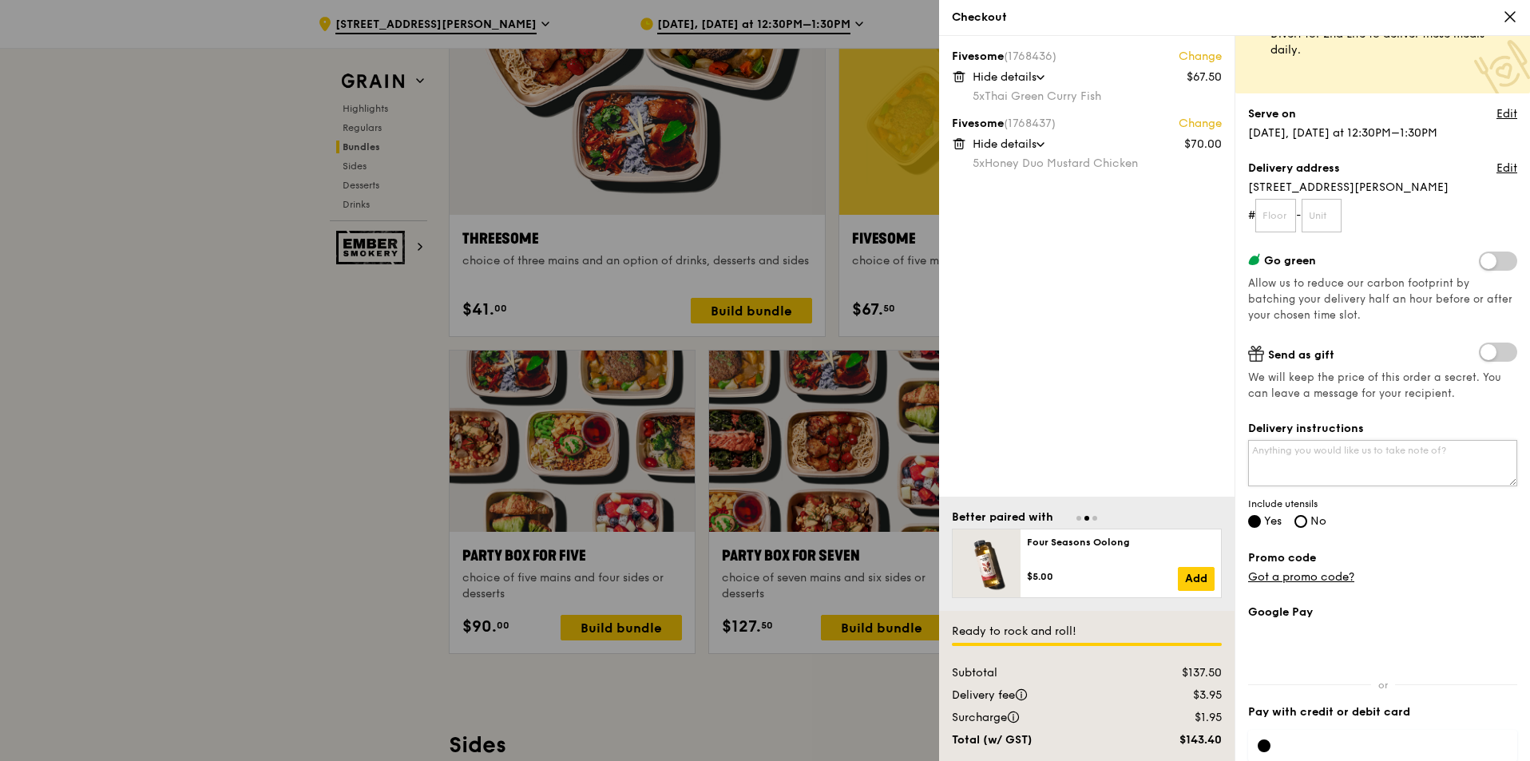
scroll to position [159, 0]
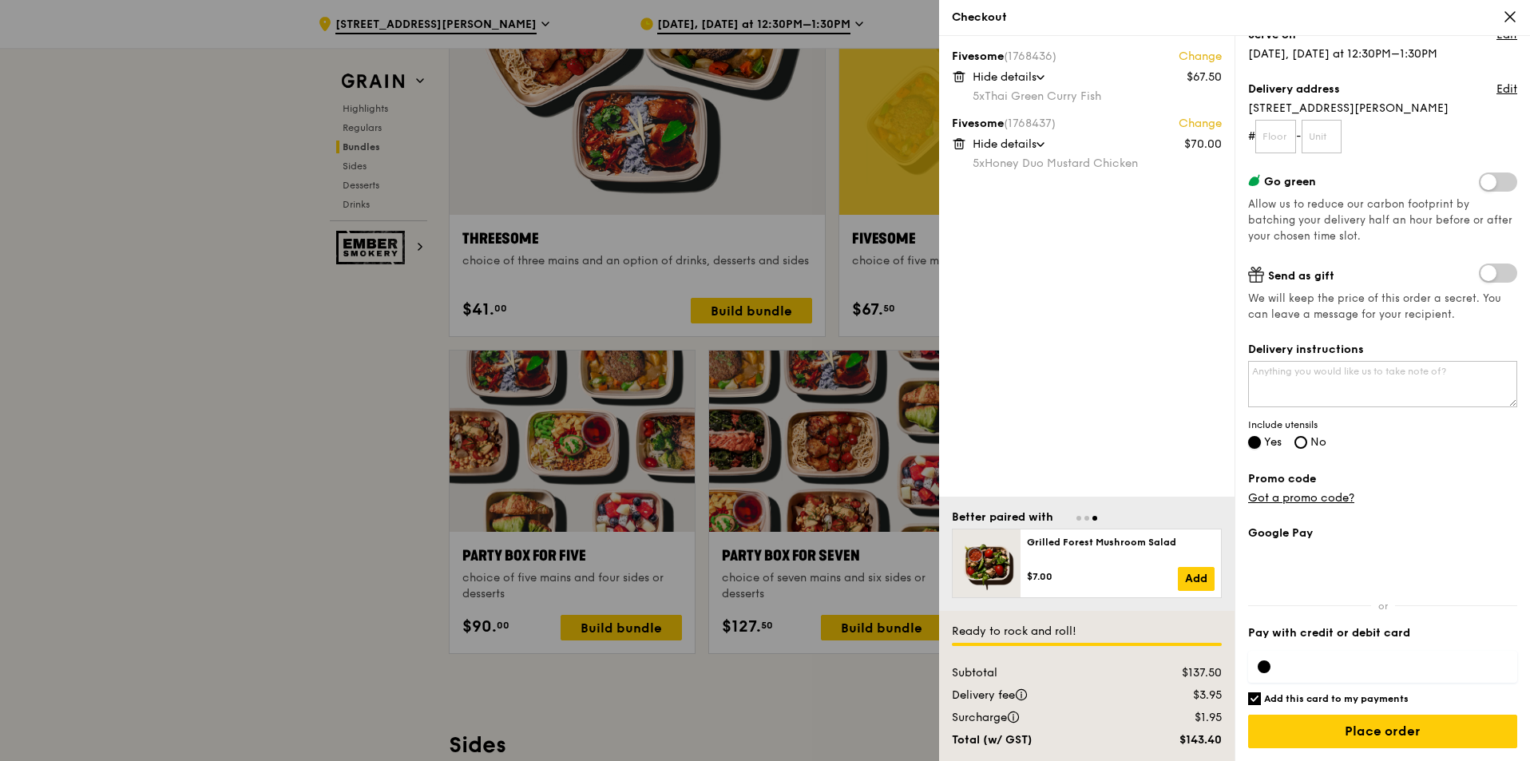
click at [1253, 437] on input "Yes" at bounding box center [1254, 442] width 13 height 13
click at [1253, 439] on input "Yes" at bounding box center [1254, 442] width 13 height 13
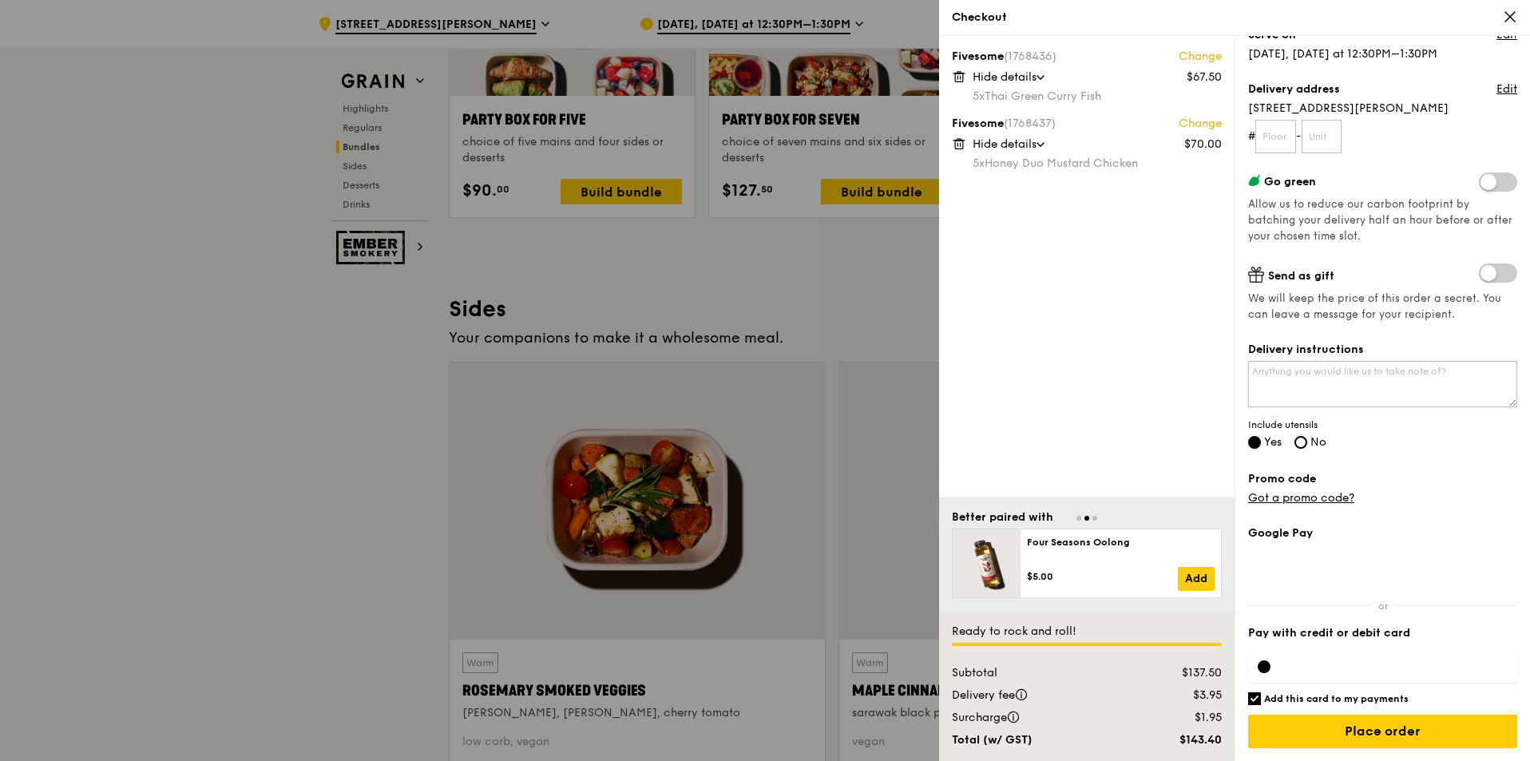
scroll to position [3433, 0]
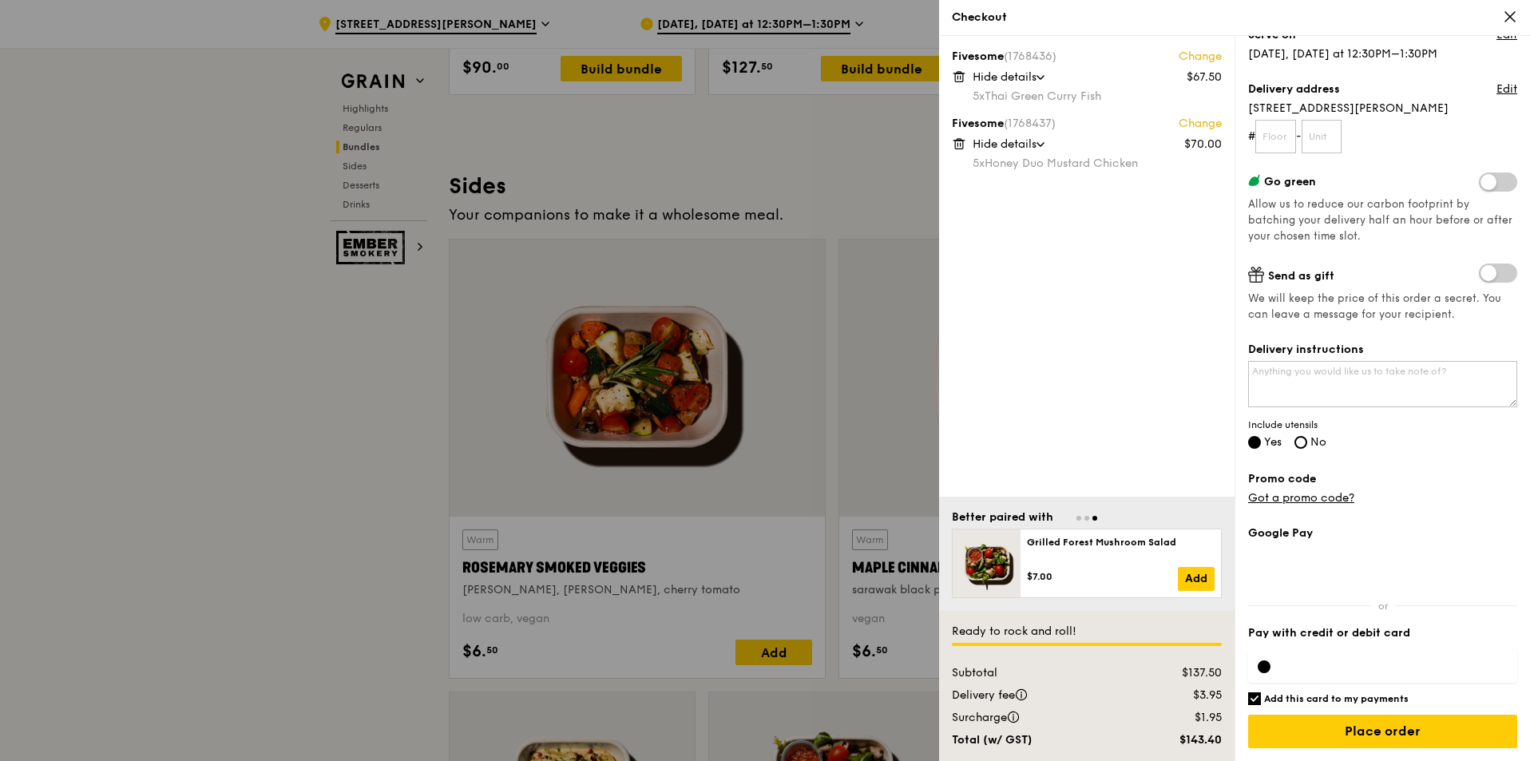
click at [1479, 274] on span at bounding box center [1498, 272] width 38 height 19
click at [1482, 275] on input "checkbox" at bounding box center [1482, 275] width 0 height 0
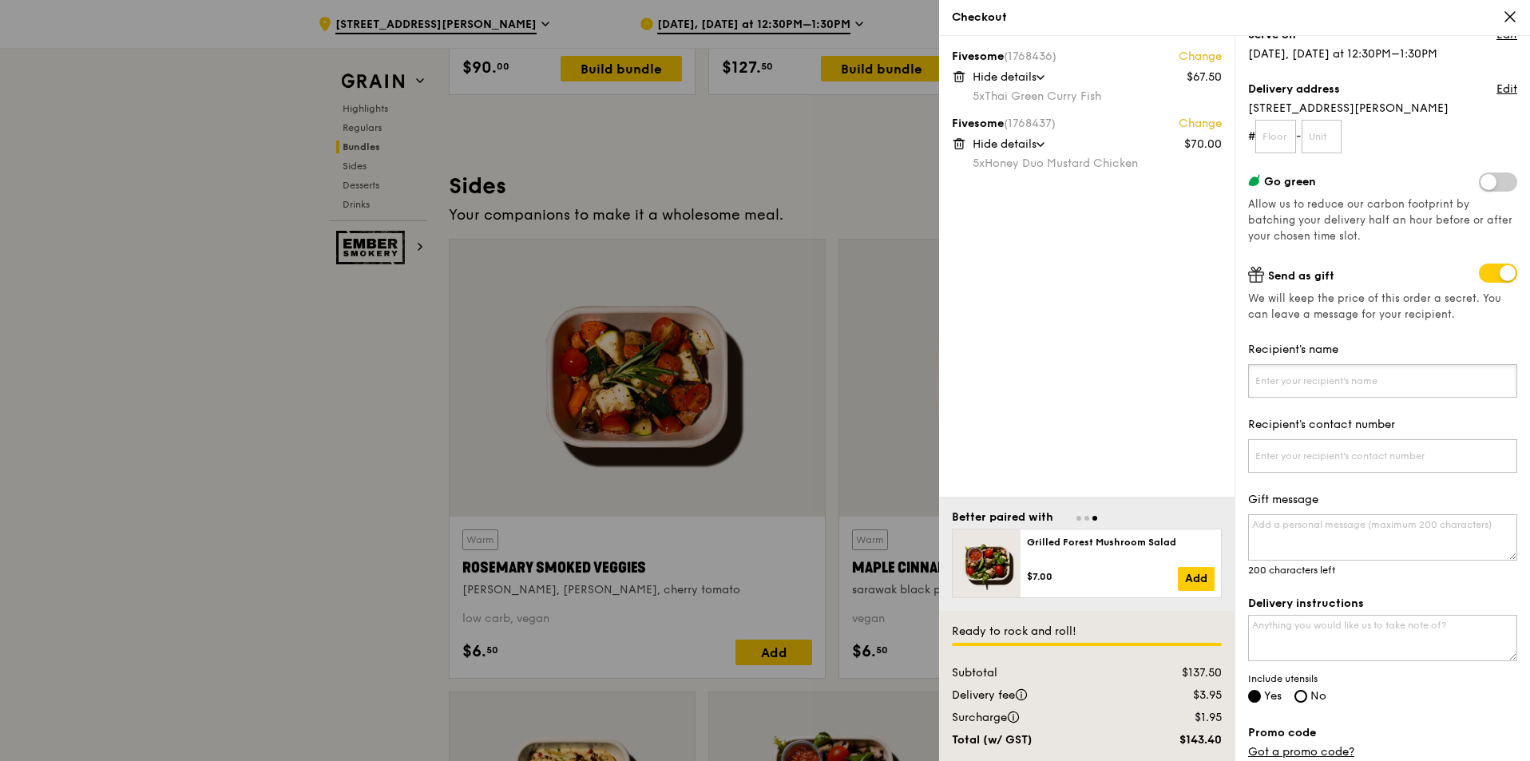
click at [1315, 384] on input "Recipient's name" at bounding box center [1382, 381] width 269 height 34
type input "Min"
click at [1324, 445] on input "Recipient's contact number" at bounding box center [1382, 456] width 269 height 34
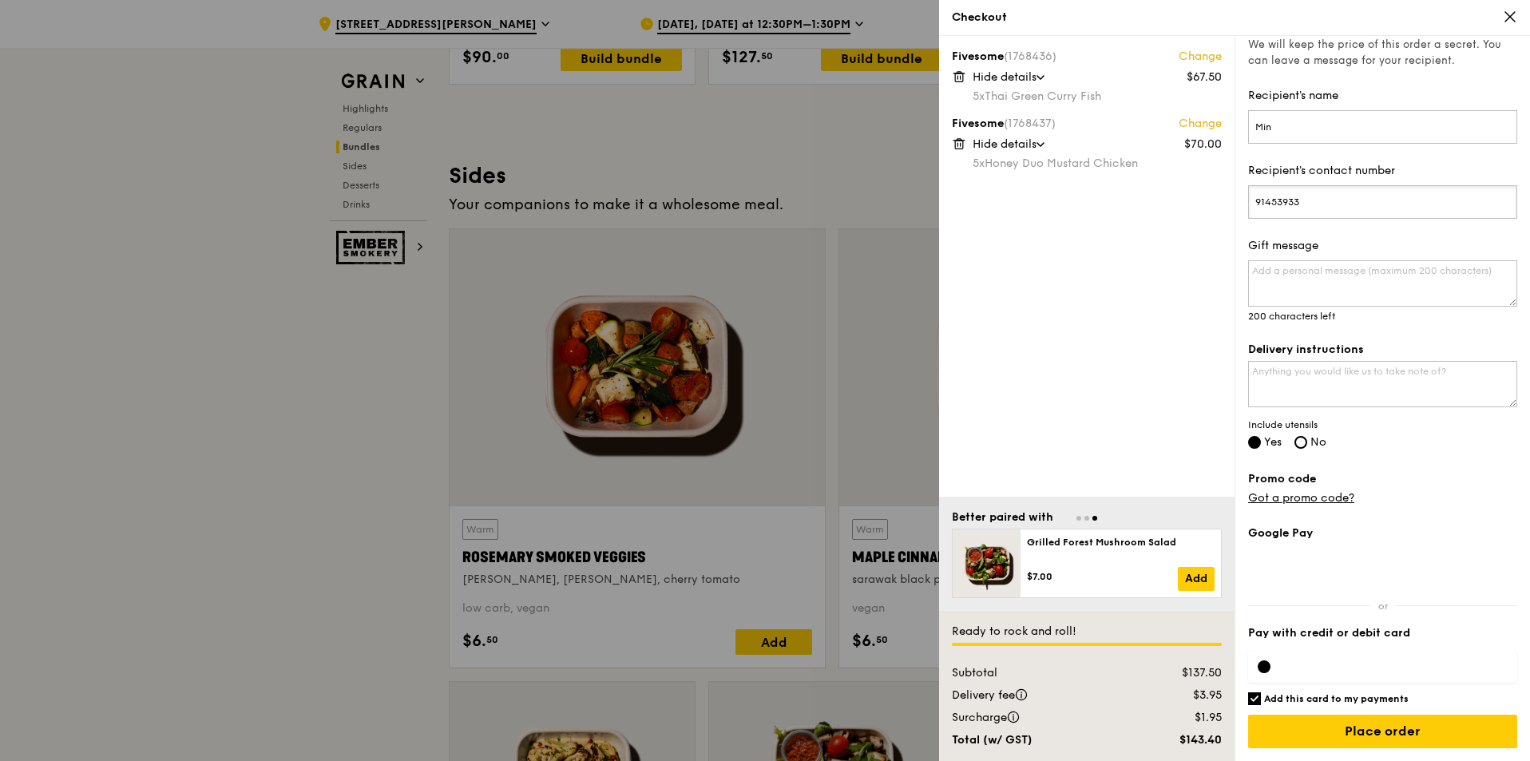
scroll to position [3513, 0]
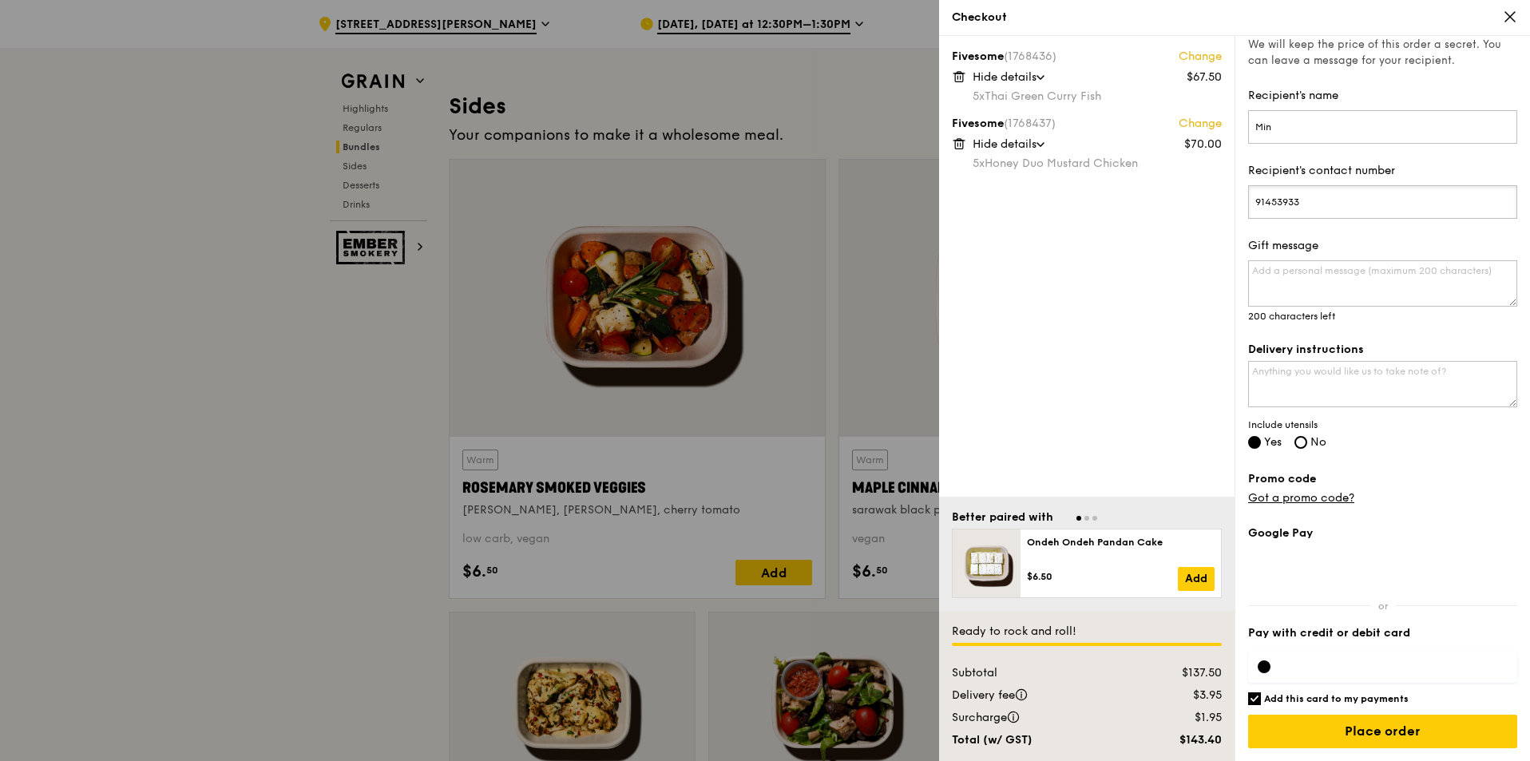
type input "91453933"
click at [1300, 496] on link "Got a promo code?" at bounding box center [1301, 498] width 106 height 14
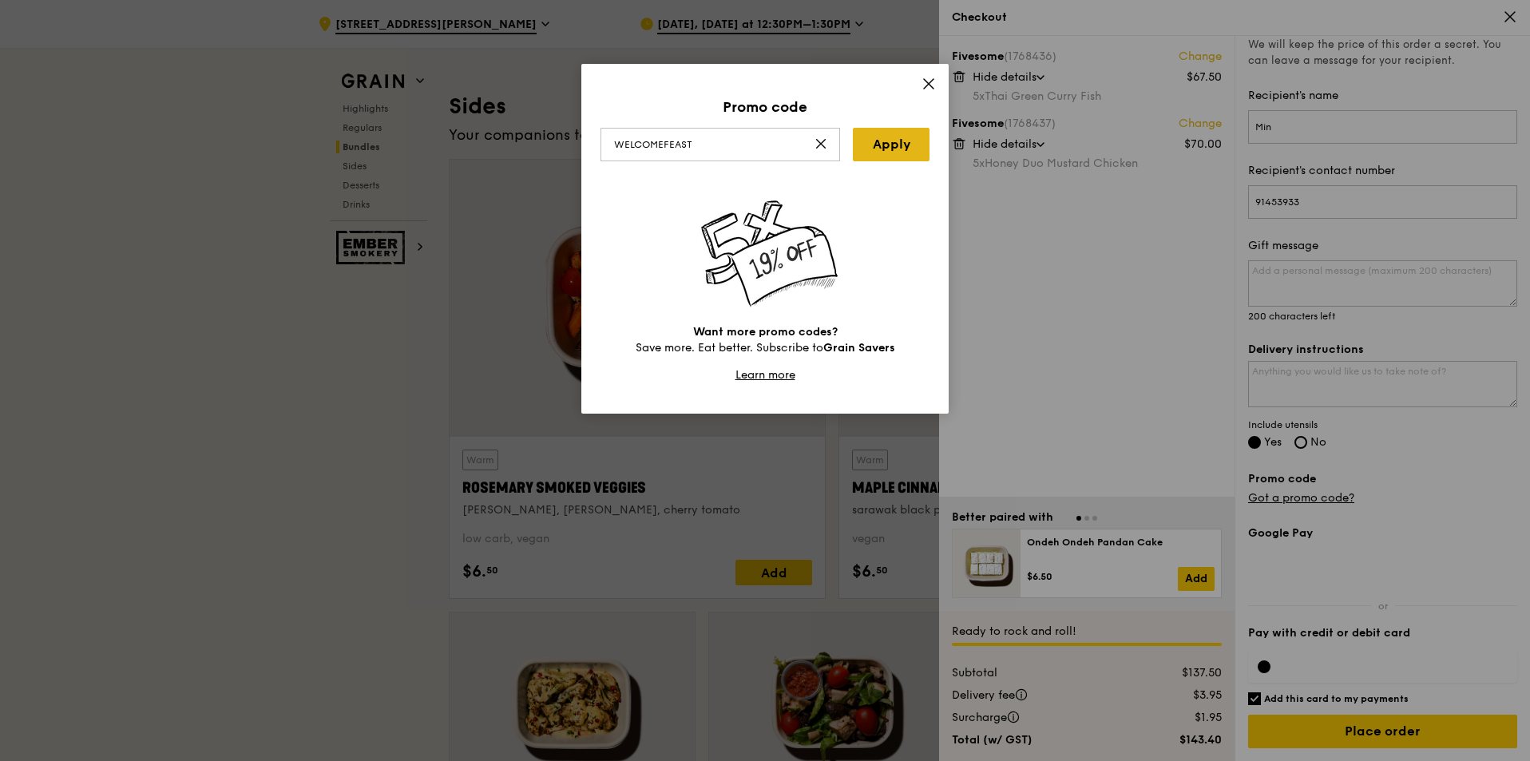
click at [906, 143] on link "Apply" at bounding box center [891, 145] width 77 height 34
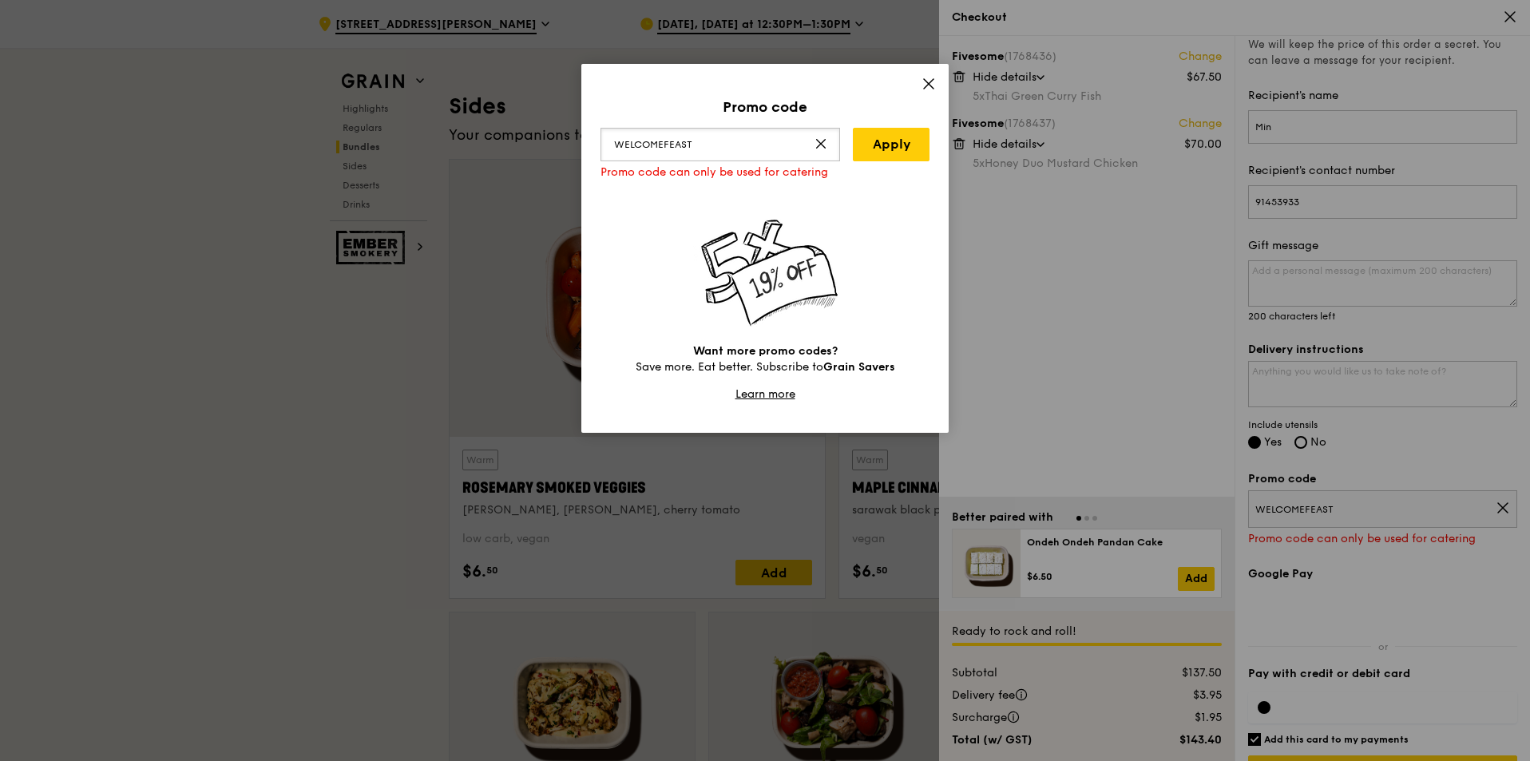
drag, startPoint x: 727, startPoint y: 142, endPoint x: 468, endPoint y: 121, distance: 260.4
click at [468, 121] on div "Promo code WELCOMEFEAST Apply Promo code can only be used for catering Want mor…" at bounding box center [765, 380] width 1530 height 761
click at [907, 143] on link "Apply" at bounding box center [891, 145] width 77 height 34
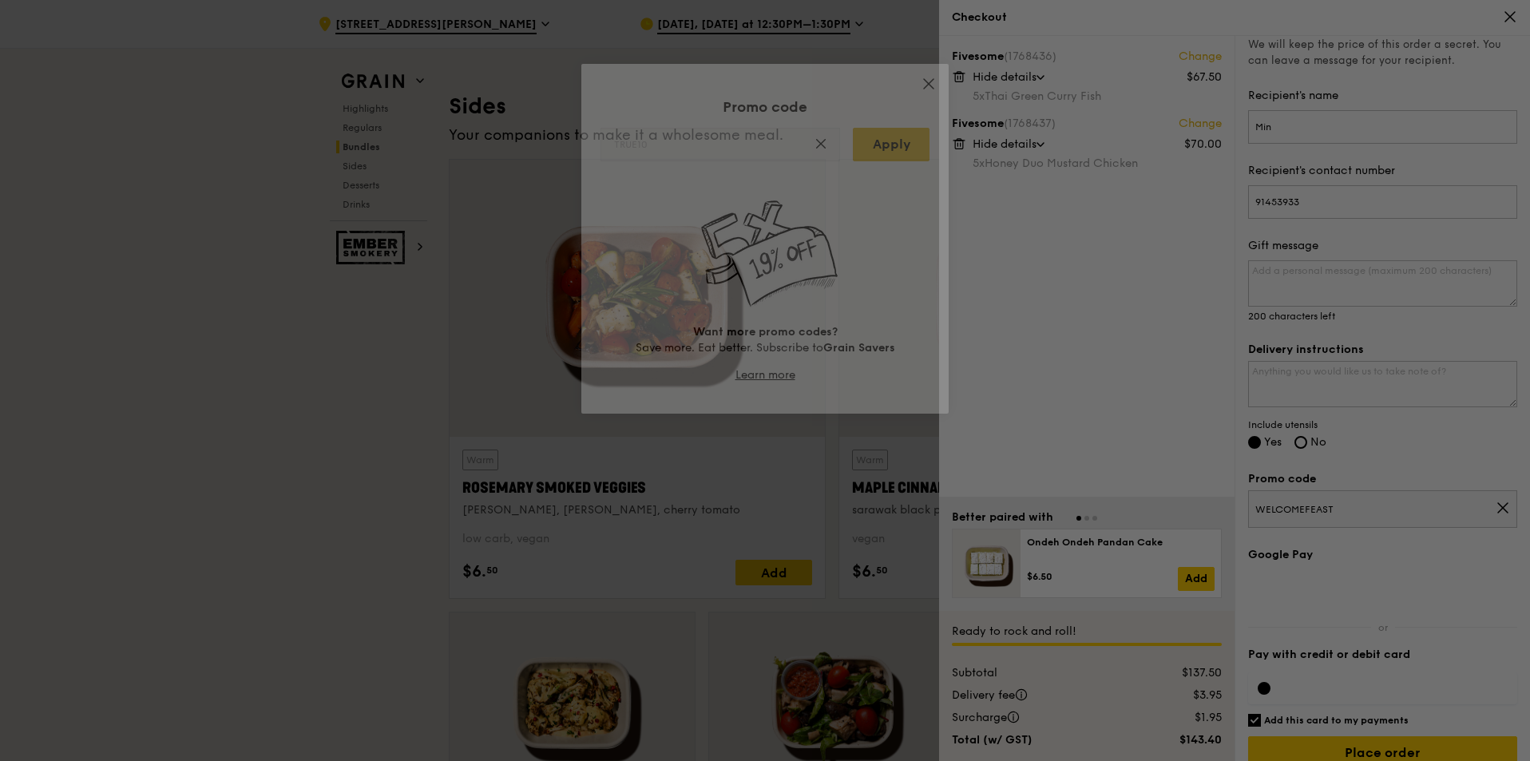
type input "TRUE10"
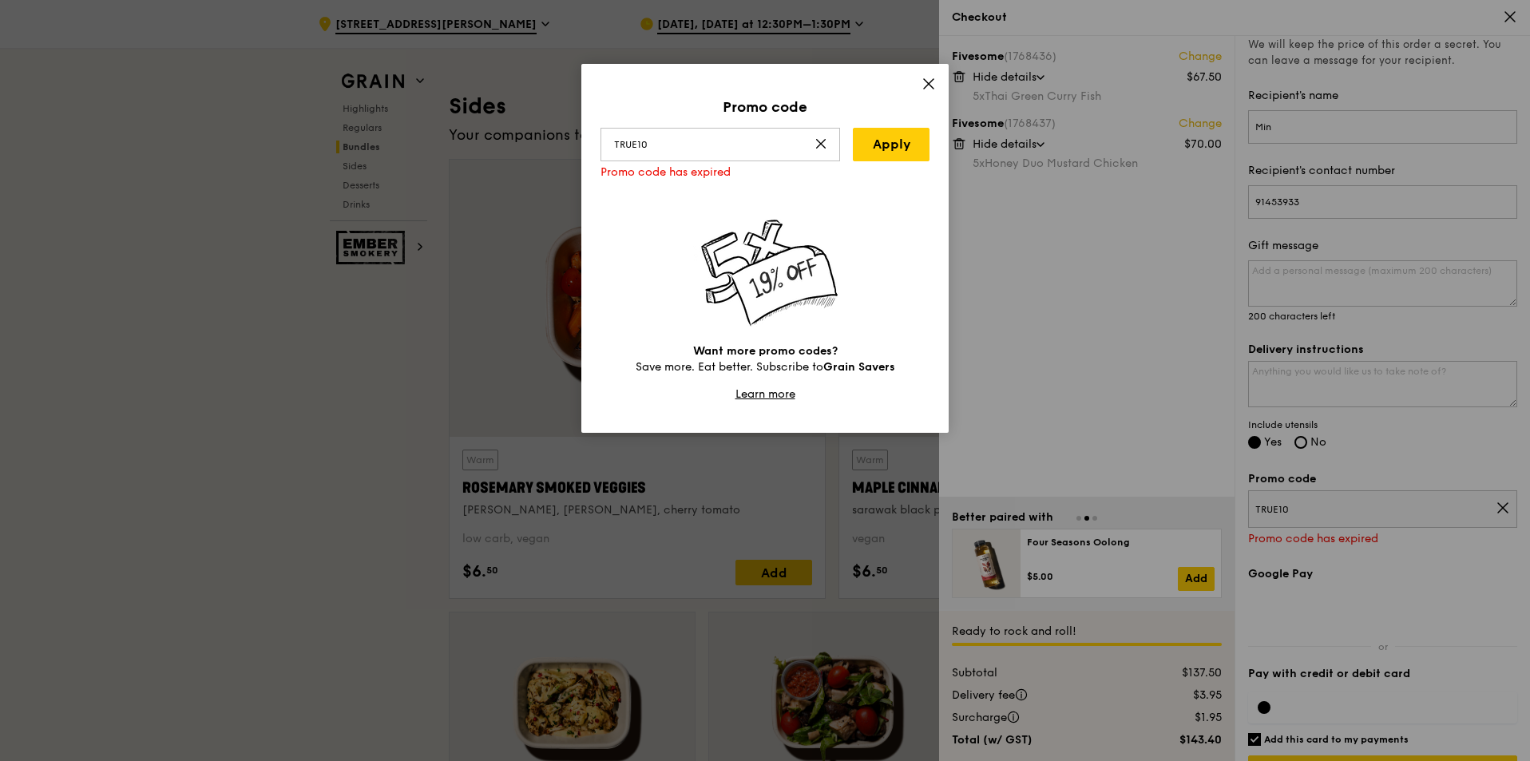
click at [936, 81] on div "Promo code TRUE10 Apply Promo code has expired Want more promo codes? Save more…" at bounding box center [764, 248] width 367 height 369
click at [928, 84] on icon at bounding box center [929, 84] width 10 height 10
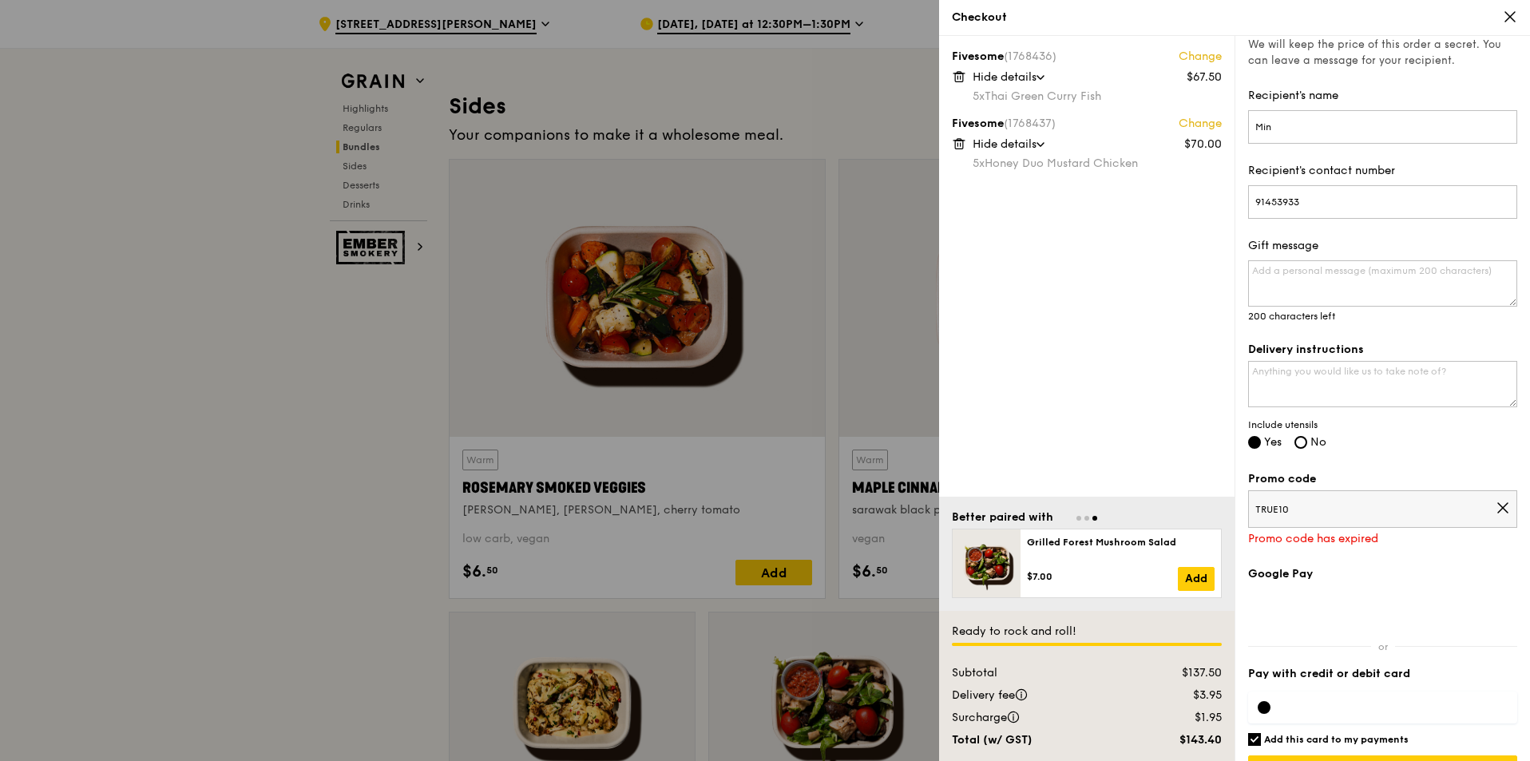
click at [1495, 503] on icon at bounding box center [1502, 508] width 14 height 14
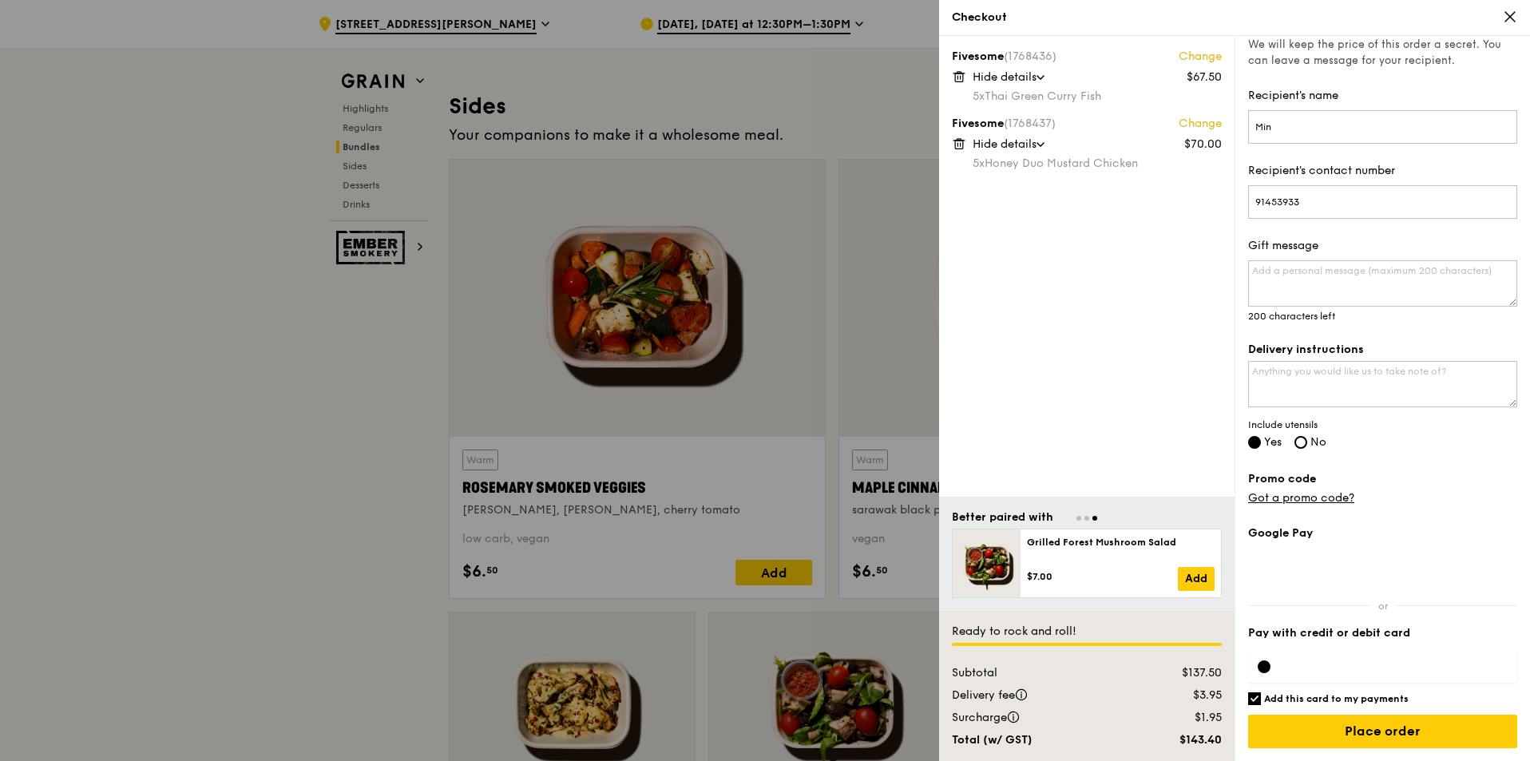
click at [1255, 695] on input "Add this card to my payments" at bounding box center [1254, 698] width 13 height 13
checkbox input "false"
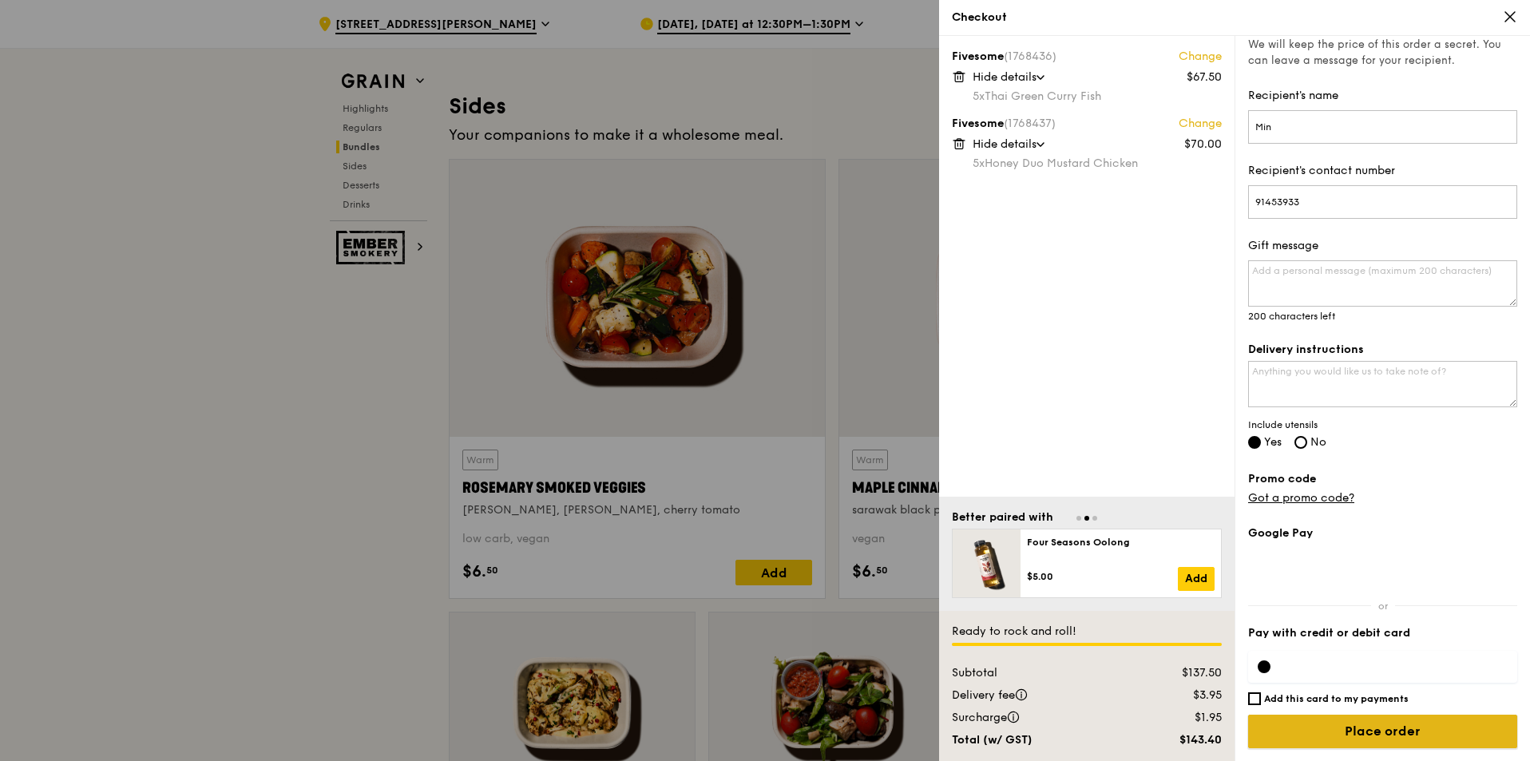
click at [1418, 731] on input "Place order" at bounding box center [1382, 732] width 269 height 34
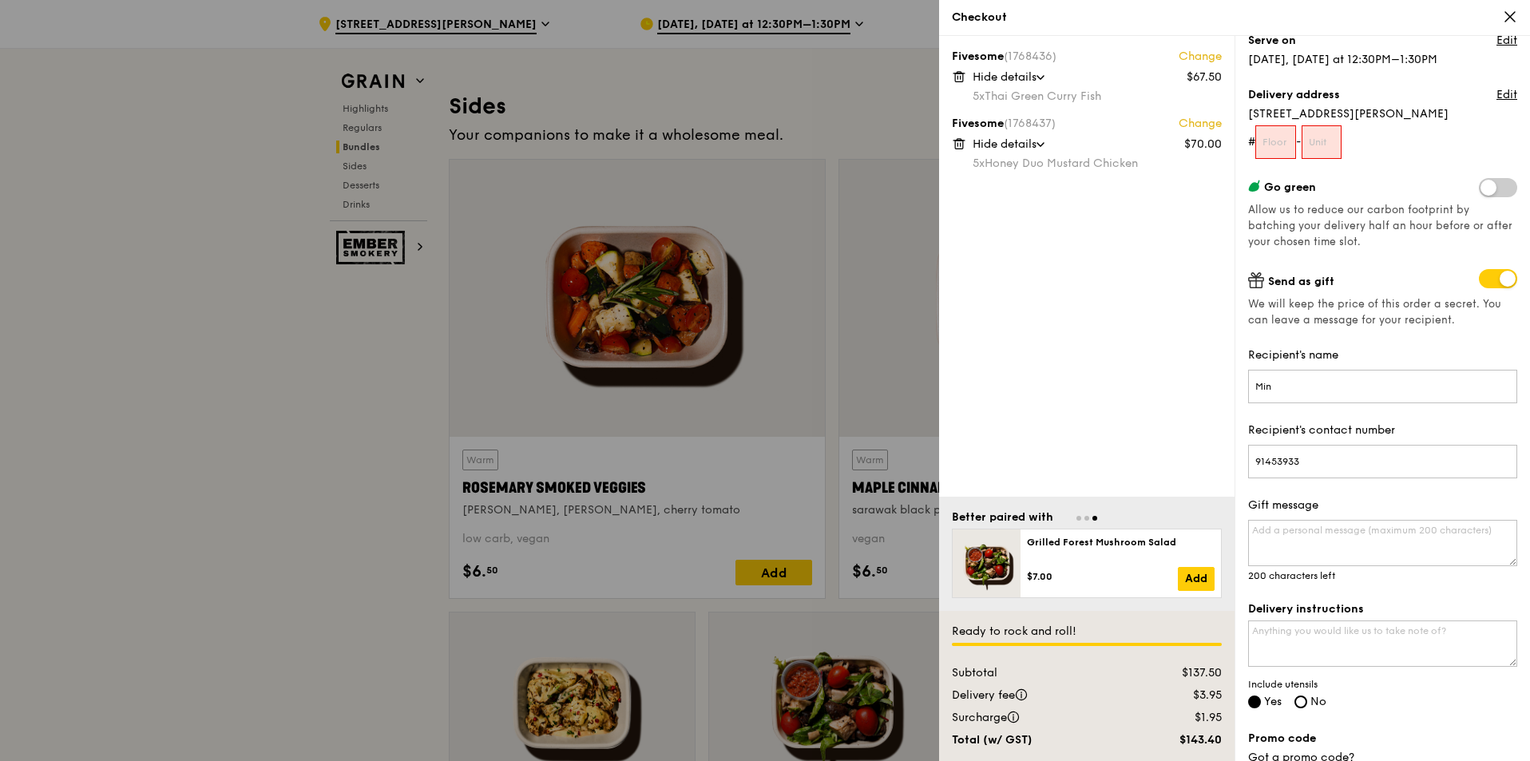
scroll to position [0, 0]
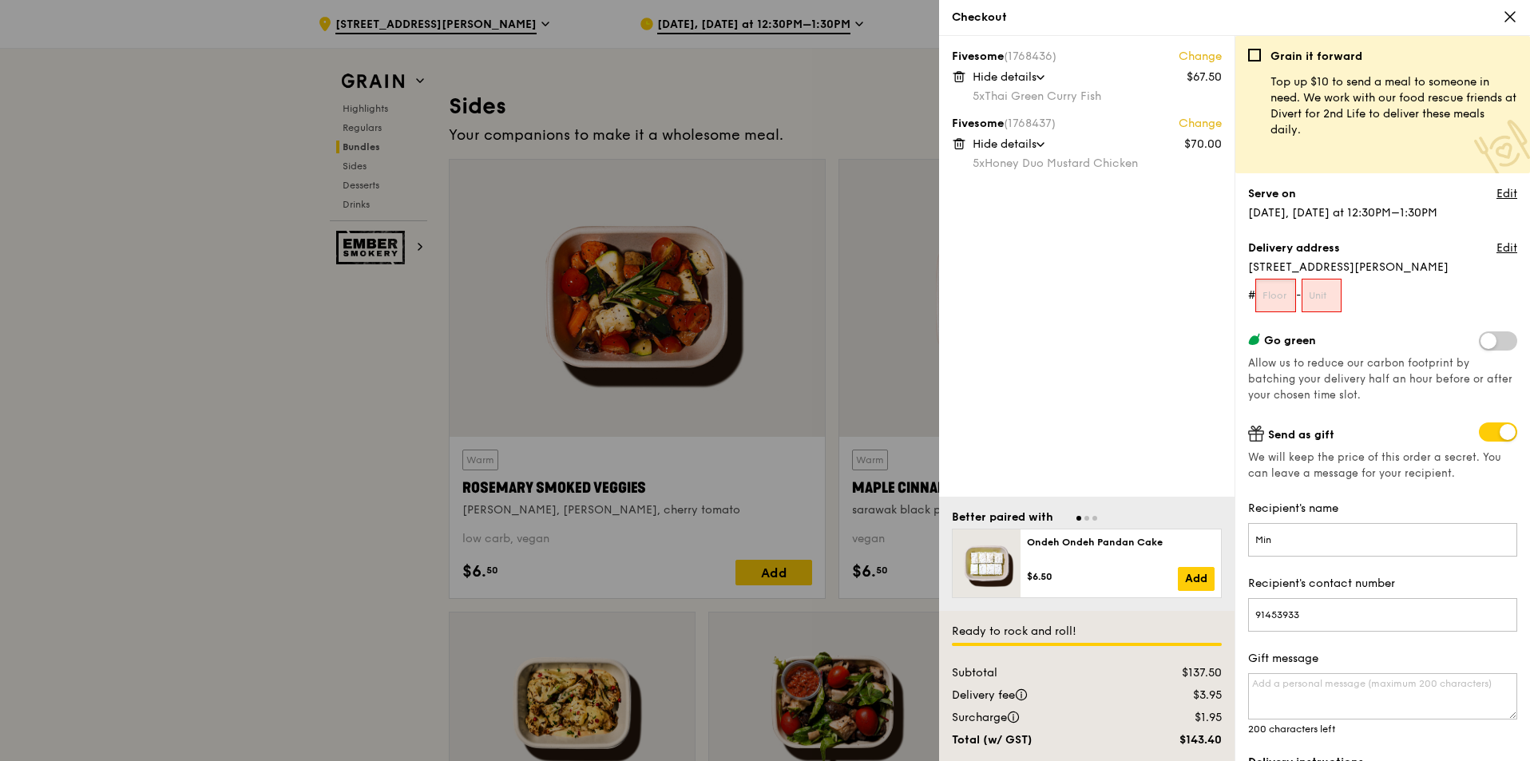
click at [1281, 295] on input "text" at bounding box center [1275, 296] width 41 height 34
type input "-"
click at [1341, 299] on input "text" at bounding box center [1321, 296] width 41 height 34
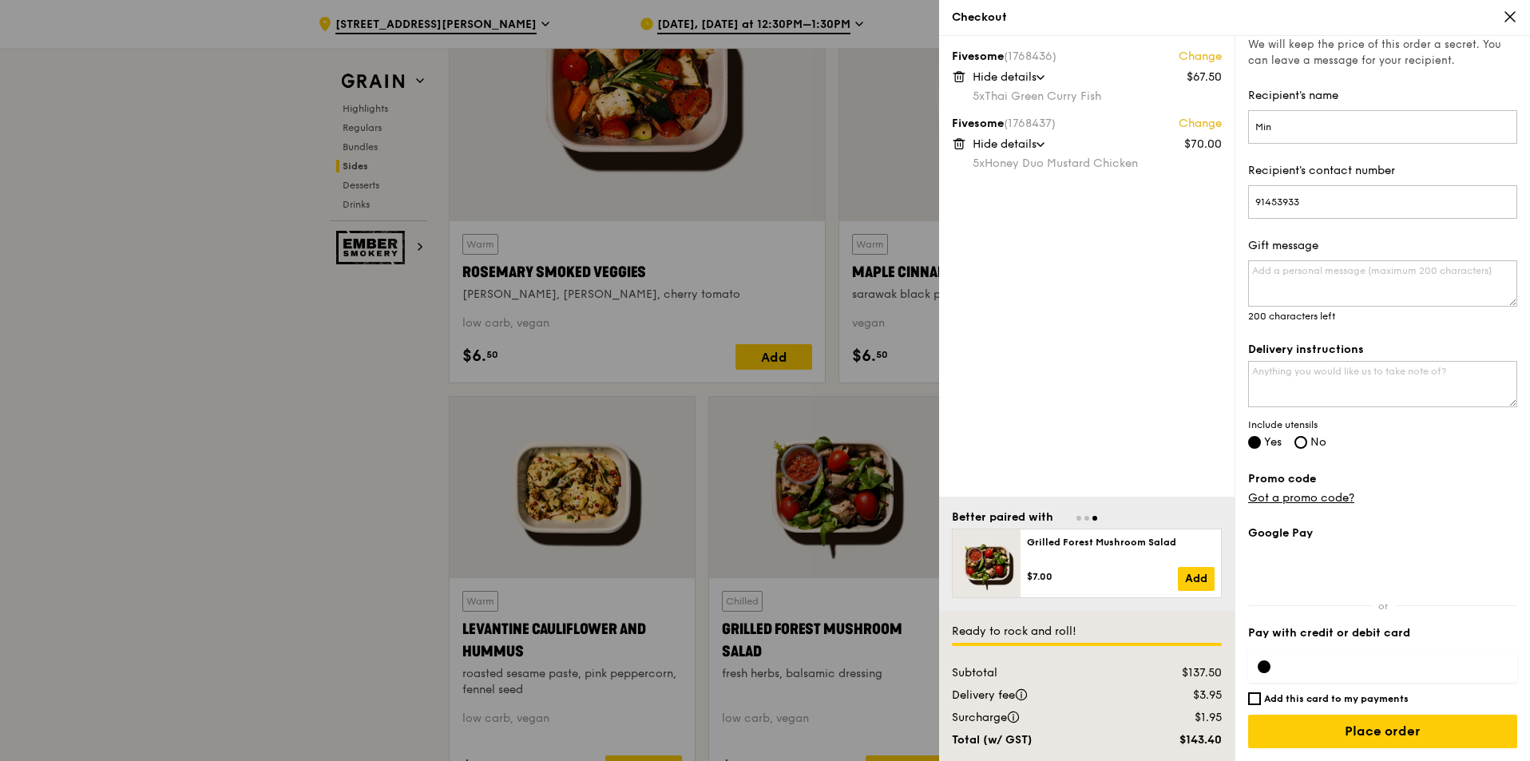
scroll to position [3752, 0]
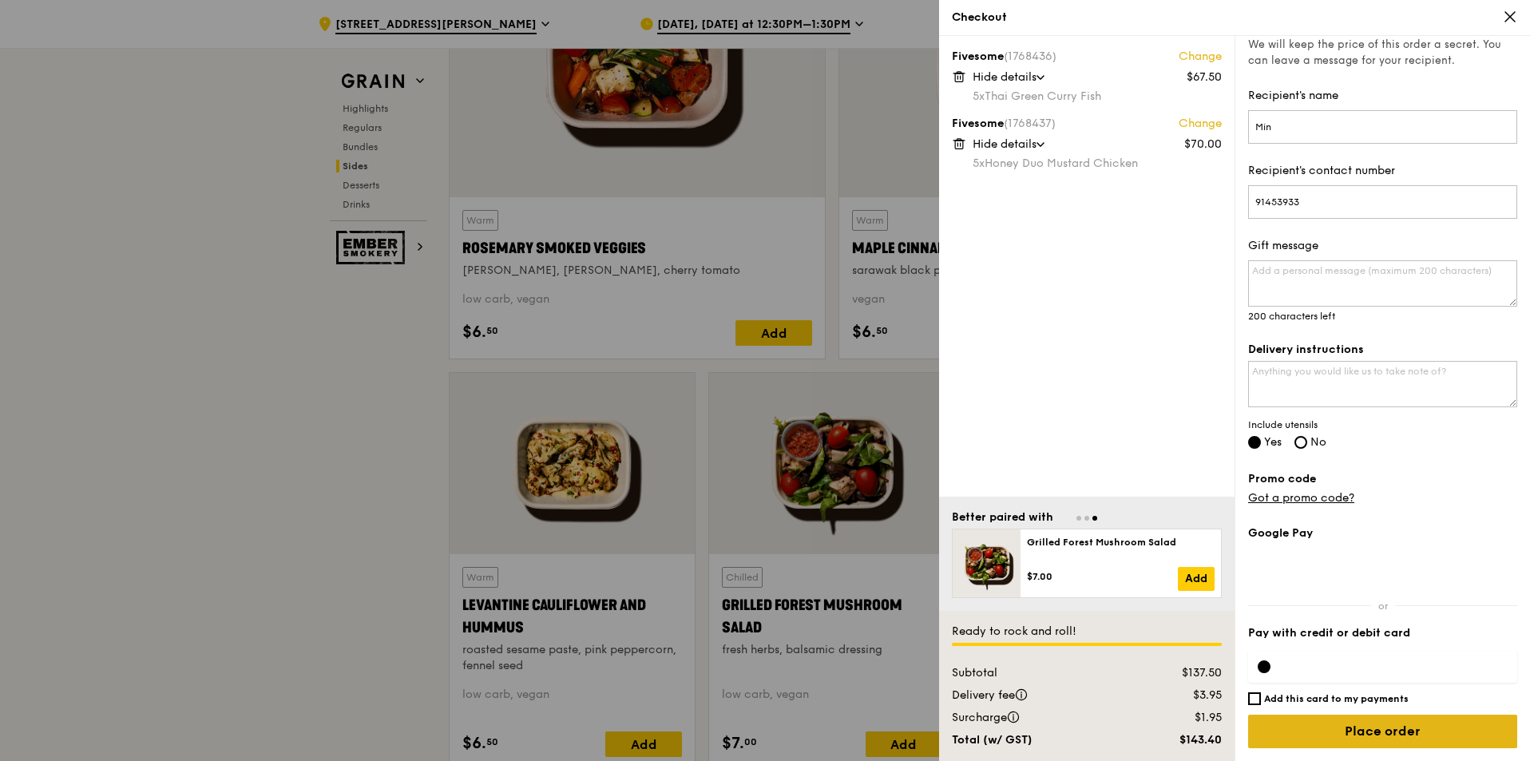
type input "-"
click at [1387, 731] on input "Place order" at bounding box center [1382, 732] width 269 height 34
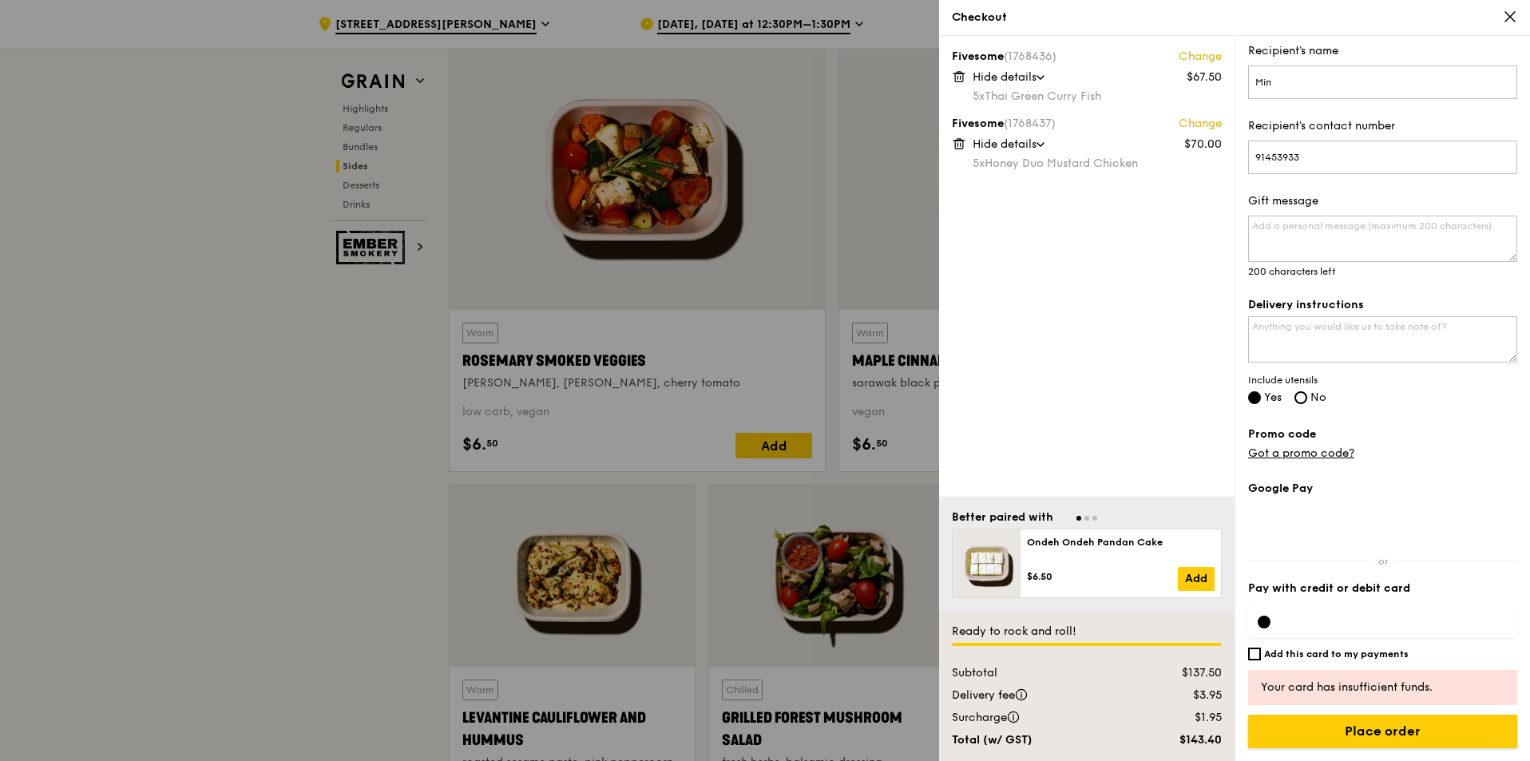
scroll to position [3433, 0]
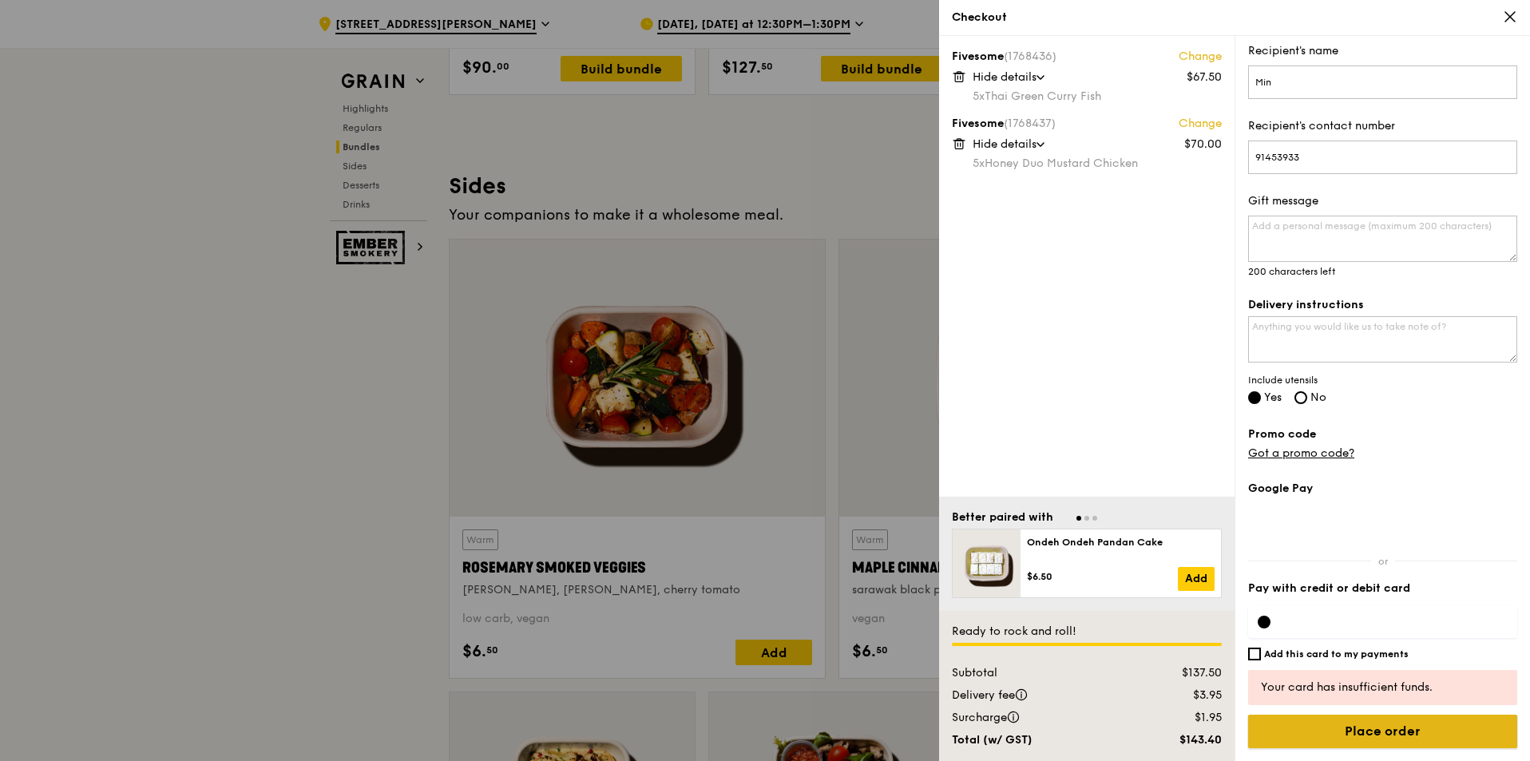
click at [1427, 728] on input "Place order" at bounding box center [1382, 732] width 269 height 34
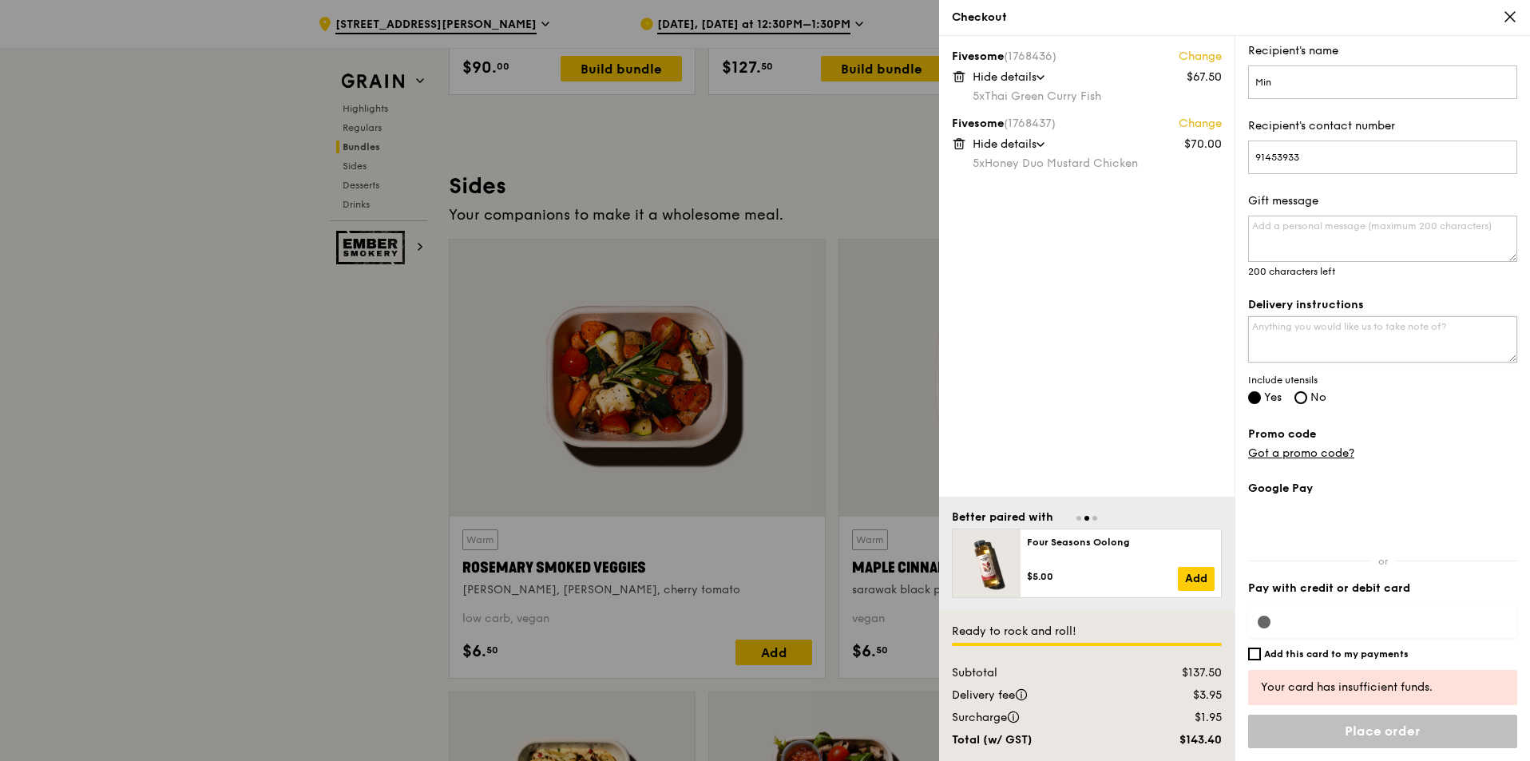
scroll to position [413, 0]
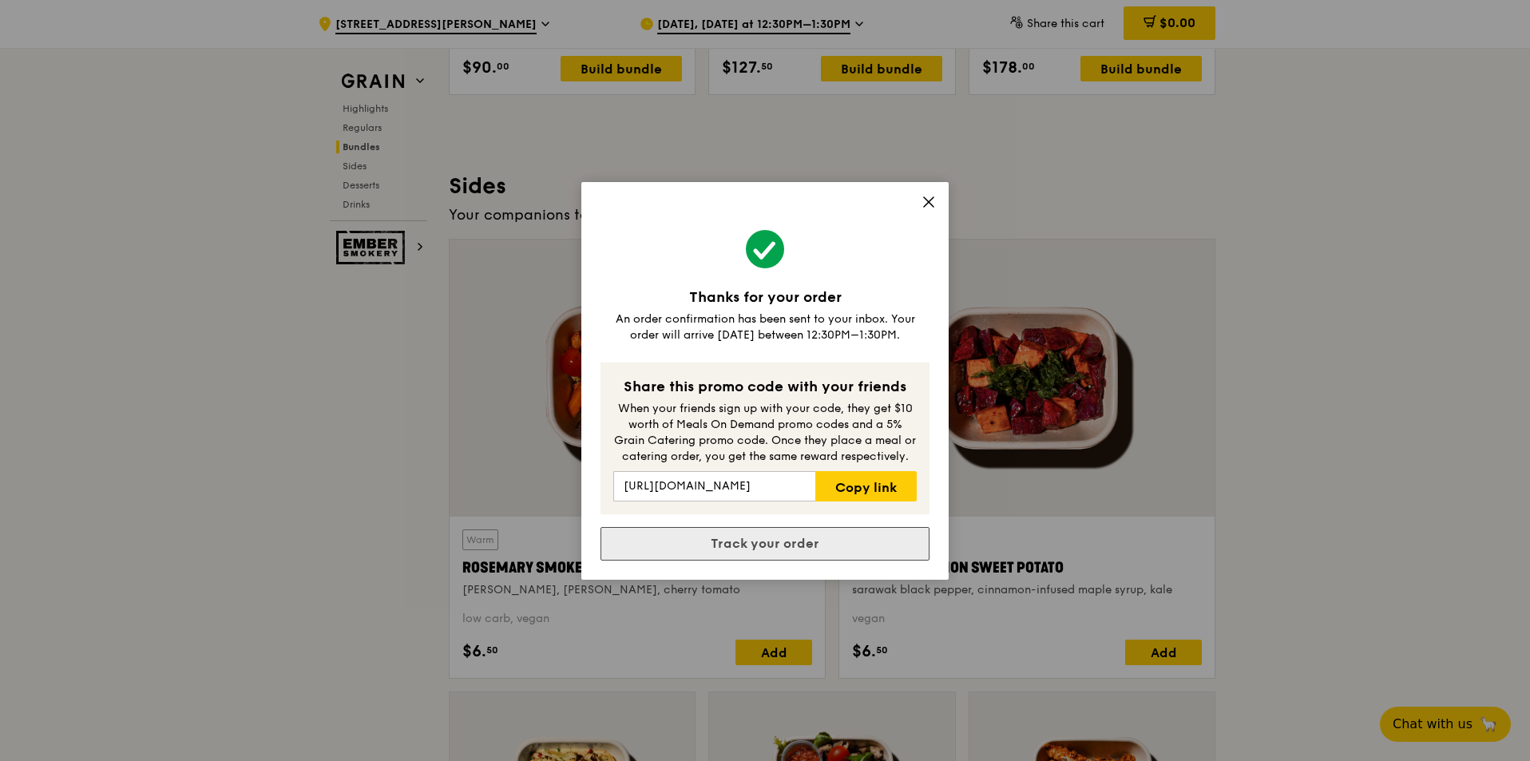
click at [775, 546] on link "Track your order" at bounding box center [764, 544] width 329 height 34
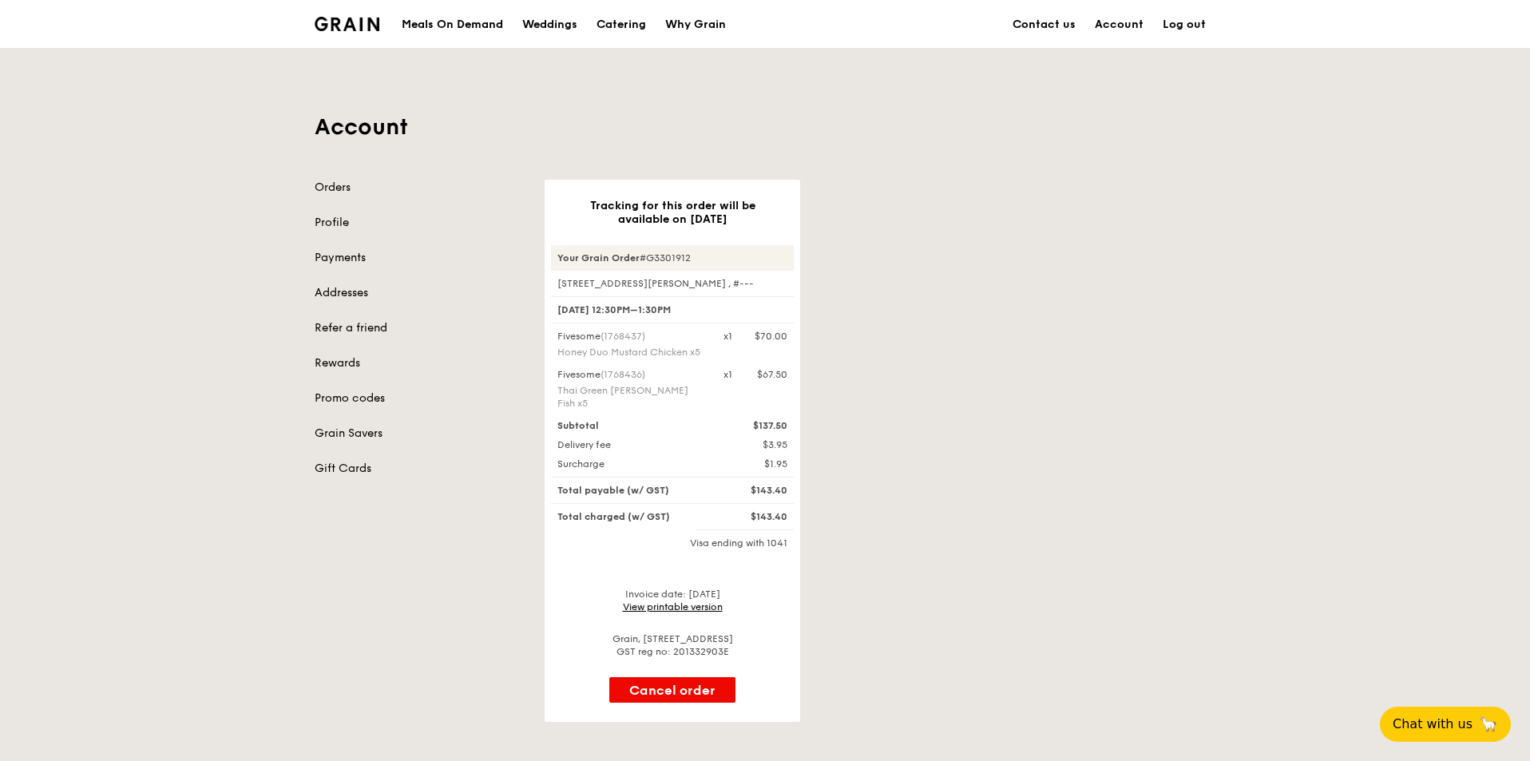
click at [666, 601] on link "View printable version" at bounding box center [673, 606] width 100 height 11
